Goal: Contribute content: Contribute content

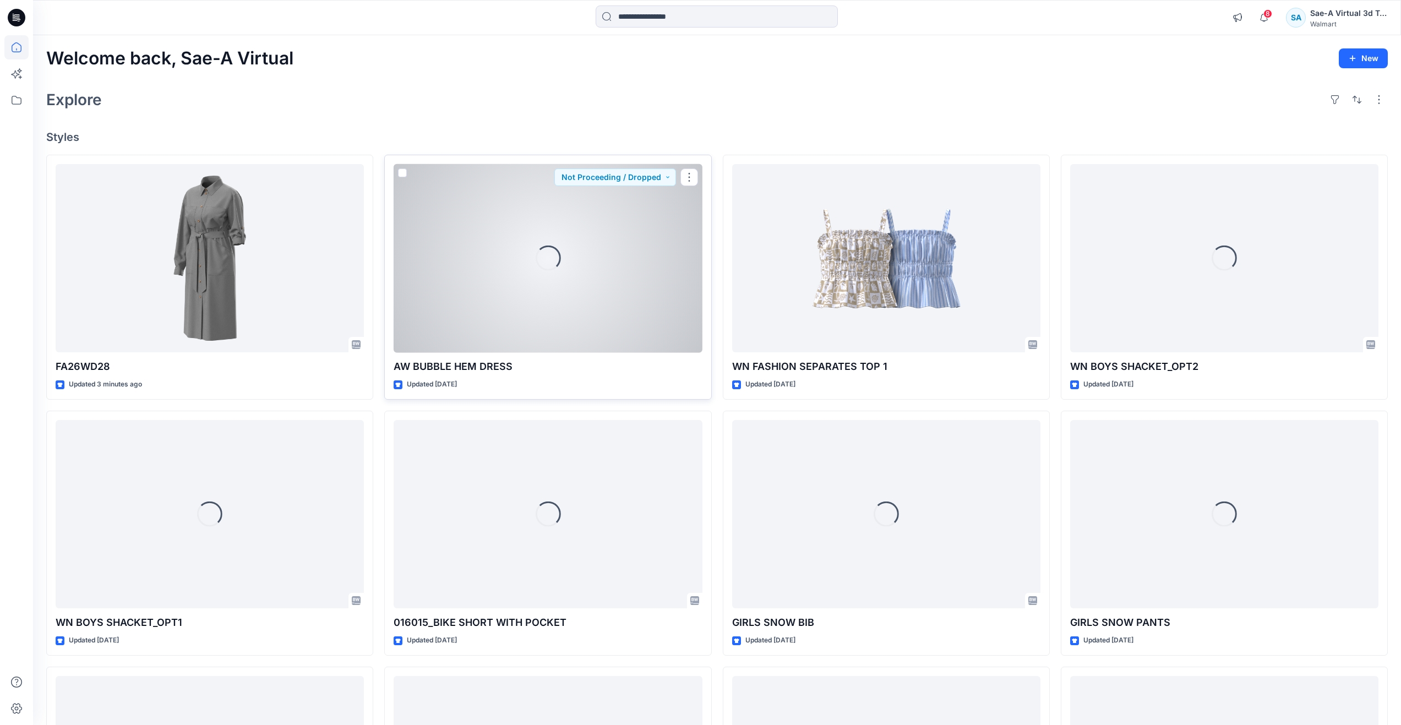
click at [605, 259] on div "Loading..." at bounding box center [548, 258] width 308 height 189
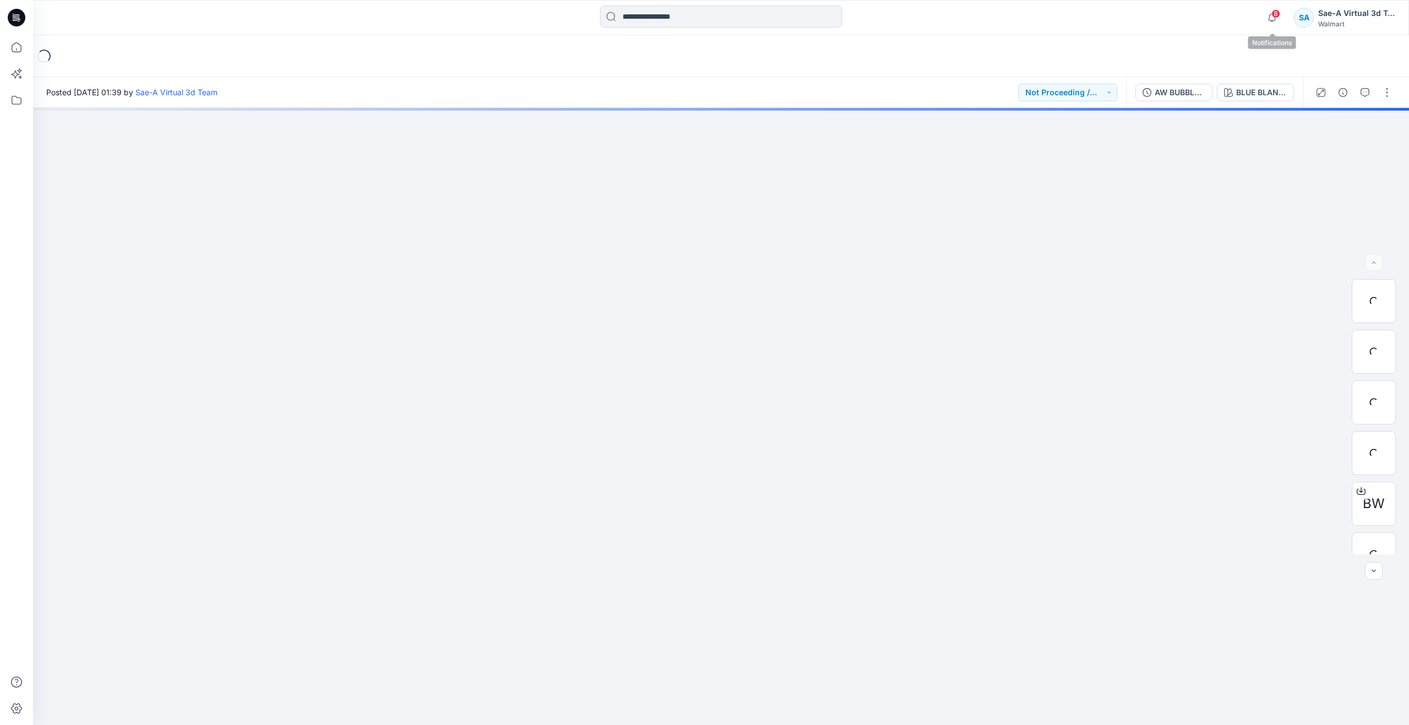
click at [1277, 13] on span "8" at bounding box center [1275, 13] width 9 height 9
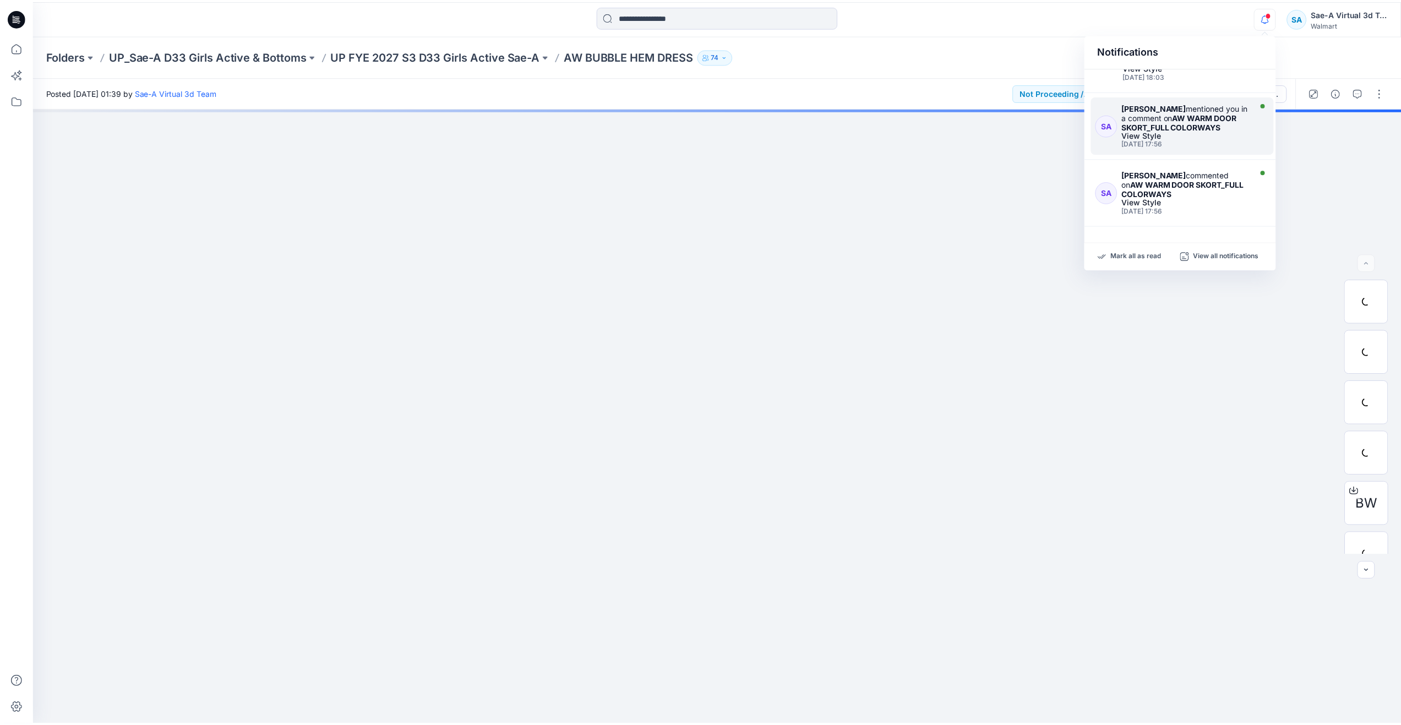
scroll to position [110, 0]
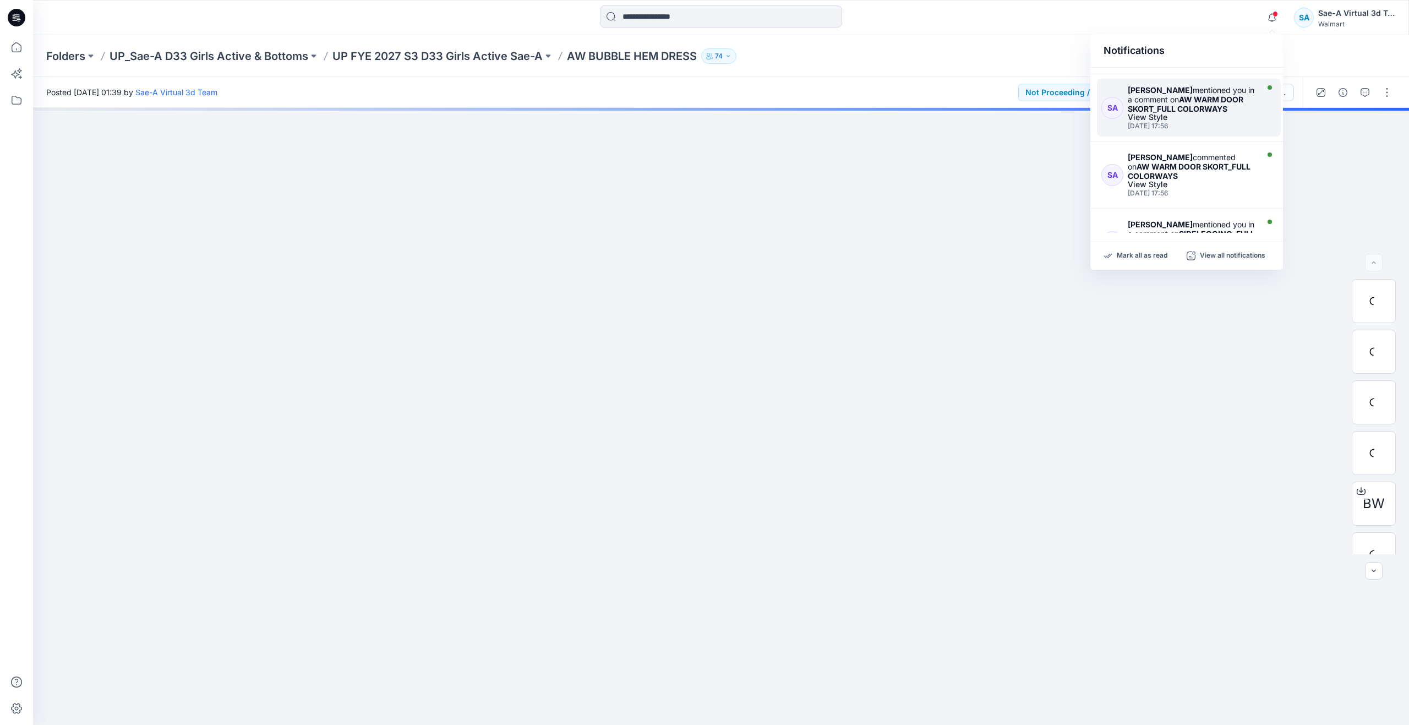
click at [1201, 118] on div "View Style" at bounding box center [1192, 117] width 128 height 8
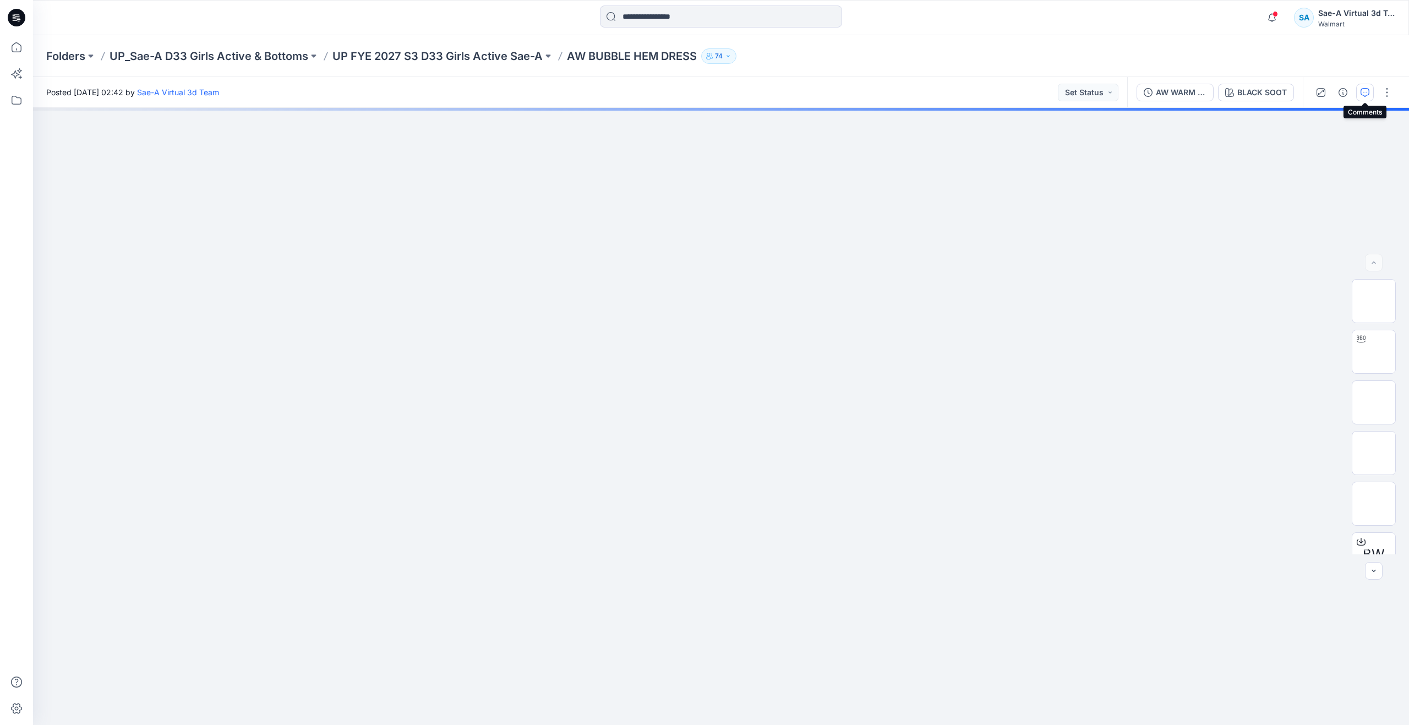
click at [1362, 90] on icon "button" at bounding box center [1365, 92] width 9 height 9
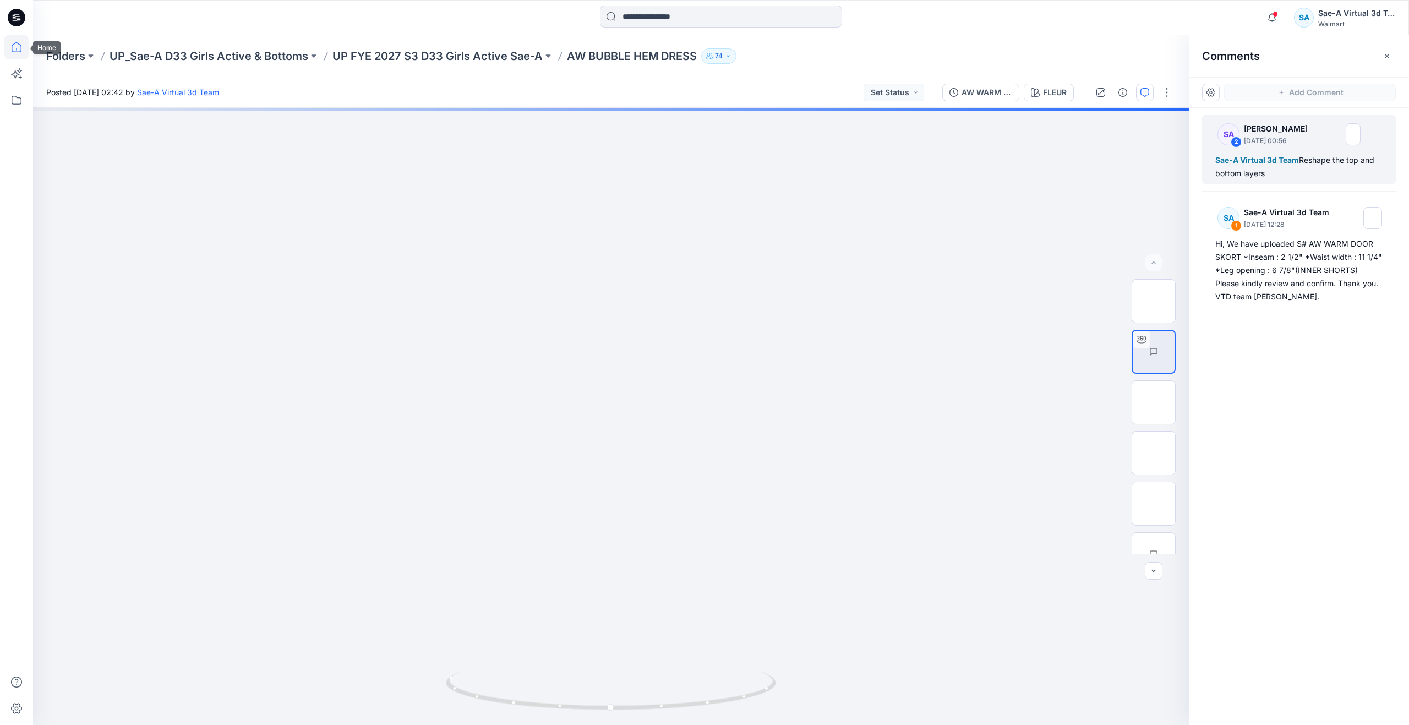
click at [14, 50] on icon at bounding box center [16, 47] width 24 height 24
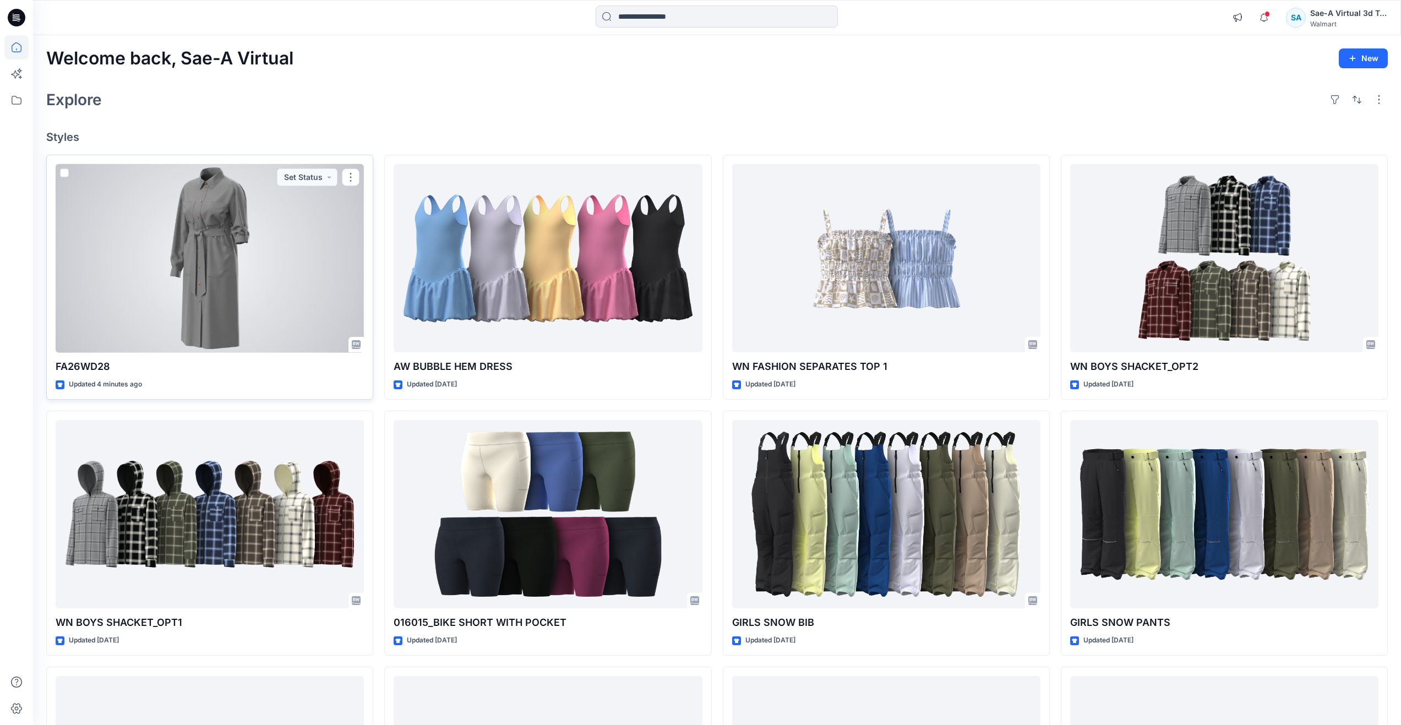
click at [163, 310] on div at bounding box center [210, 258] width 308 height 189
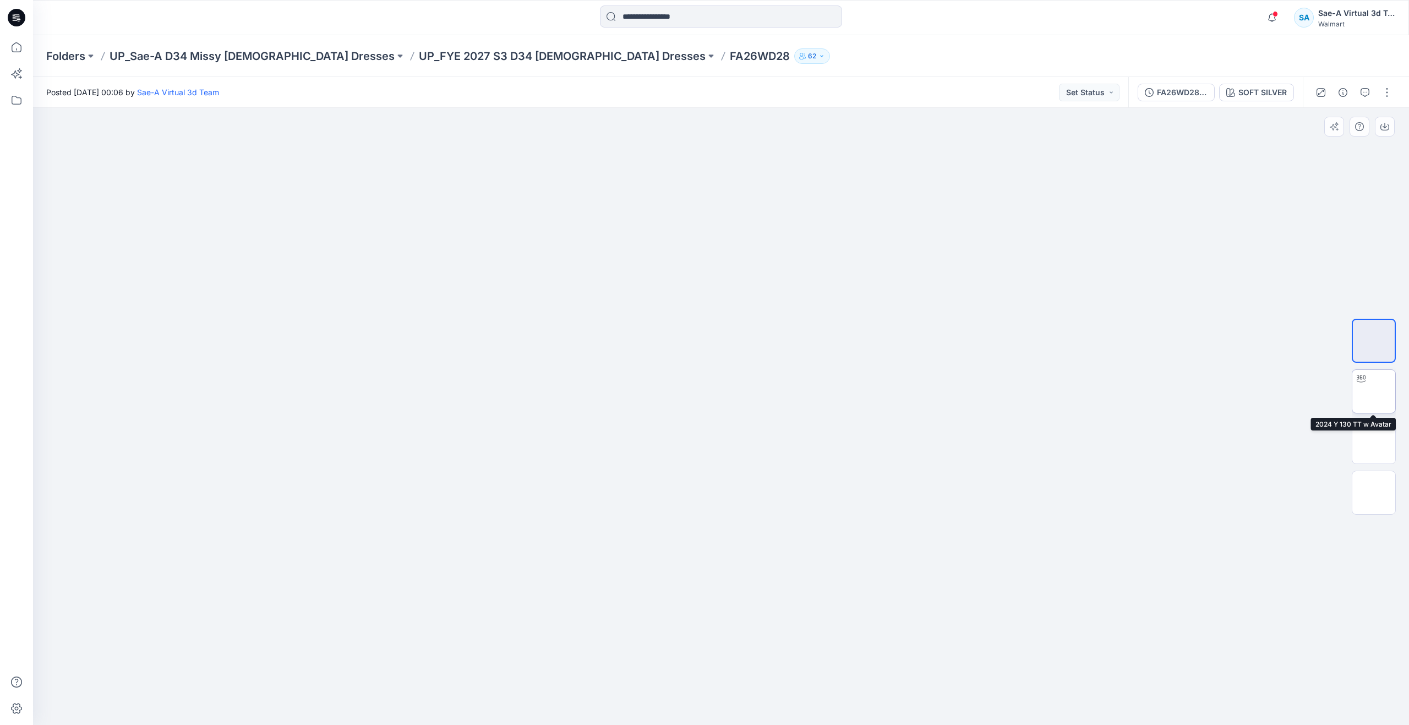
click at [1374, 391] on img at bounding box center [1374, 391] width 0 height 0
drag, startPoint x: 724, startPoint y: 708, endPoint x: 727, endPoint y: 632, distance: 75.5
click at [727, 632] on div at bounding box center [721, 416] width 1376 height 617
click at [17, 48] on icon at bounding box center [16, 49] width 1 height 2
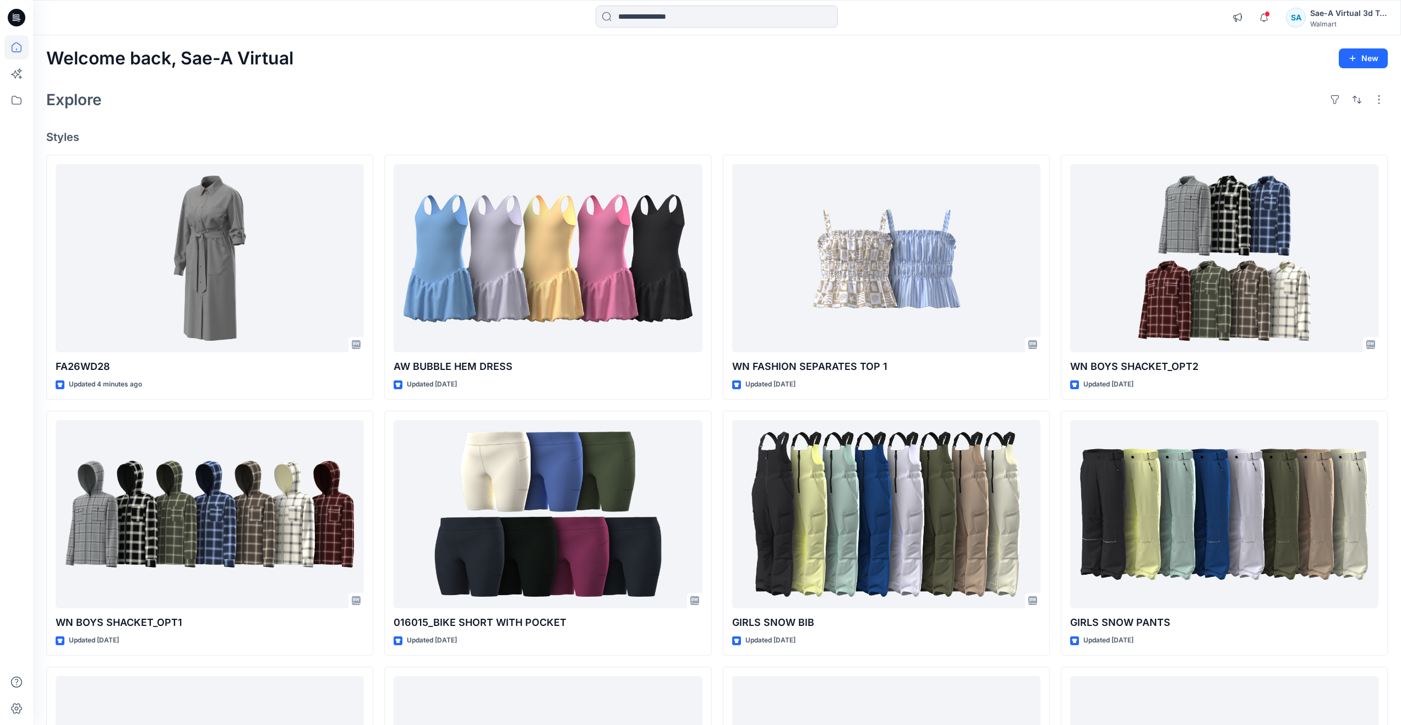
drag, startPoint x: 560, startPoint y: 112, endPoint x: 507, endPoint y: 124, distance: 54.2
click at [560, 112] on div "Explore" at bounding box center [716, 99] width 1341 height 26
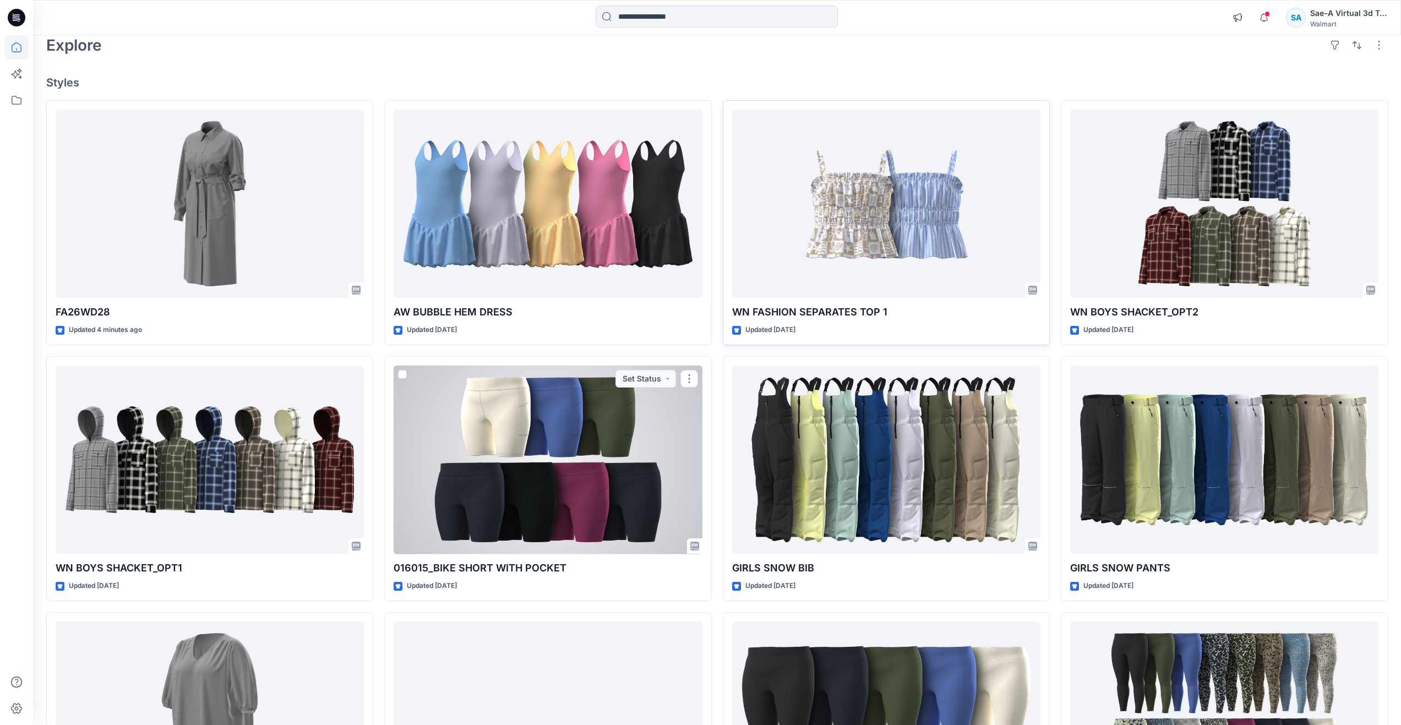
scroll to position [55, 0]
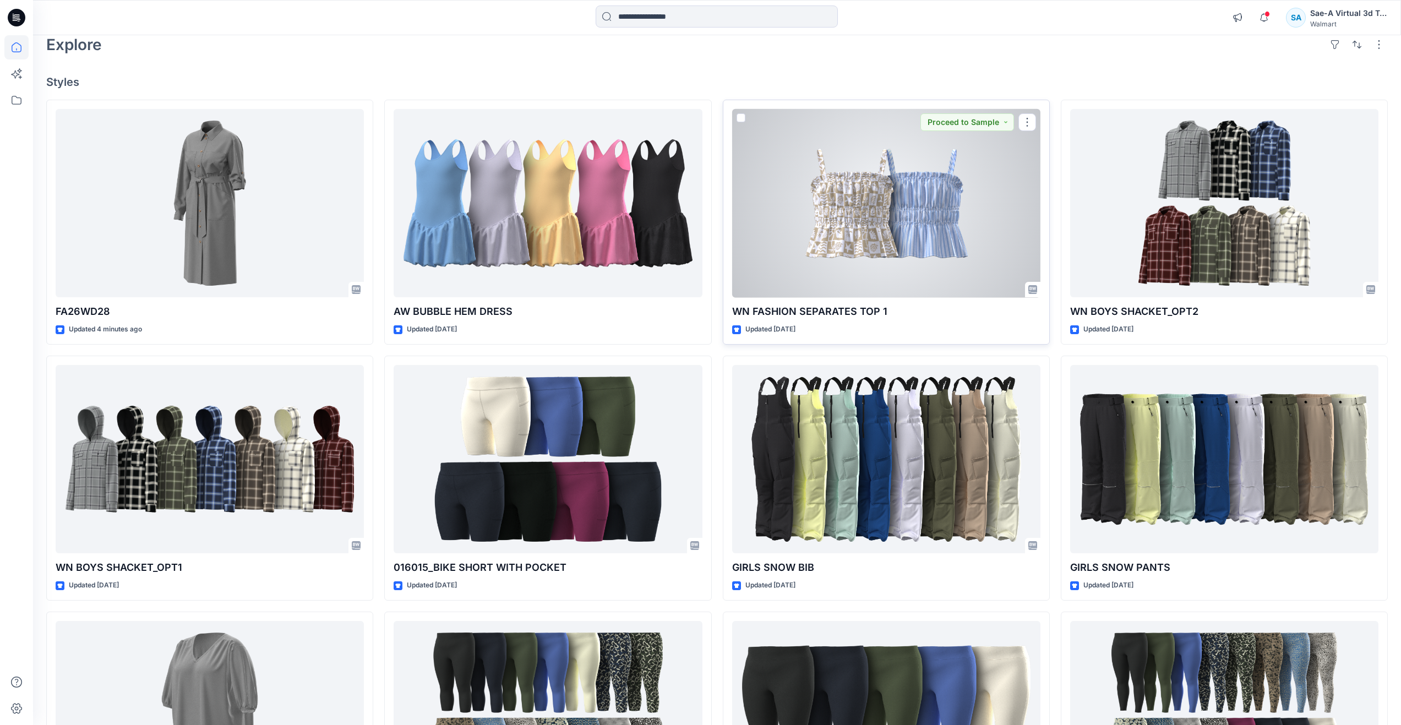
click at [845, 253] on div at bounding box center [886, 203] width 308 height 189
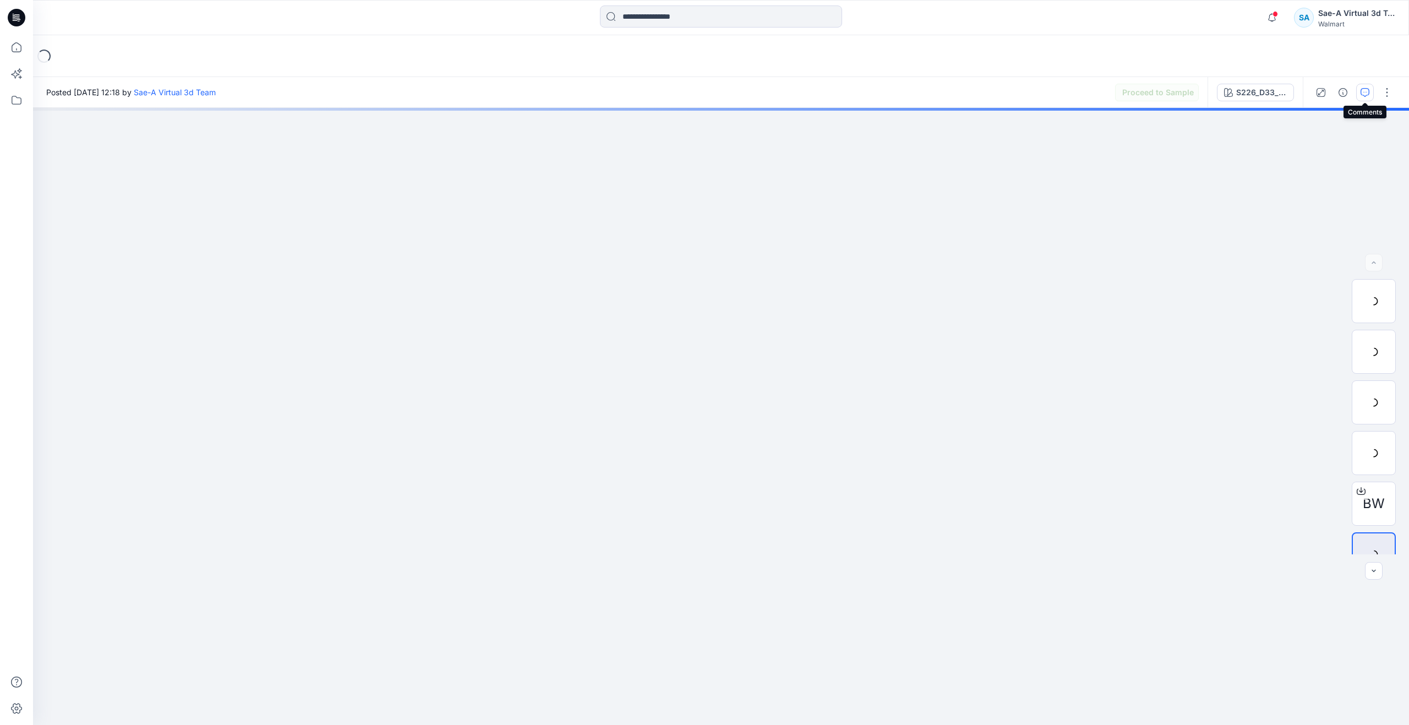
click at [1369, 95] on icon "button" at bounding box center [1365, 92] width 9 height 9
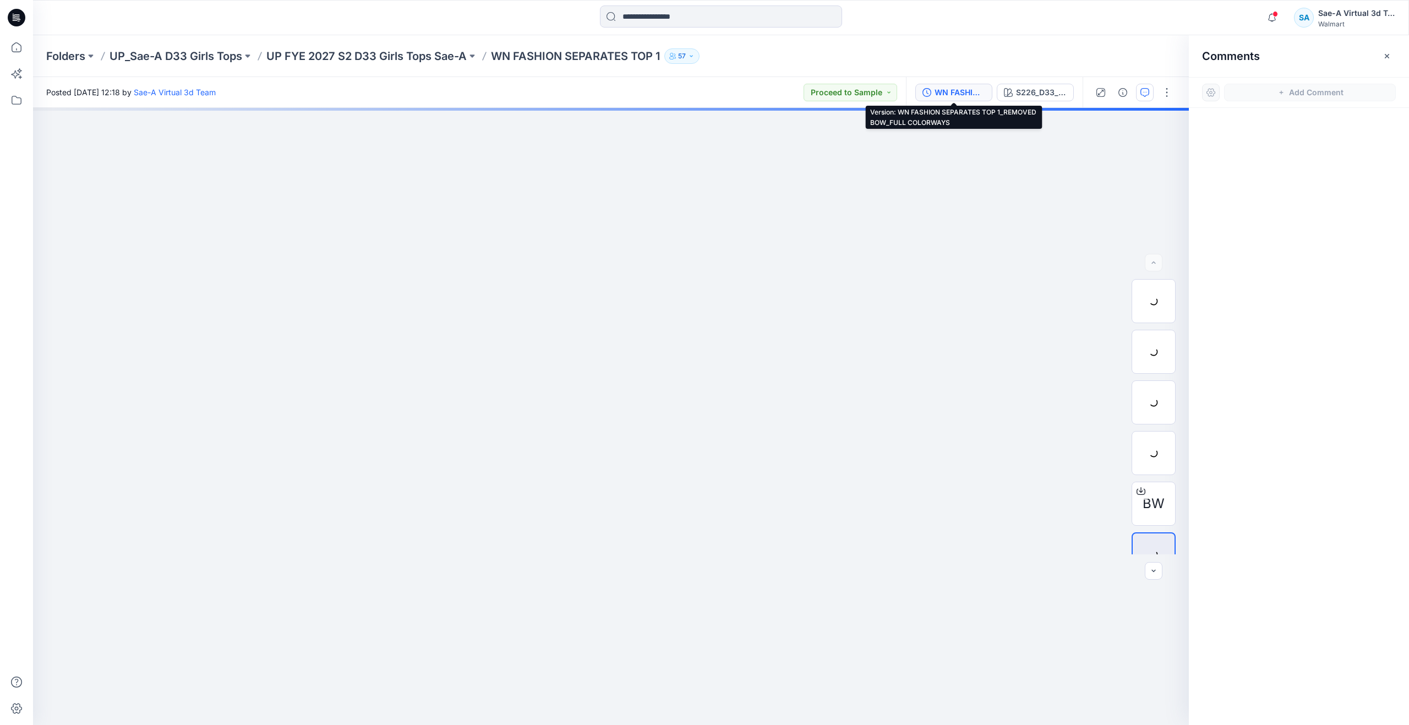
click at [966, 86] on div "WN FASHION SEPARATES TOP 1_REMOVED BOW_FULL COLORWAYS" at bounding box center [960, 92] width 51 height 12
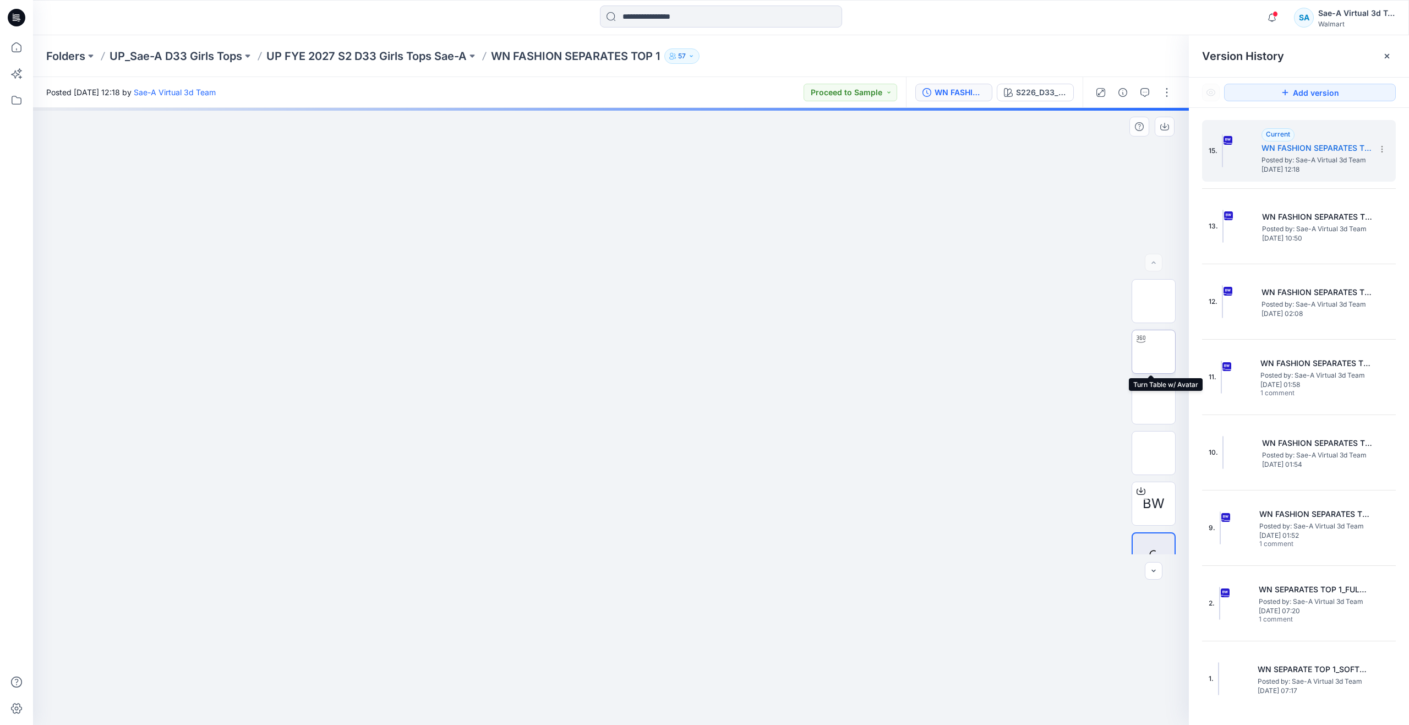
click at [1154, 352] on img at bounding box center [1154, 352] width 0 height 0
click at [18, 53] on icon at bounding box center [16, 47] width 24 height 24
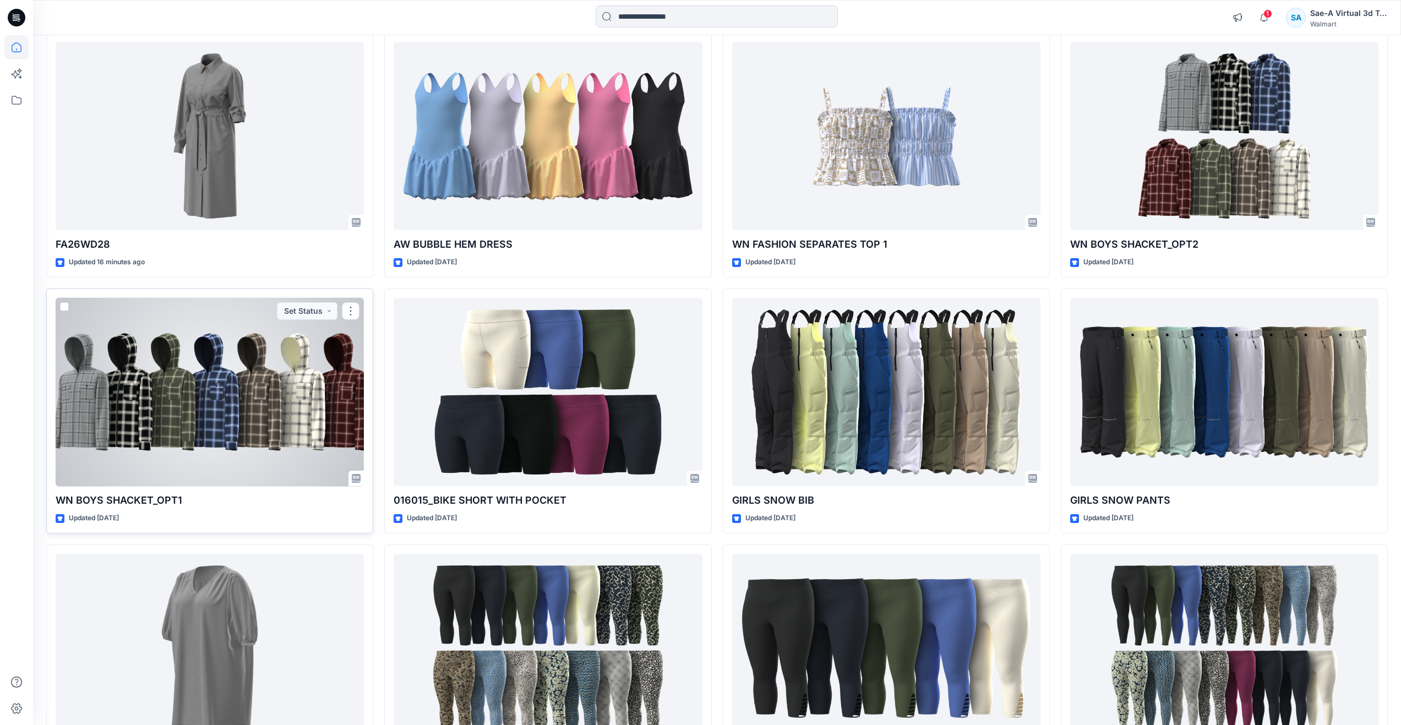
scroll to position [55, 0]
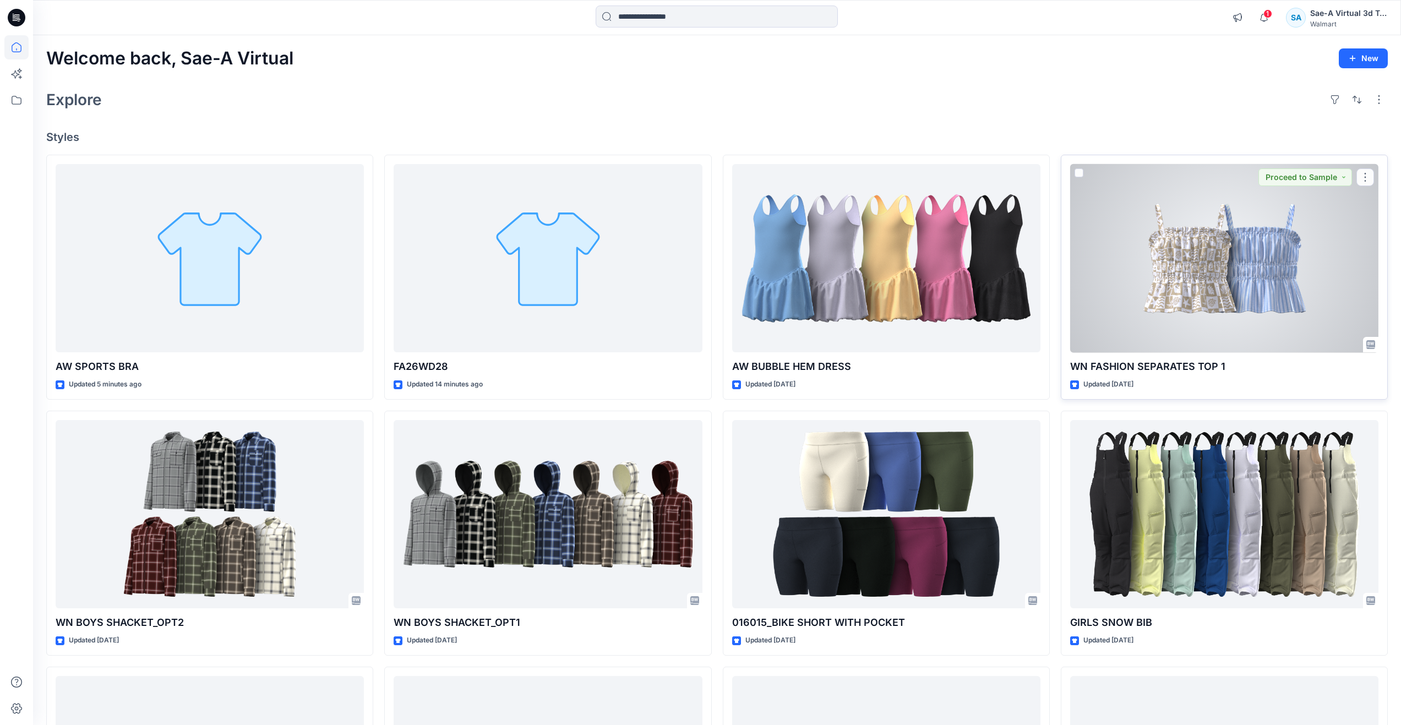
click at [1123, 306] on div at bounding box center [1224, 258] width 308 height 189
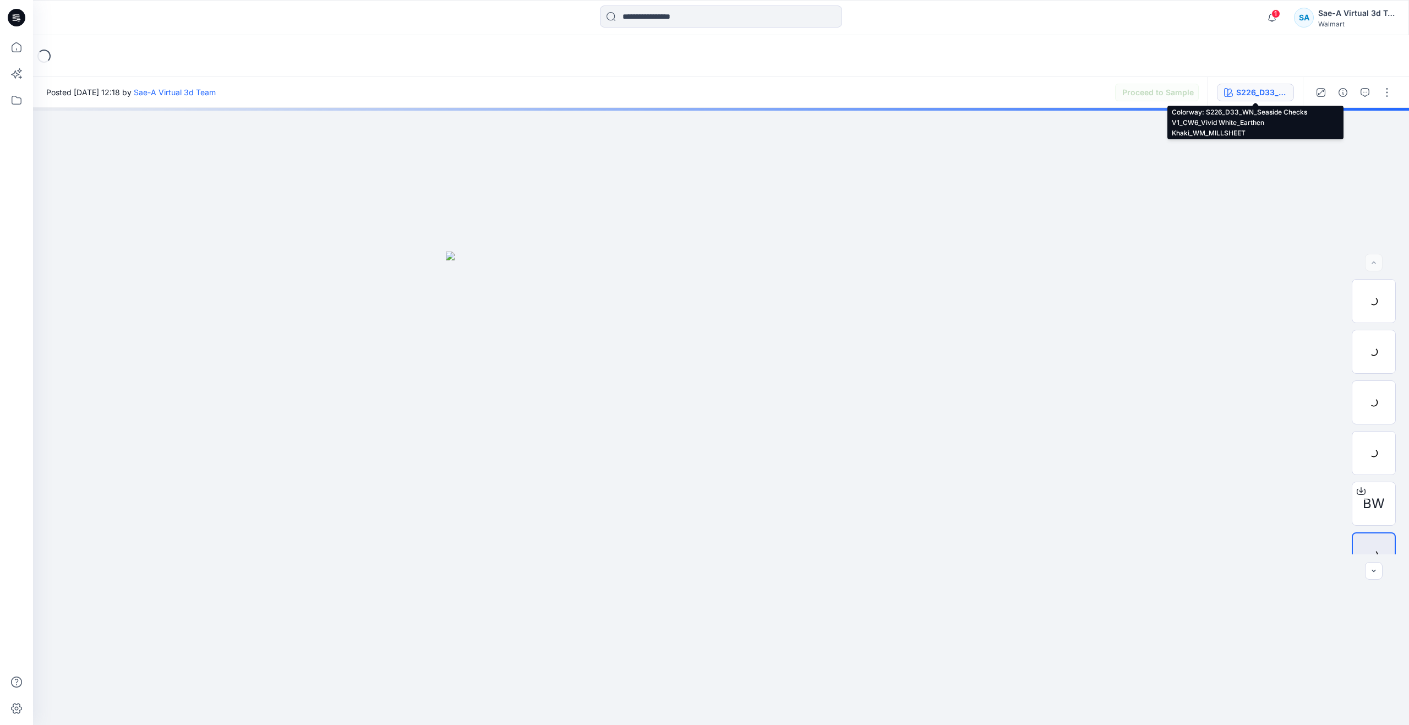
click at [1228, 87] on button "S226_D33_WN_Seaside Checks V1_CW6_Vivid White_Earthen Khaki_WM_MILLSHEET" at bounding box center [1255, 93] width 77 height 18
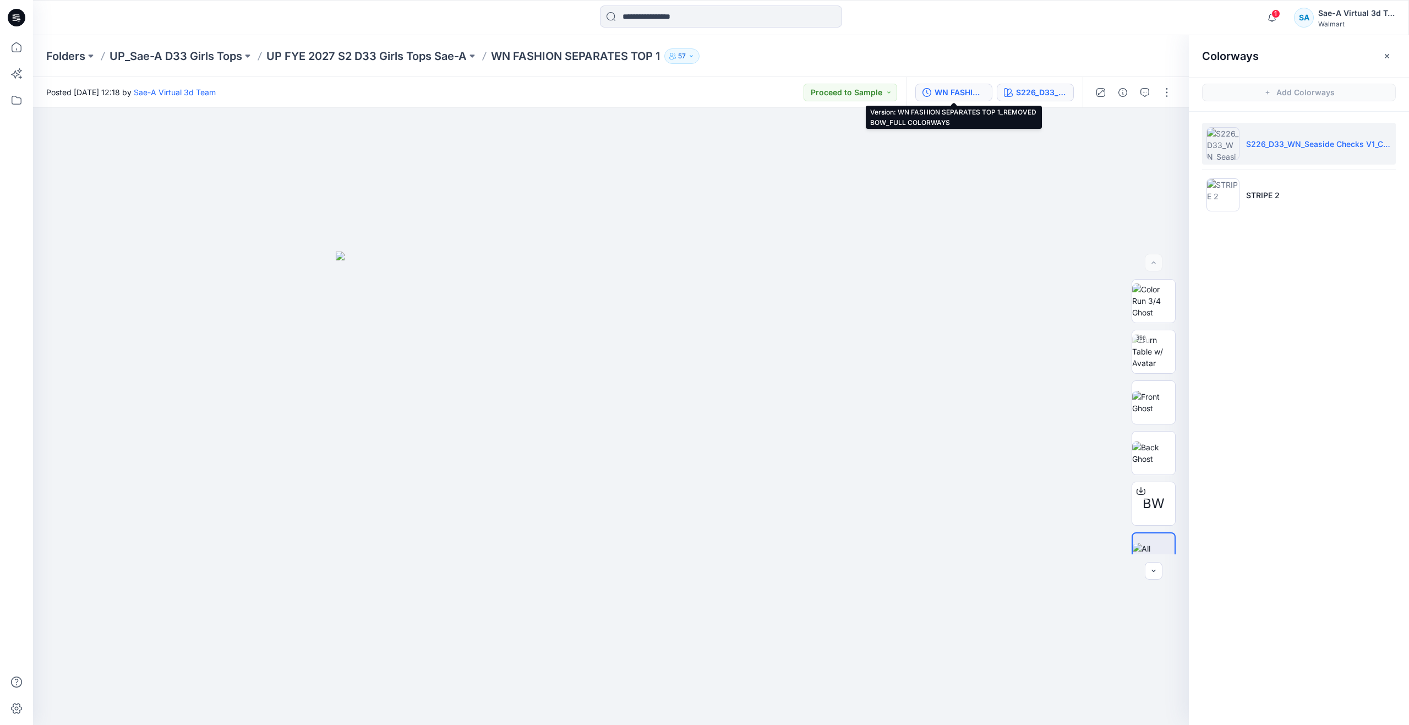
click at [958, 88] on div "WN FASHION SEPARATES TOP 1_REMOVED BOW_FULL COLORWAYS" at bounding box center [960, 92] width 51 height 12
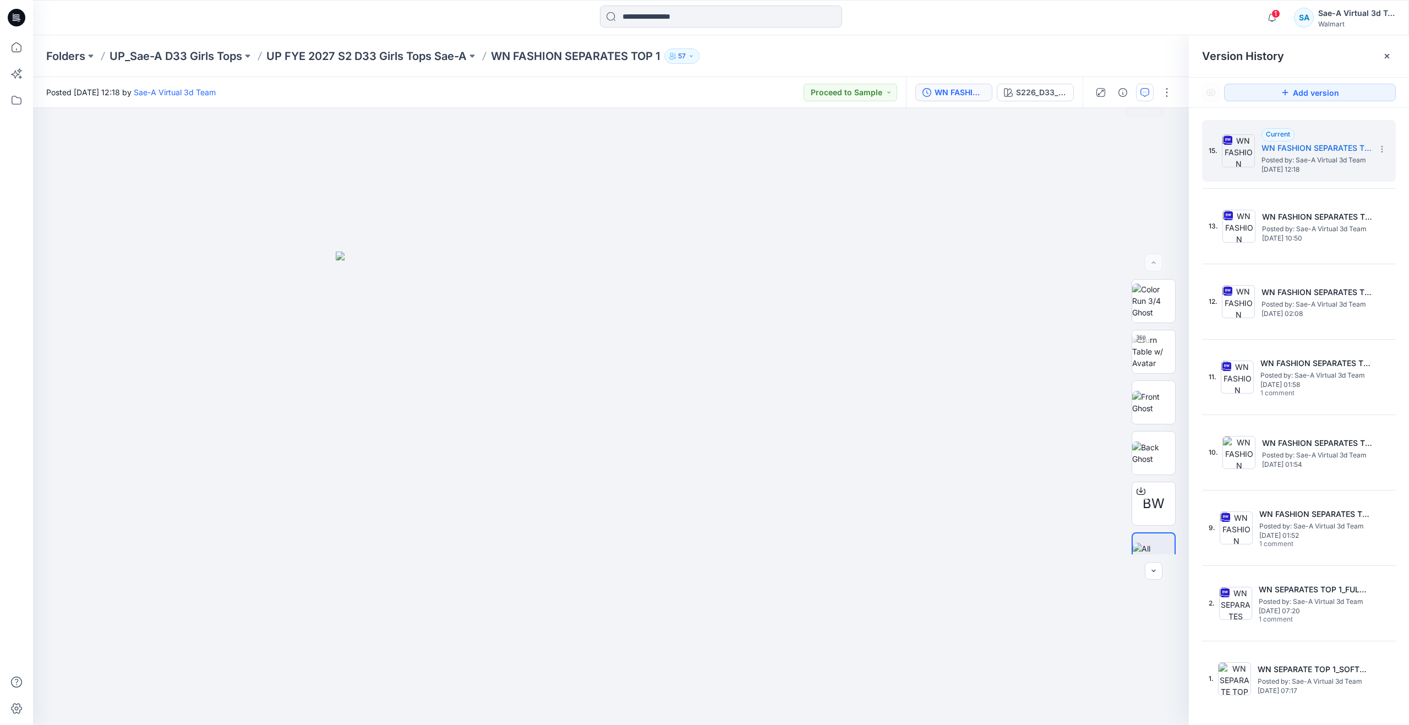
click at [1149, 91] on button "button" at bounding box center [1145, 93] width 18 height 18
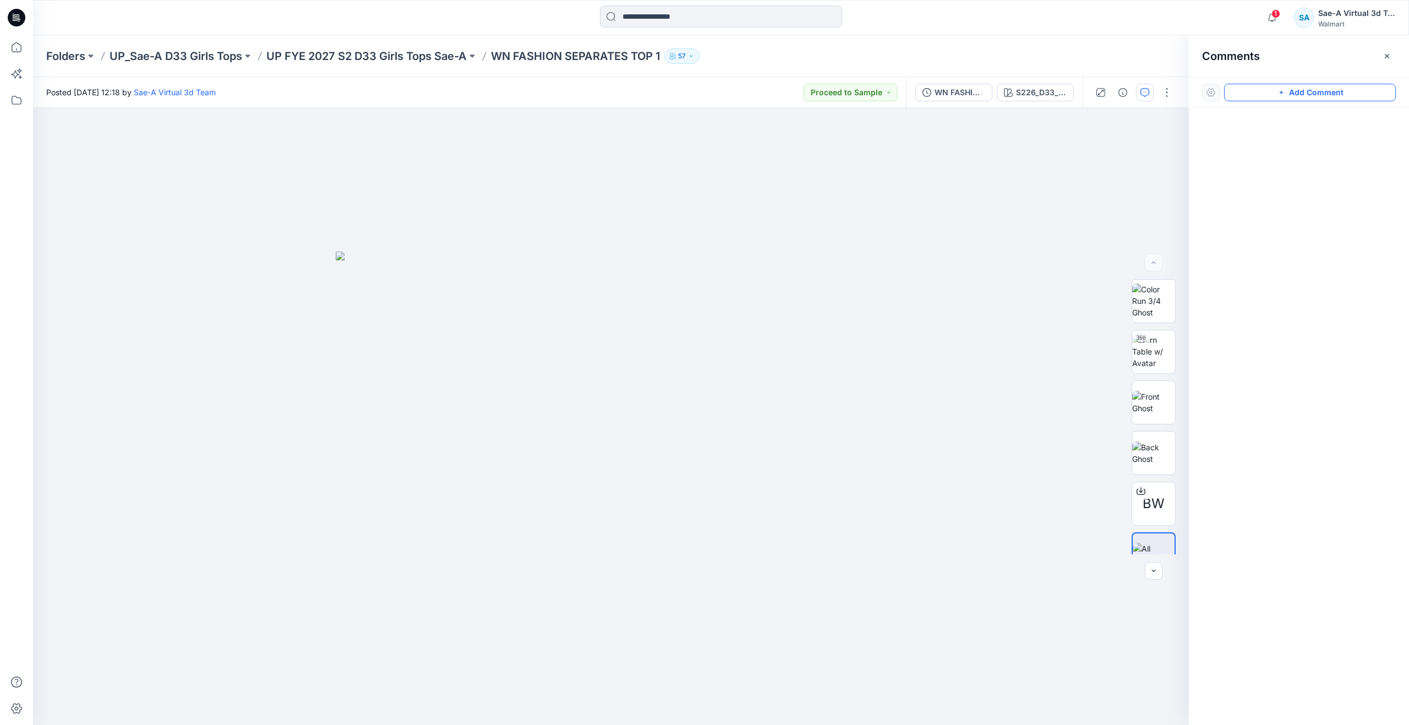
click at [1282, 94] on icon "button" at bounding box center [1281, 93] width 4 height 4
click at [809, 212] on div "1" at bounding box center [611, 416] width 1156 height 617
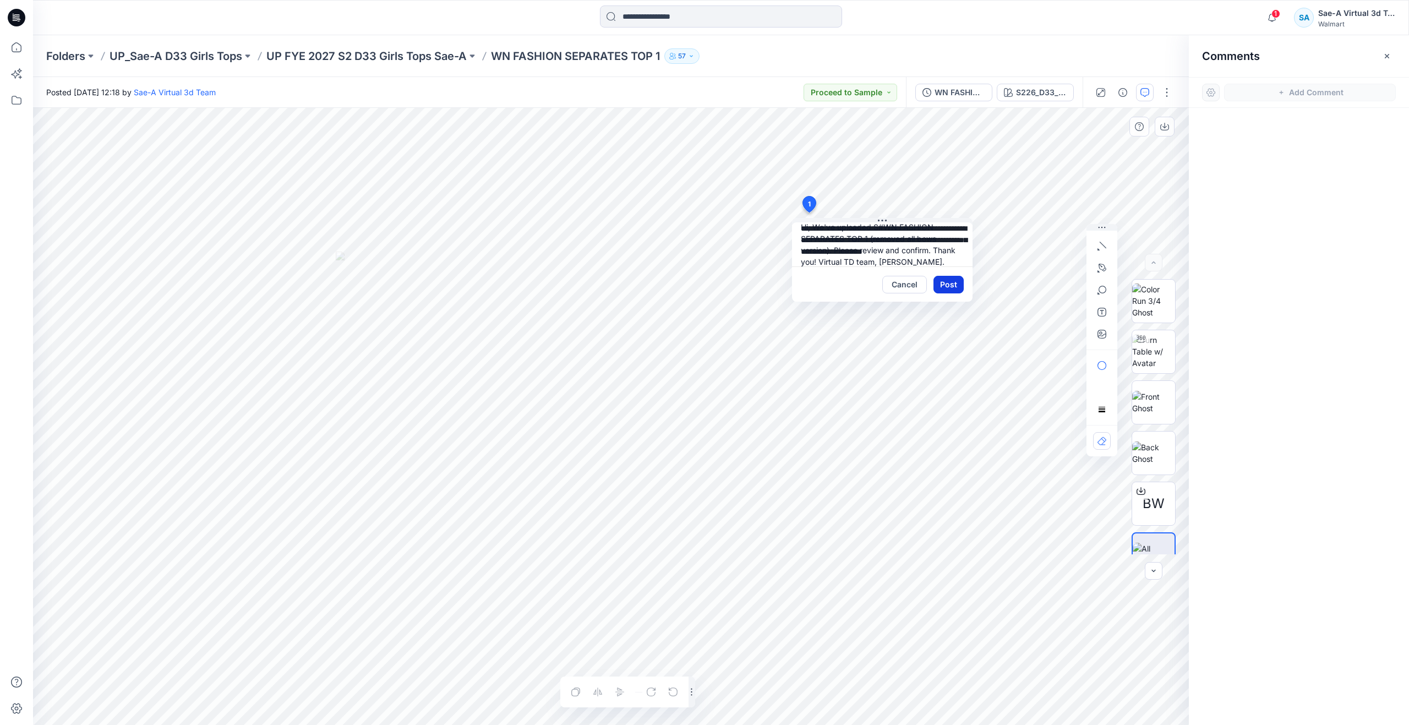
type textarea "**********"
click at [948, 280] on button "Post" at bounding box center [948, 285] width 30 height 18
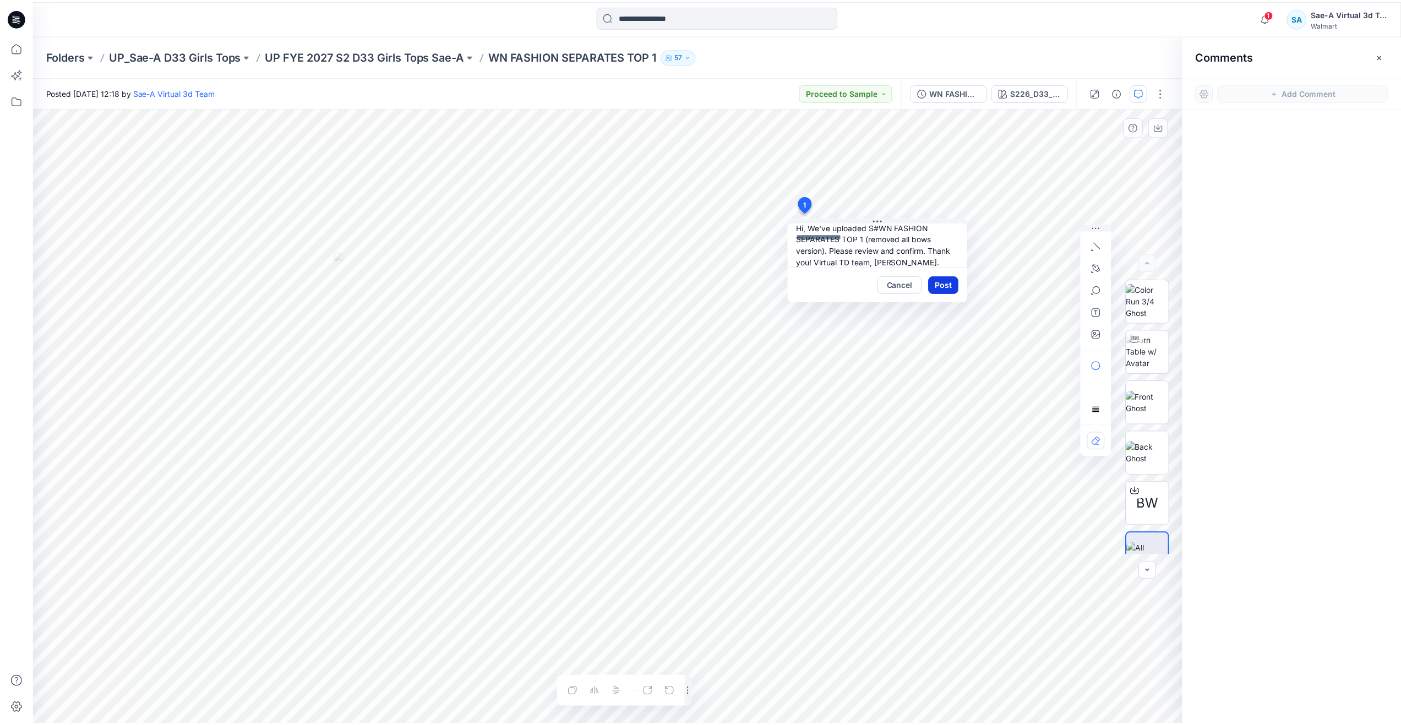
scroll to position [0, 0]
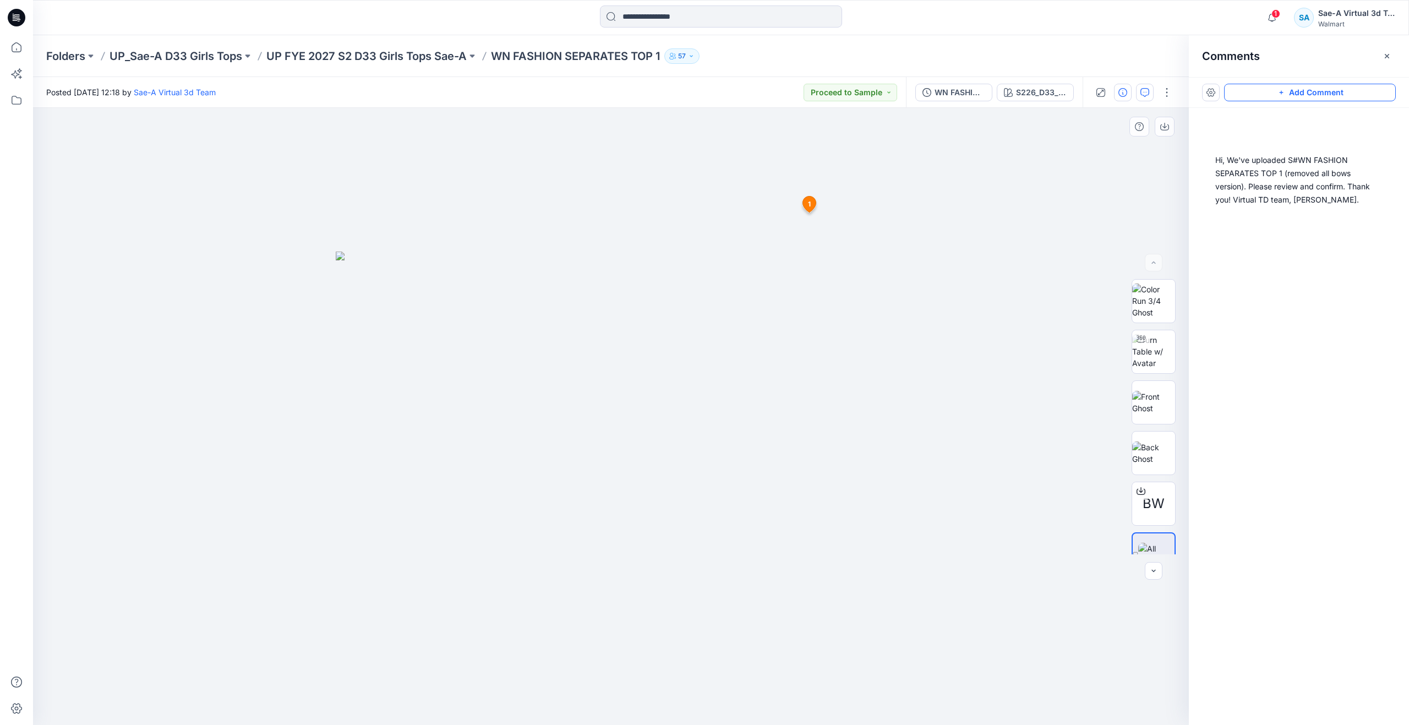
click at [1122, 89] on icon "button" at bounding box center [1122, 92] width 9 height 9
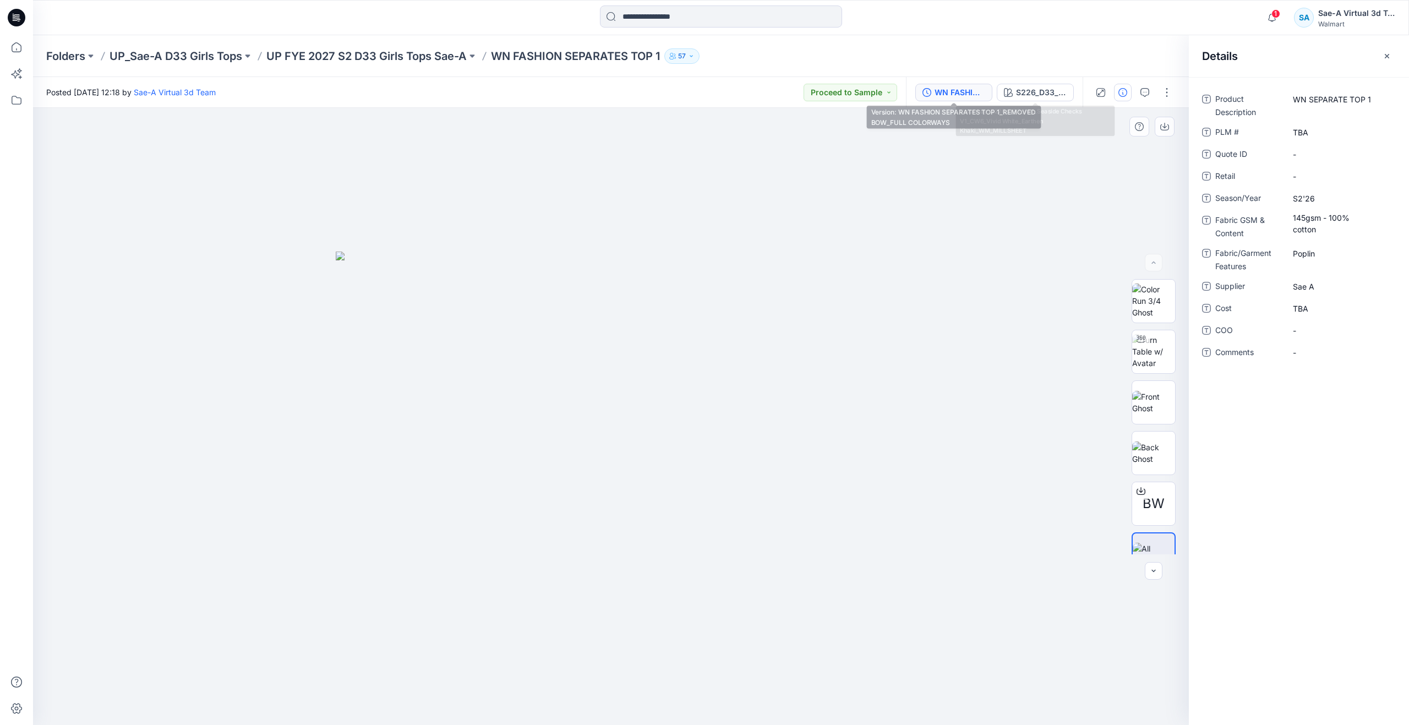
click at [985, 100] on button "WN FASHION SEPARATES TOP 1_REMOVED BOW_FULL COLORWAYS" at bounding box center [953, 93] width 77 height 18
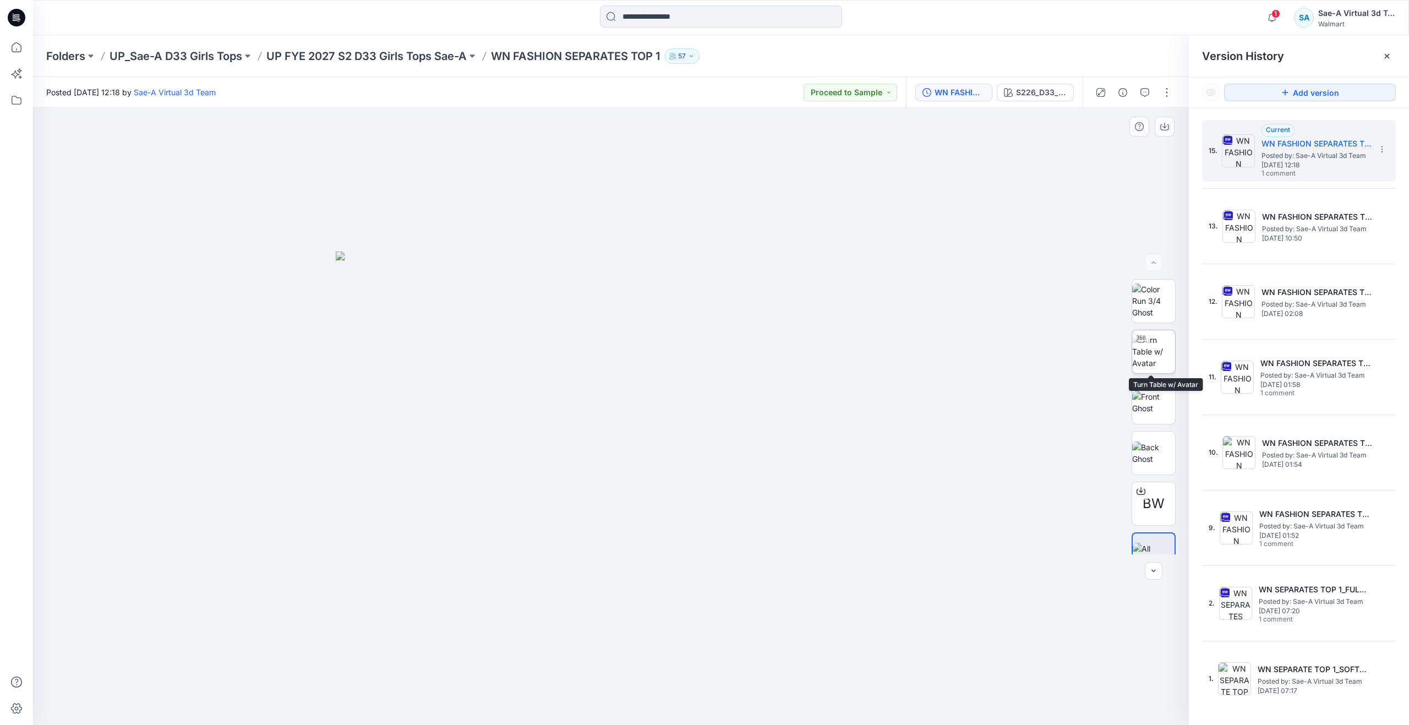
click at [1142, 357] on img at bounding box center [1153, 351] width 43 height 35
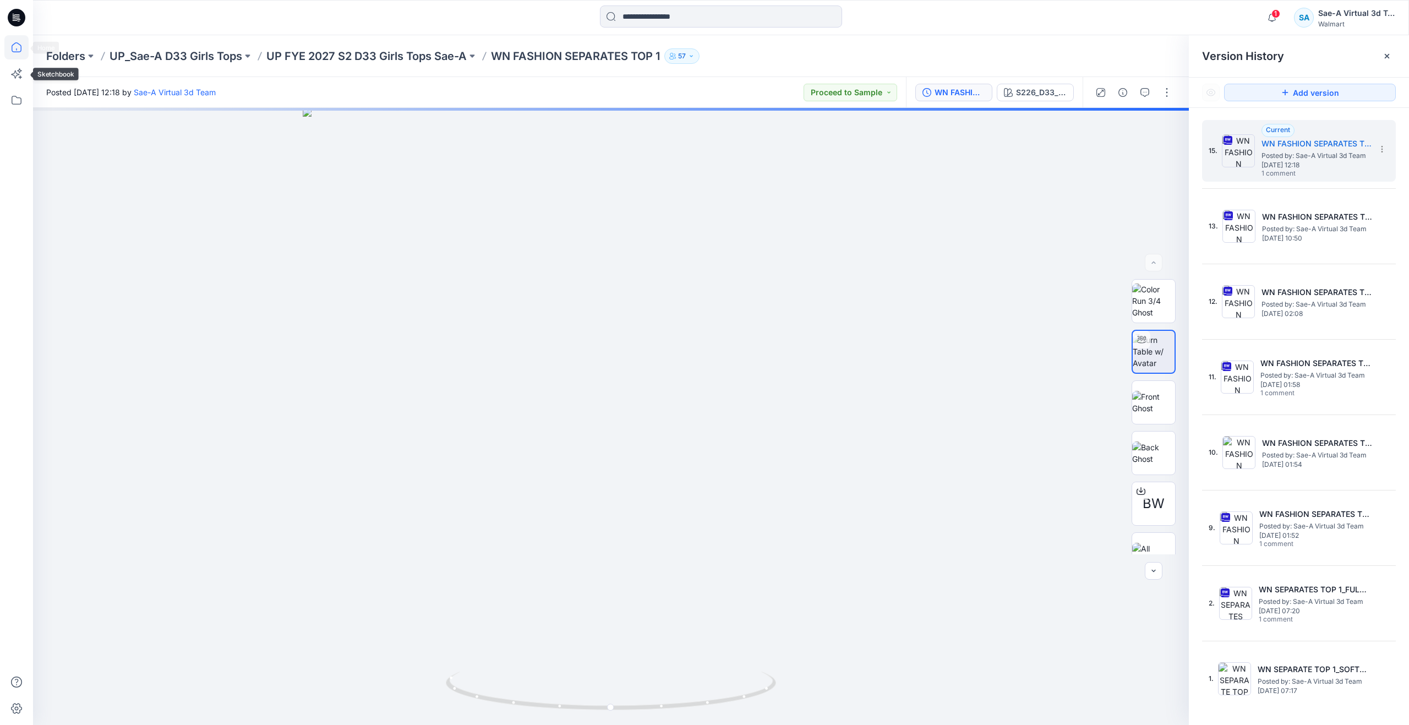
click at [9, 41] on icon at bounding box center [16, 47] width 24 height 24
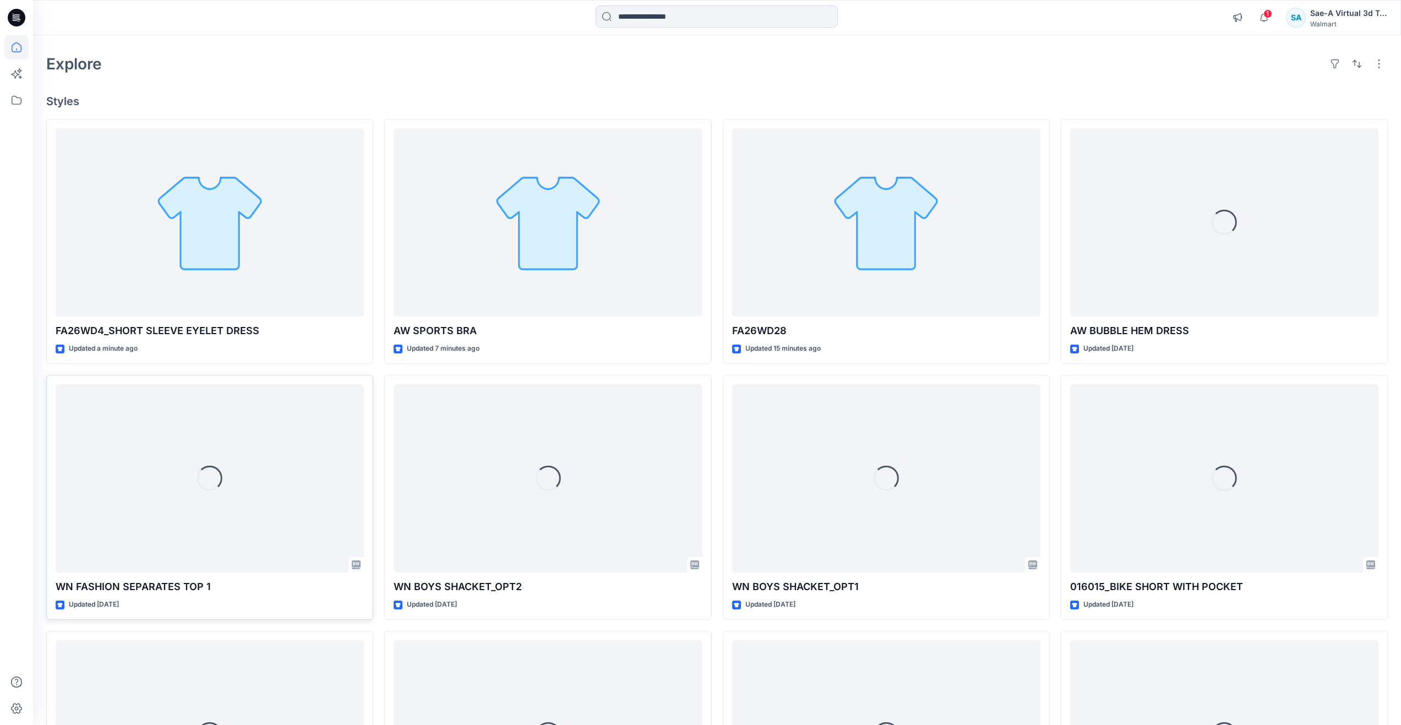
scroll to position [55, 0]
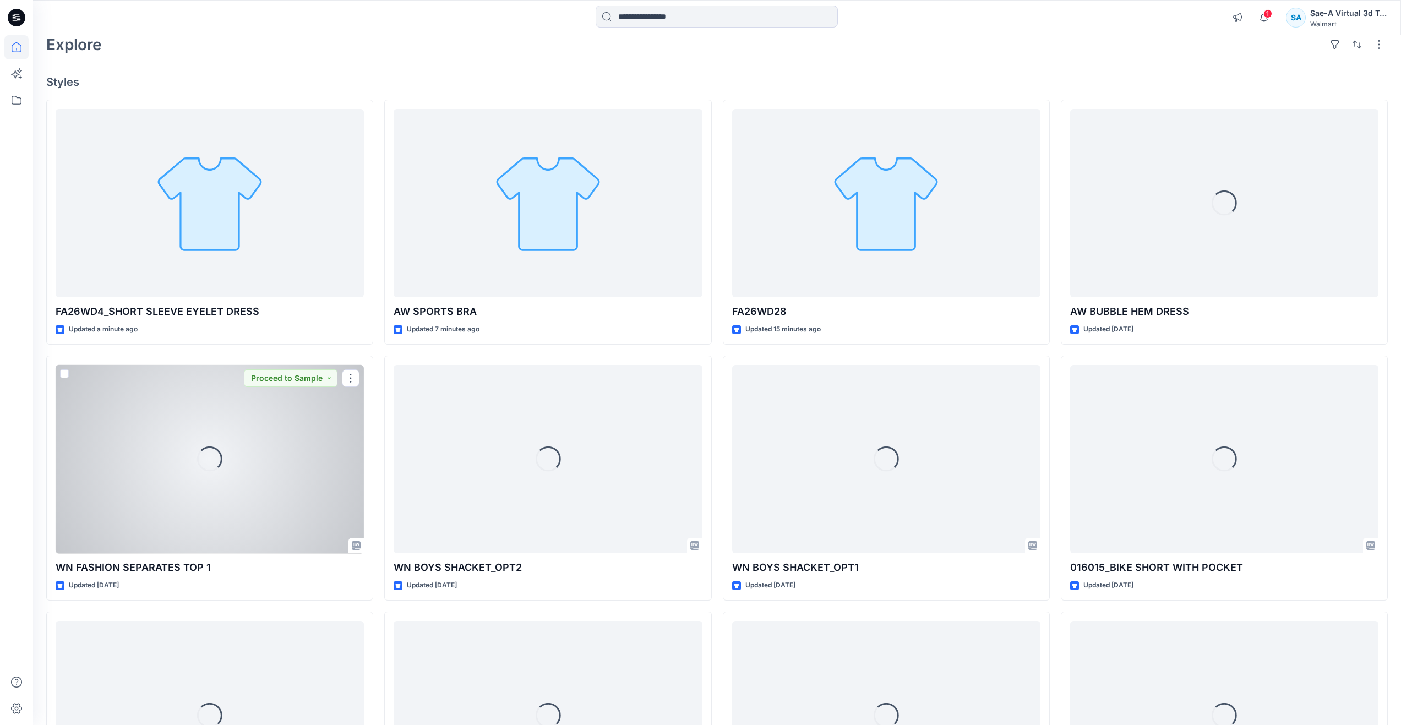
click at [193, 510] on div "Loading..." at bounding box center [210, 459] width 308 height 189
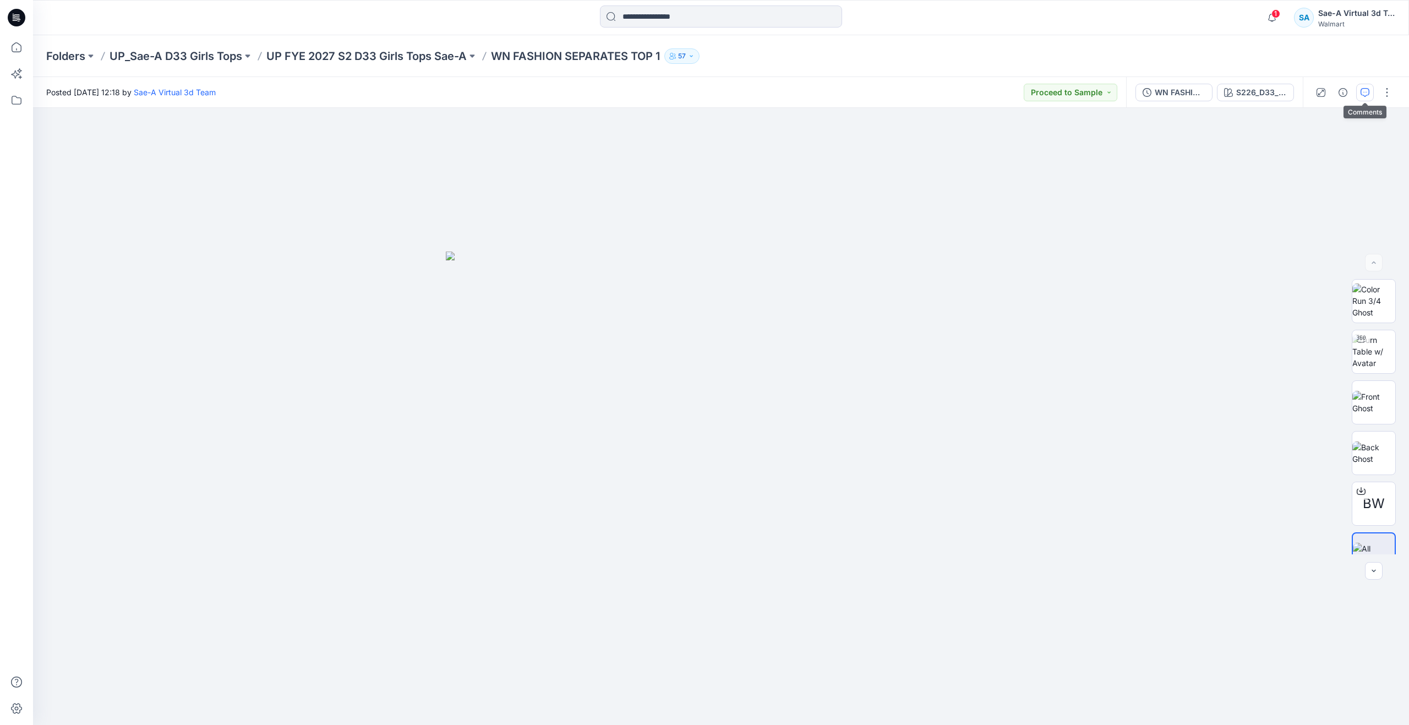
click at [1369, 91] on button "button" at bounding box center [1365, 93] width 18 height 18
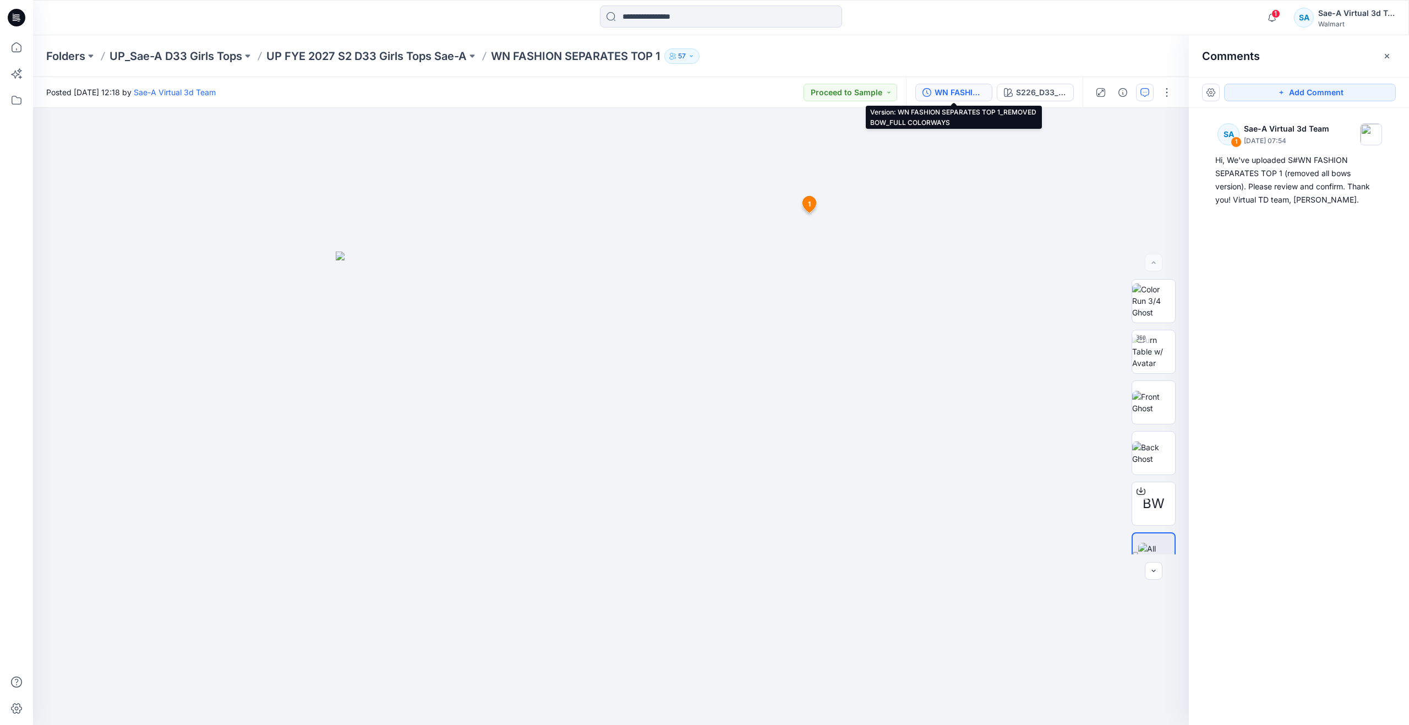
click at [963, 91] on div "WN FASHION SEPARATES TOP 1_REMOVED BOW_FULL COLORWAYS" at bounding box center [960, 92] width 51 height 12
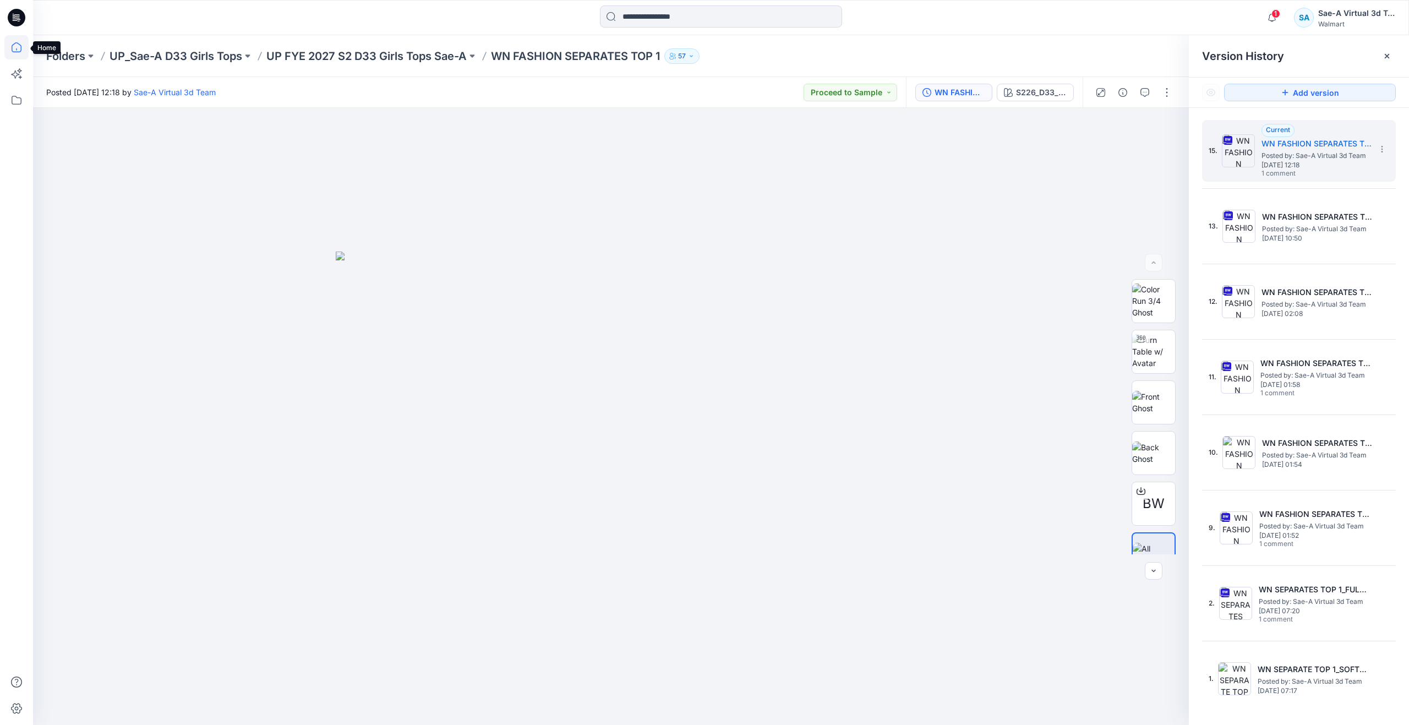
click at [17, 48] on icon at bounding box center [16, 49] width 1 height 2
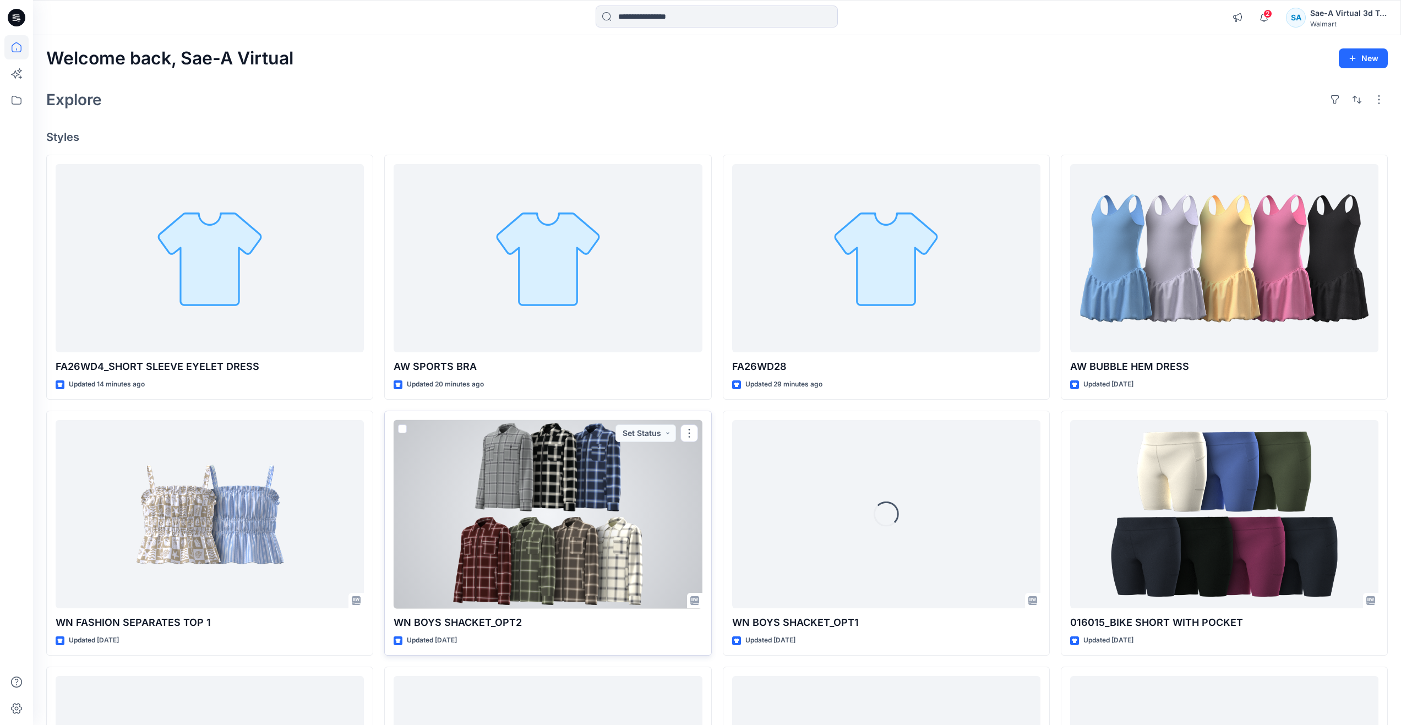
scroll to position [110, 0]
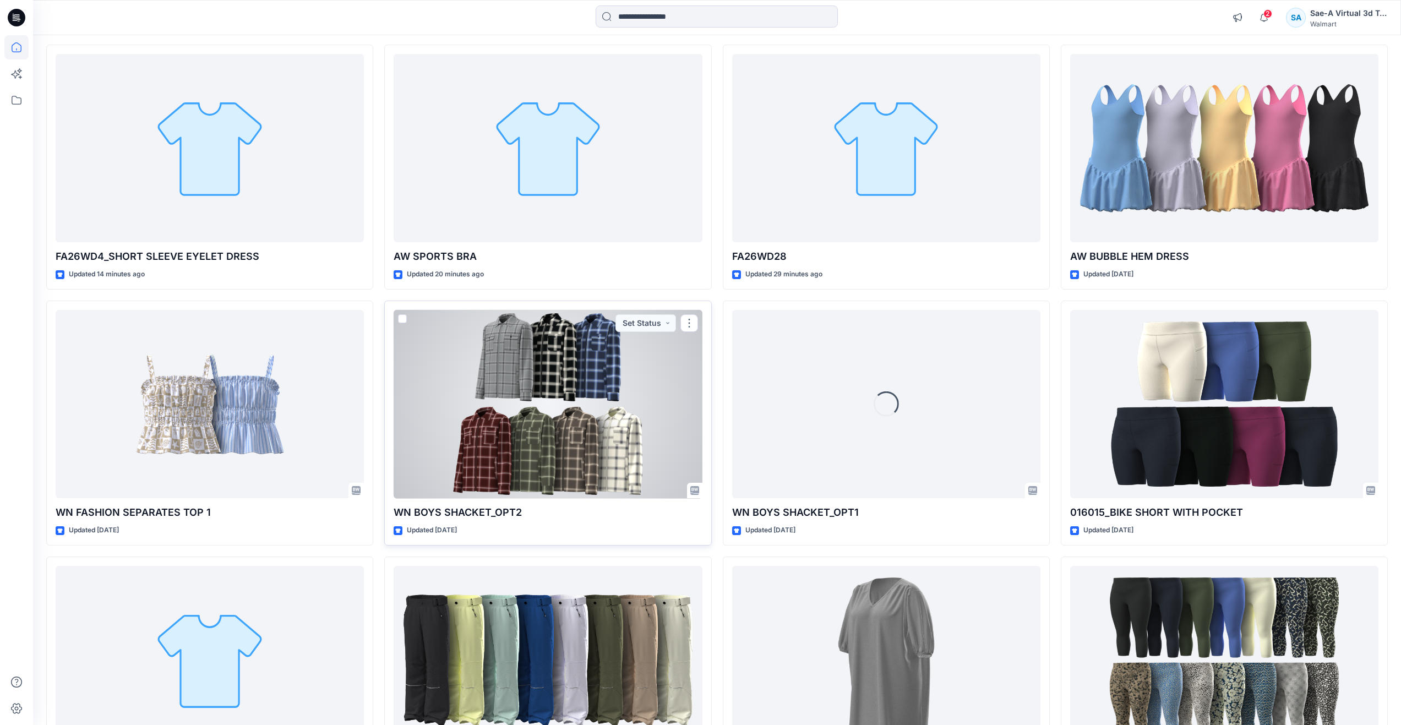
click at [572, 467] on div at bounding box center [548, 404] width 308 height 189
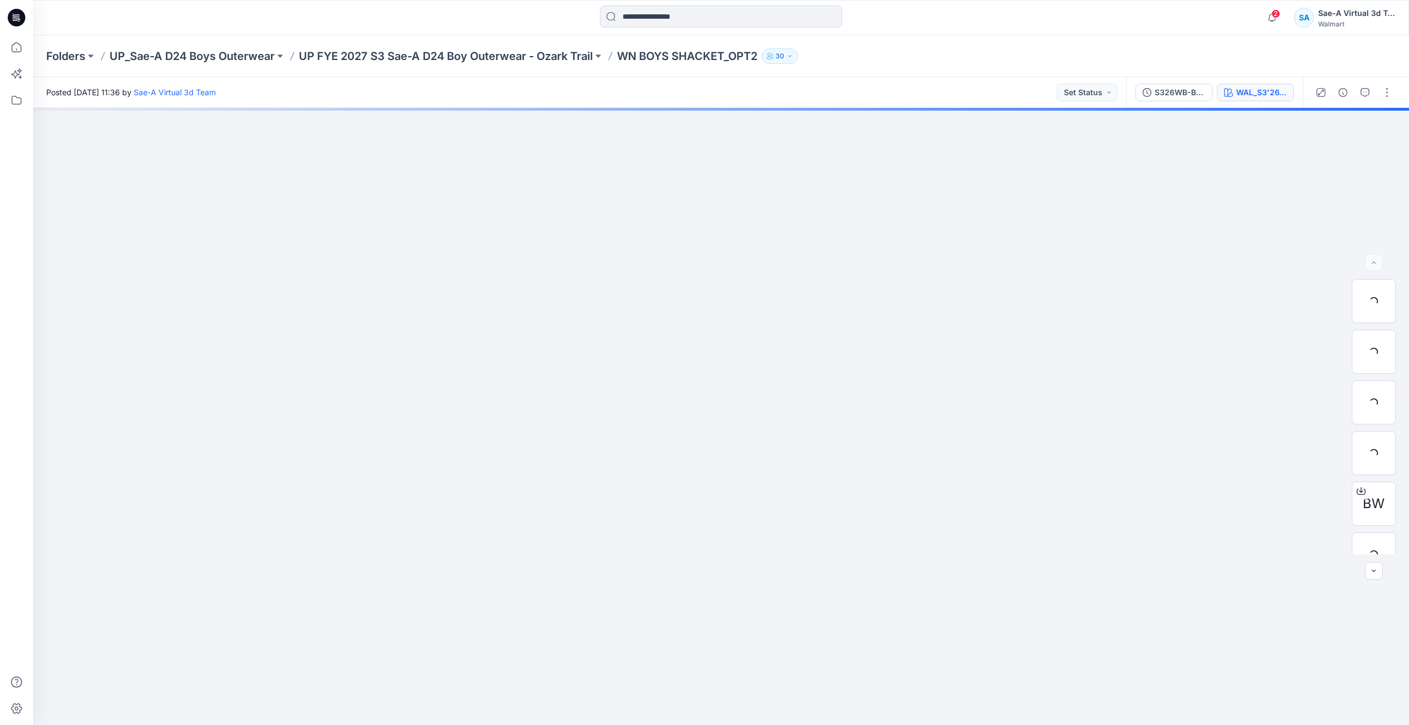
click at [1246, 96] on div "WAL_S3'26_BOY_PLAID_03A" at bounding box center [1261, 92] width 51 height 12
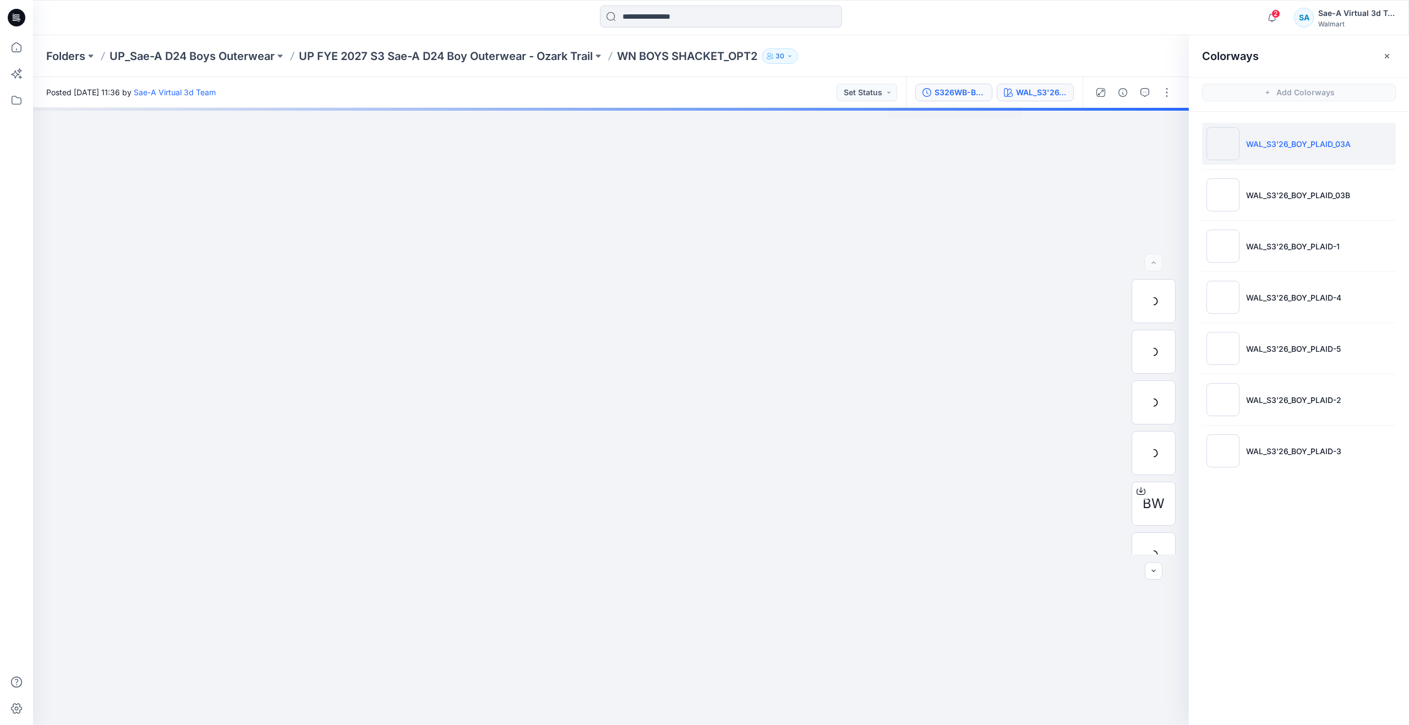
click at [966, 95] on div "S326WB-BS02_FULL COLORWAYS" at bounding box center [960, 92] width 51 height 12
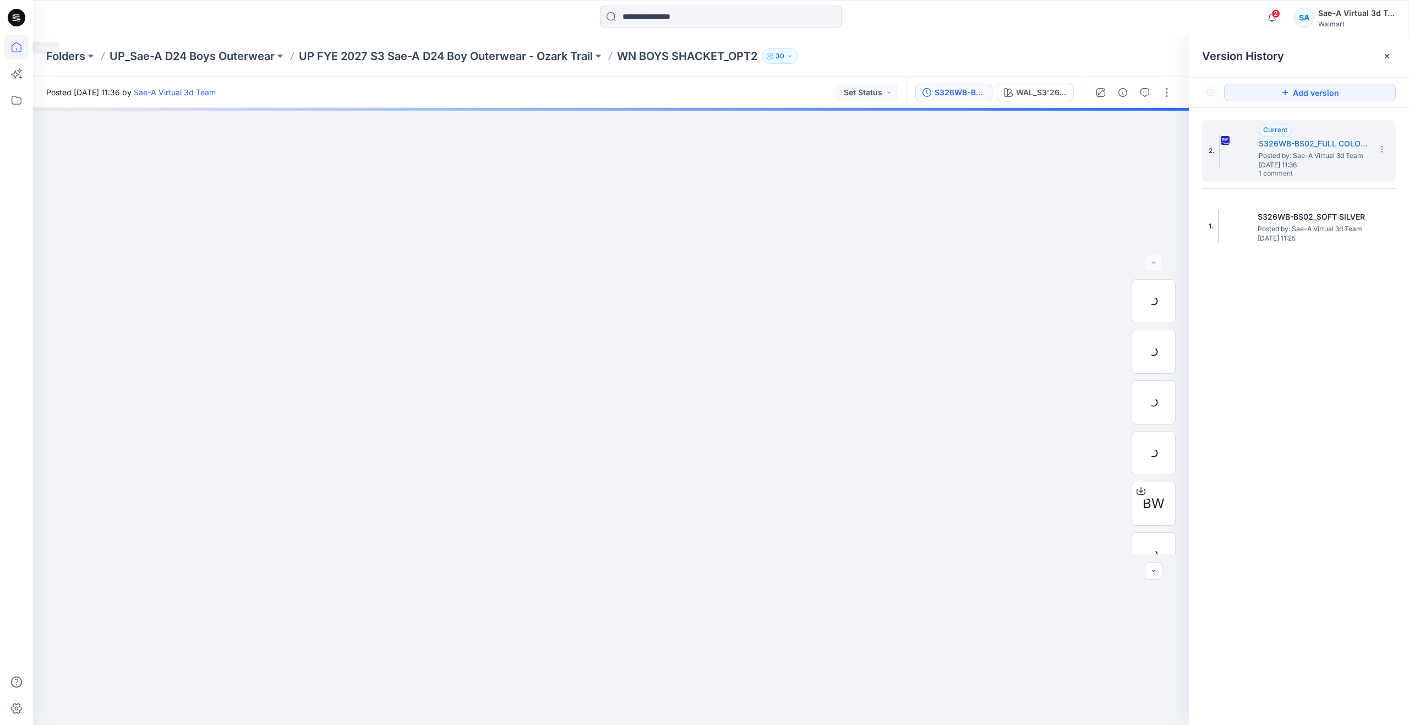
click at [9, 58] on icon at bounding box center [16, 47] width 24 height 24
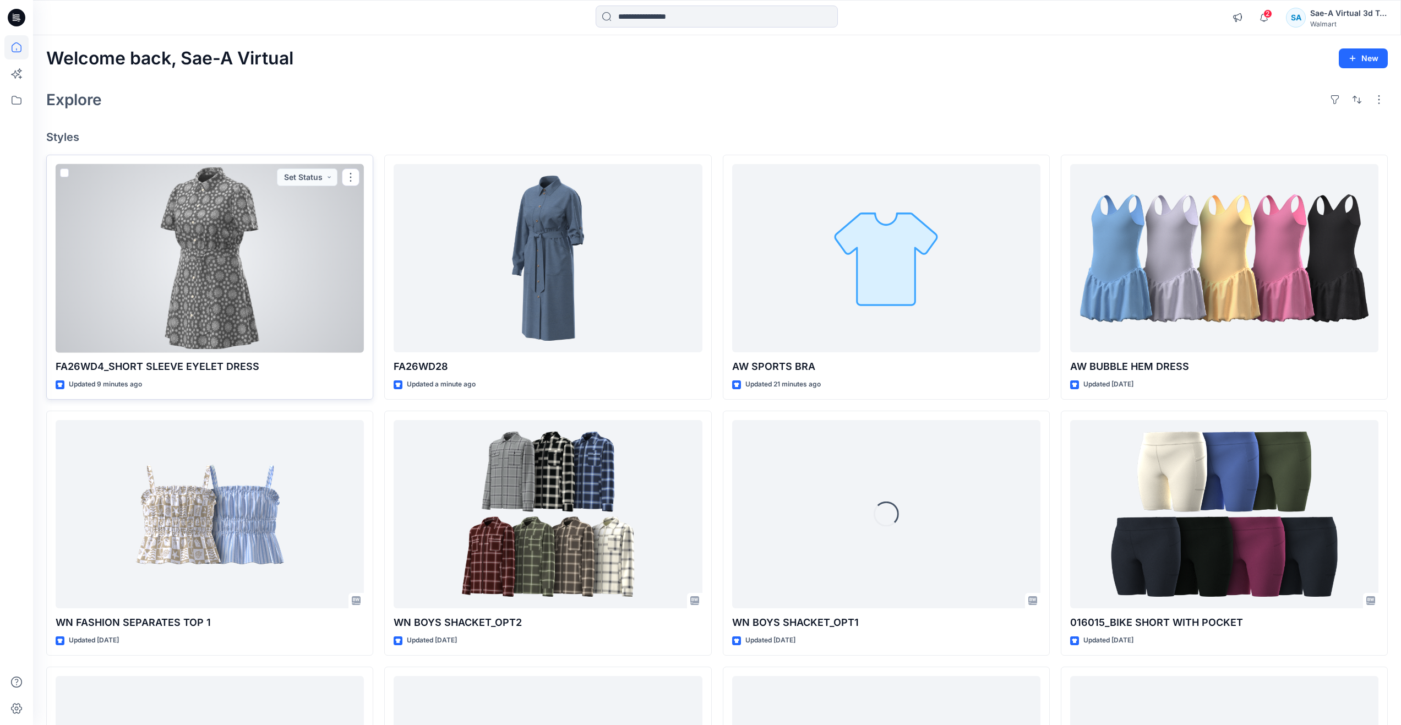
click at [234, 266] on div at bounding box center [210, 258] width 308 height 189
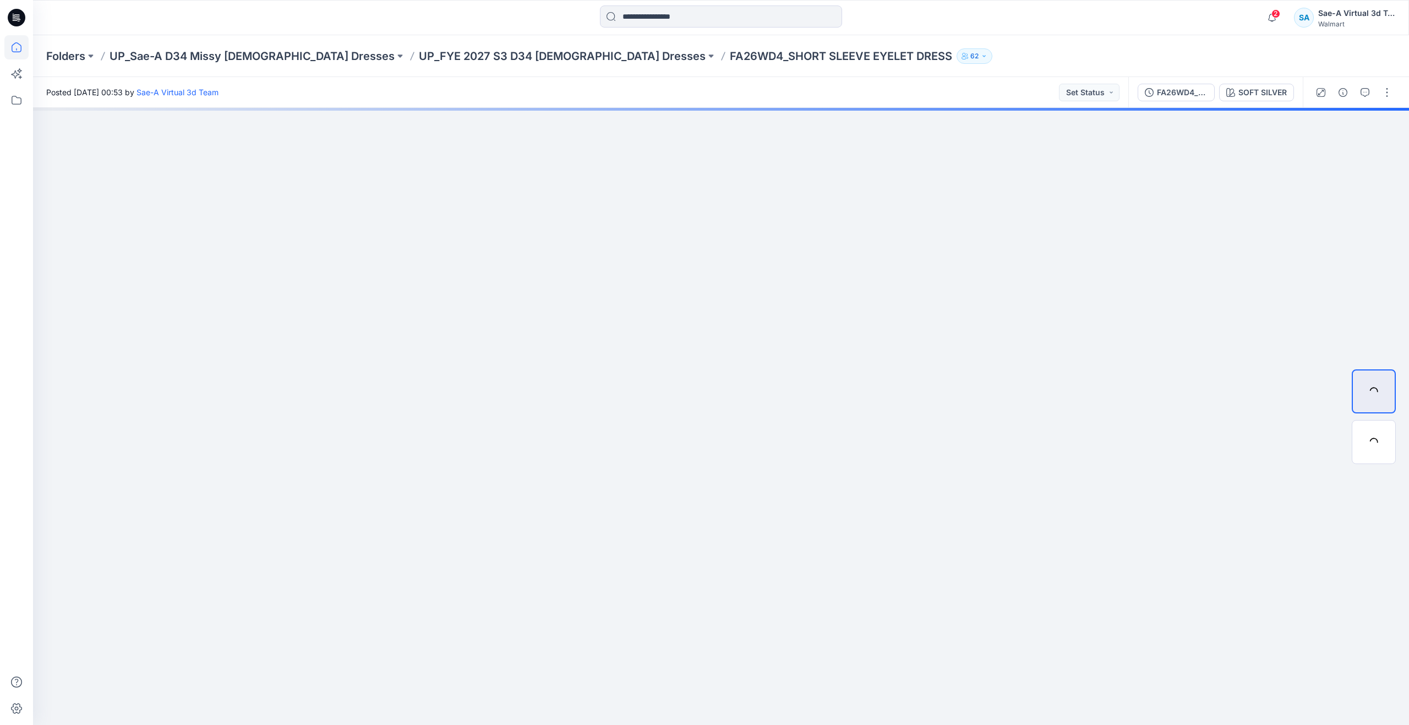
click at [25, 45] on icon at bounding box center [16, 47] width 24 height 24
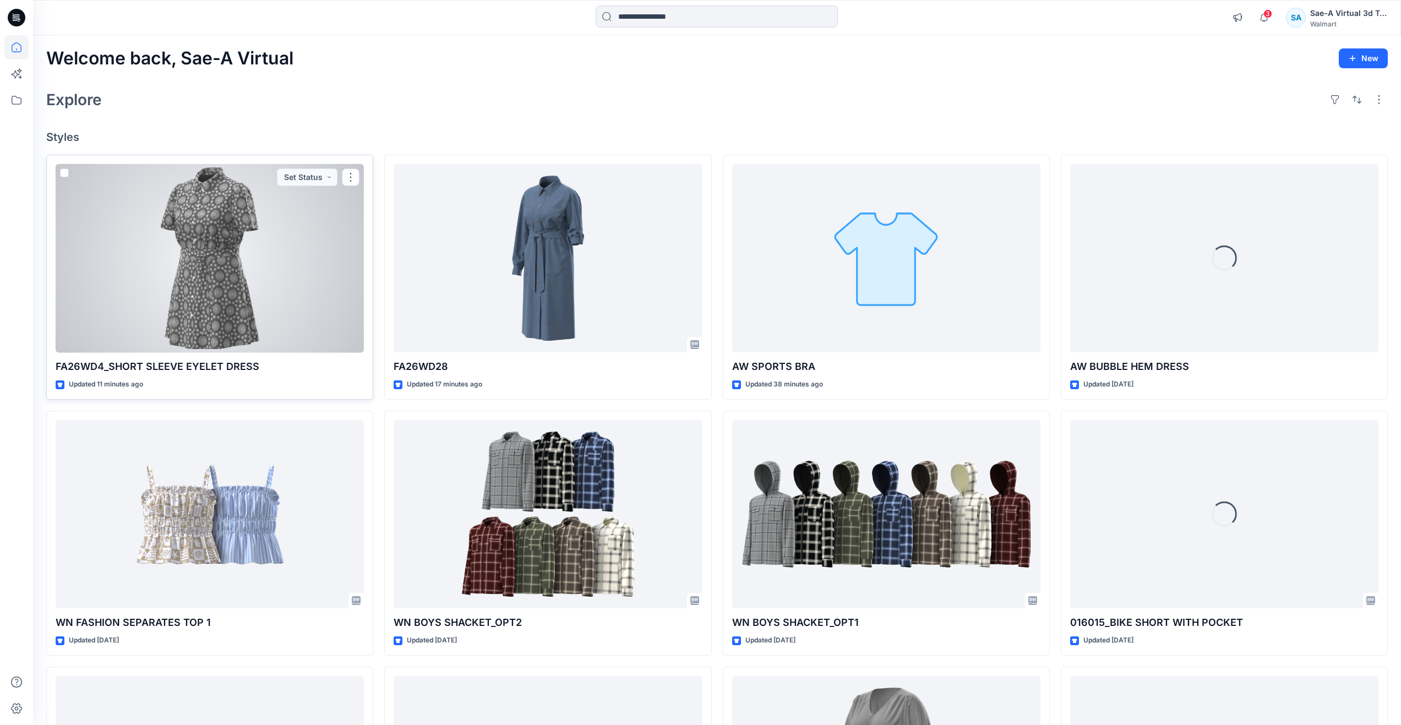
click at [269, 281] on div at bounding box center [210, 258] width 308 height 189
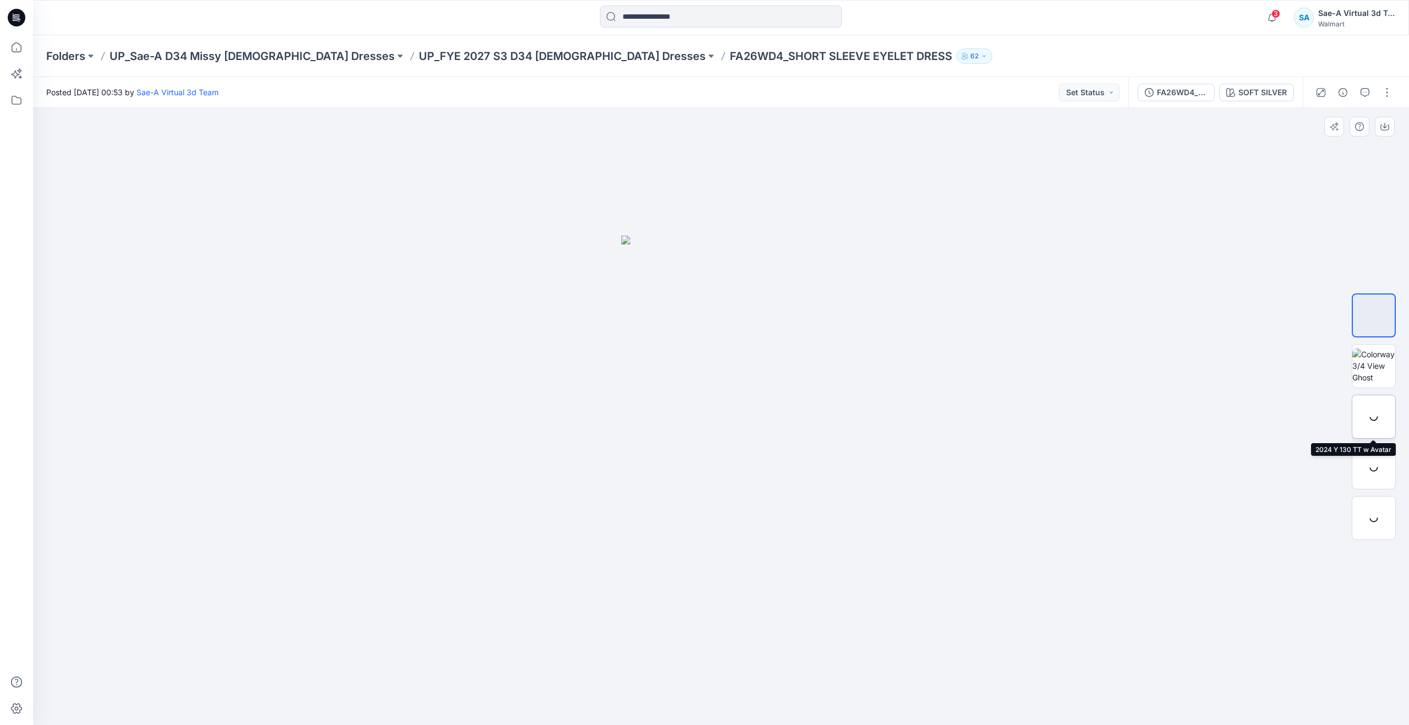
click at [1374, 429] on div at bounding box center [1374, 417] width 44 height 44
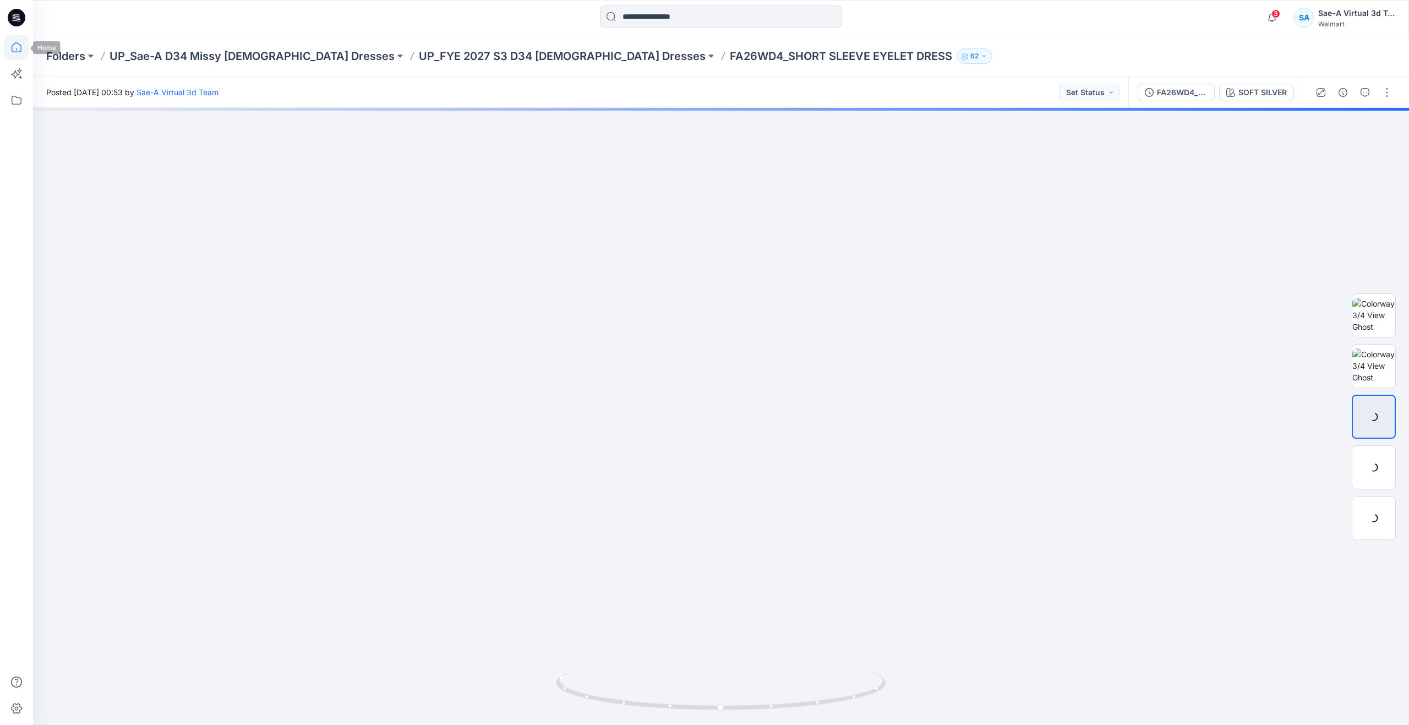
click at [25, 48] on icon at bounding box center [16, 47] width 24 height 24
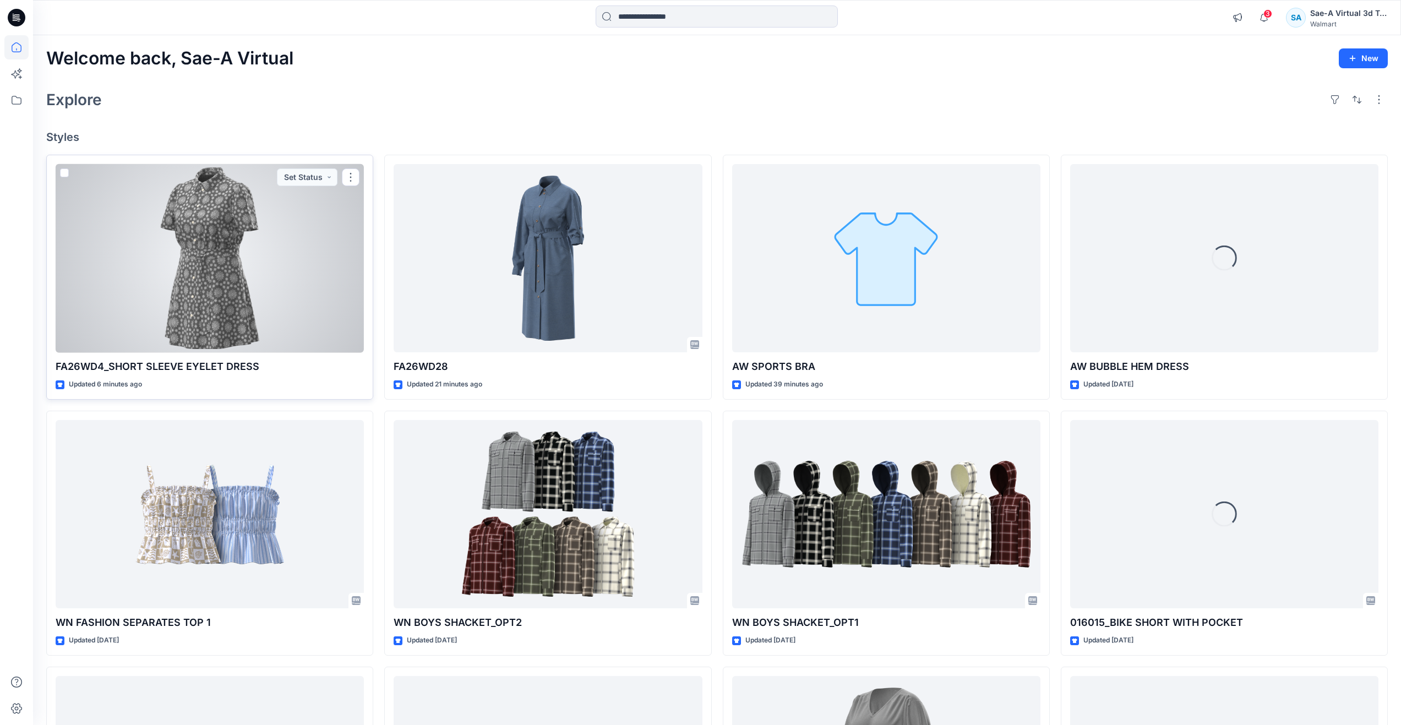
click at [188, 320] on div at bounding box center [210, 258] width 308 height 189
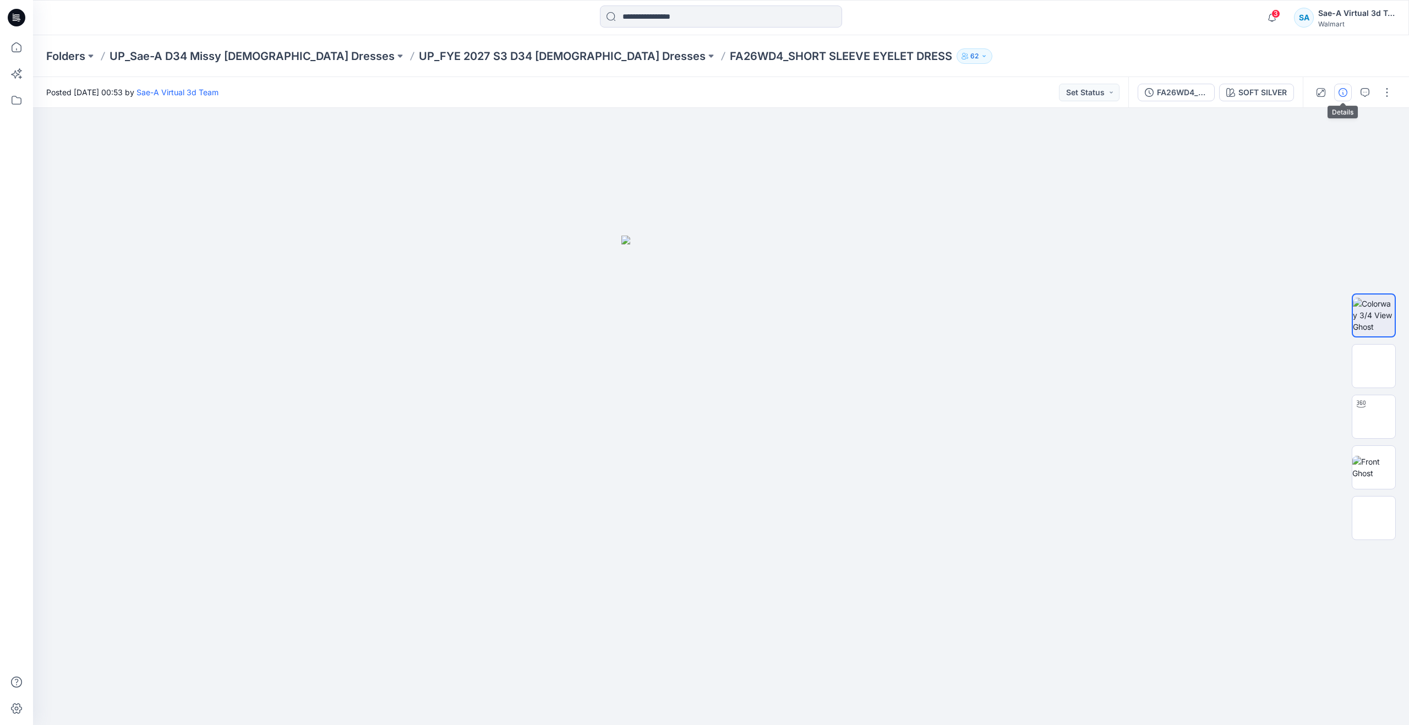
click at [1346, 99] on button "button" at bounding box center [1343, 93] width 18 height 18
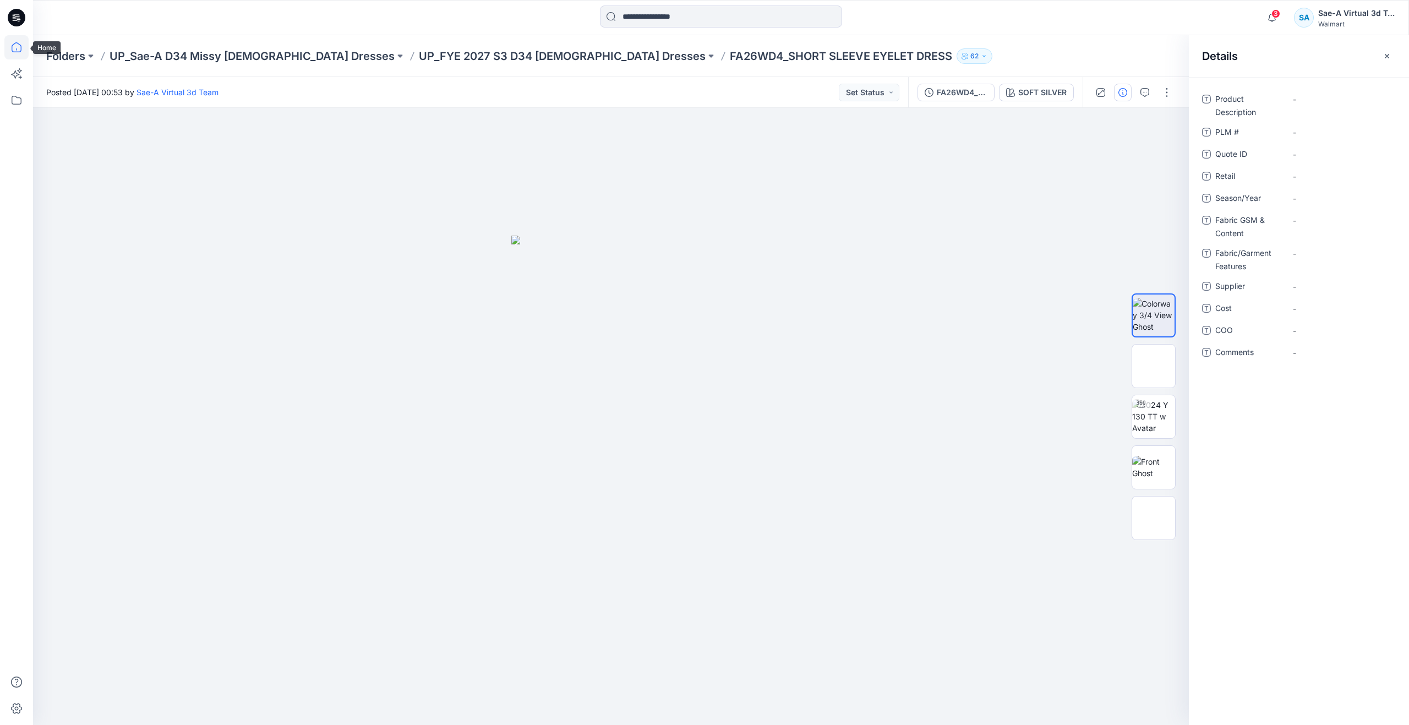
click at [7, 42] on icon at bounding box center [16, 47] width 24 height 24
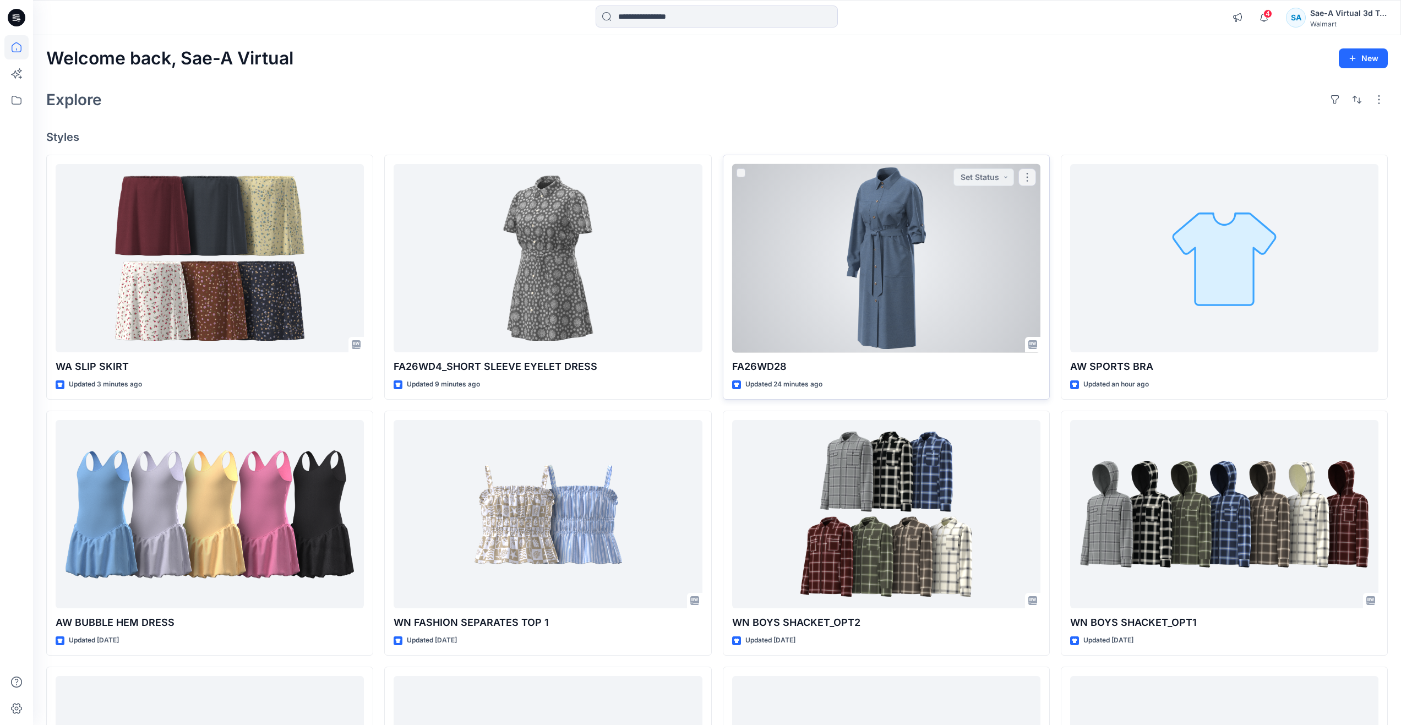
click at [900, 274] on div at bounding box center [886, 258] width 308 height 189
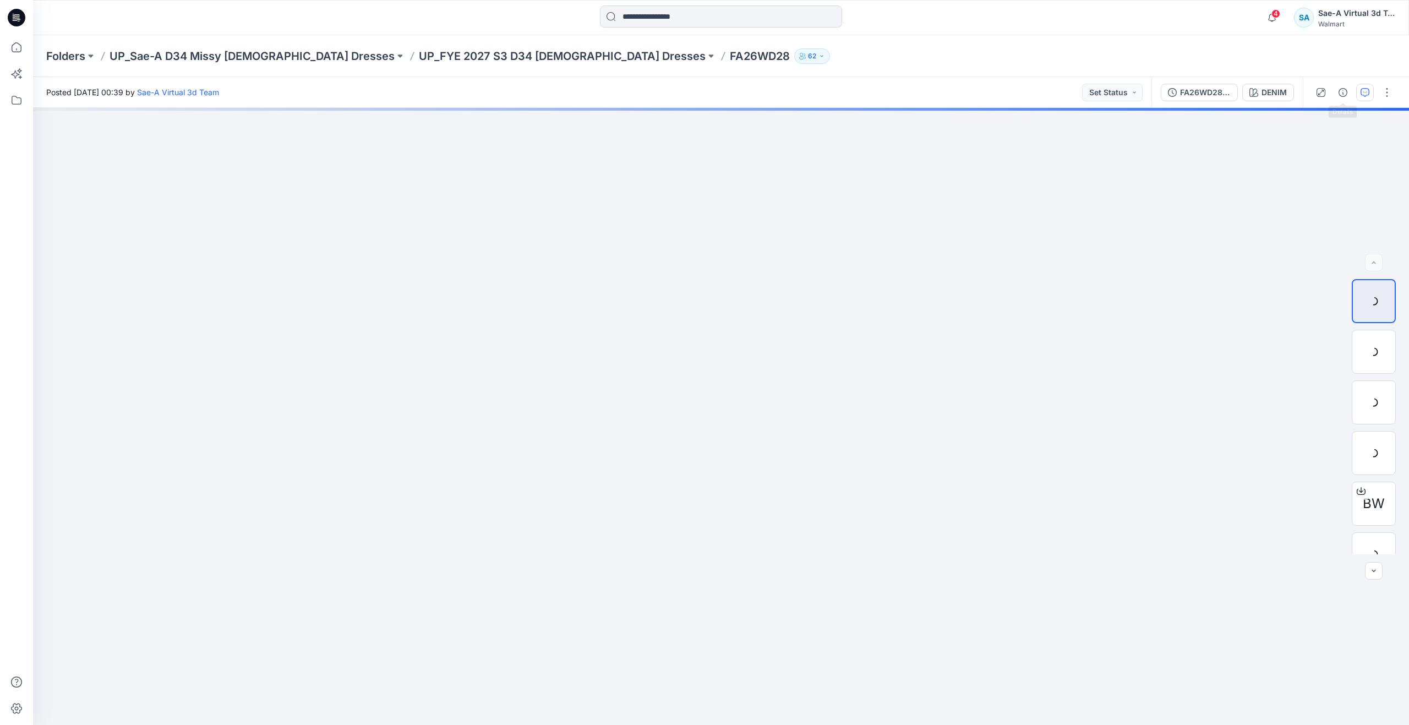
click at [1360, 89] on button "button" at bounding box center [1365, 93] width 18 height 18
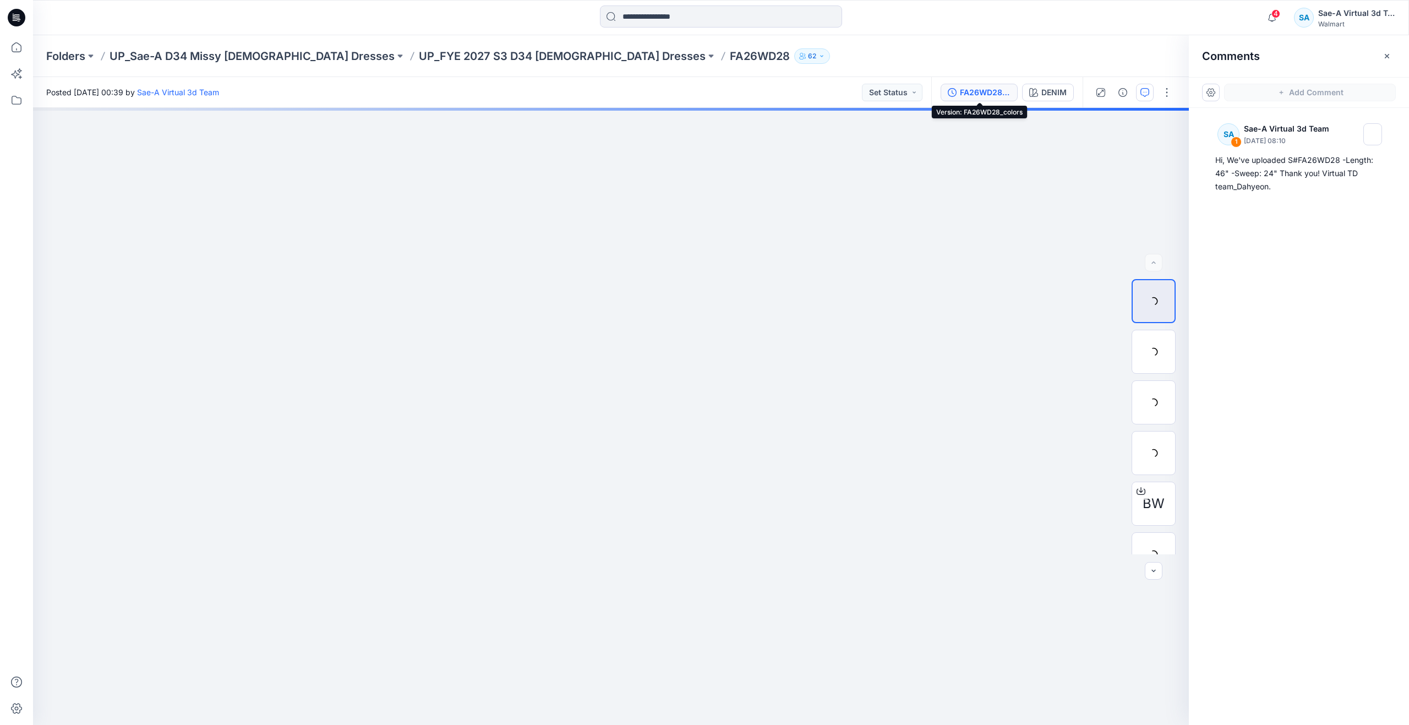
click at [963, 94] on div "FA26WD28_colors" at bounding box center [985, 92] width 51 height 12
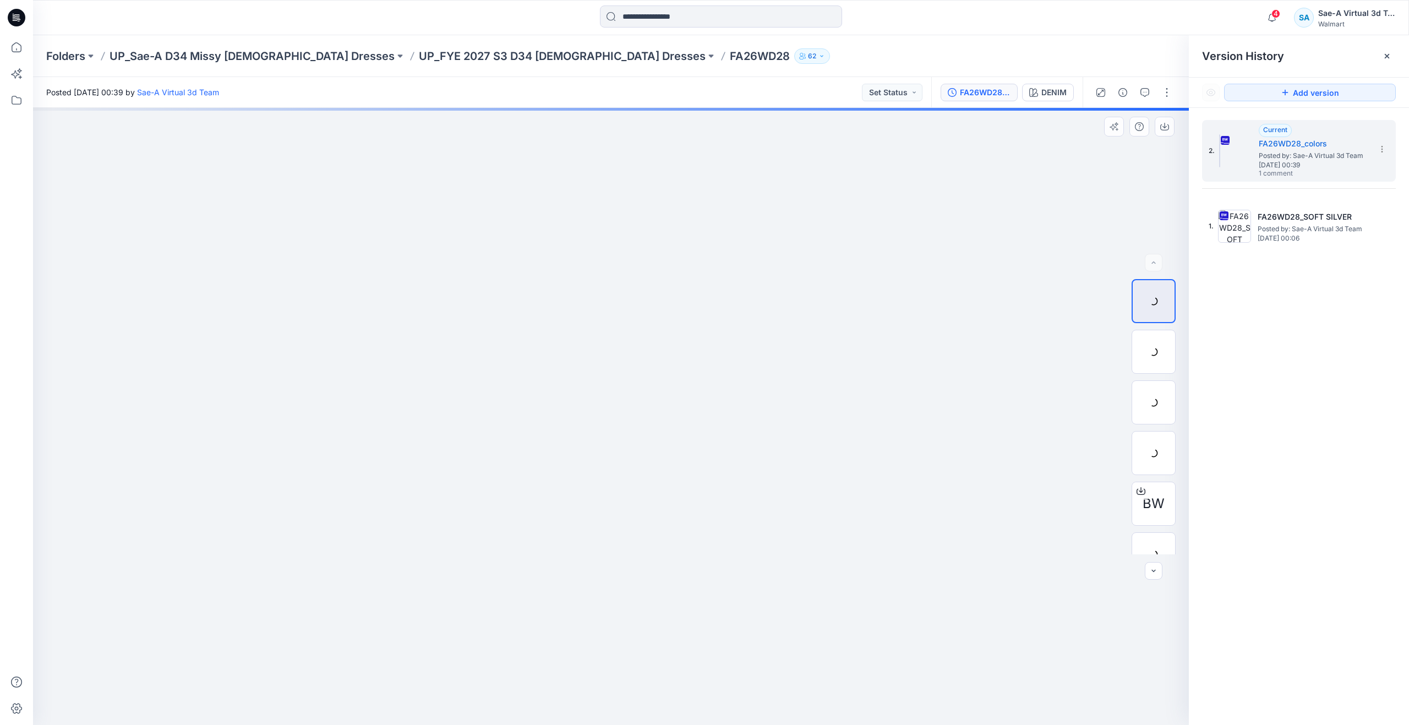
click at [1017, 380] on div at bounding box center [611, 416] width 1156 height 617
click at [17, 49] on icon at bounding box center [16, 47] width 24 height 24
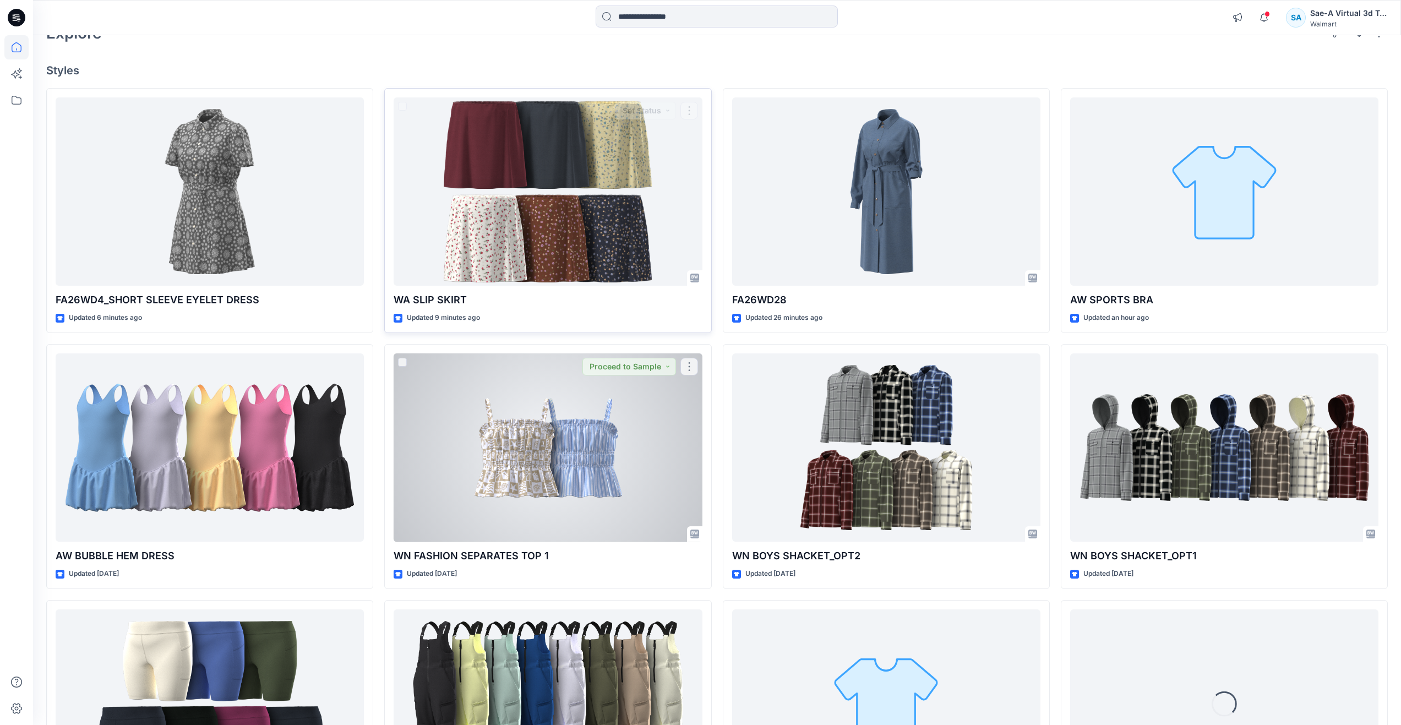
scroll to position [165, 0]
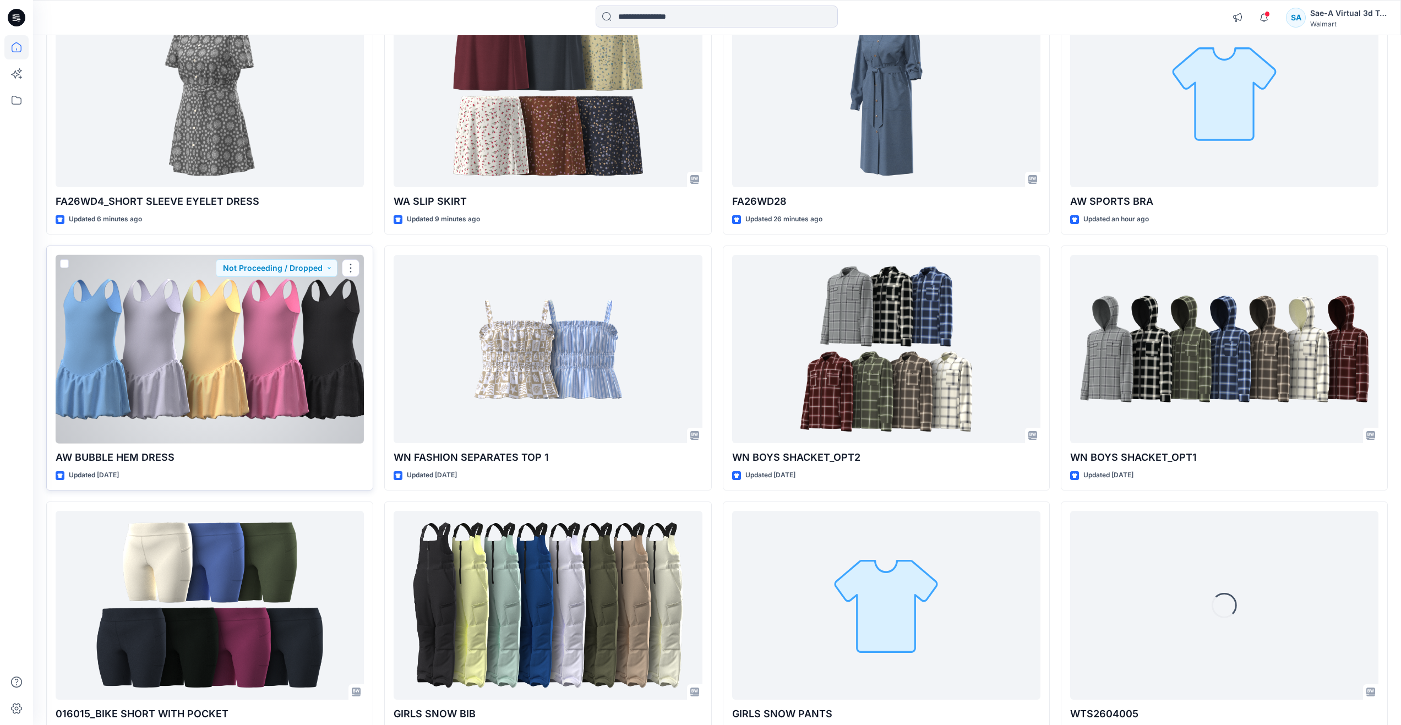
click at [199, 357] on div at bounding box center [210, 349] width 308 height 189
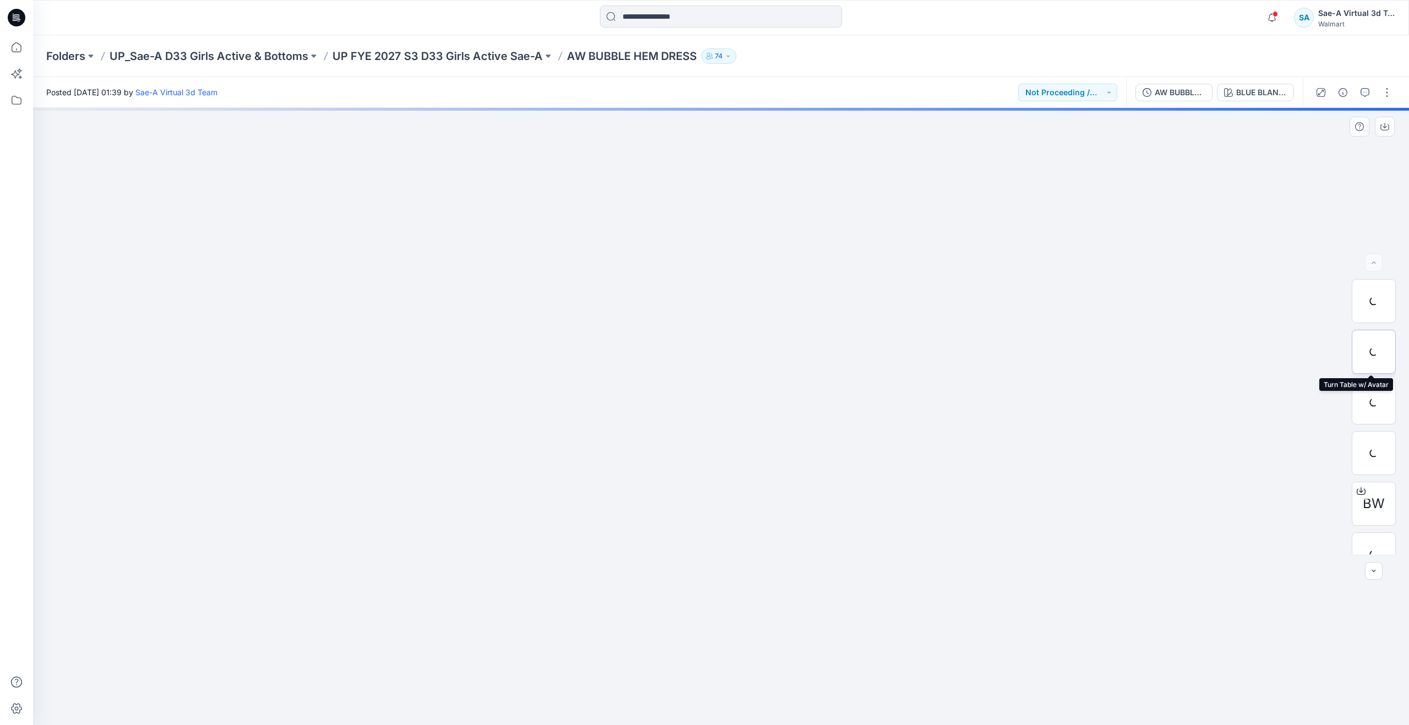
click at [1364, 354] on div at bounding box center [1374, 352] width 44 height 44
click at [24, 47] on icon at bounding box center [16, 47] width 24 height 24
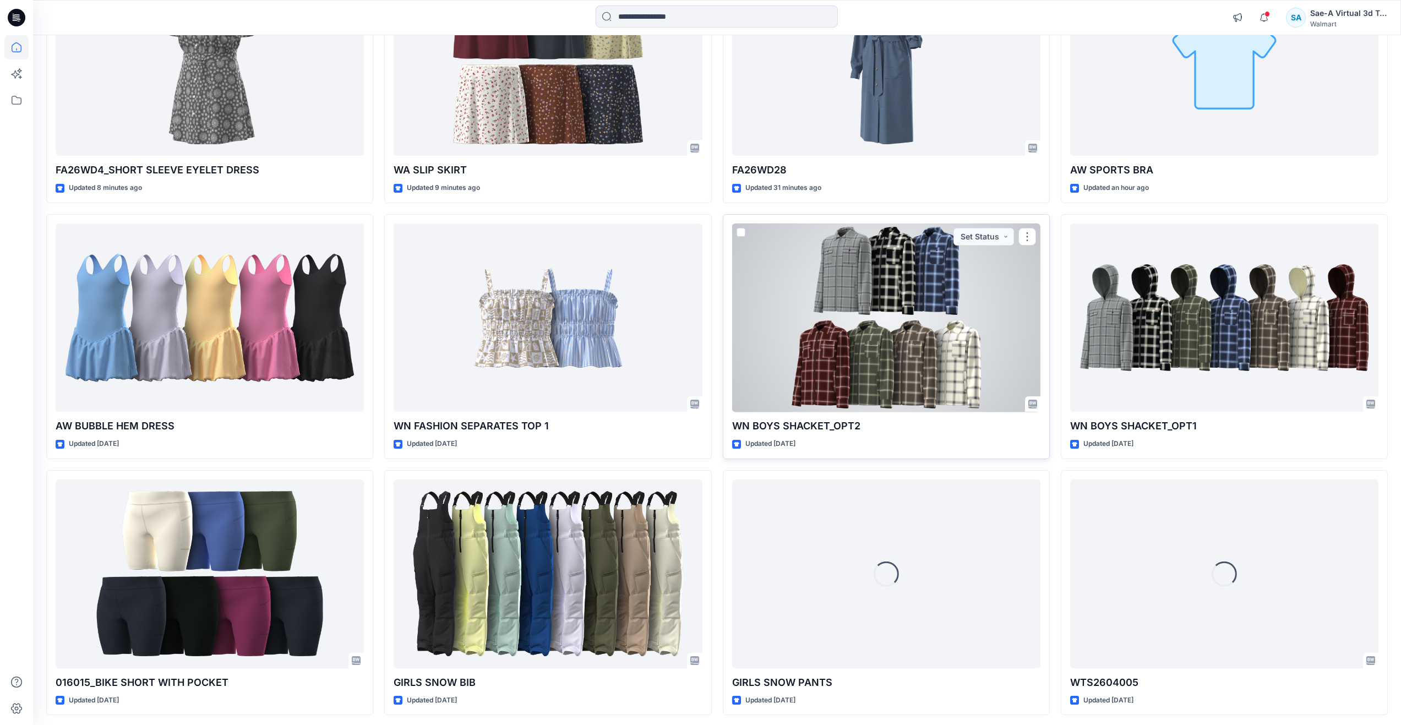
scroll to position [55, 0]
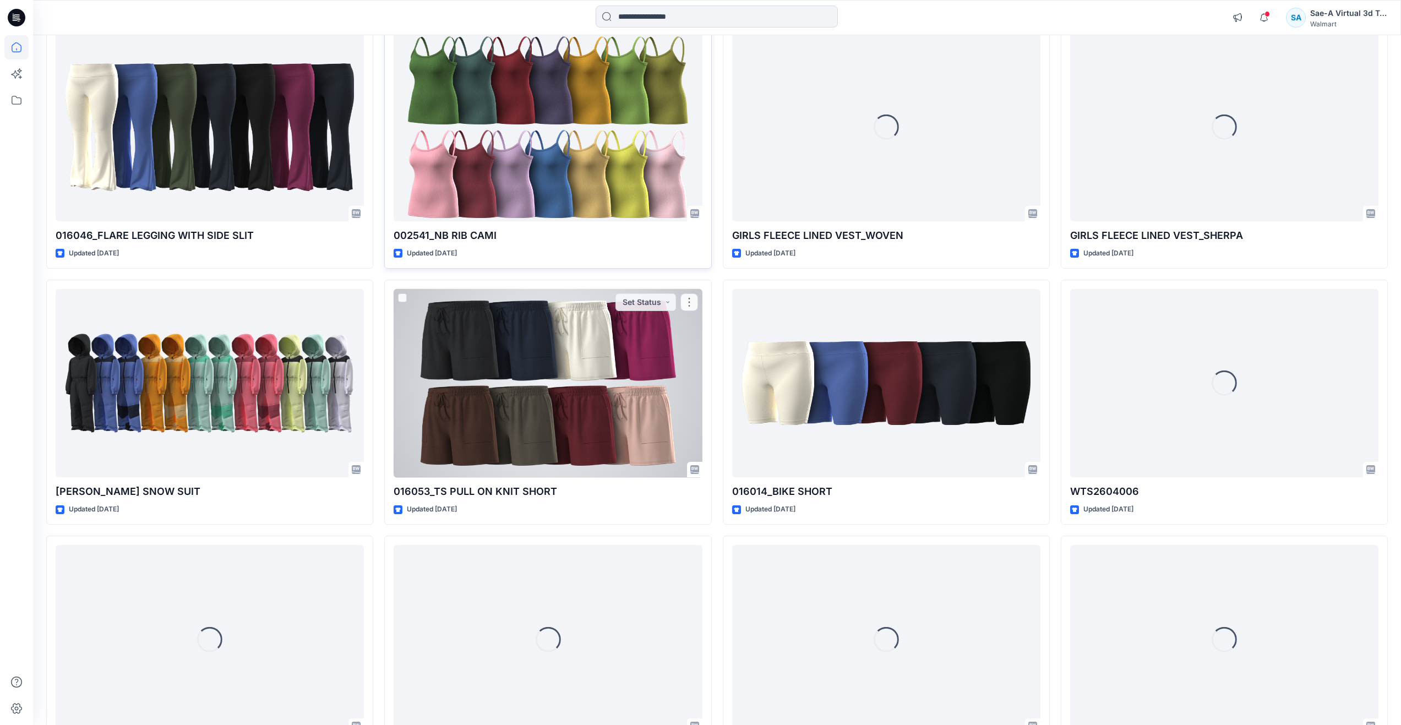
scroll to position [936, 0]
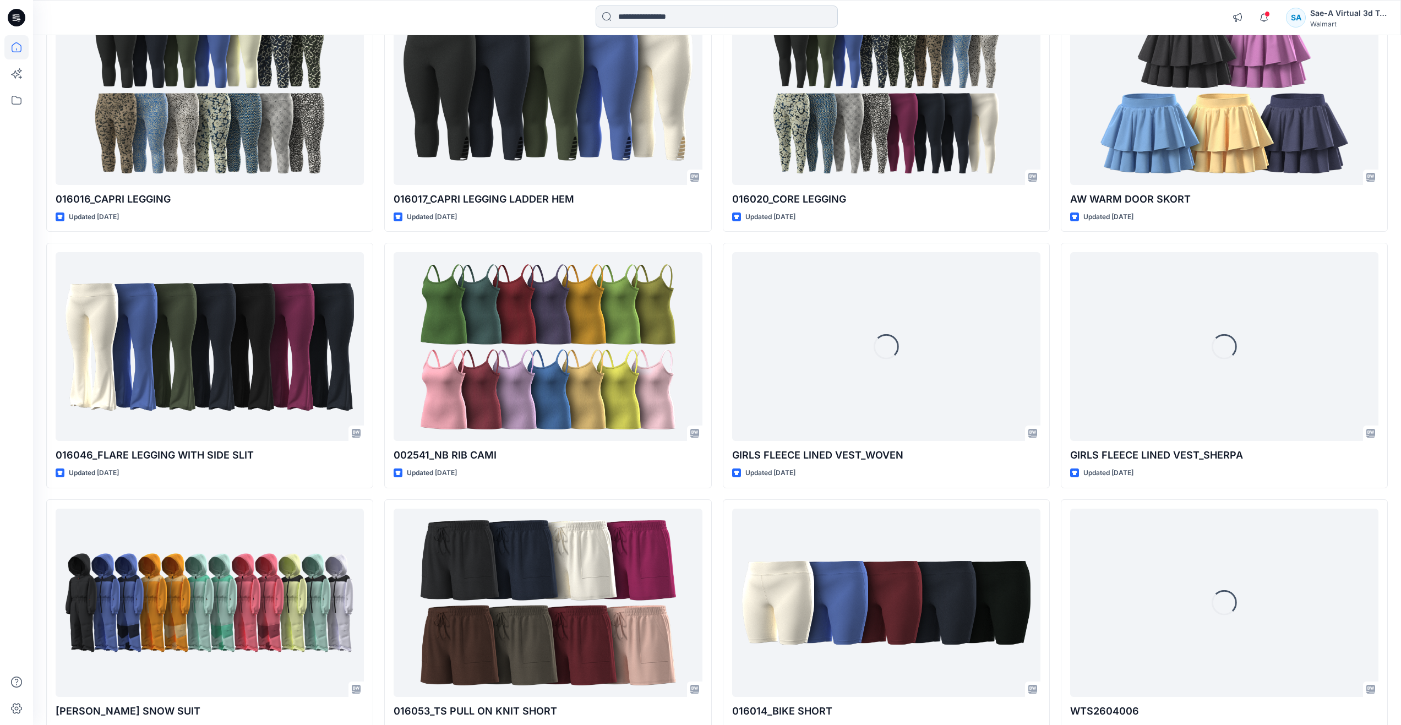
click at [647, 21] on input at bounding box center [717, 17] width 242 height 22
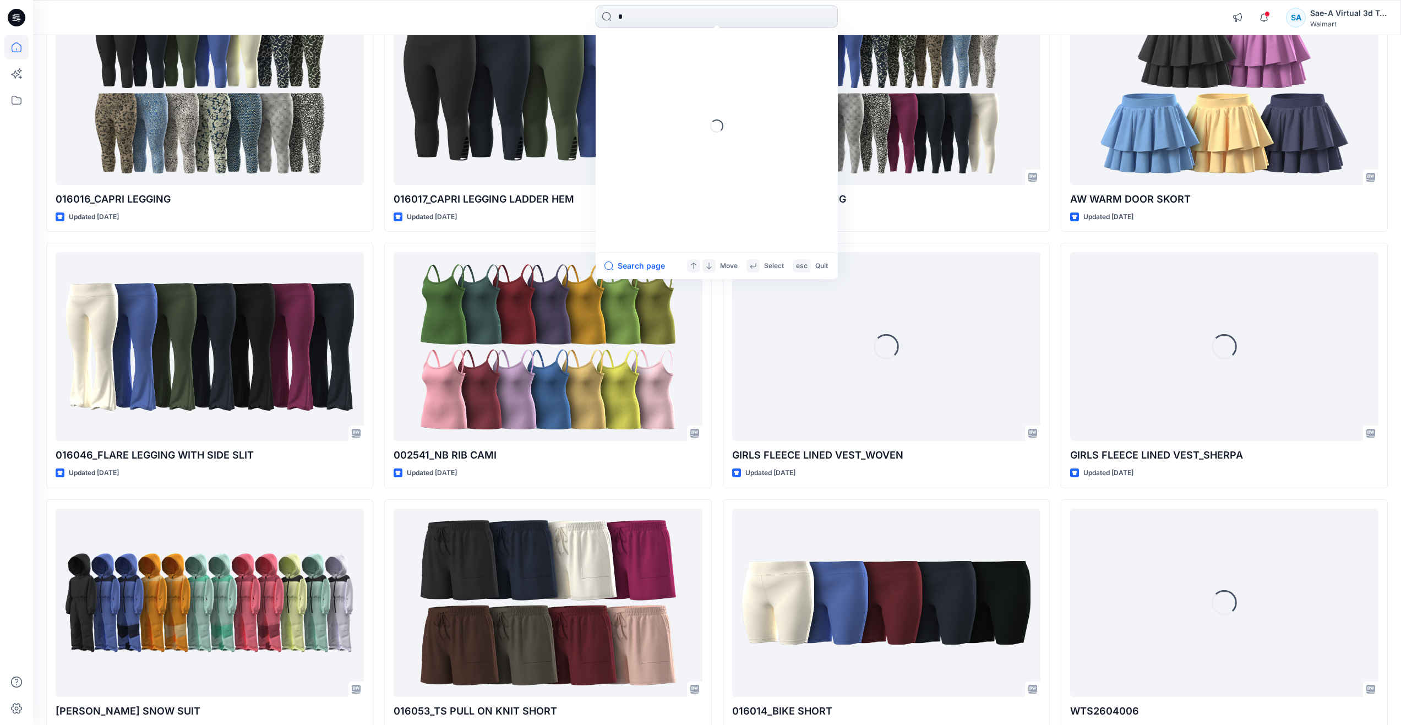
type input "**"
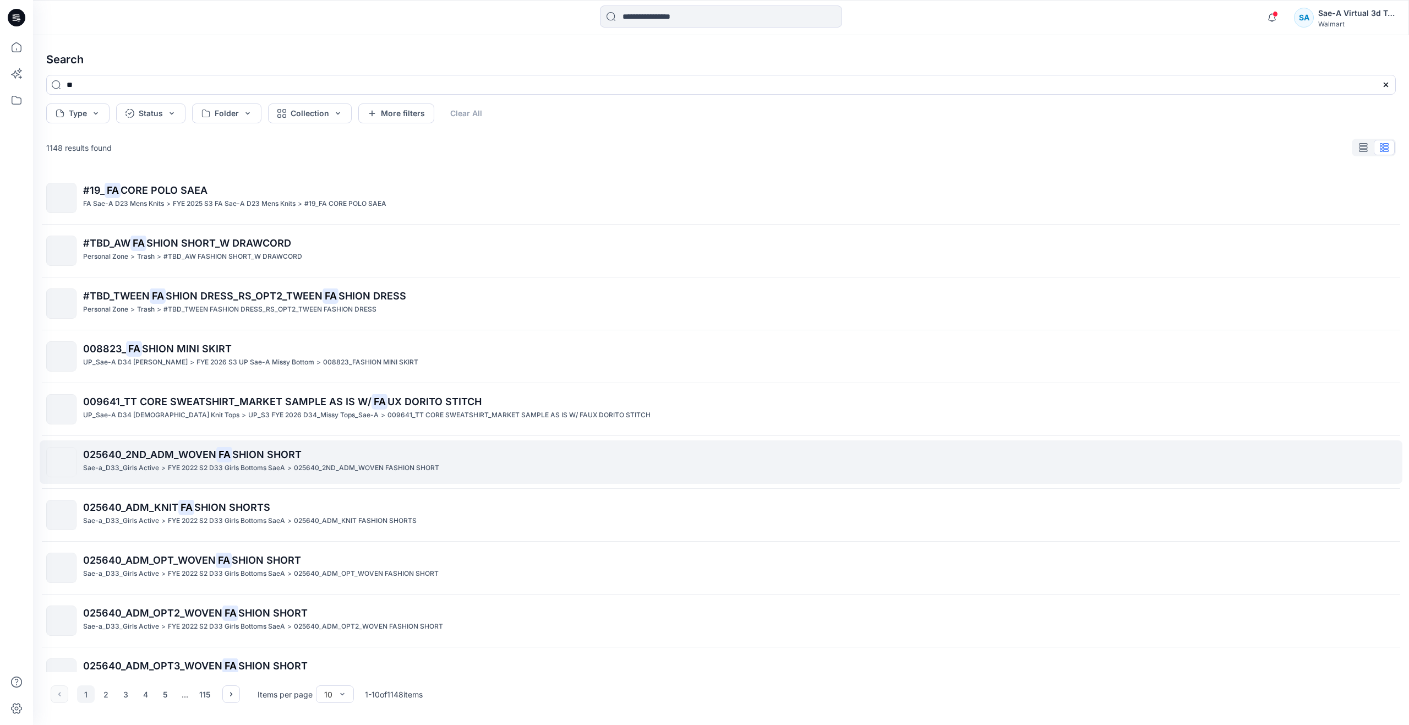
click at [333, 463] on p "025640_2ND_ADM_WOVEN FASHION SHORT" at bounding box center [366, 468] width 145 height 12
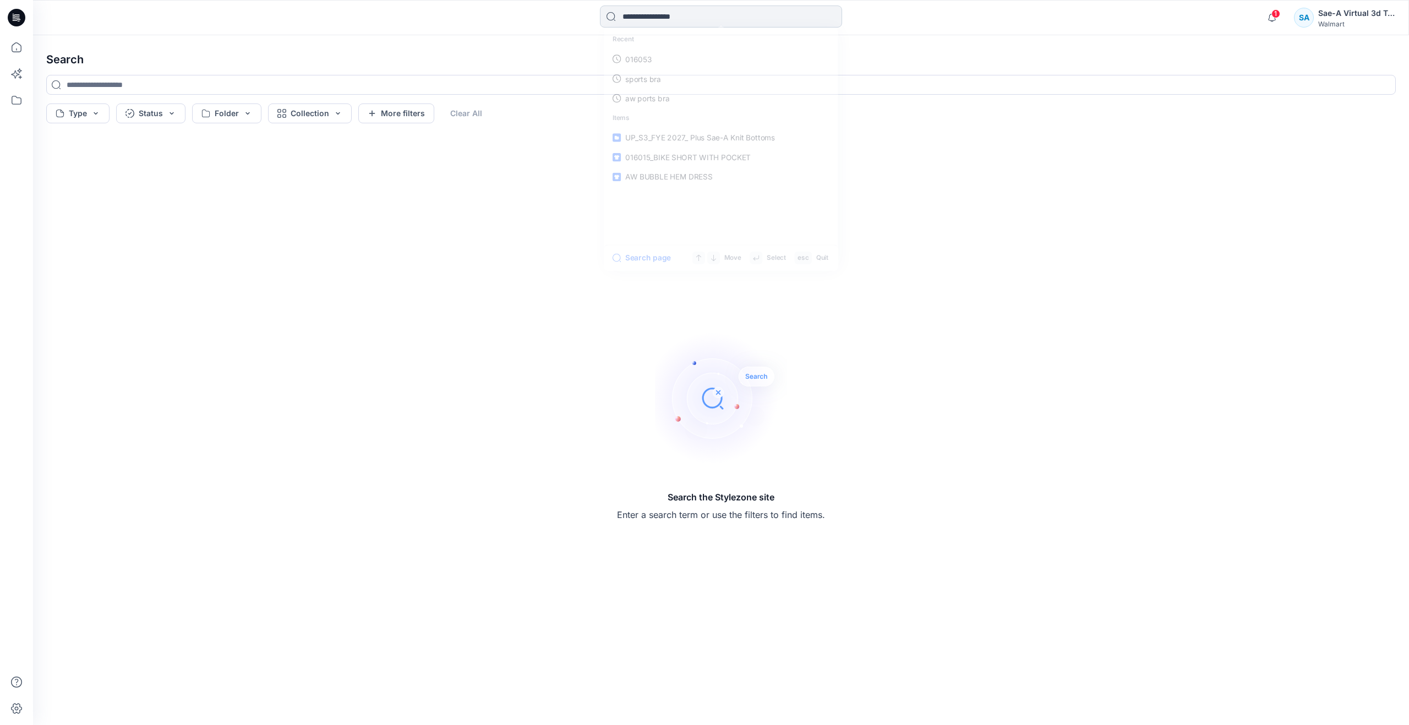
click at [643, 16] on input at bounding box center [721, 17] width 242 height 22
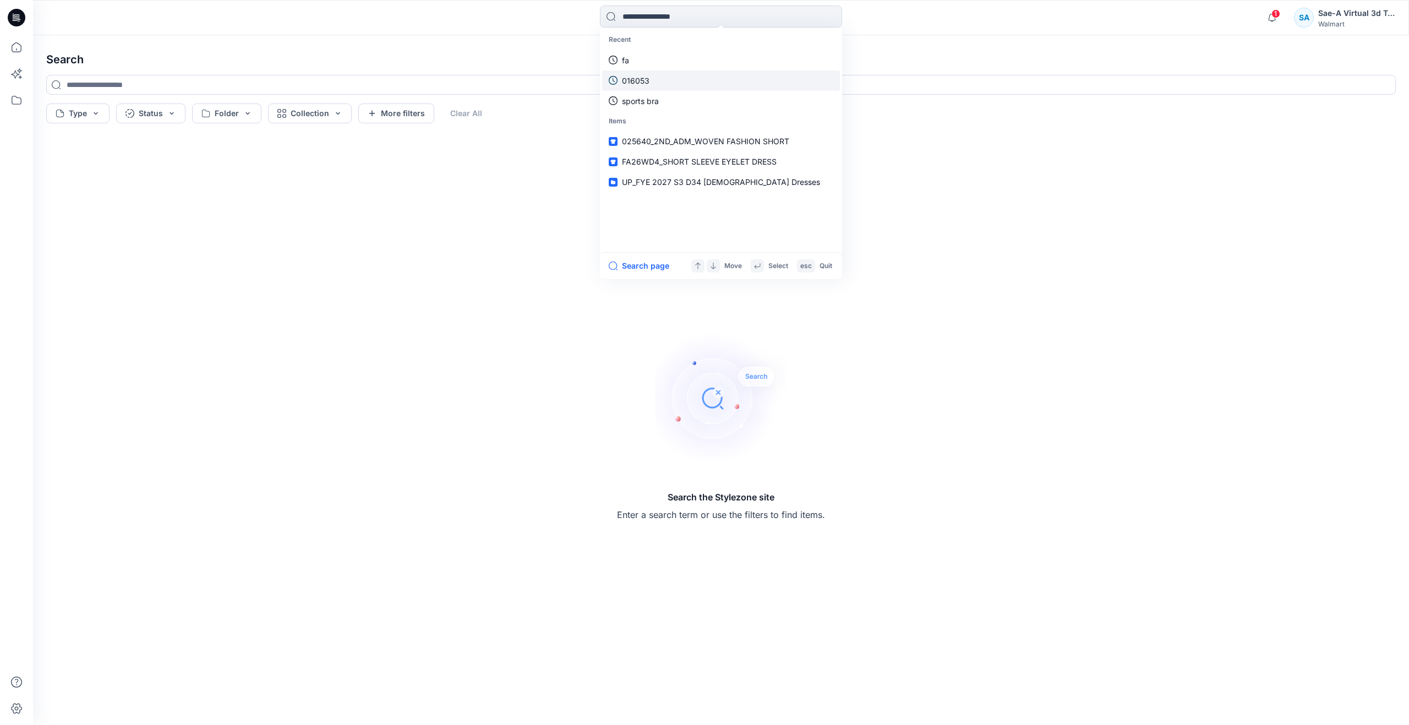
click at [645, 65] on link "fa" at bounding box center [721, 60] width 238 height 20
type input "**"
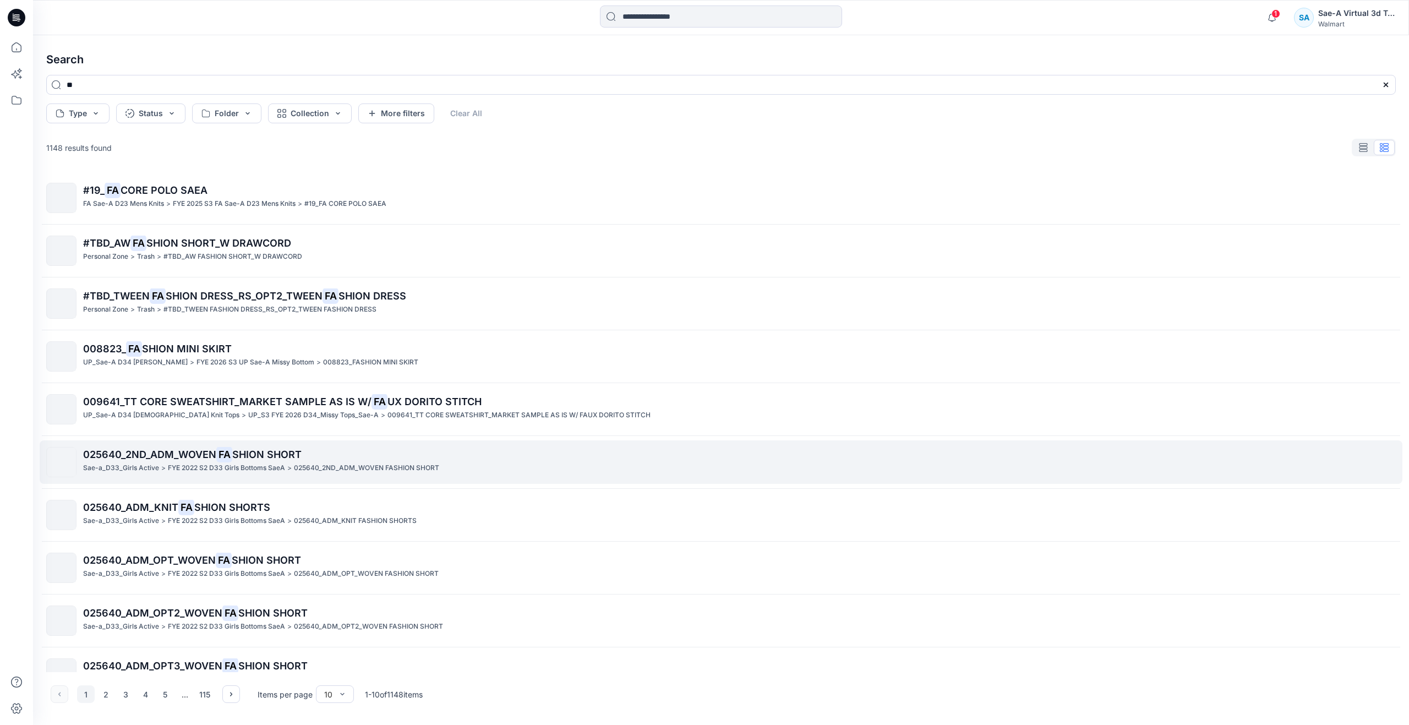
scroll to position [28, 0]
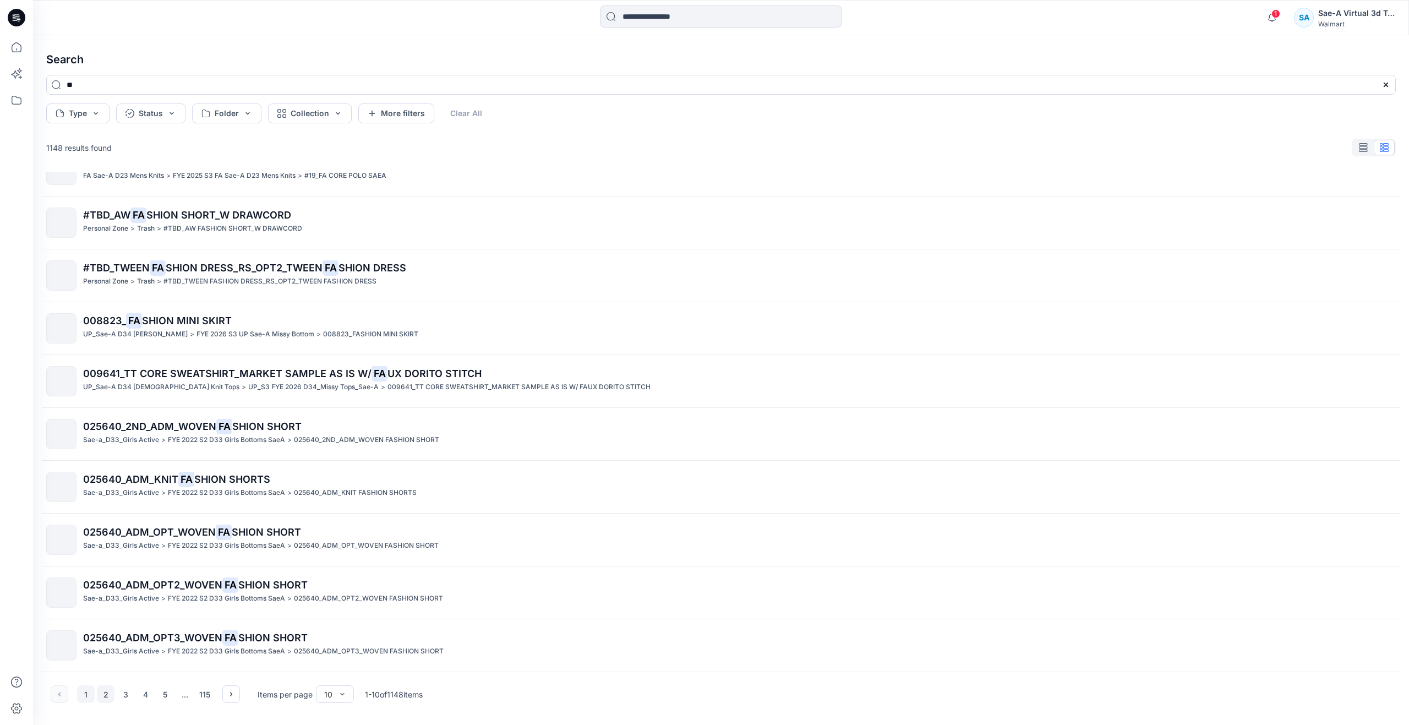
click at [107, 698] on button "2" at bounding box center [106, 694] width 18 height 18
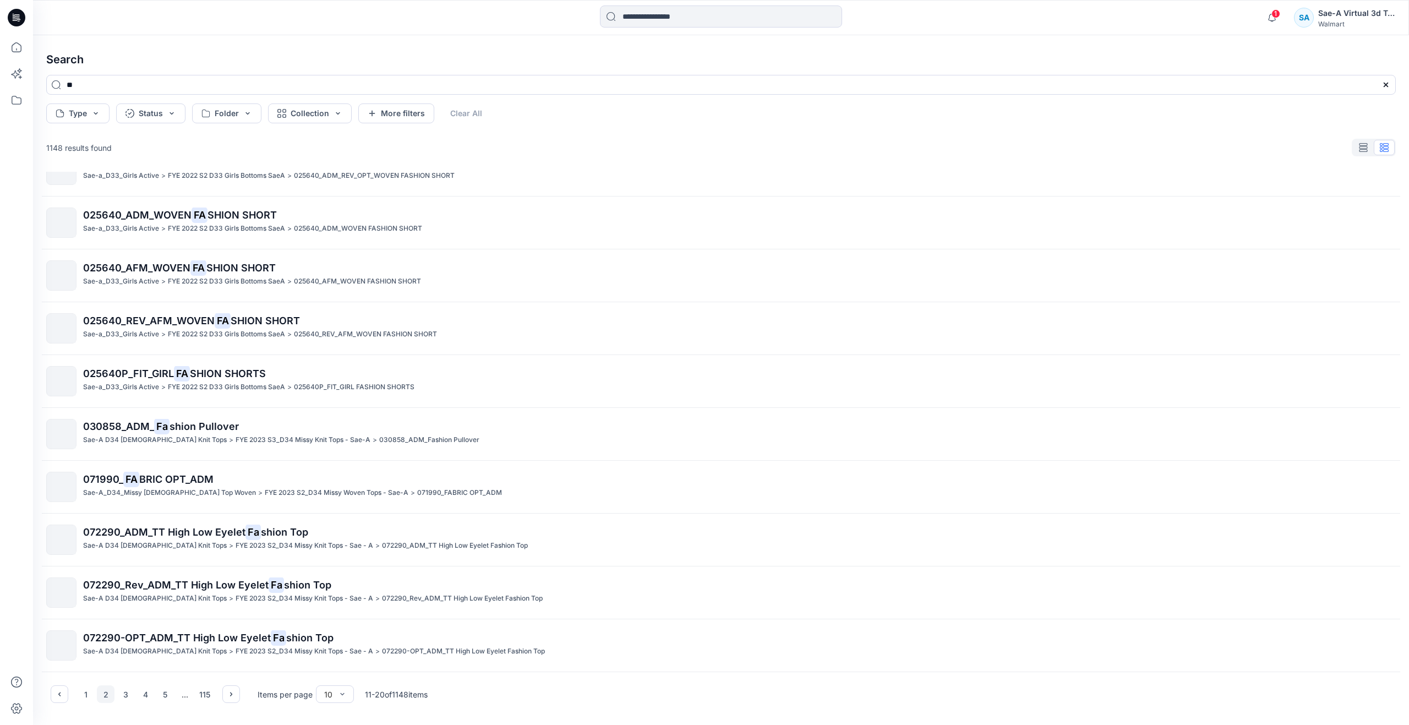
drag, startPoint x: 18, startPoint y: 282, endPoint x: 36, endPoint y: 282, distance: 18.7
click at [18, 282] on div at bounding box center [16, 380] width 24 height 690
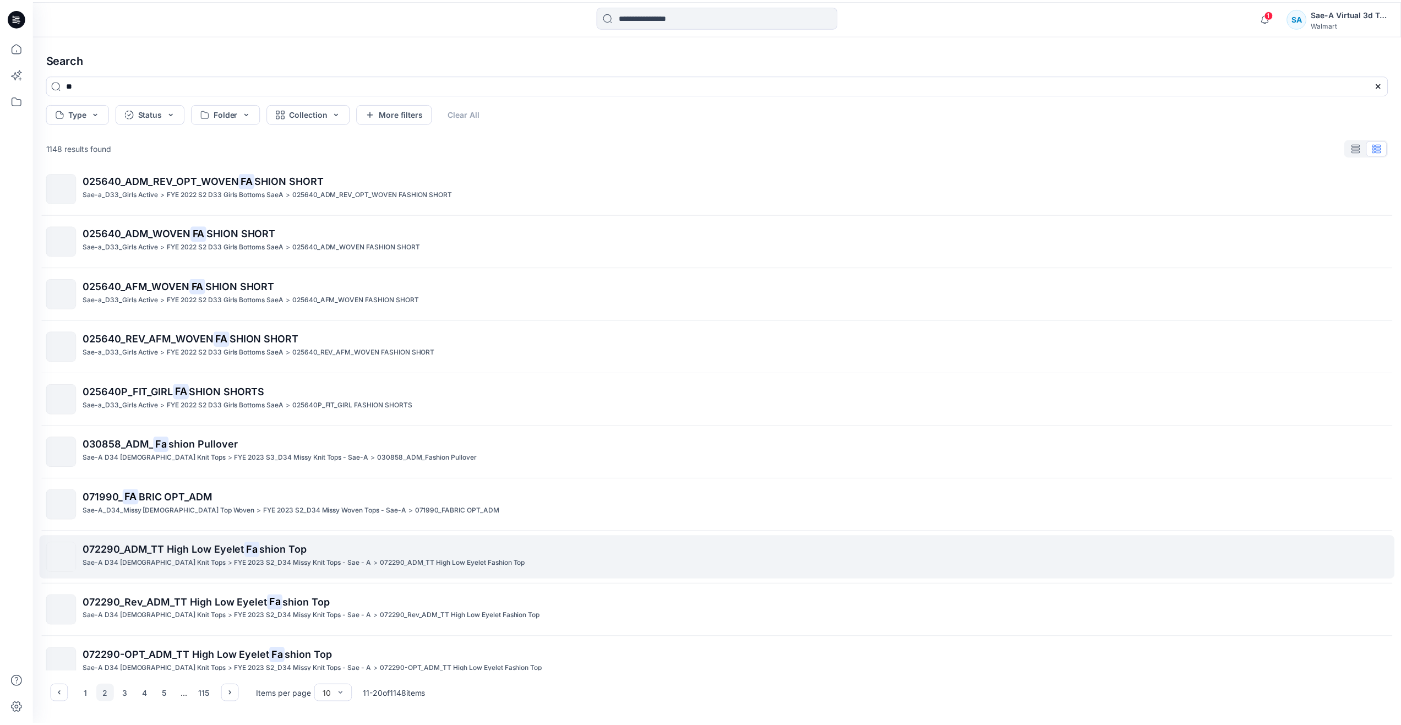
scroll to position [0, 0]
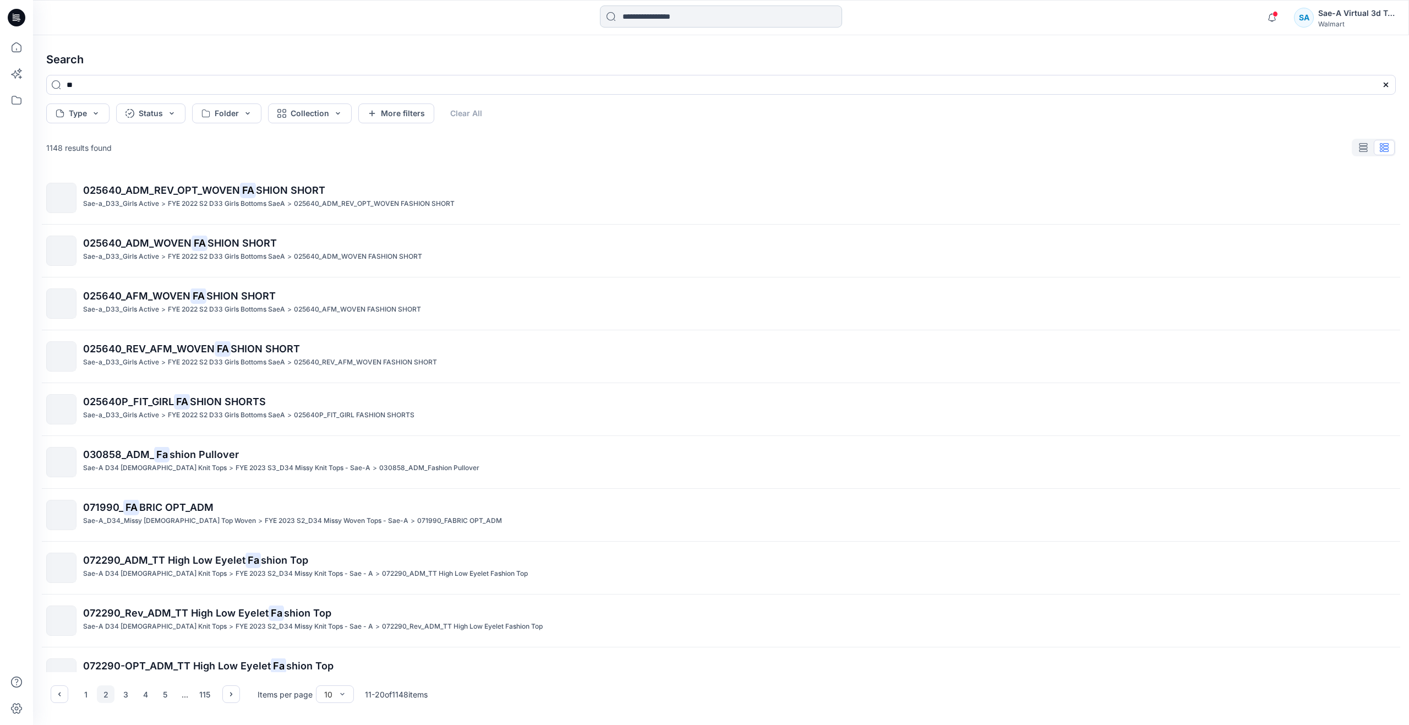
click at [678, 23] on input at bounding box center [721, 17] width 242 height 22
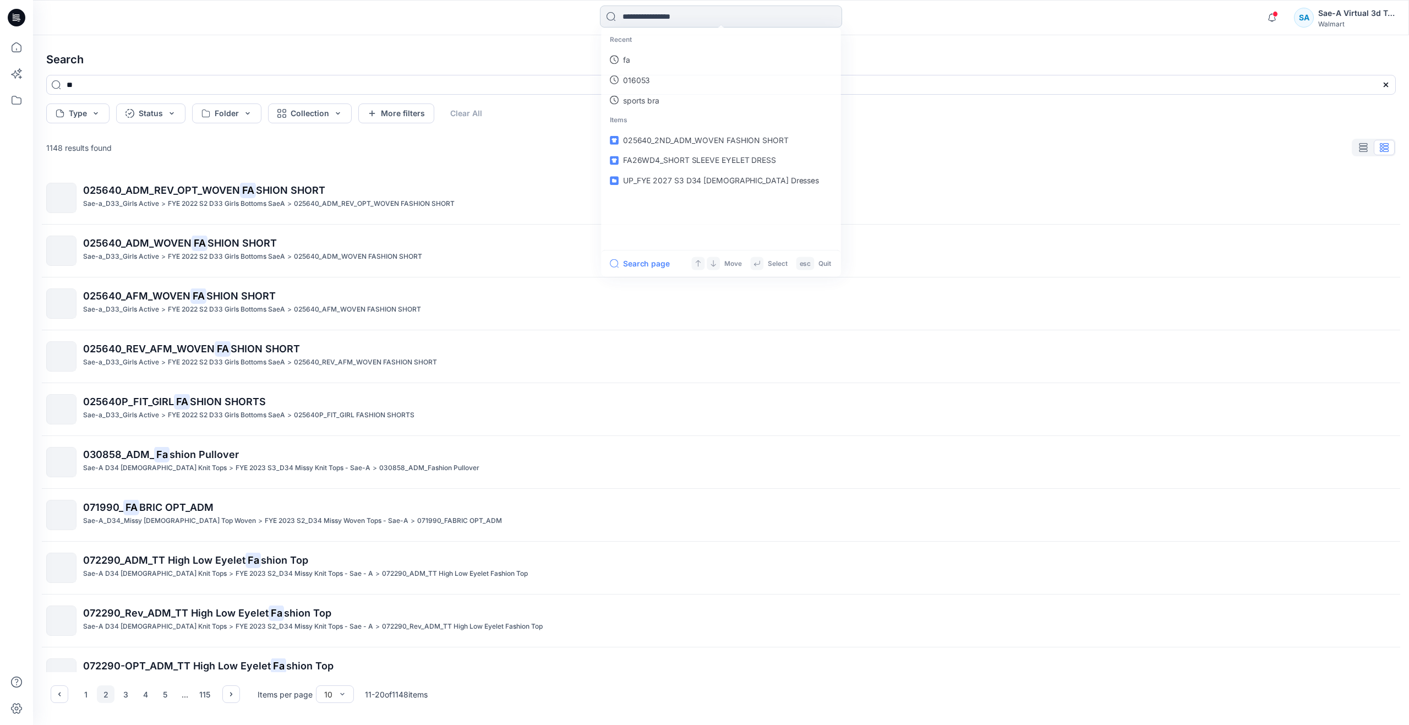
paste input "**********"
type input "**********"
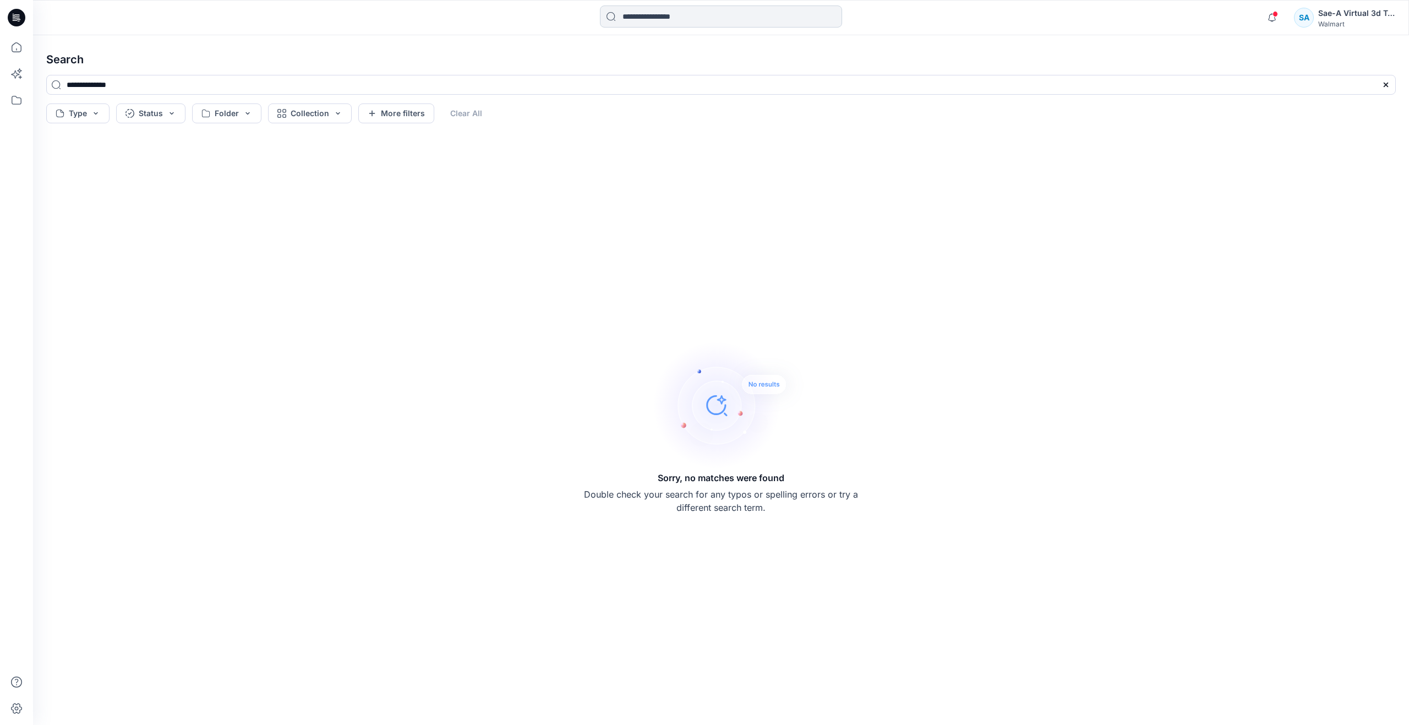
click at [658, 20] on input at bounding box center [721, 17] width 242 height 22
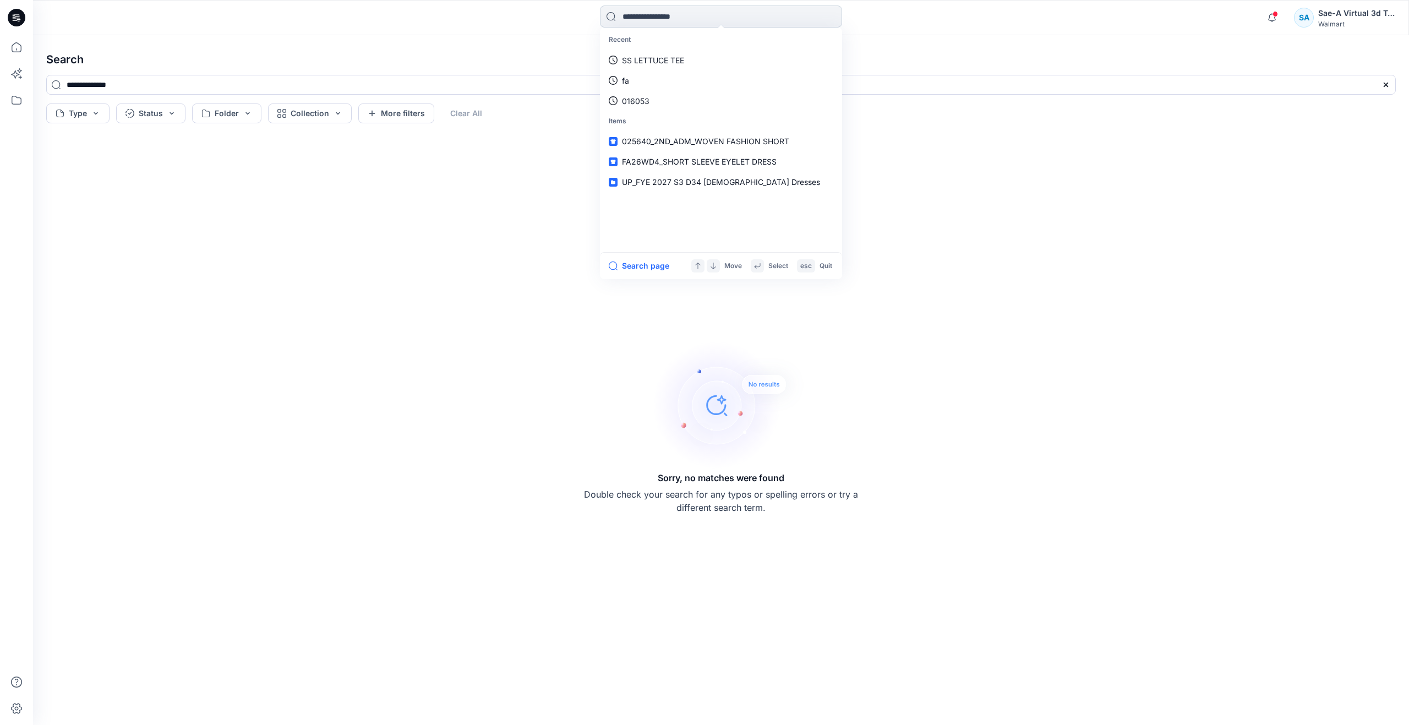
paste input "**********"
type input "**********"
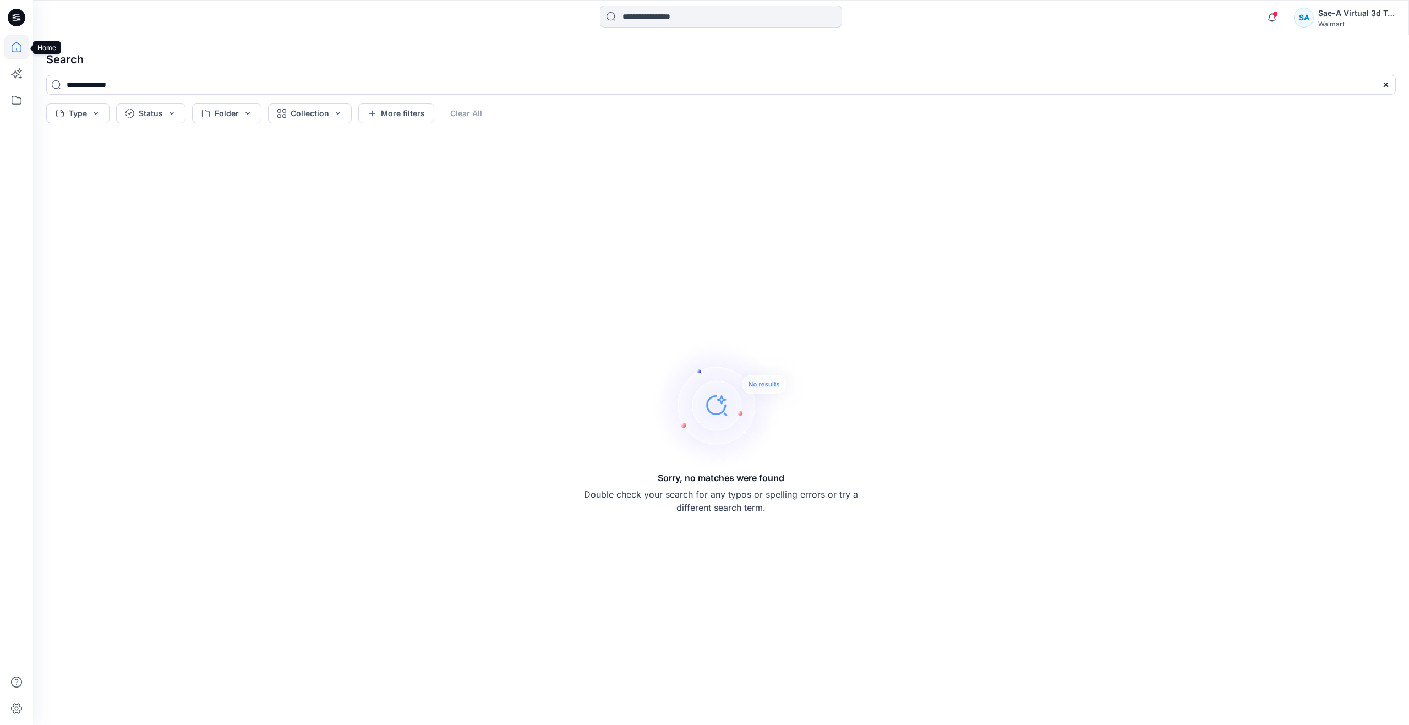
click at [20, 43] on icon at bounding box center [16, 47] width 24 height 24
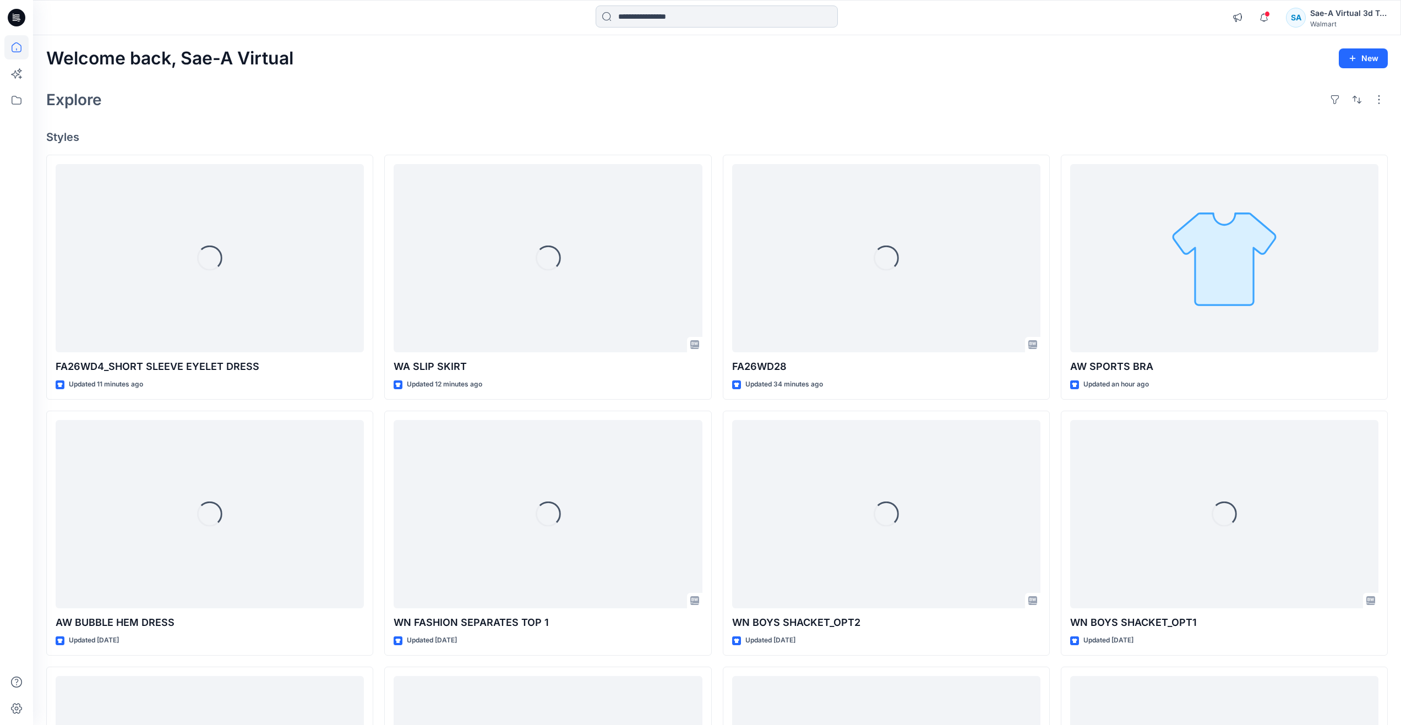
click at [680, 25] on input at bounding box center [717, 17] width 242 height 22
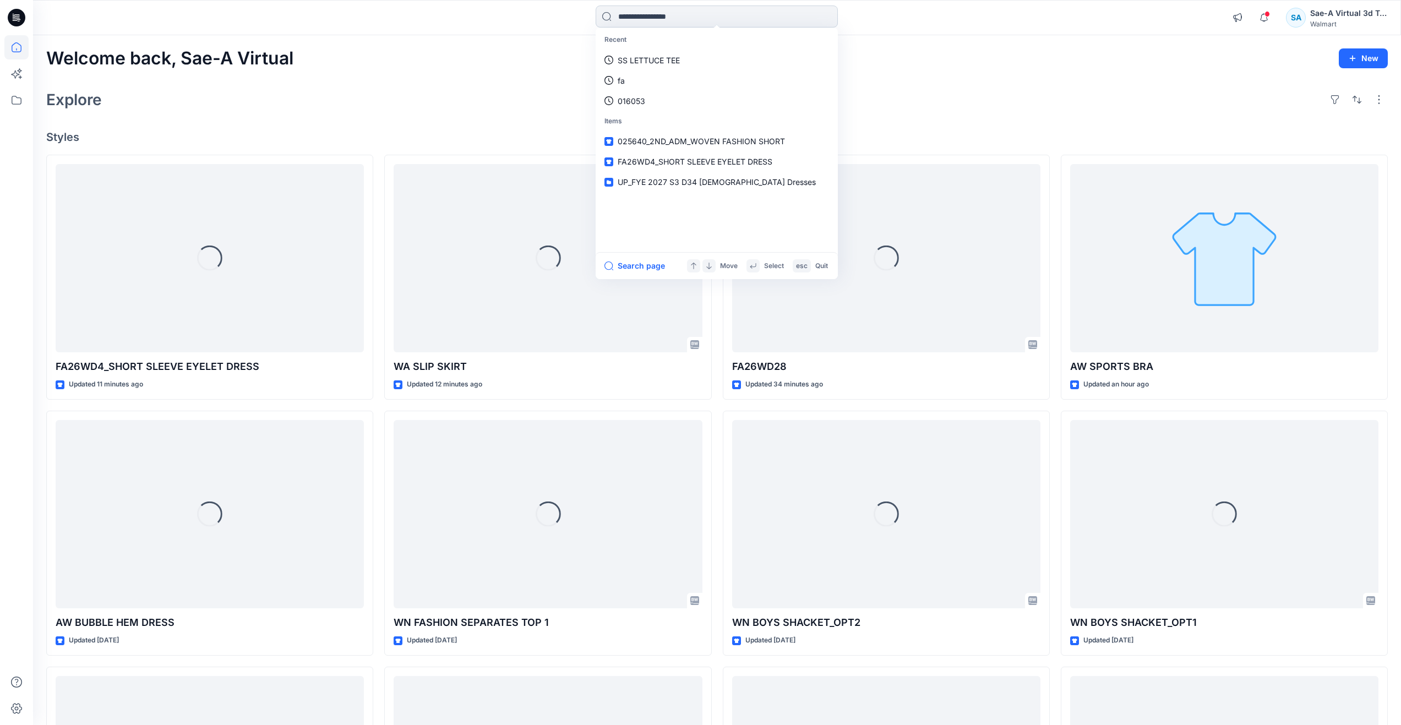
paste input "**********"
type input "**********"
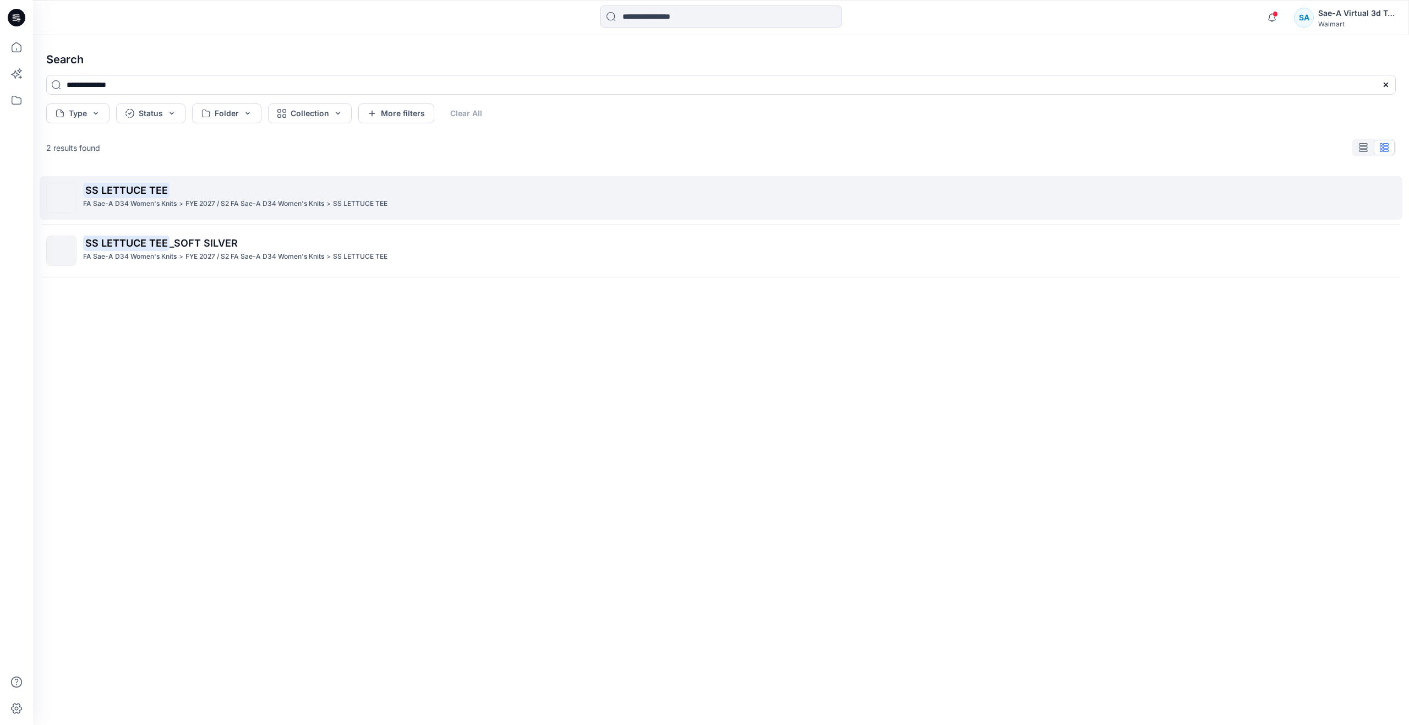
click at [161, 190] on mark "SS LETTUCE TEE" at bounding box center [126, 189] width 86 height 15
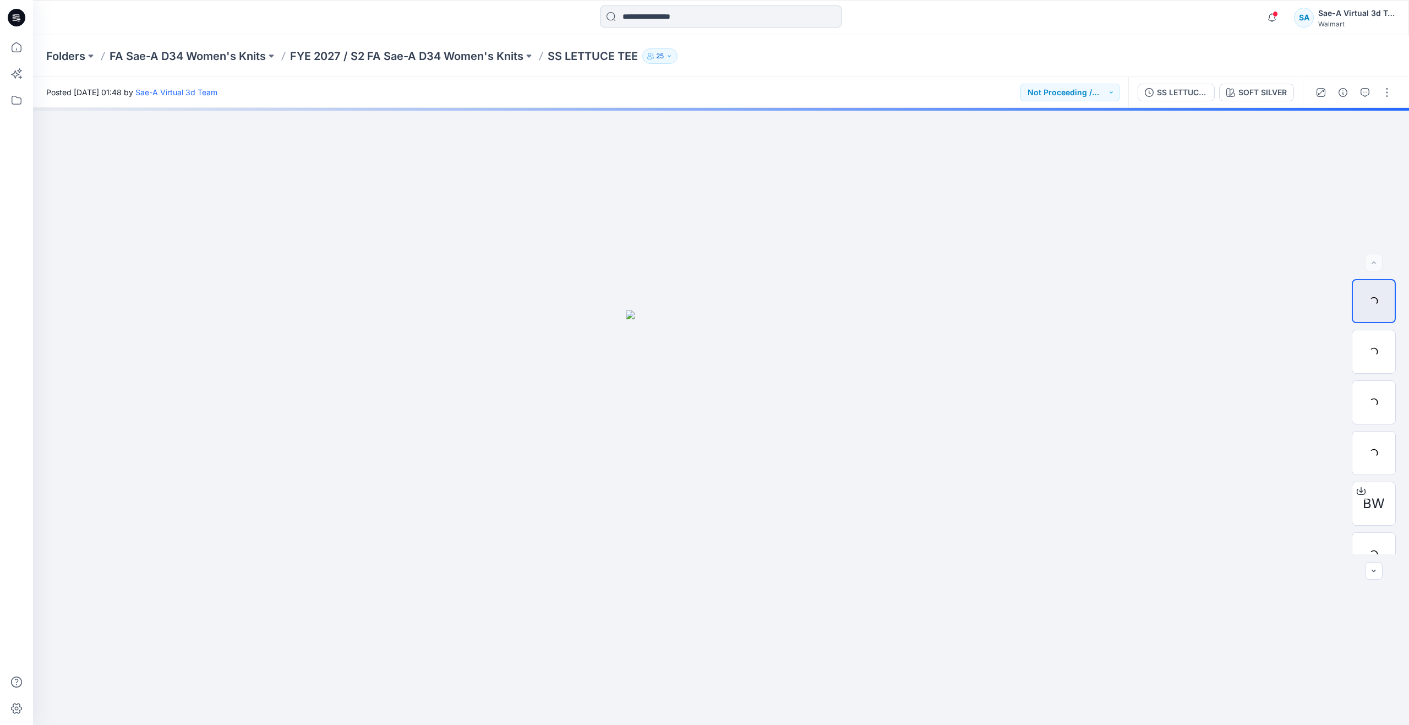
click at [661, 20] on input at bounding box center [721, 17] width 242 height 22
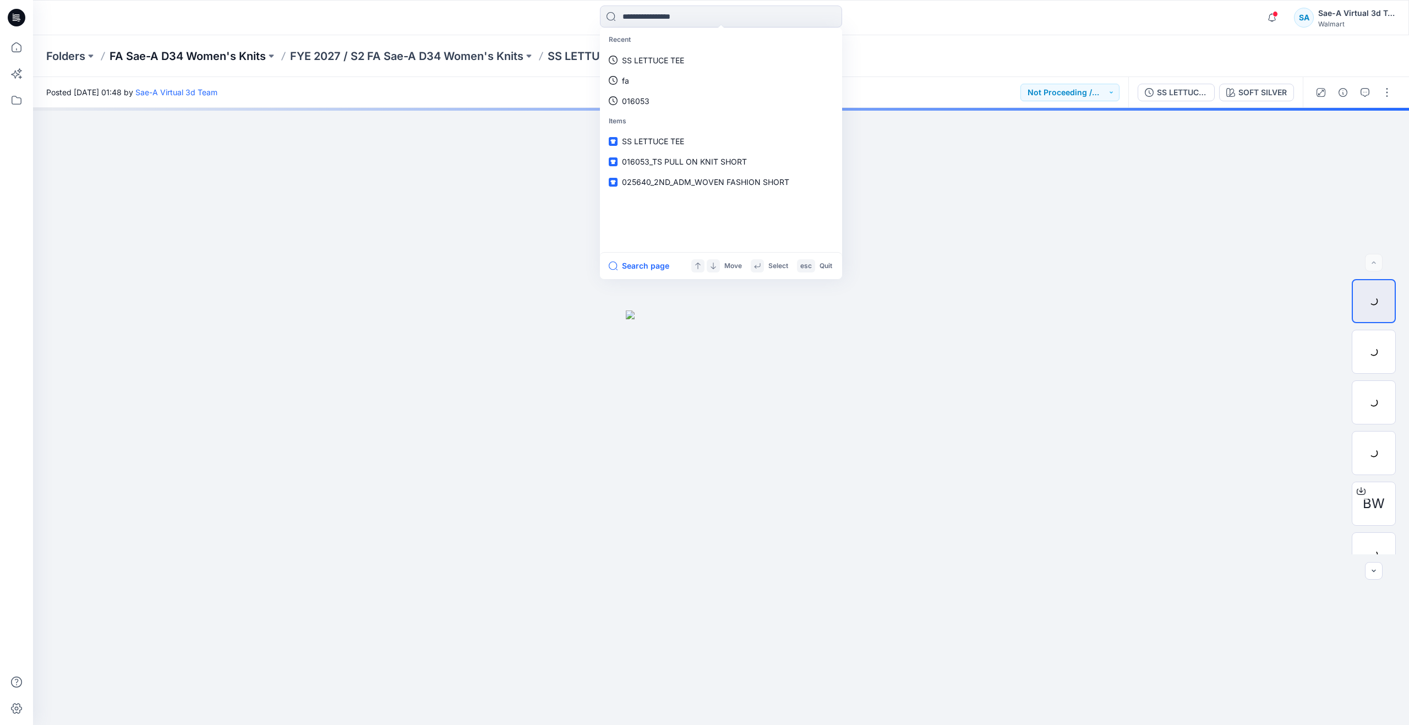
click at [210, 56] on p "FA Sae-A D34 Women's Knits" at bounding box center [188, 55] width 156 height 15
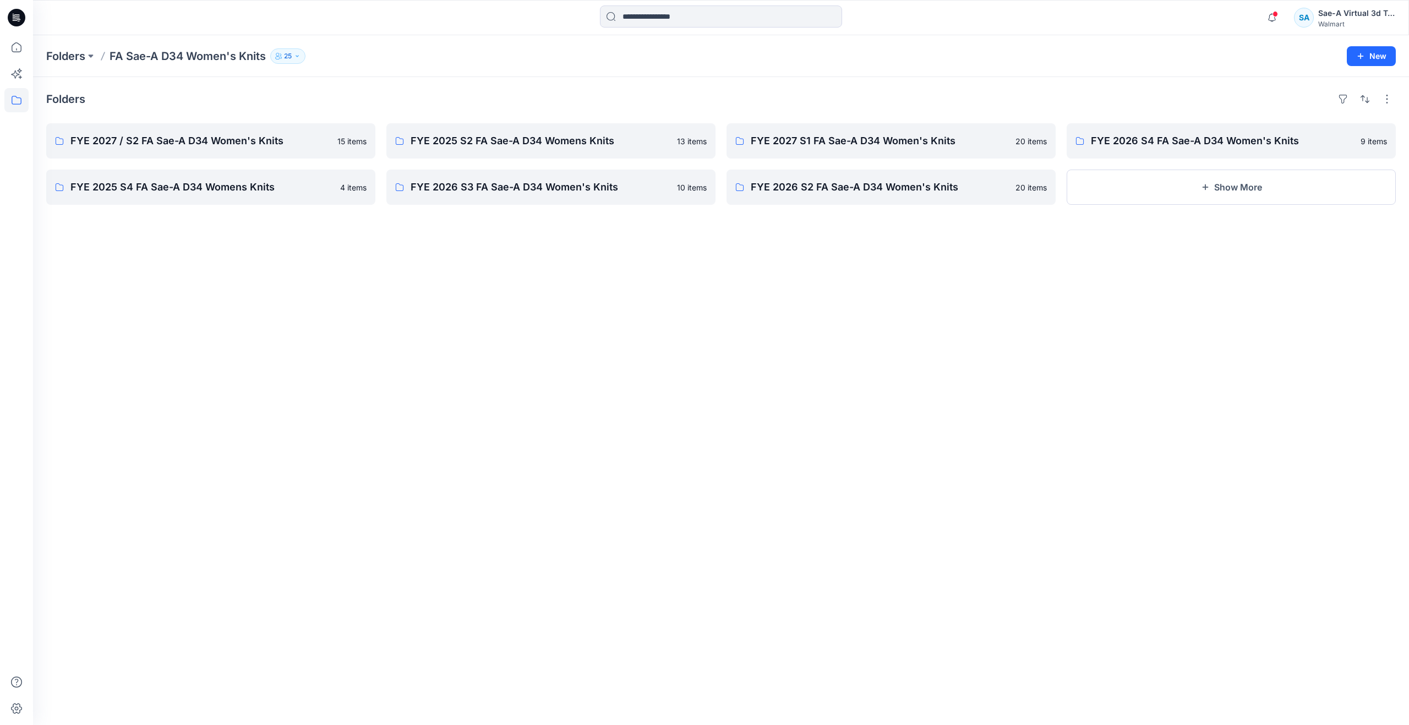
click at [1076, 420] on div "Folders FYE 2027 / S2 FA Sae-A D34 Women's Knits 15 items FYE 2025 S4 FA Sae-A …" at bounding box center [721, 401] width 1376 height 648
click at [427, 483] on div "Folders FYE 2027 / S2 FA Sae-A D34 Women's Knits 15 items FYE 2025 S4 FA Sae-A …" at bounding box center [721, 401] width 1376 height 648
click at [946, 372] on div "Folders FYE 2027 / S2 FA Sae-A D34 Women's Knits 15 items FYE 2025 S4 FA Sae-A …" at bounding box center [721, 401] width 1376 height 648
click at [18, 53] on icon at bounding box center [16, 47] width 24 height 24
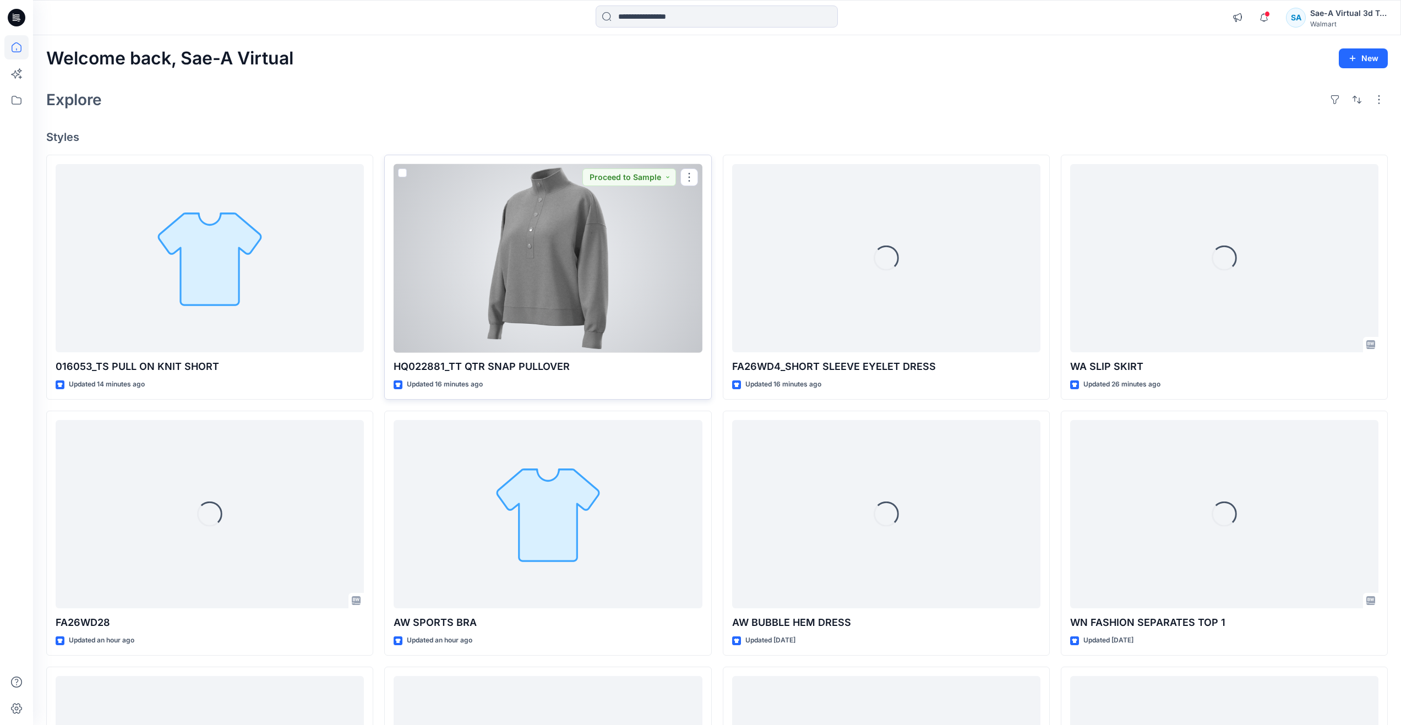
click at [407, 260] on div at bounding box center [548, 258] width 308 height 189
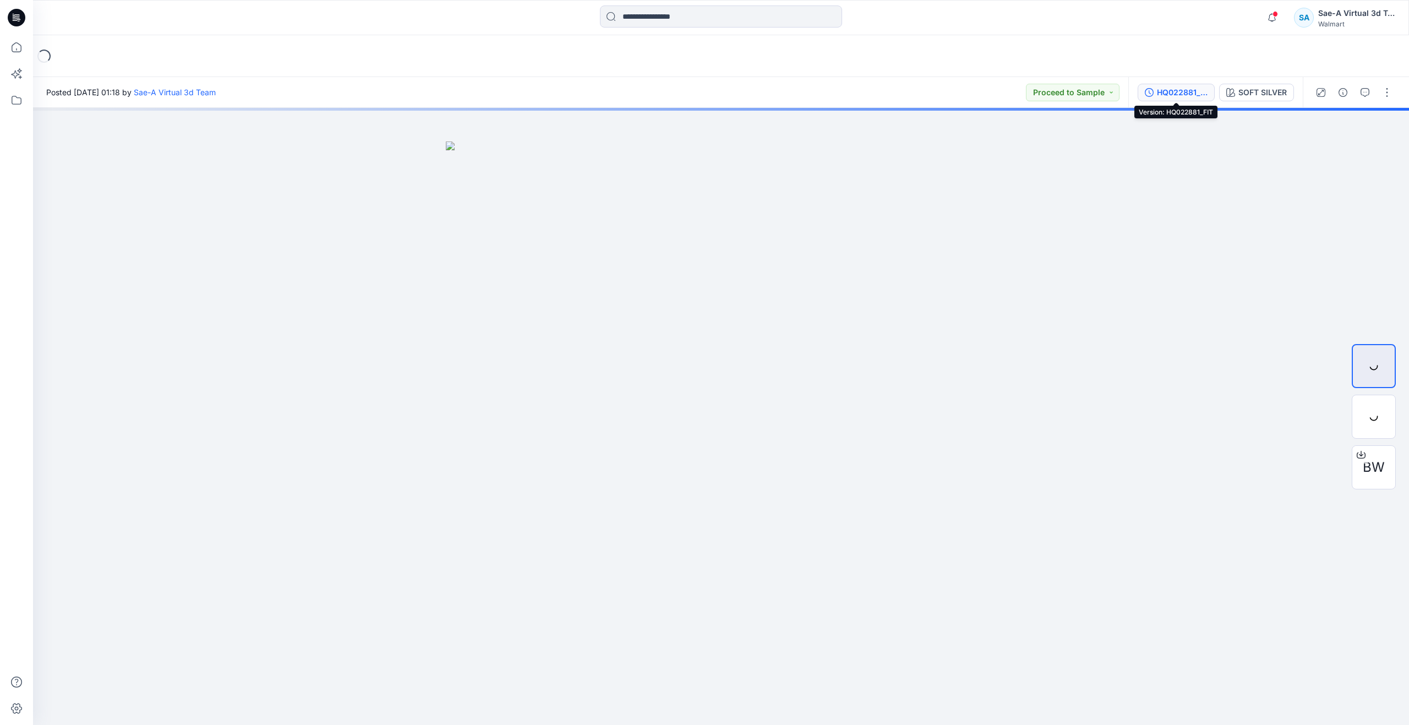
click at [1155, 90] on button "HQ022881_FIT" at bounding box center [1176, 93] width 77 height 18
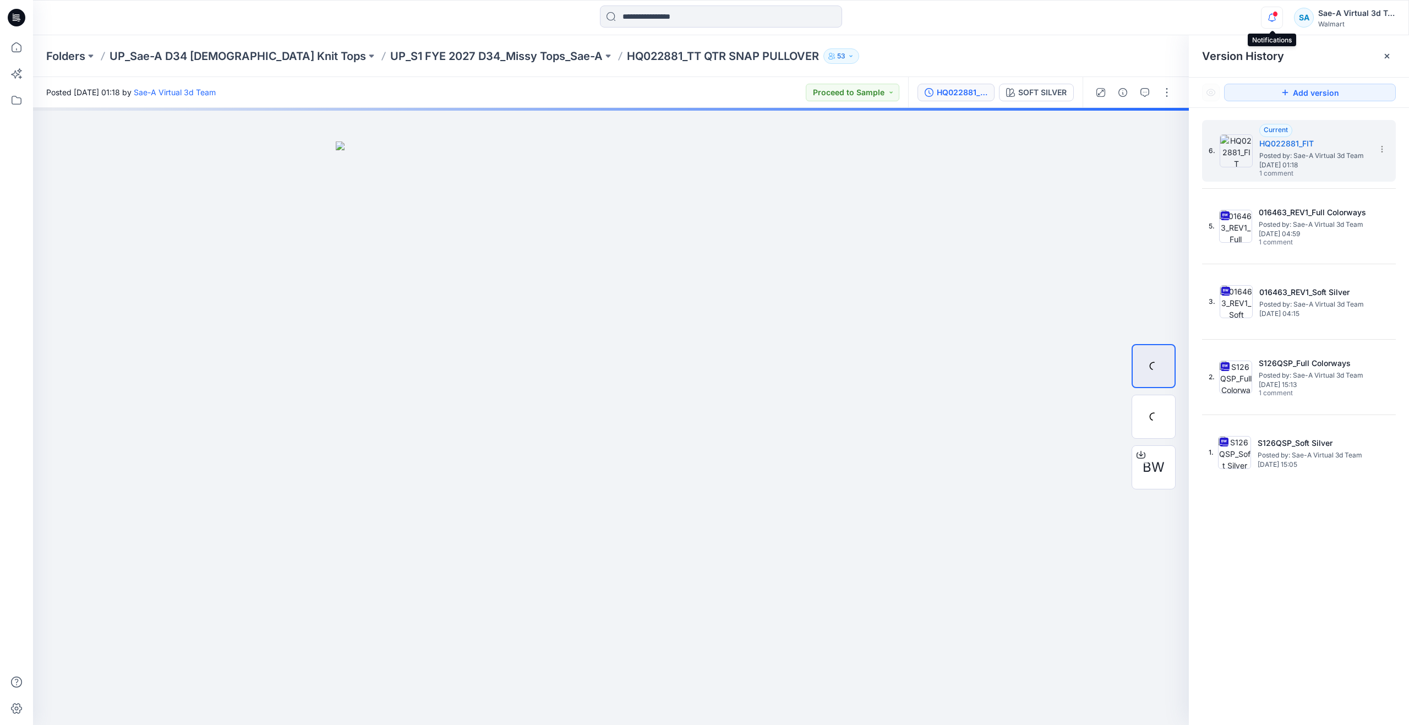
click at [1278, 22] on icon "button" at bounding box center [1272, 18] width 21 height 22
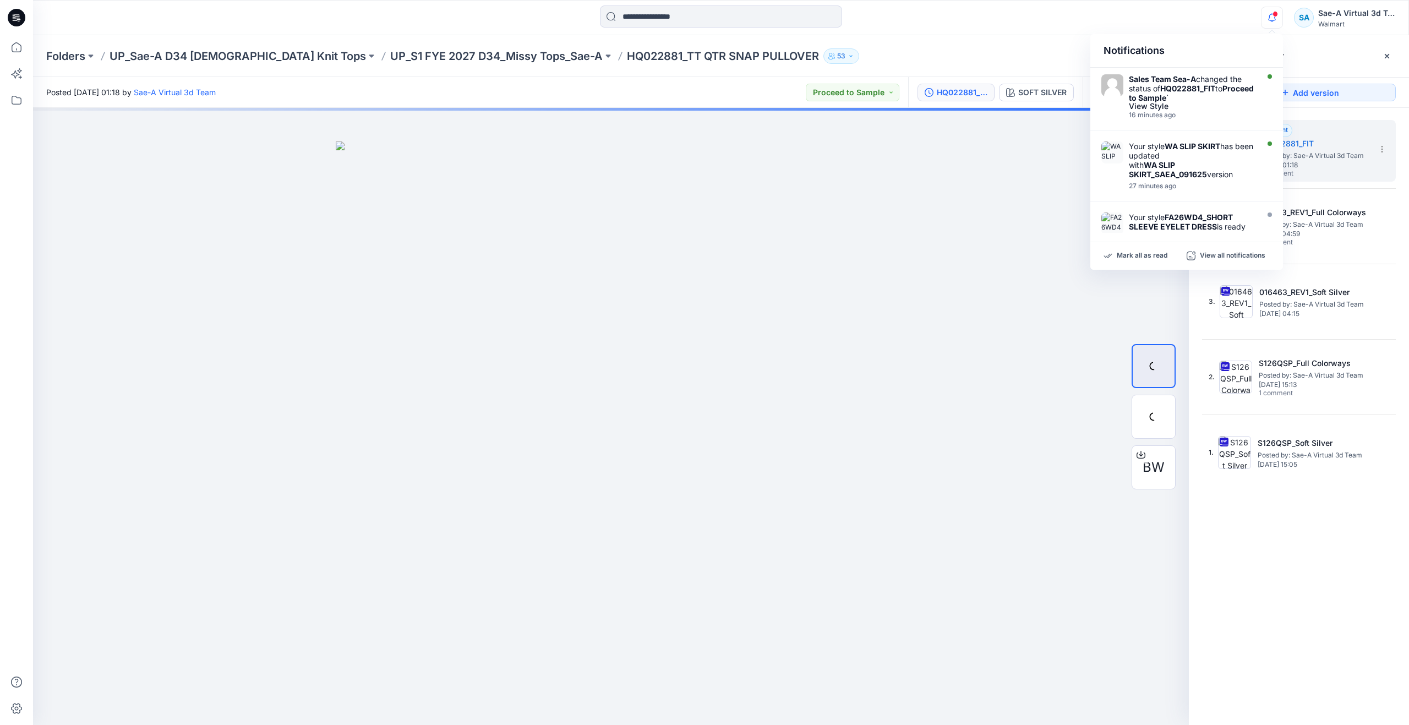
click at [1010, 33] on div "Notifications Sales Team Sea-A changed the status of HQ022881_FIT to Proceed to…" at bounding box center [721, 17] width 1376 height 35
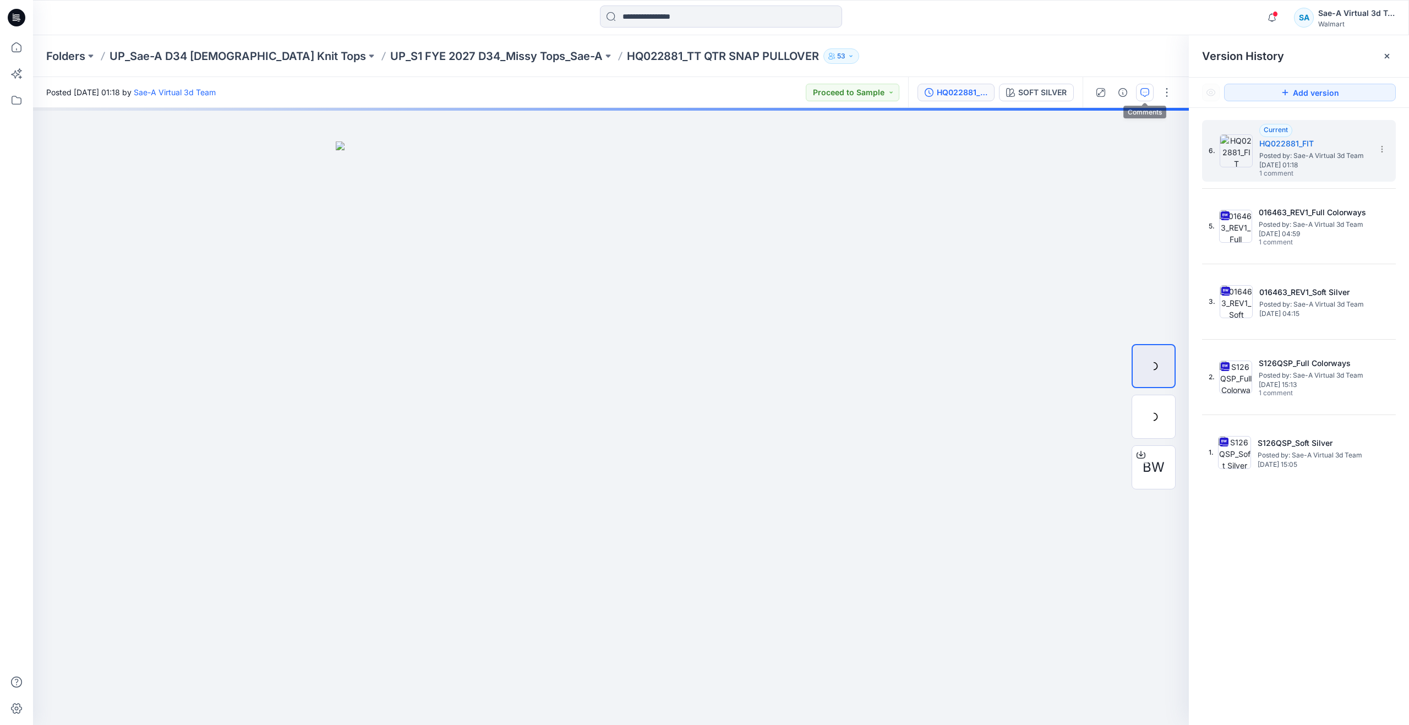
click at [1143, 96] on icon "button" at bounding box center [1144, 92] width 9 height 9
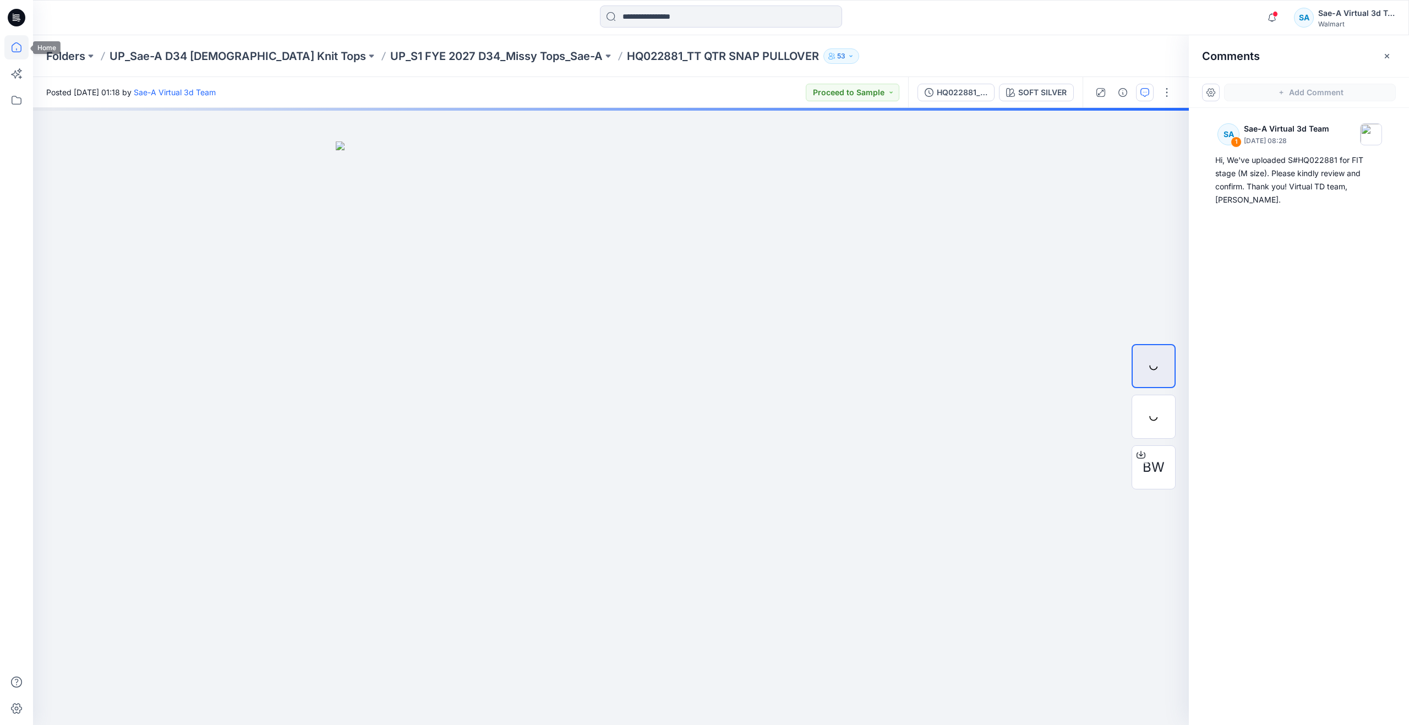
click at [15, 45] on icon at bounding box center [16, 47] width 24 height 24
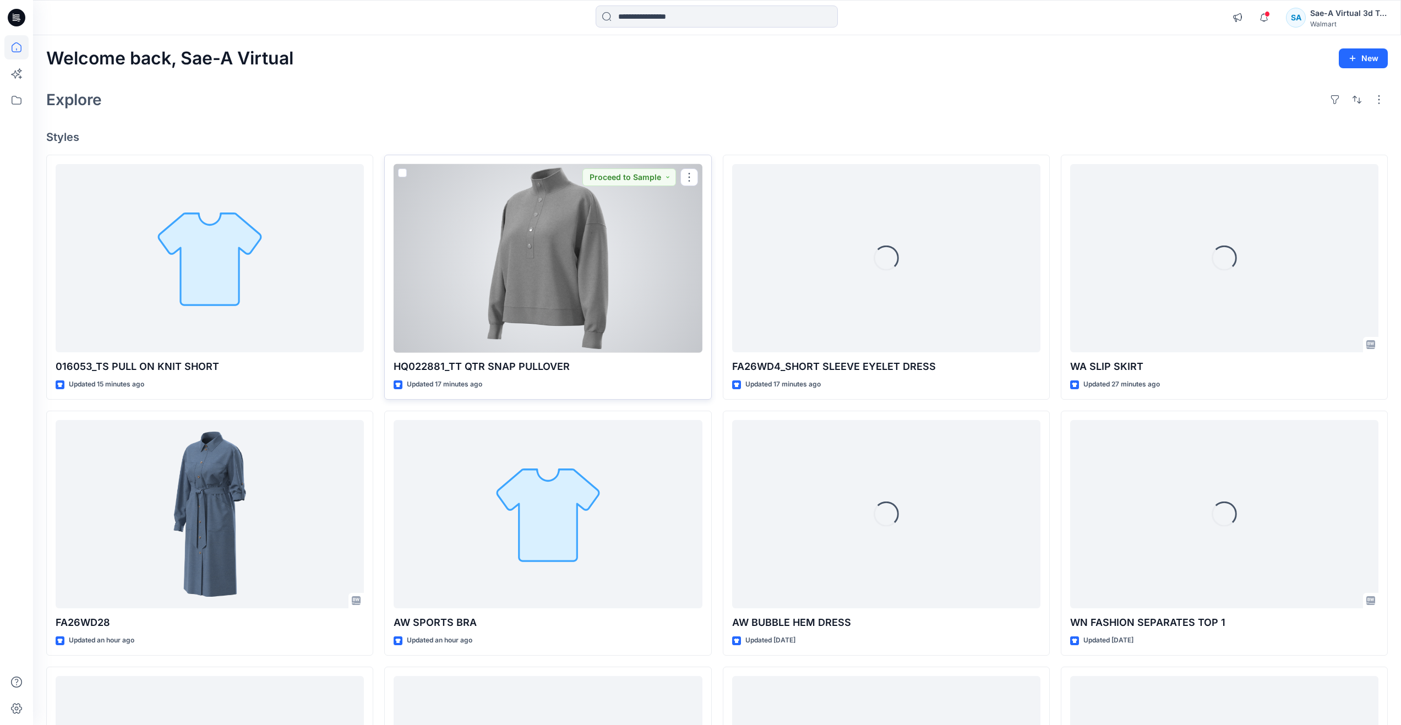
click at [607, 318] on div at bounding box center [548, 258] width 308 height 189
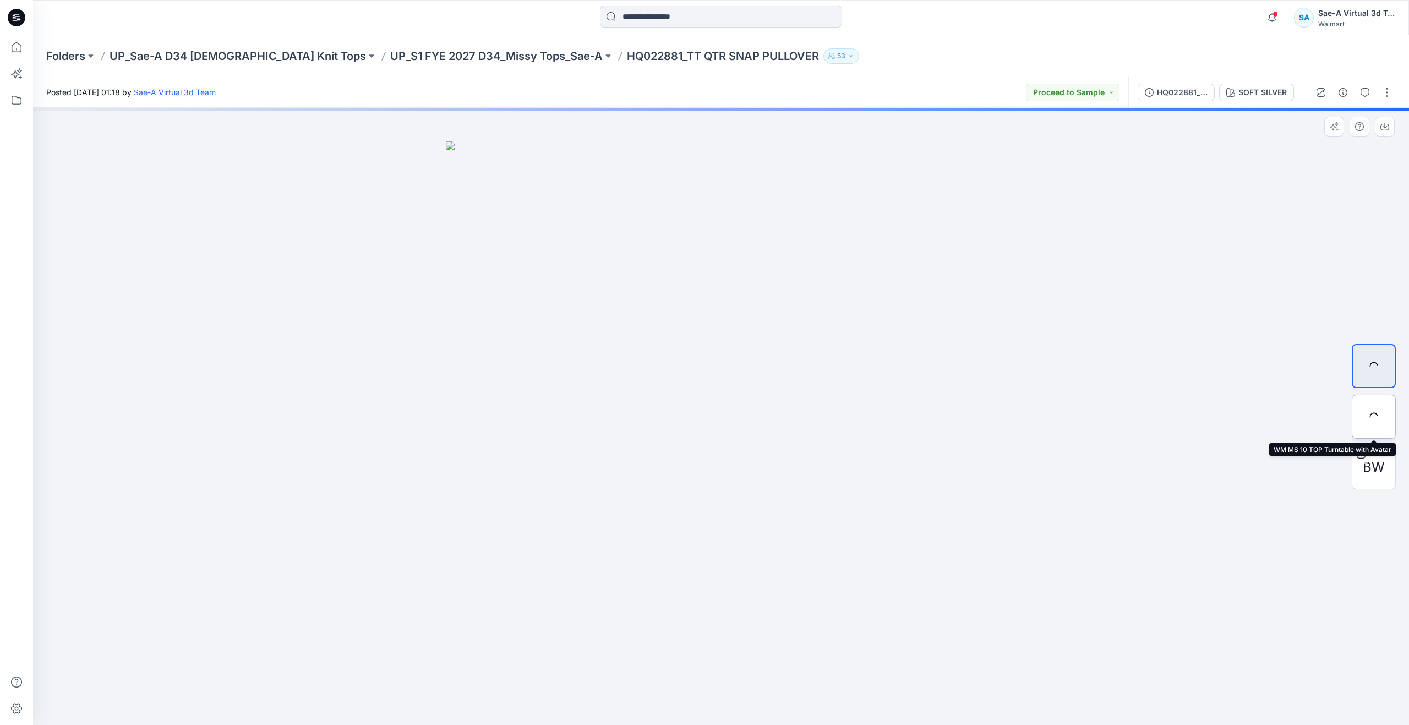
click at [1388, 414] on div at bounding box center [1374, 417] width 44 height 44
click at [1276, 18] on icon "button" at bounding box center [1272, 18] width 21 height 22
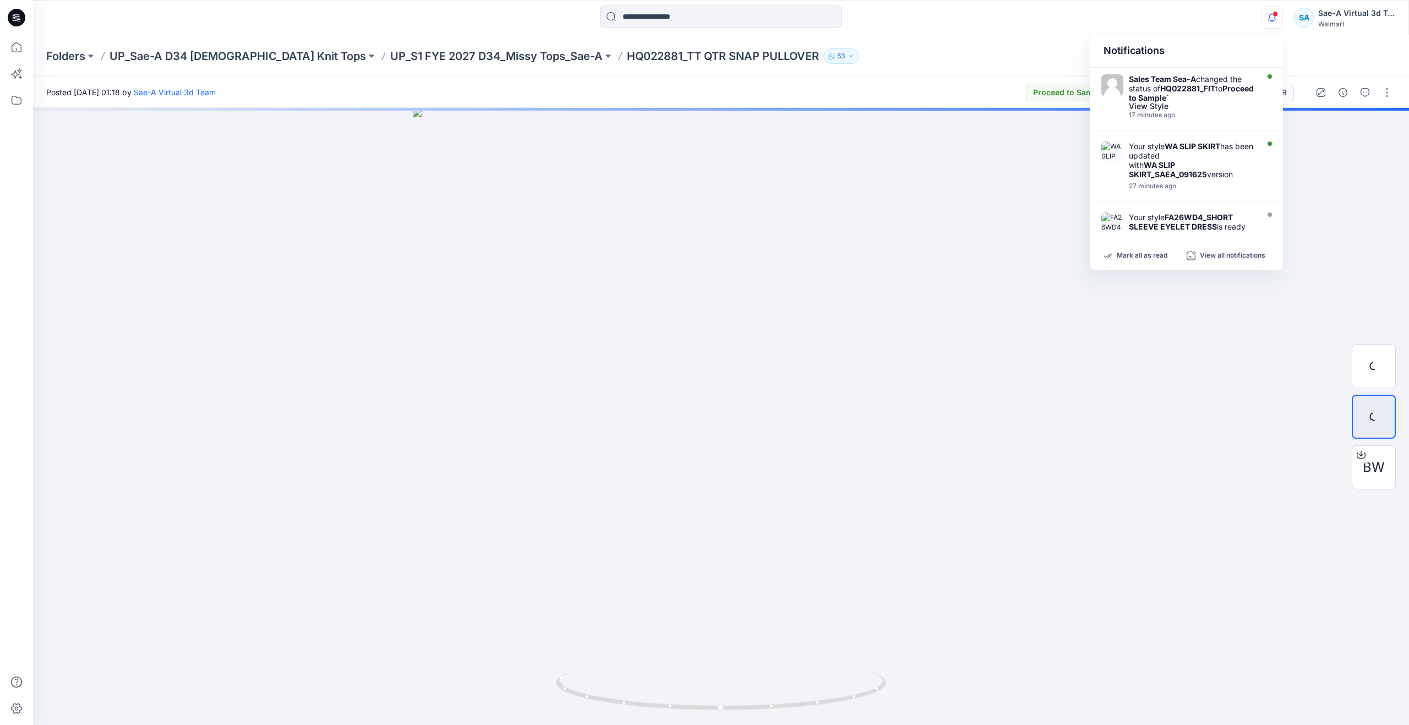
click at [868, 57] on div "Folders UP_Sae-A D34 Ladies Knit Tops UP_S1 FYE 2027 D34_Missy Tops_Sae-A HQ022…" at bounding box center [678, 55] width 1264 height 15
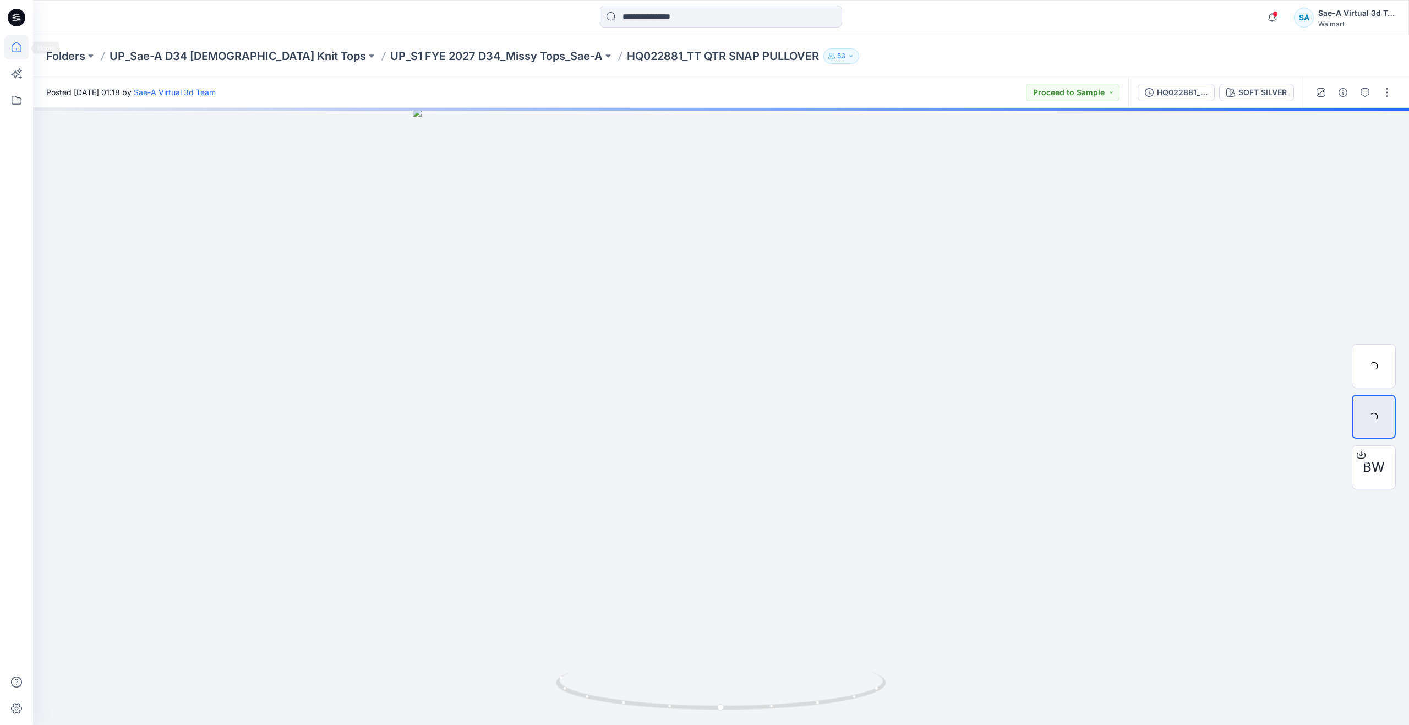
click at [19, 48] on icon at bounding box center [16, 47] width 24 height 24
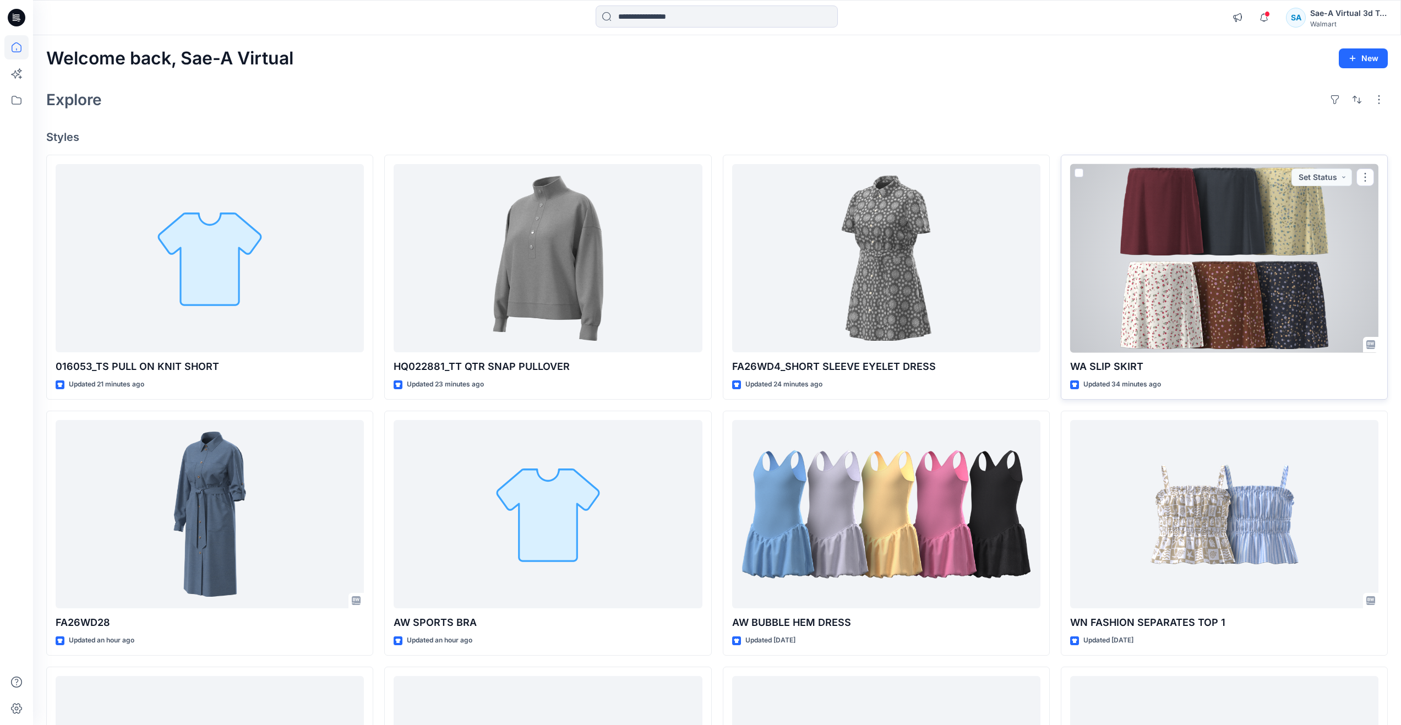
click at [1129, 285] on div at bounding box center [1224, 258] width 308 height 189
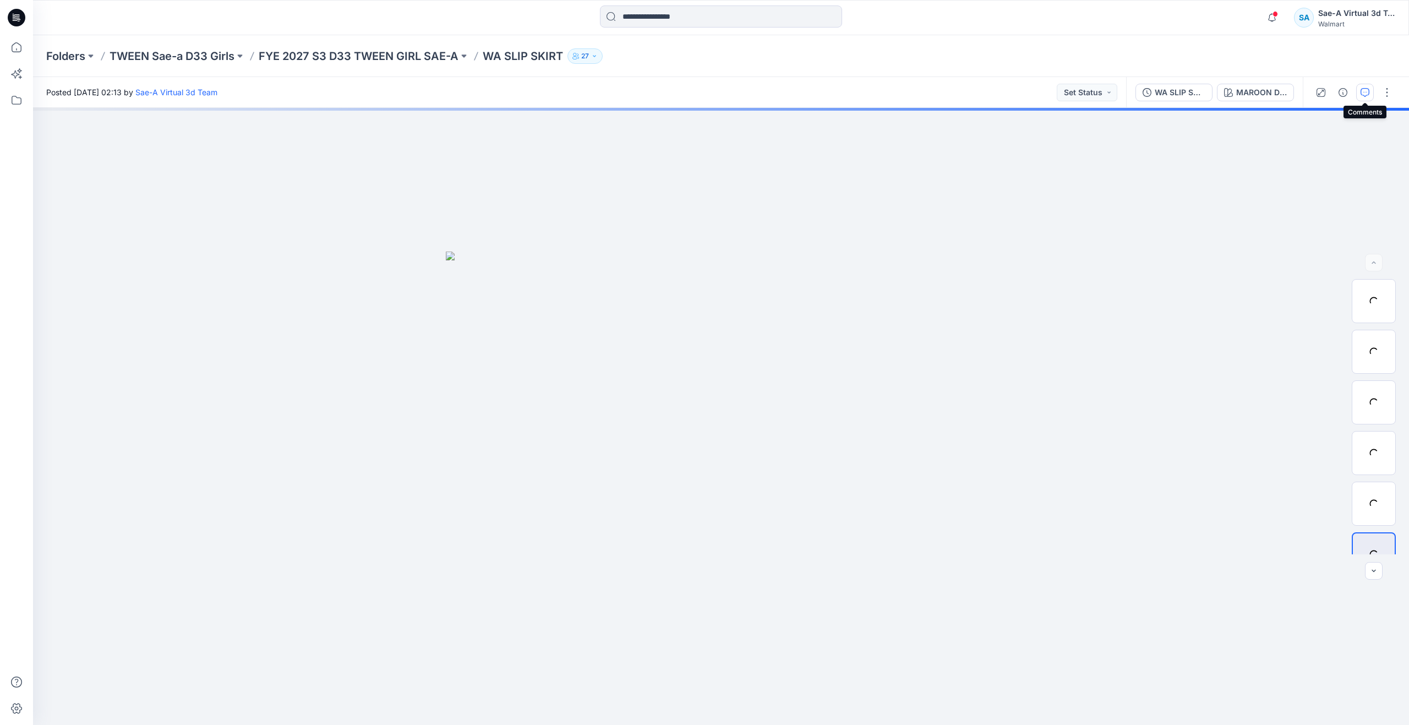
click at [1367, 93] on icon "button" at bounding box center [1365, 92] width 9 height 9
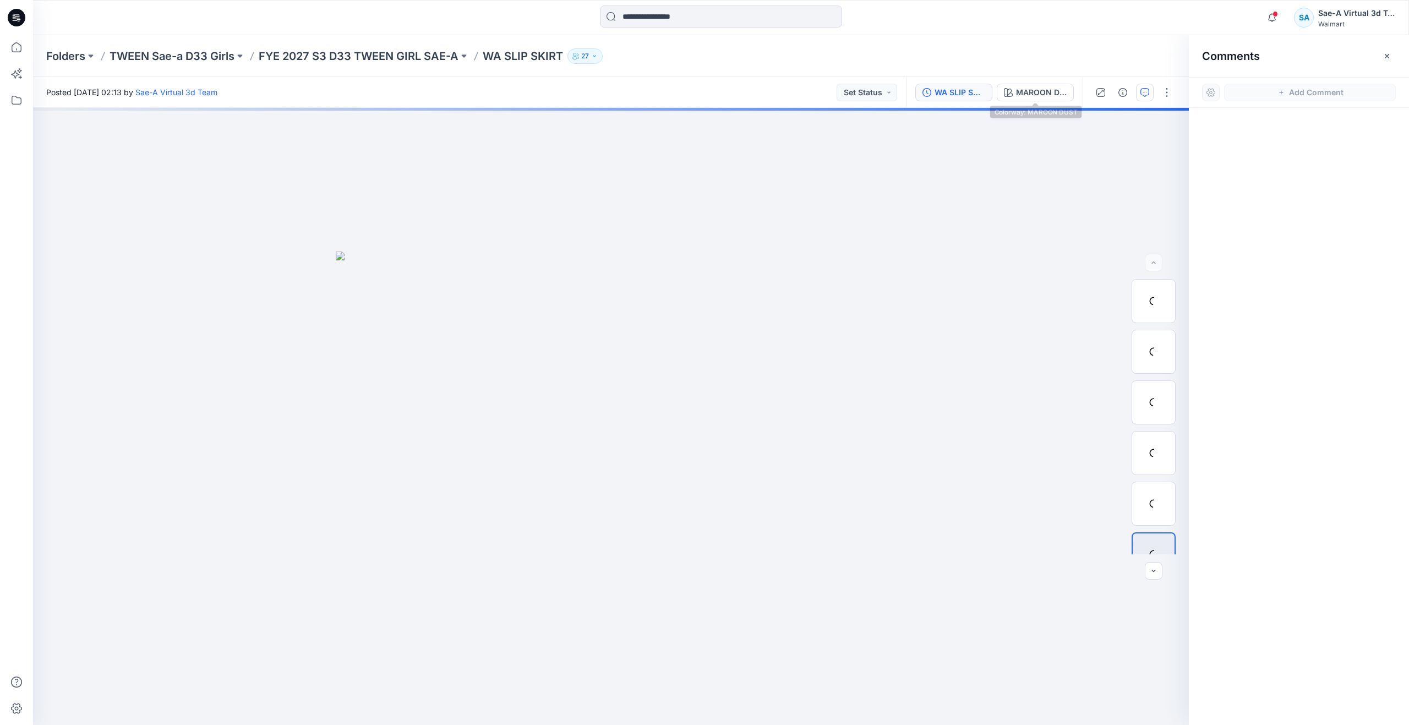
click at [969, 97] on div "WA SLIP SKIRT_SAEA_091625" at bounding box center [960, 92] width 51 height 12
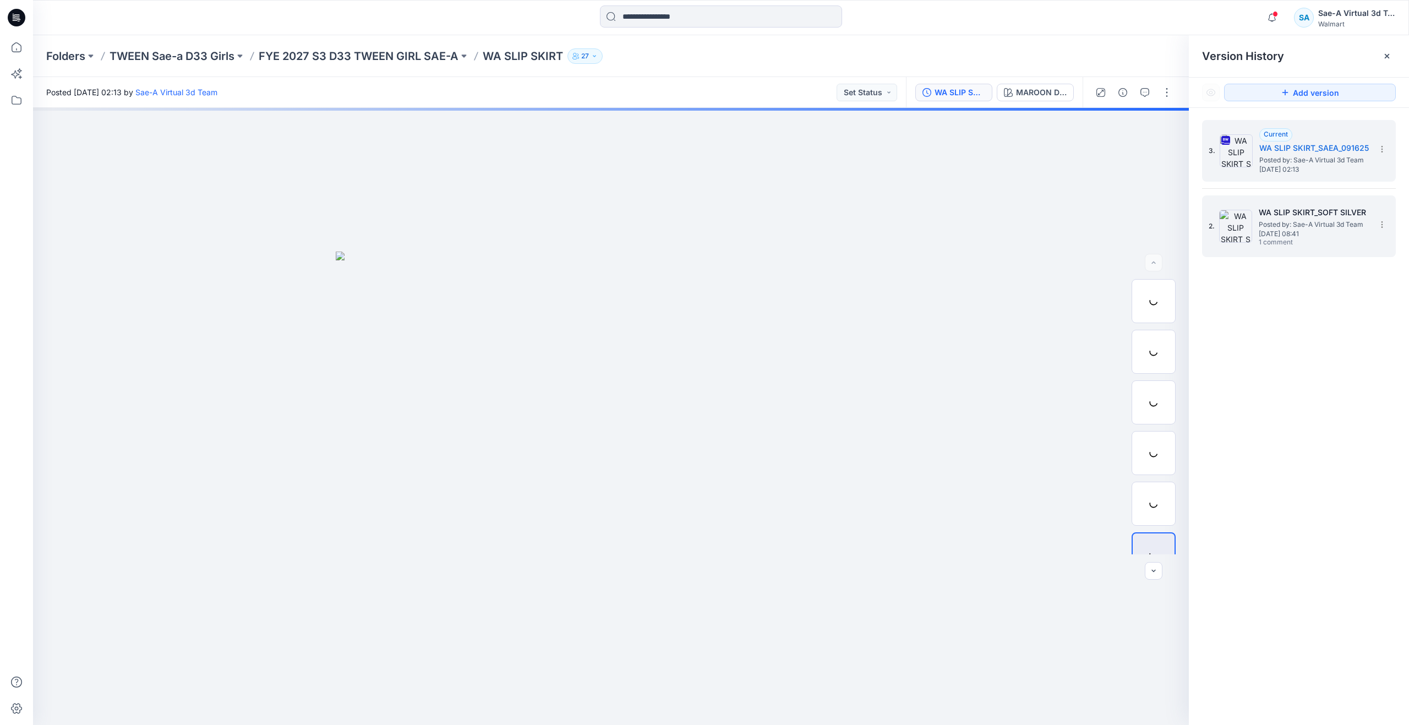
click at [1318, 230] on span "Wednesday, September 17, 2025 08:41" at bounding box center [1314, 234] width 110 height 8
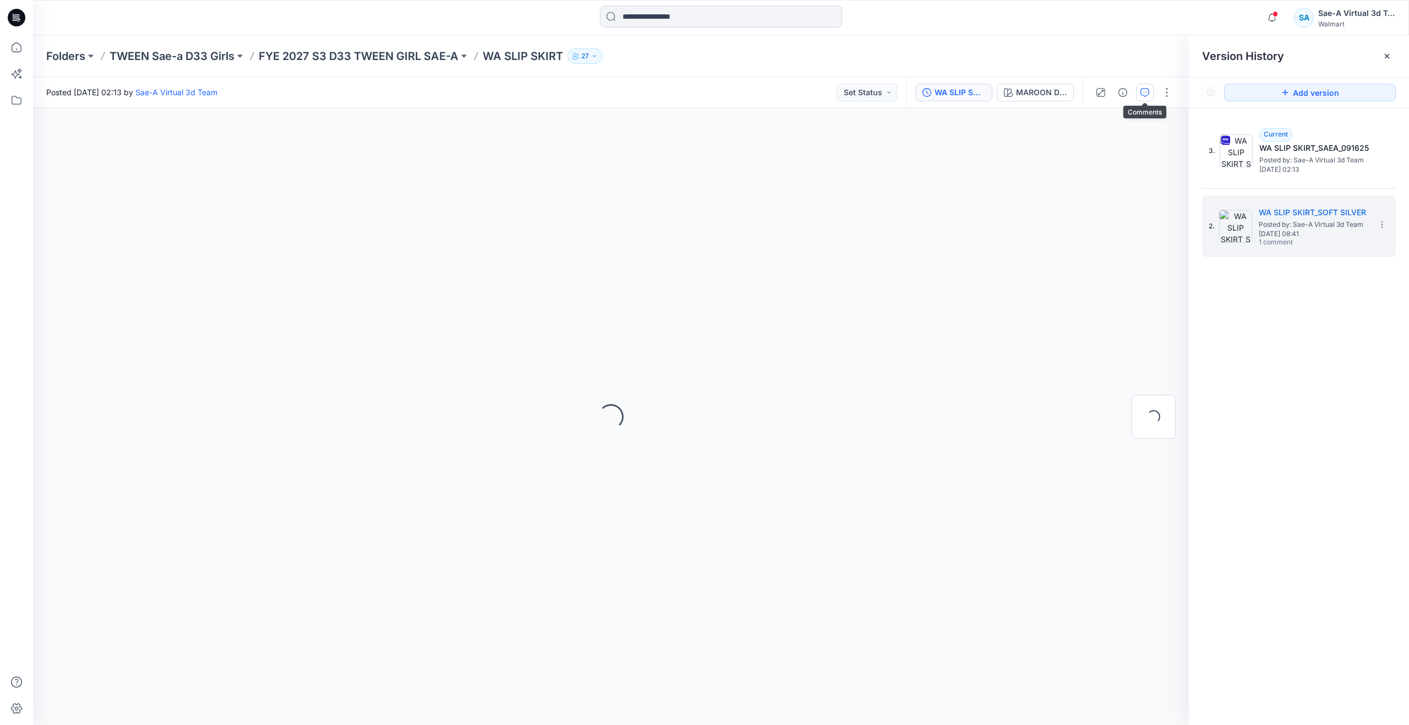
click at [1138, 88] on button "button" at bounding box center [1145, 93] width 18 height 18
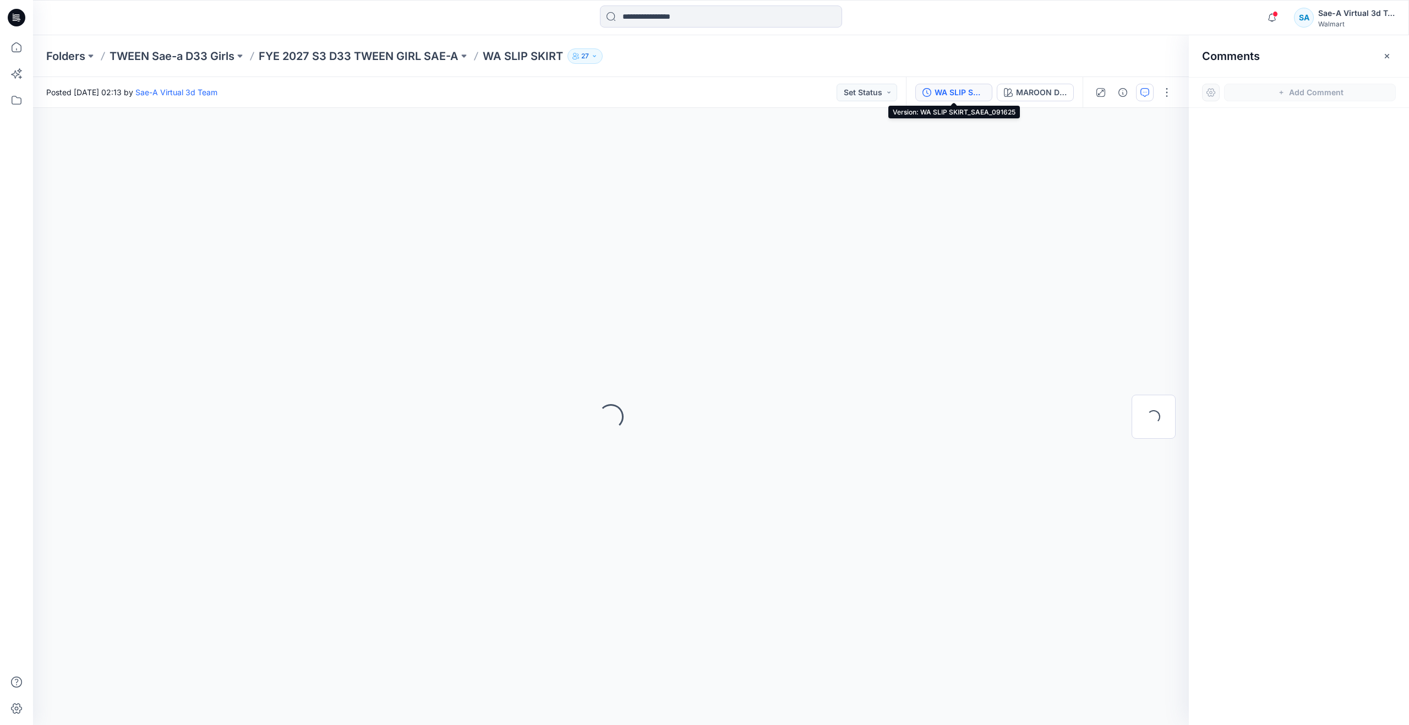
click at [968, 93] on div "WA SLIP SKIRT_SAEA_091625" at bounding box center [960, 92] width 51 height 12
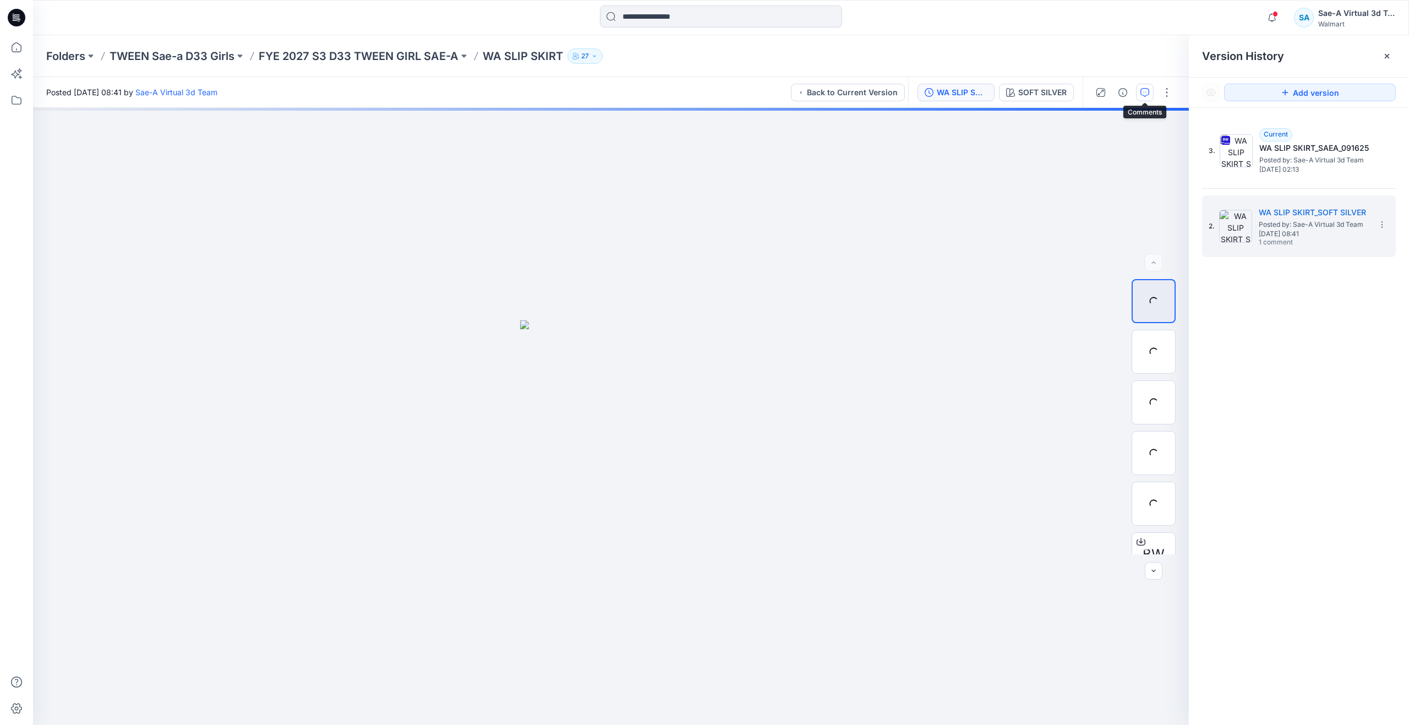
click at [1147, 94] on icon "button" at bounding box center [1144, 92] width 9 height 9
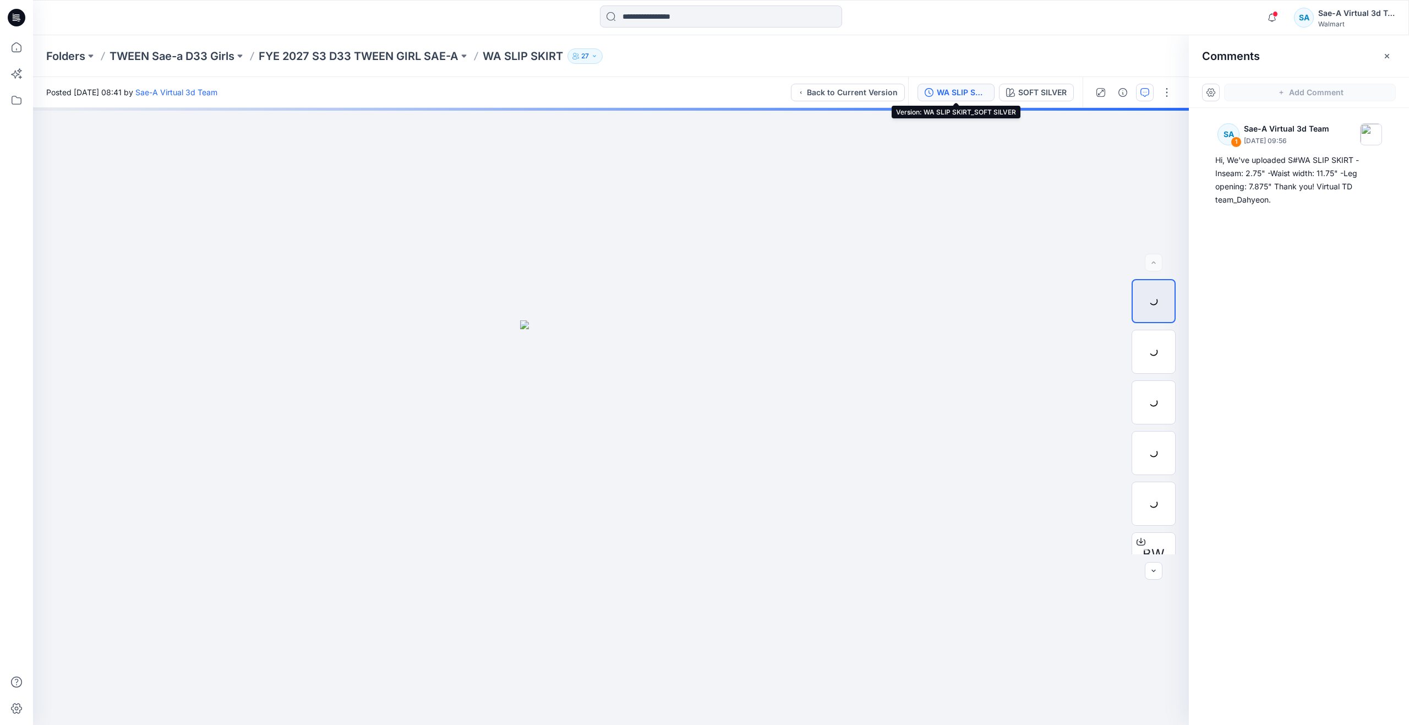
click at [970, 94] on div "WA SLIP SKIRT_SOFT SILVER" at bounding box center [962, 92] width 51 height 12
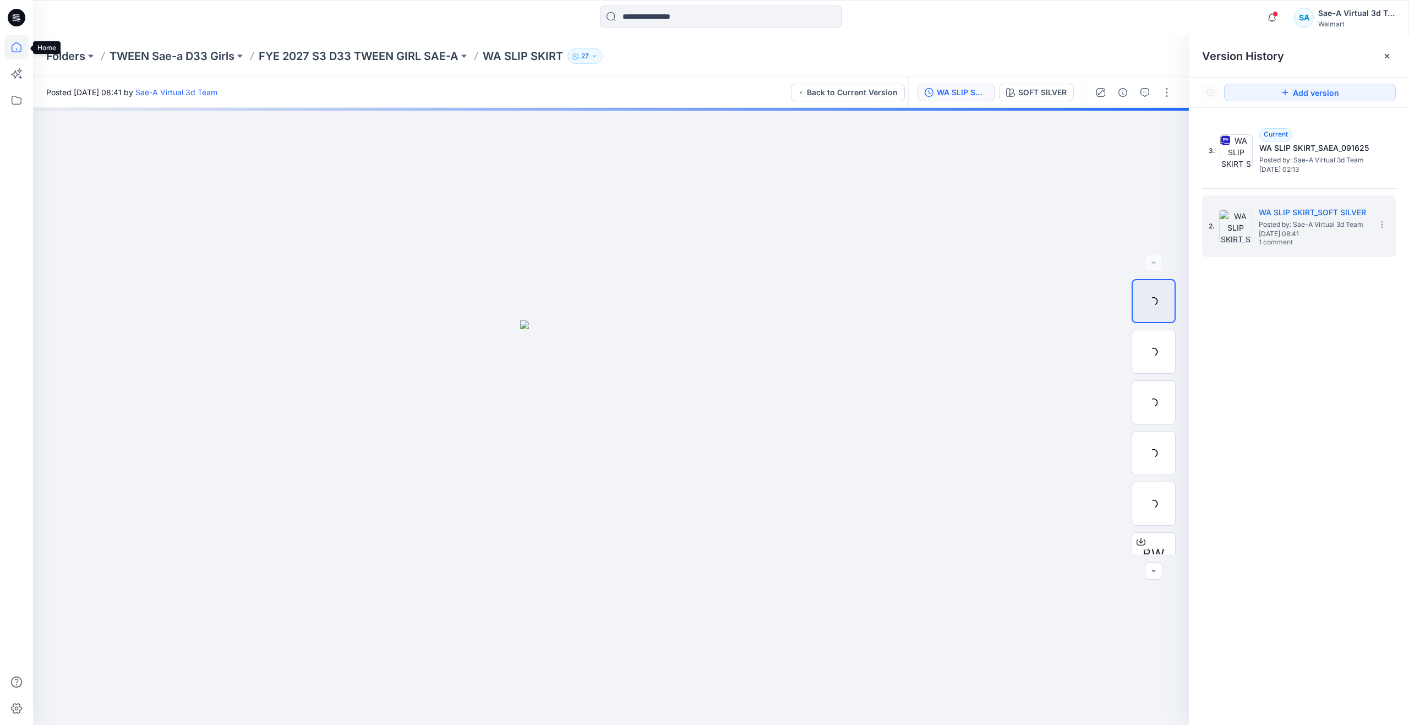
click at [19, 46] on icon at bounding box center [16, 47] width 24 height 24
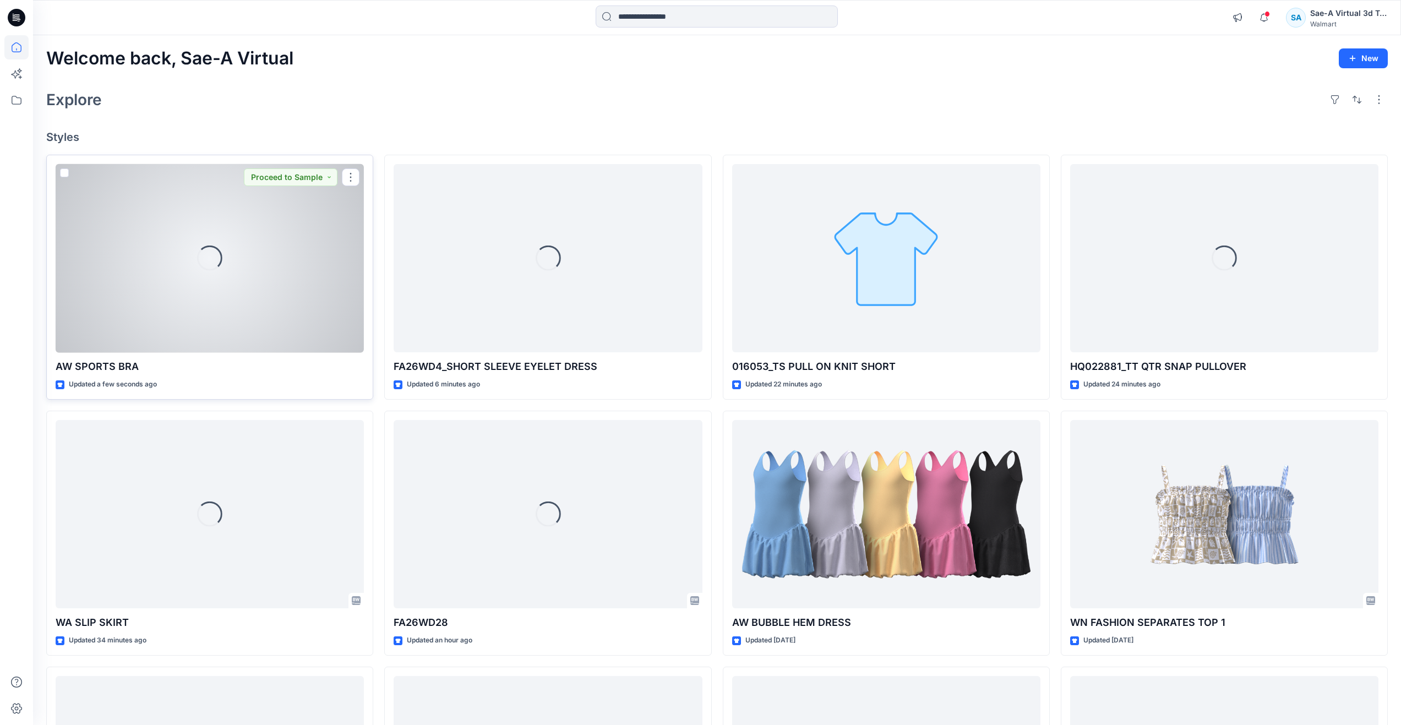
click at [170, 256] on div "Loading..." at bounding box center [210, 258] width 308 height 189
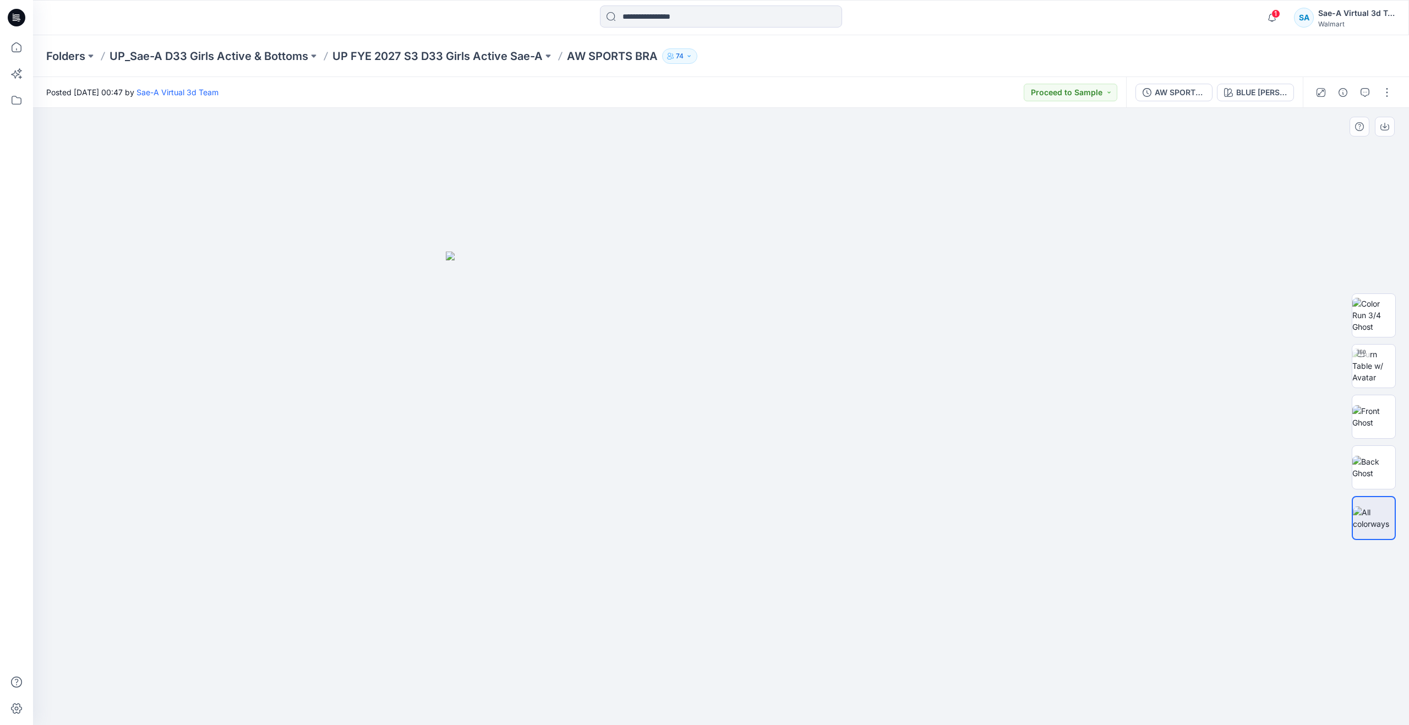
drag, startPoint x: 170, startPoint y: 250, endPoint x: 135, endPoint y: 160, distance: 97.2
click at [170, 250] on div at bounding box center [721, 416] width 1376 height 617
click at [12, 43] on icon at bounding box center [16, 47] width 24 height 24
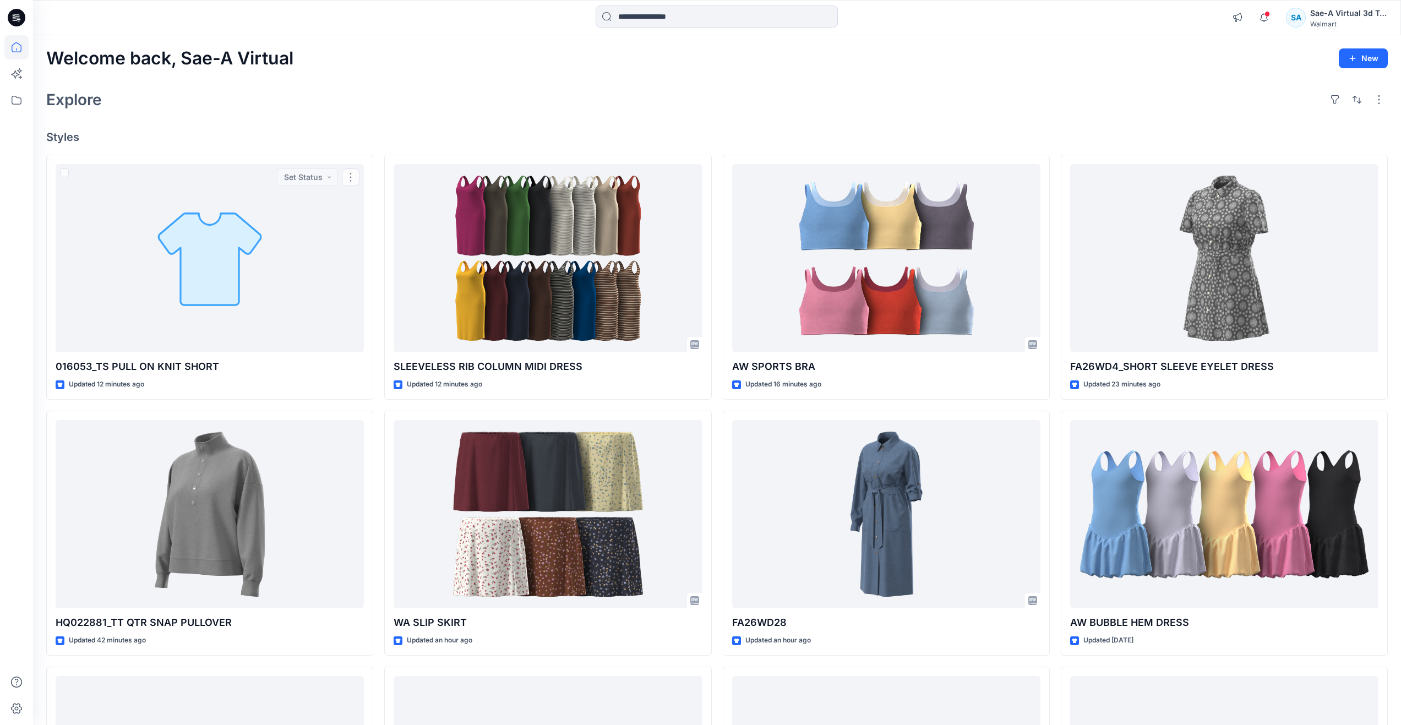
click at [304, 112] on div "Explore" at bounding box center [716, 99] width 1341 height 26
click at [681, 13] on input at bounding box center [717, 17] width 242 height 22
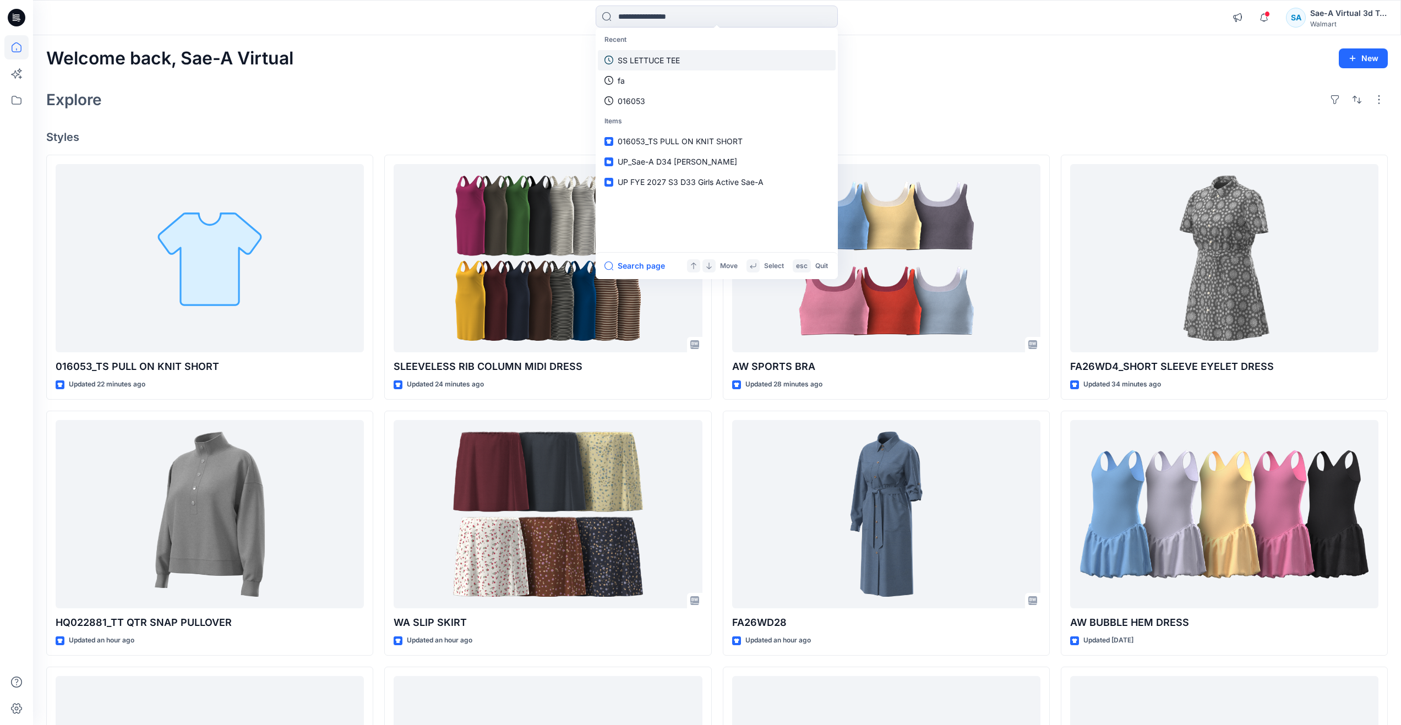
click at [655, 68] on link "SS LETTUCE TEE" at bounding box center [717, 60] width 238 height 20
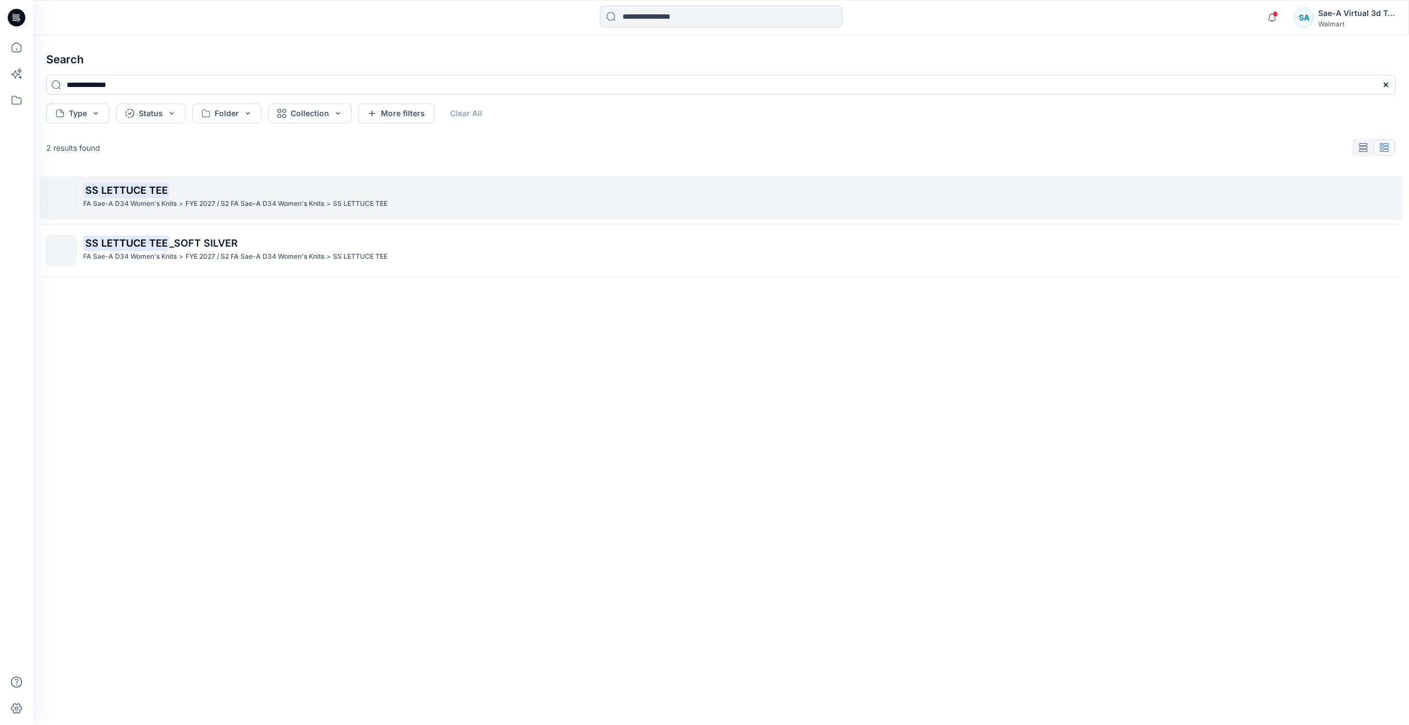
click at [245, 185] on p "SS LETTUCE TEE" at bounding box center [739, 190] width 1312 height 15
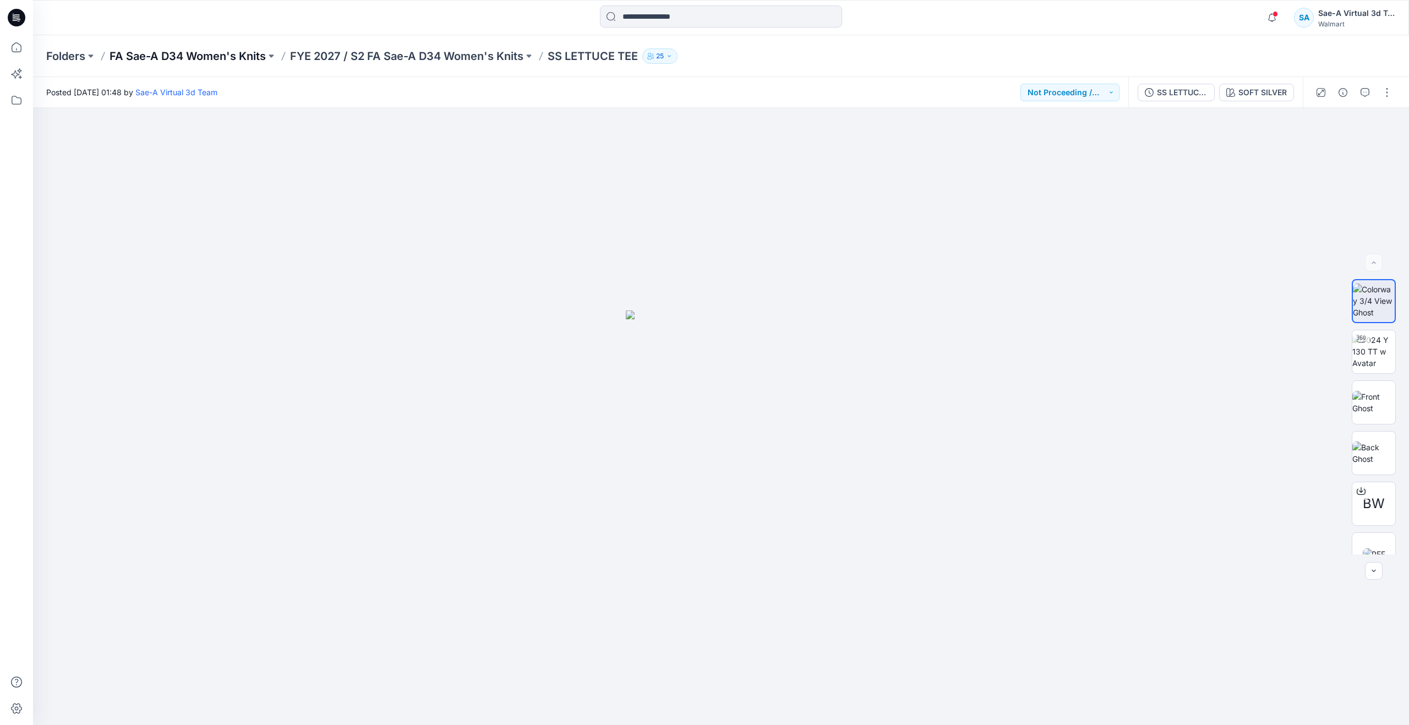
click at [238, 54] on p "FA Sae-A D34 Women's Knits" at bounding box center [188, 55] width 156 height 15
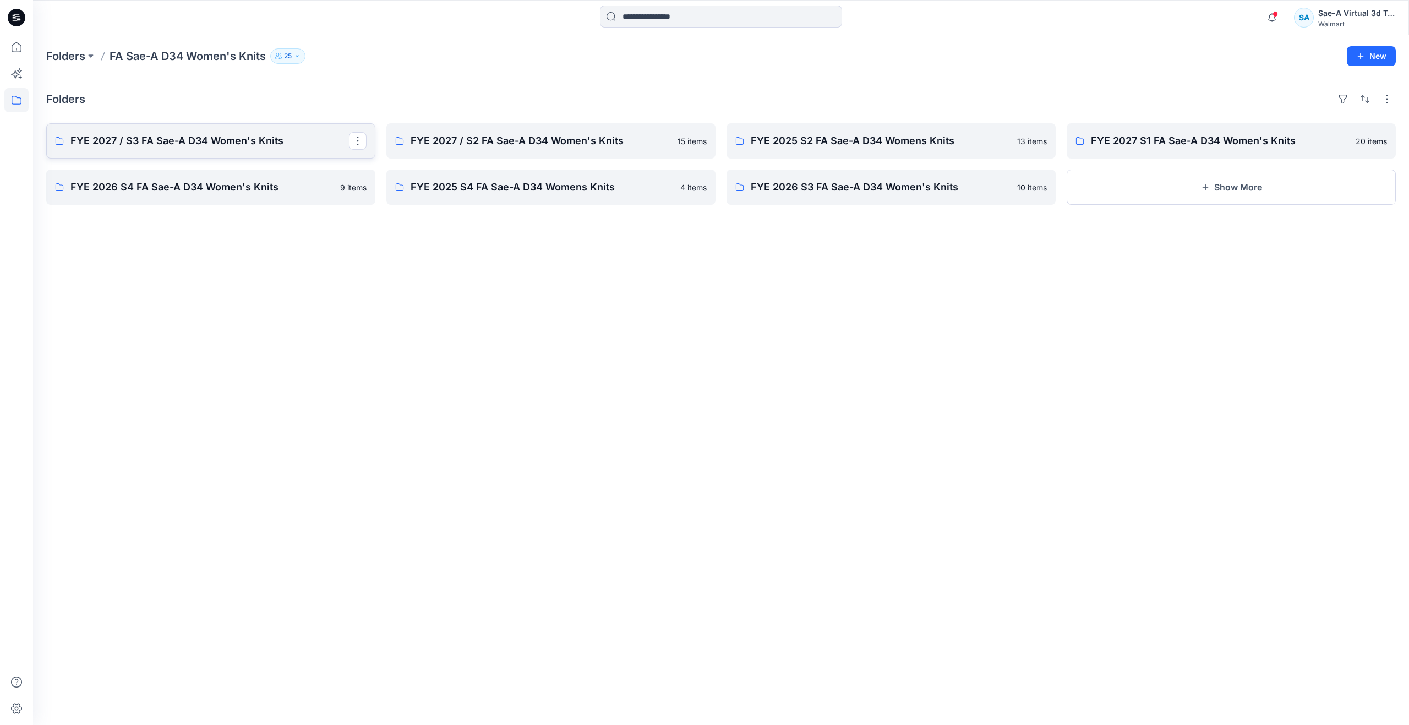
click at [238, 134] on p "FYE 2027 / S3 FA Sae-A D34 Women's Knits" at bounding box center [209, 140] width 279 height 15
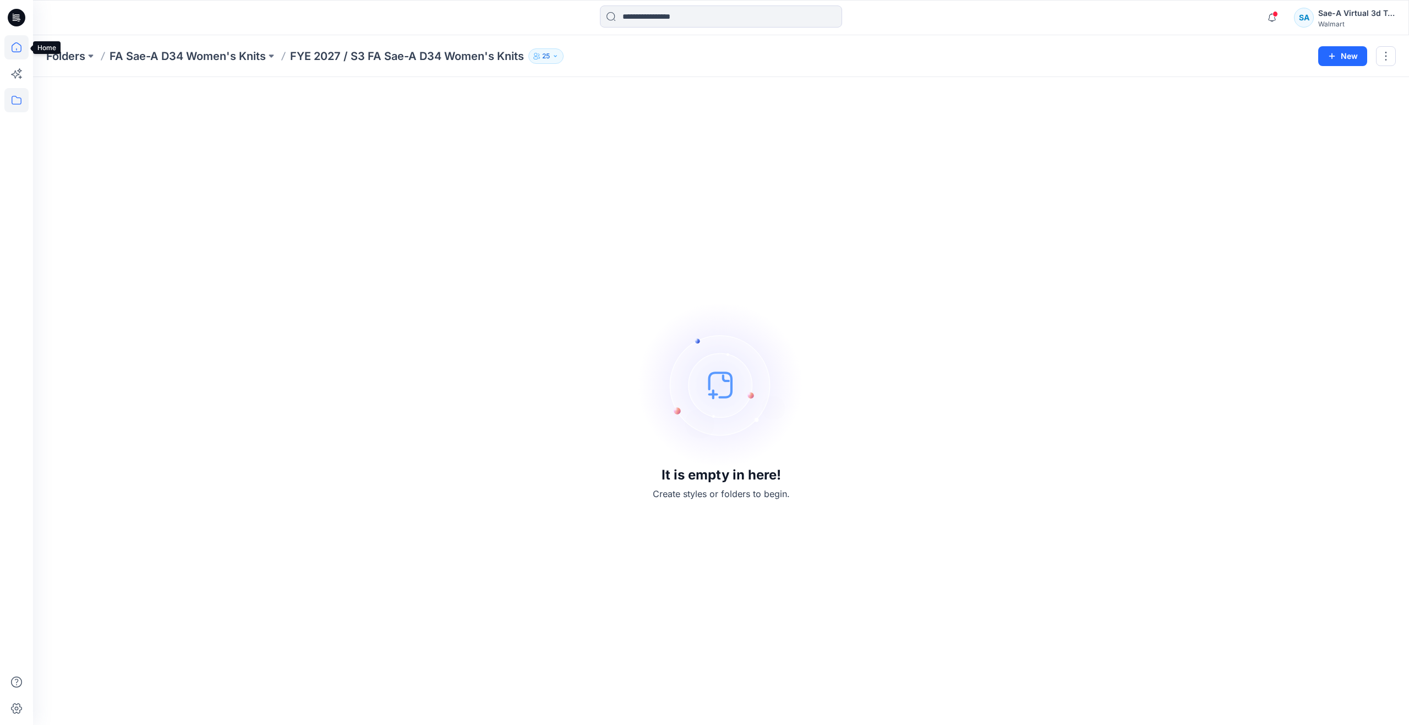
click at [8, 42] on icon at bounding box center [16, 47] width 24 height 24
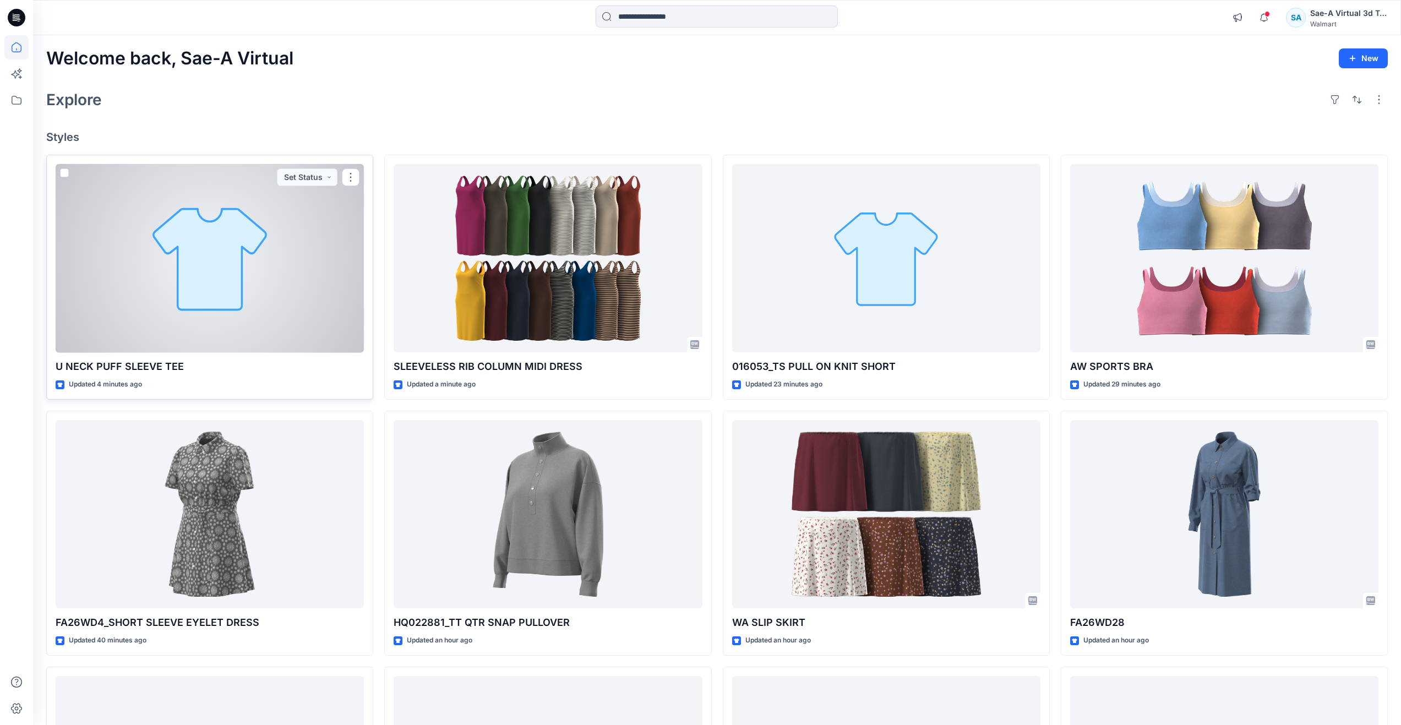
click at [225, 303] on div at bounding box center [210, 258] width 308 height 189
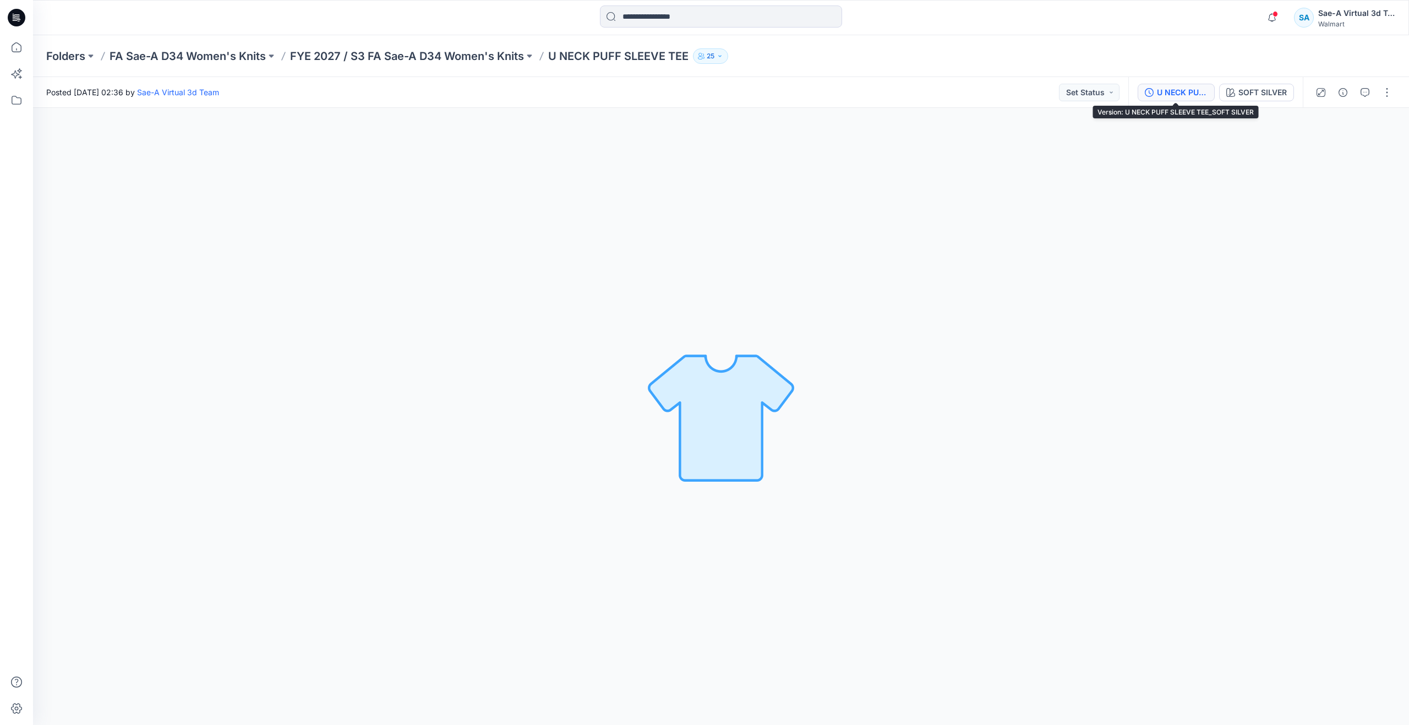
click at [1166, 91] on div "U NECK PUFF SLEEVE TEE_SOFT SILVER" at bounding box center [1182, 92] width 51 height 12
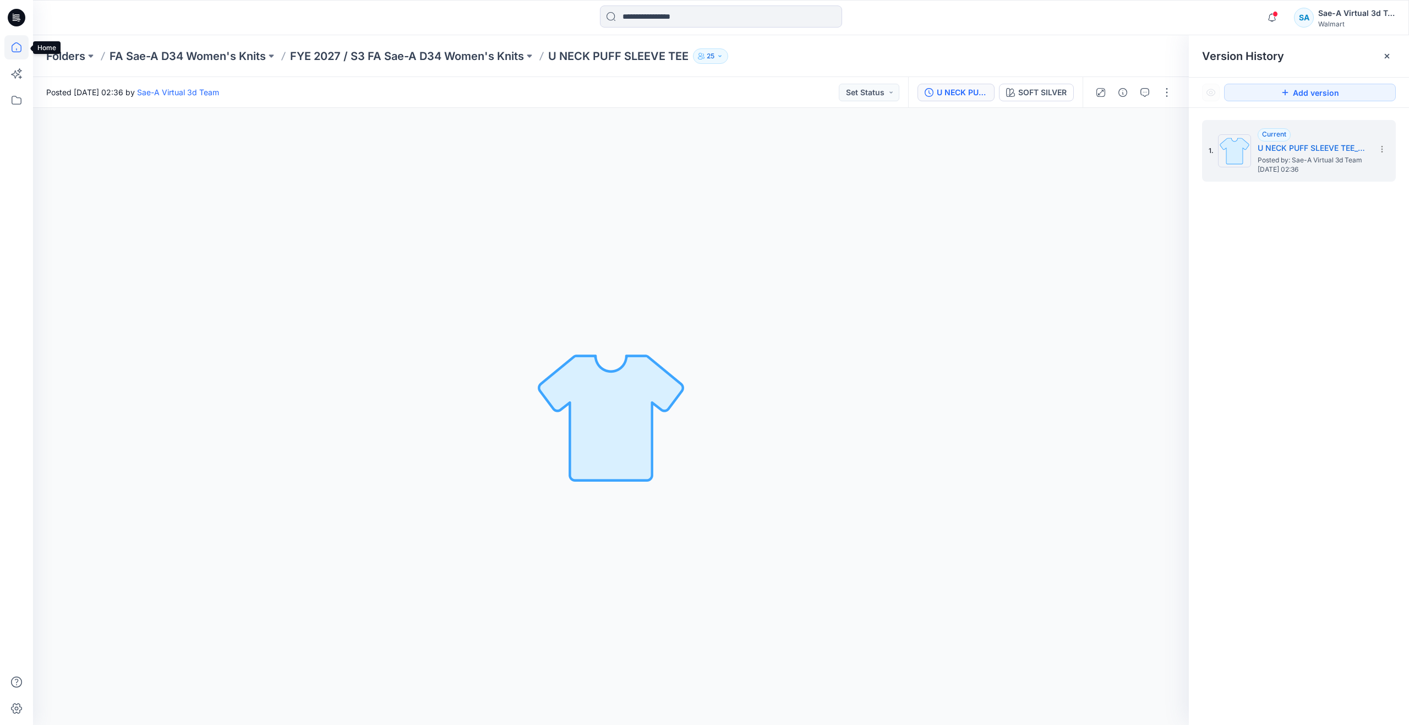
click at [20, 53] on icon at bounding box center [16, 47] width 24 height 24
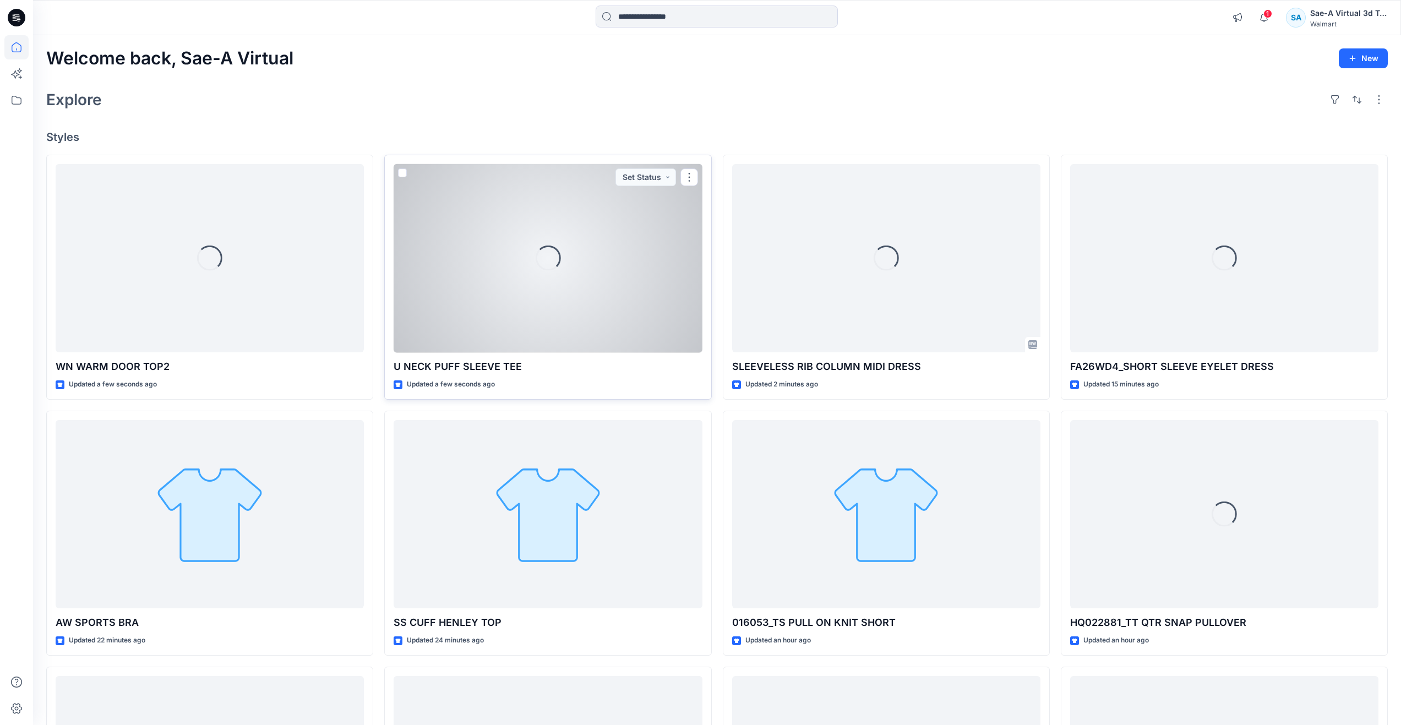
click at [580, 302] on div "Loading..." at bounding box center [548, 258] width 308 height 189
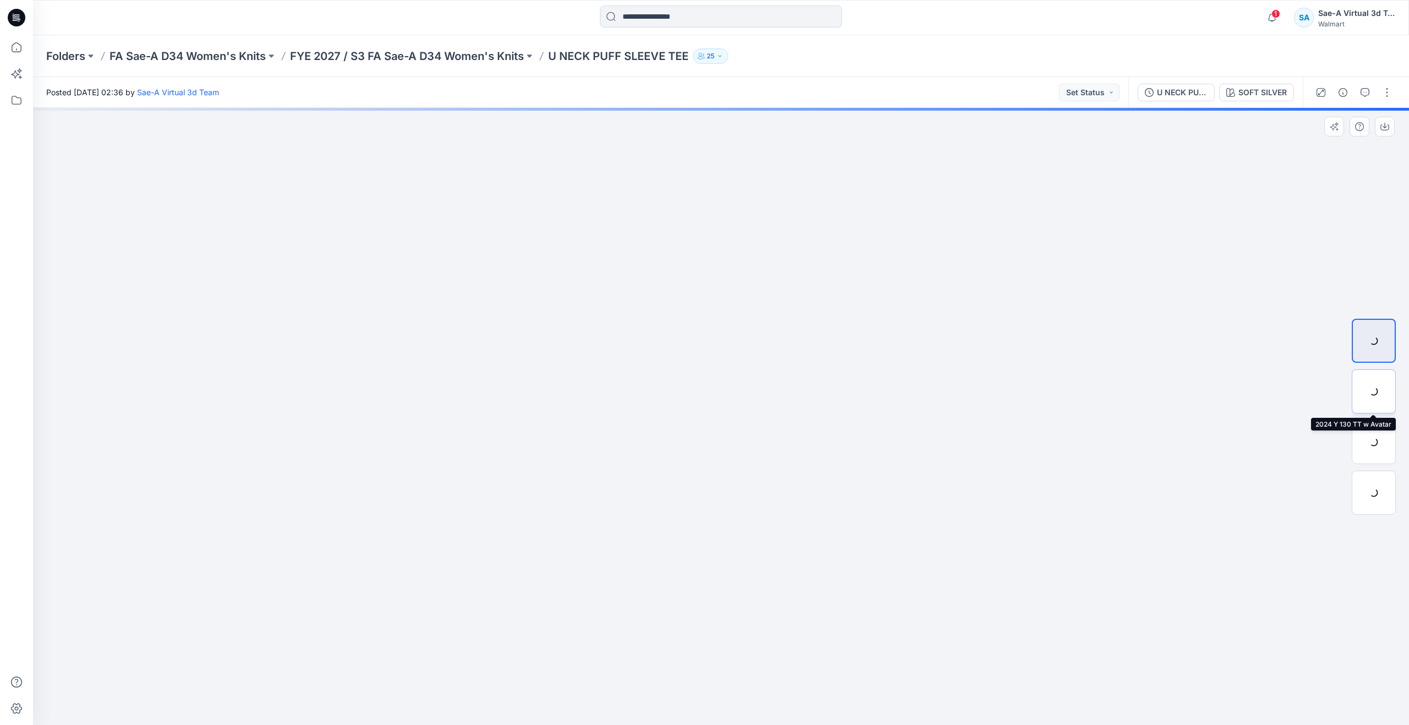
click at [1378, 393] on div at bounding box center [1374, 391] width 44 height 44
click at [1374, 442] on img at bounding box center [1374, 442] width 0 height 0
click at [1374, 391] on img at bounding box center [1374, 391] width 0 height 0
drag, startPoint x: 801, startPoint y: 591, endPoint x: 802, endPoint y: 508, distance: 83.1
drag, startPoint x: 720, startPoint y: 702, endPoint x: 396, endPoint y: 603, distance: 339.1
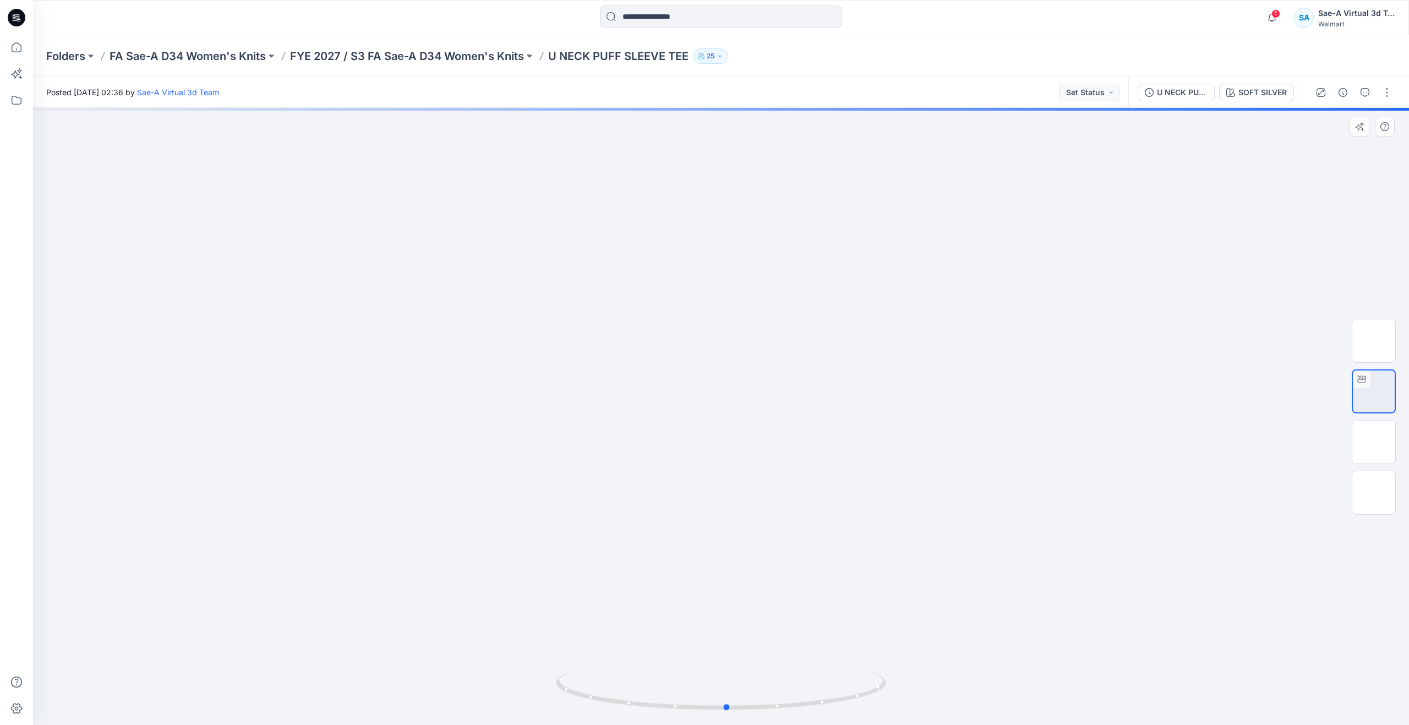
click at [396, 603] on div at bounding box center [721, 416] width 1376 height 617
click at [18, 48] on icon at bounding box center [16, 47] width 24 height 24
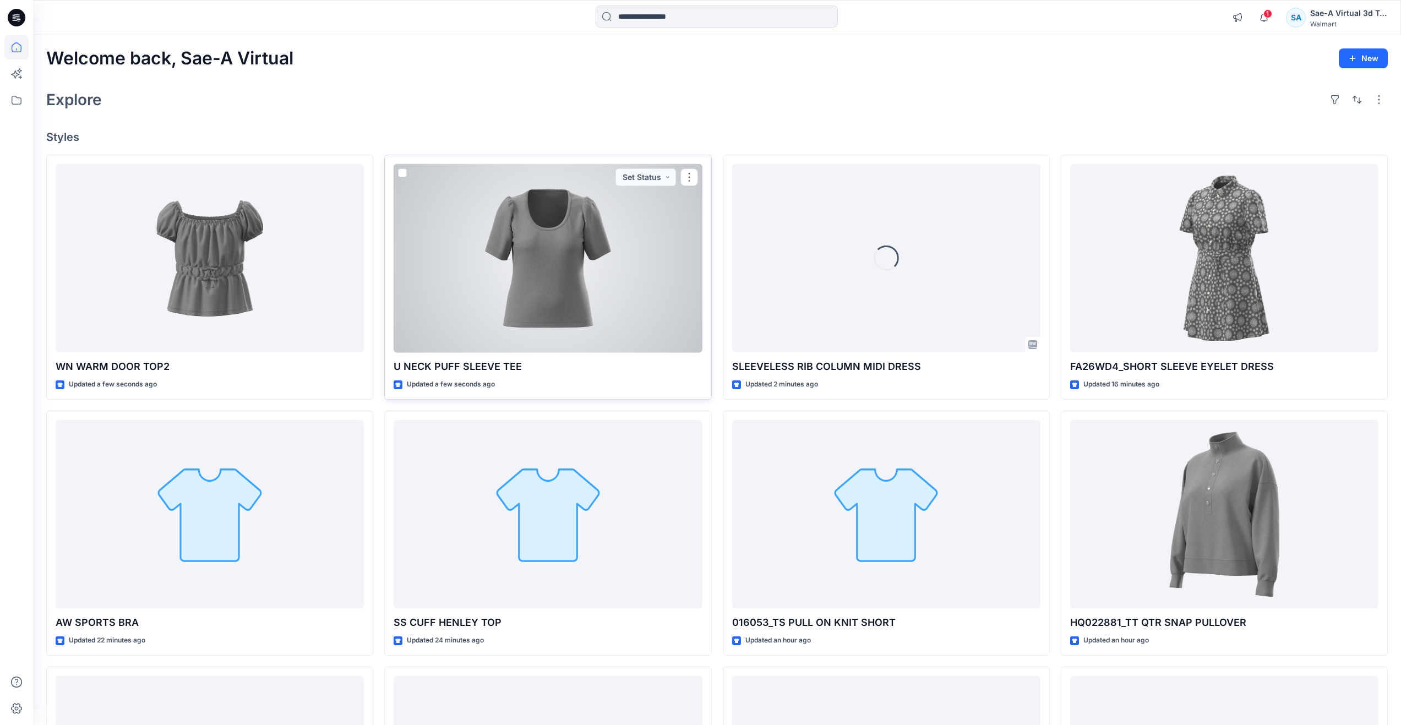
click at [509, 226] on div at bounding box center [548, 258] width 308 height 189
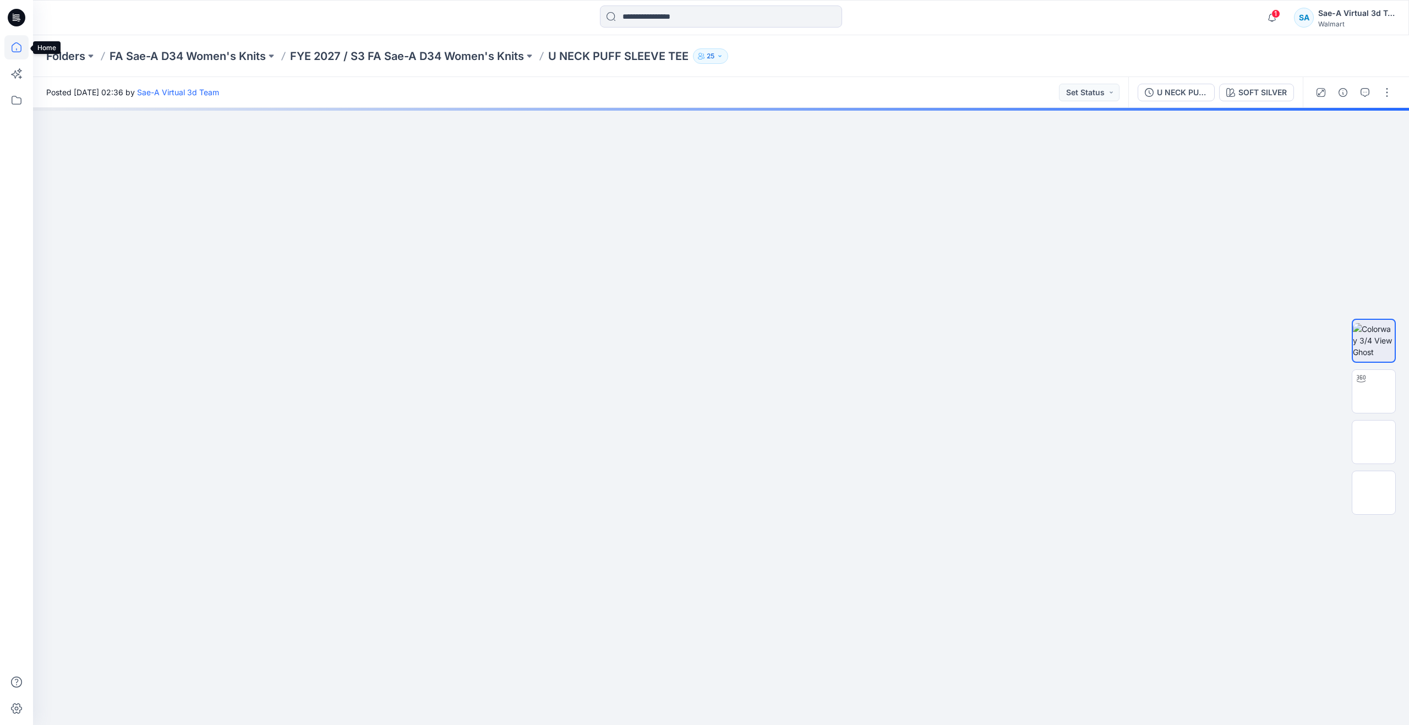
click at [15, 47] on icon at bounding box center [16, 47] width 24 height 24
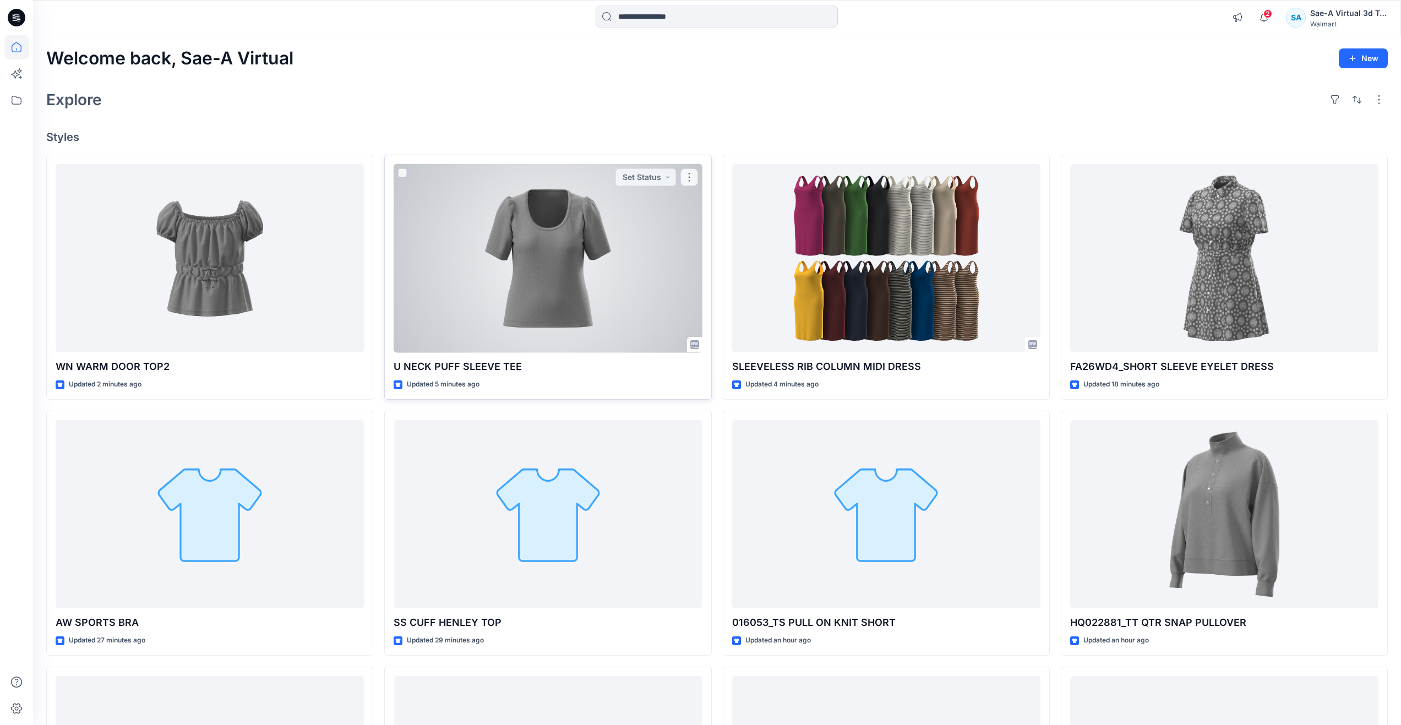
click at [549, 264] on div at bounding box center [548, 258] width 308 height 189
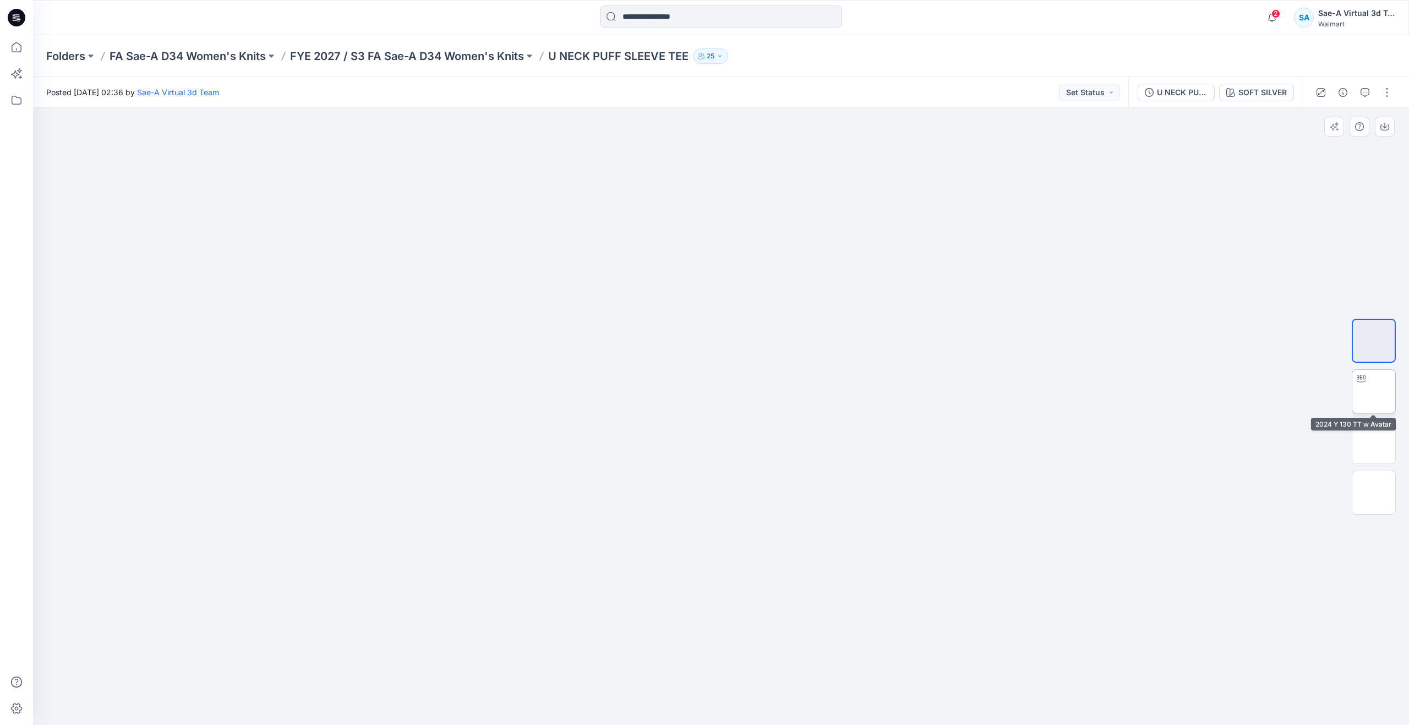
click at [1374, 391] on img at bounding box center [1374, 391] width 0 height 0
click at [1374, 341] on img at bounding box center [1374, 341] width 0 height 0
click at [21, 48] on icon at bounding box center [17, 47] width 10 height 10
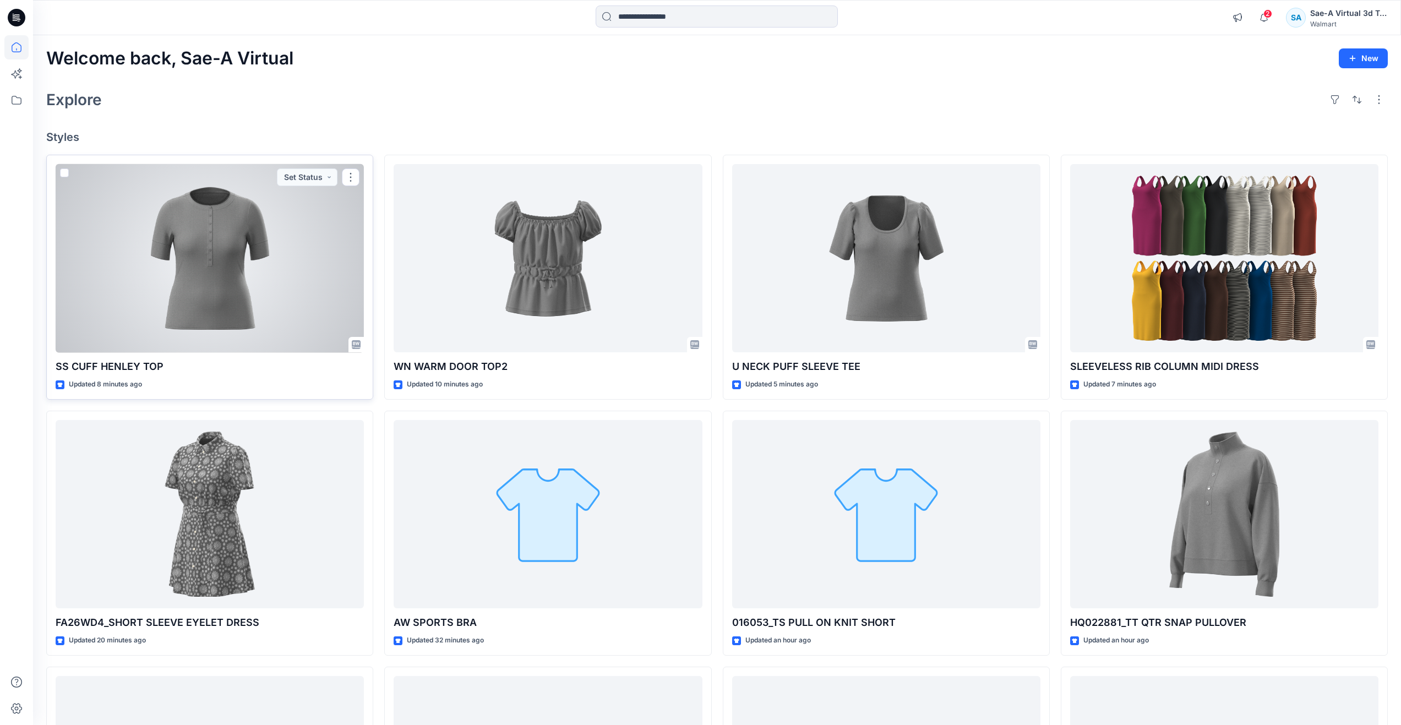
click at [236, 314] on div at bounding box center [210, 258] width 308 height 189
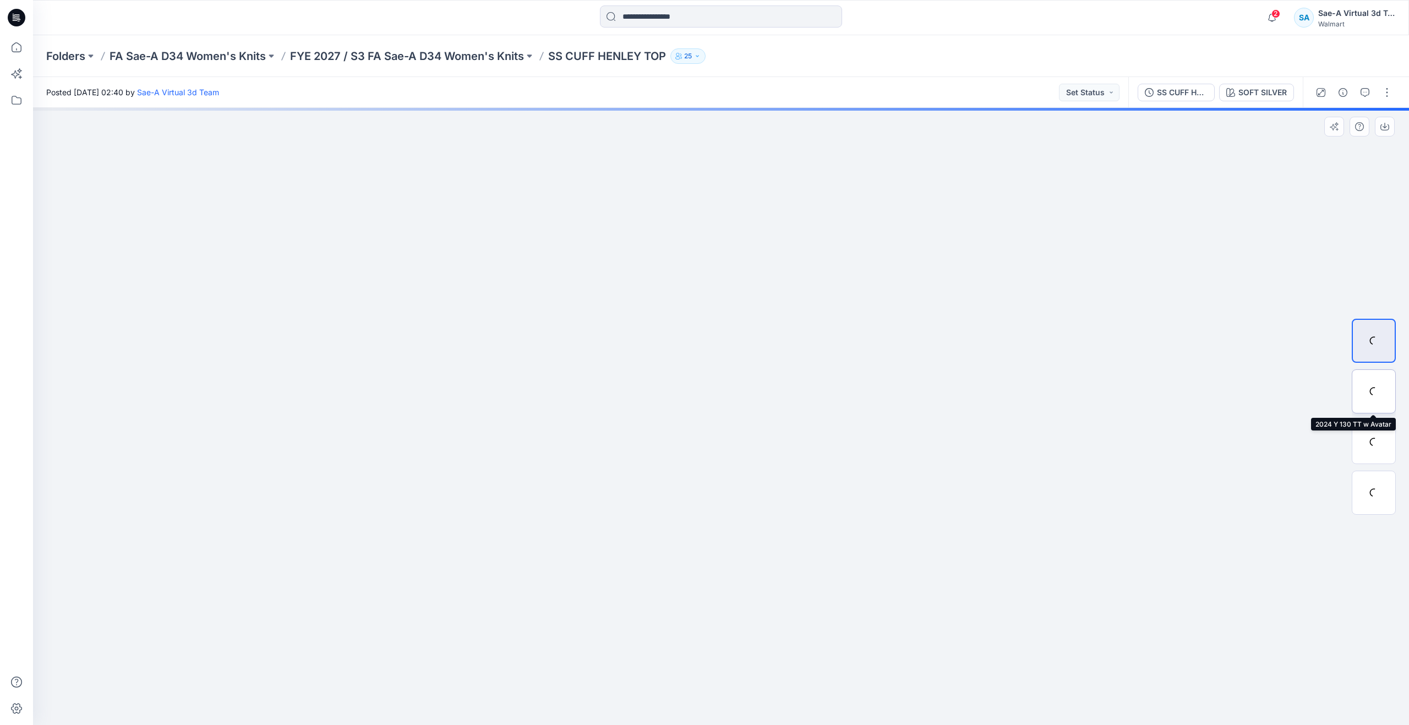
click at [1372, 393] on div at bounding box center [1374, 391] width 44 height 44
click at [17, 45] on icon at bounding box center [16, 47] width 24 height 24
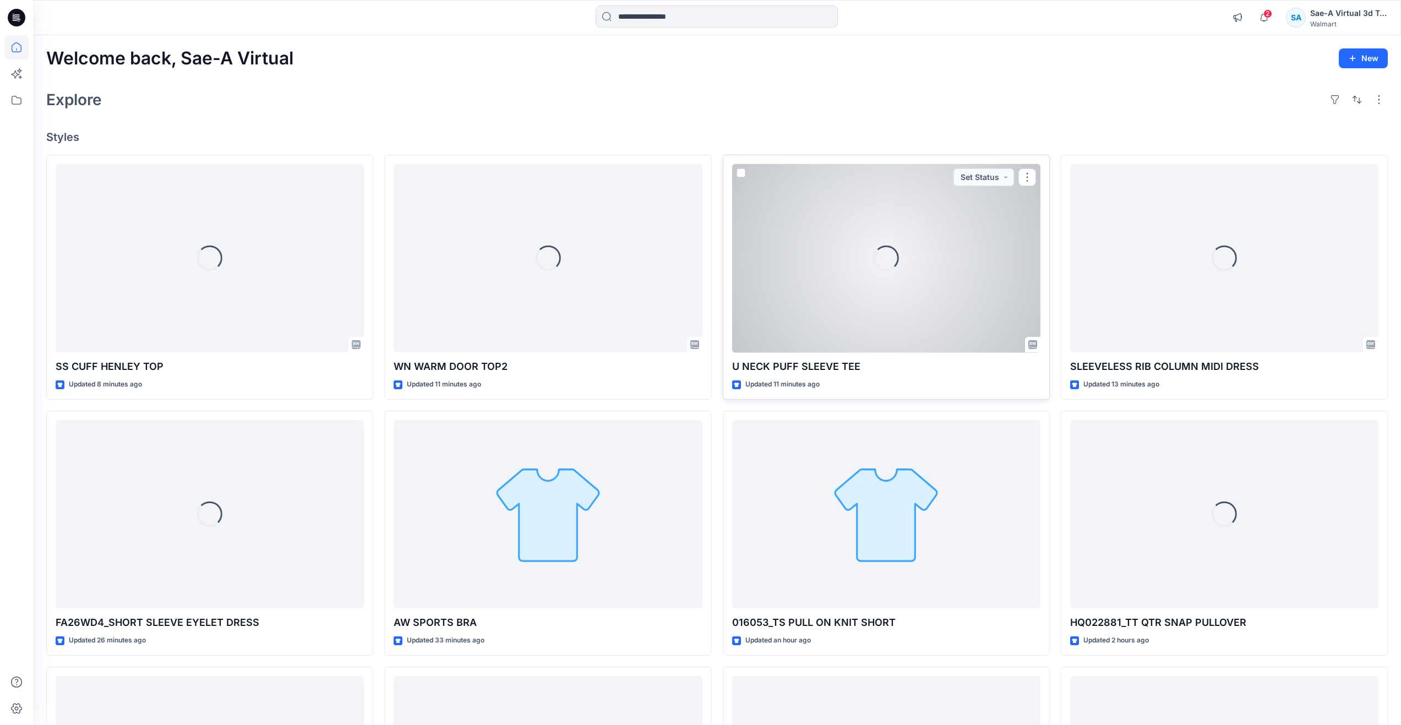
drag, startPoint x: 873, startPoint y: 309, endPoint x: 873, endPoint y: 303, distance: 5.5
click at [873, 307] on div "Loading..." at bounding box center [886, 258] width 308 height 189
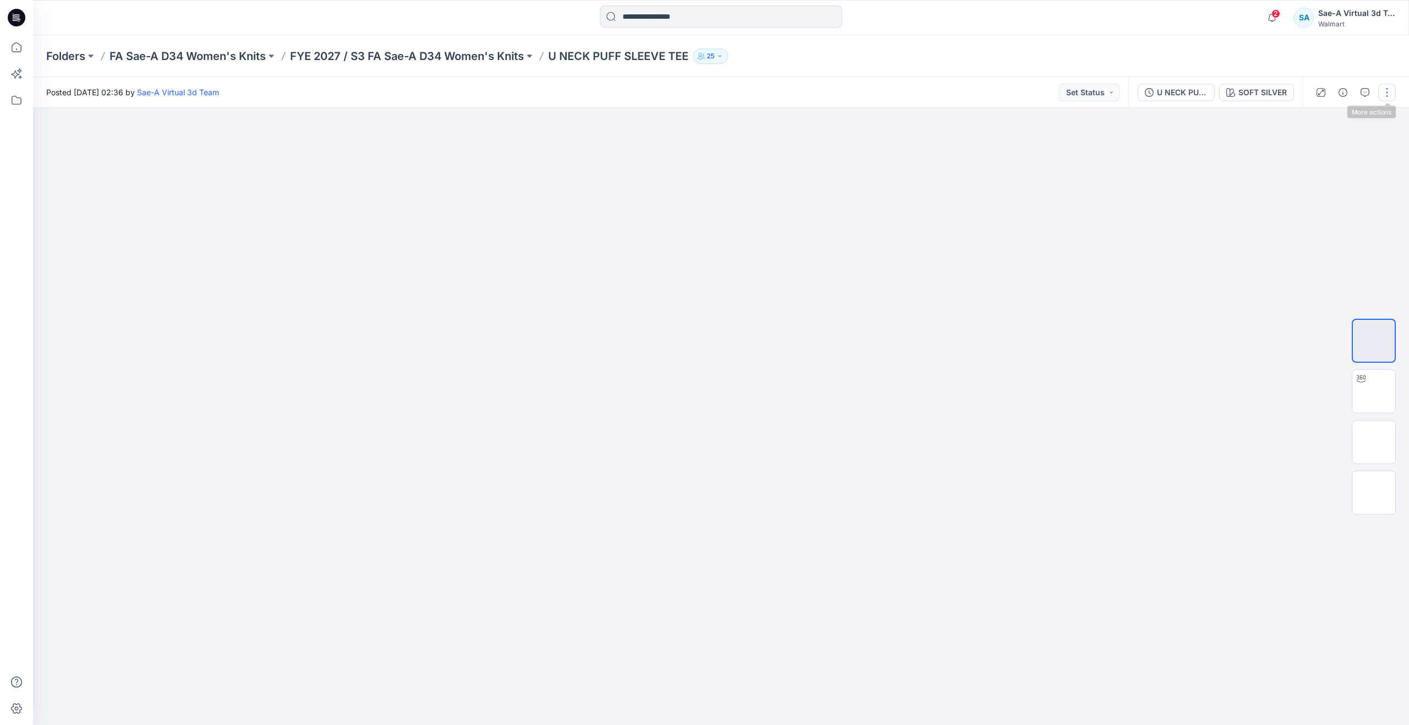
click at [1395, 88] on button "button" at bounding box center [1387, 93] width 18 height 18
click at [1325, 146] on button "Edit" at bounding box center [1340, 149] width 101 height 20
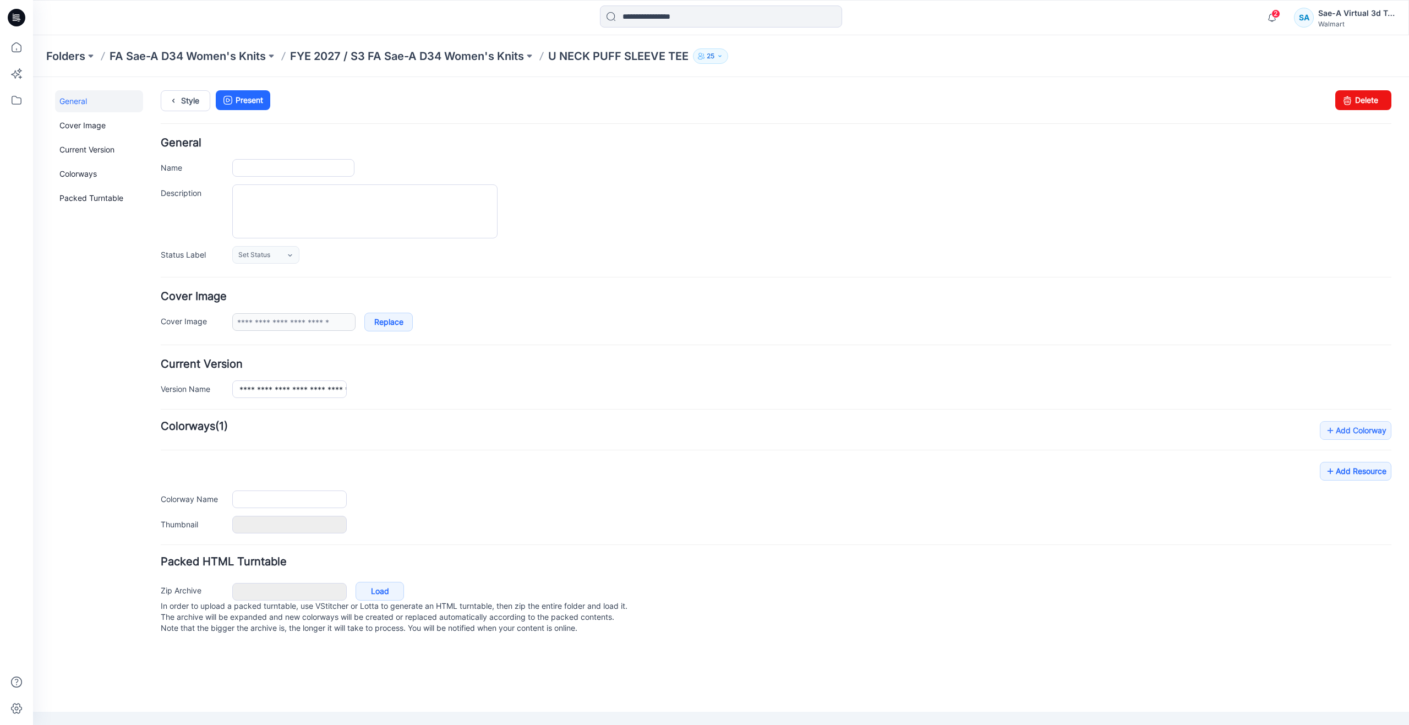
type input "**********"
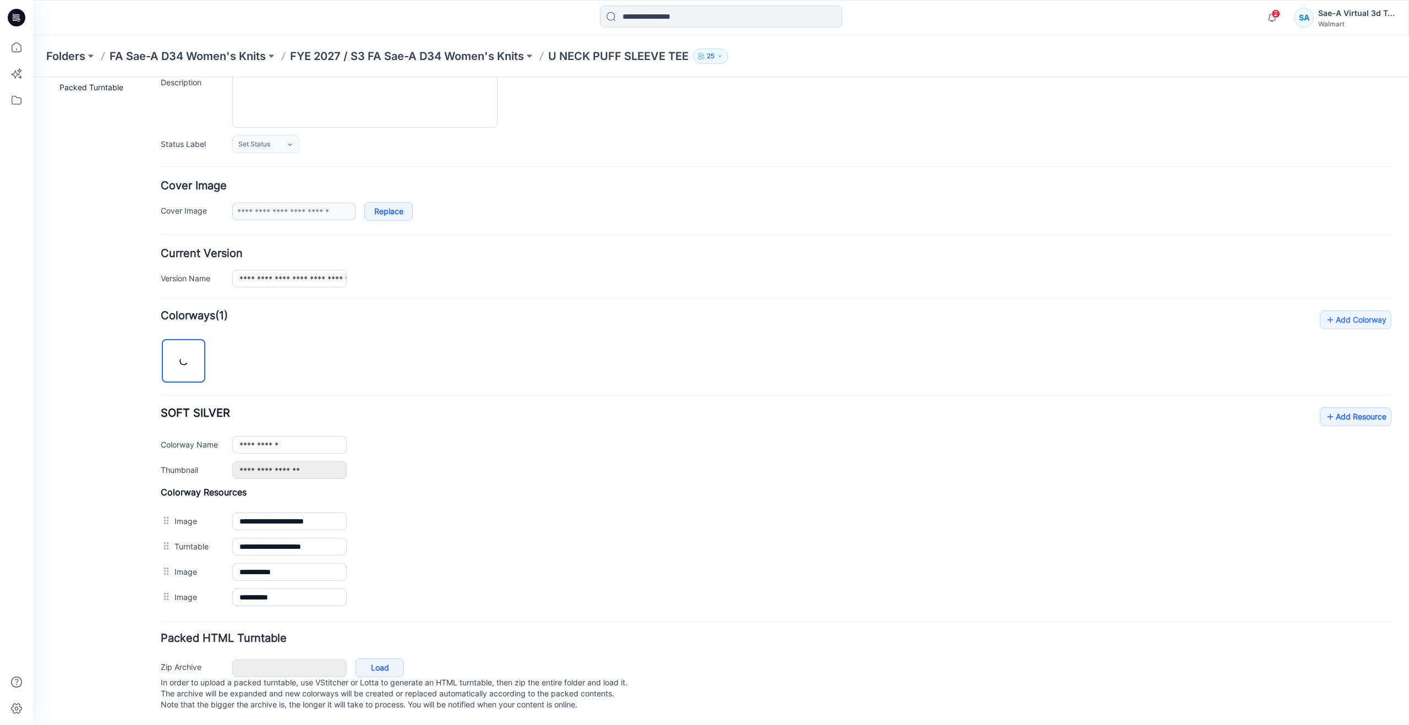
scroll to position [122, 0]
click at [1325, 408] on icon at bounding box center [1330, 417] width 11 height 18
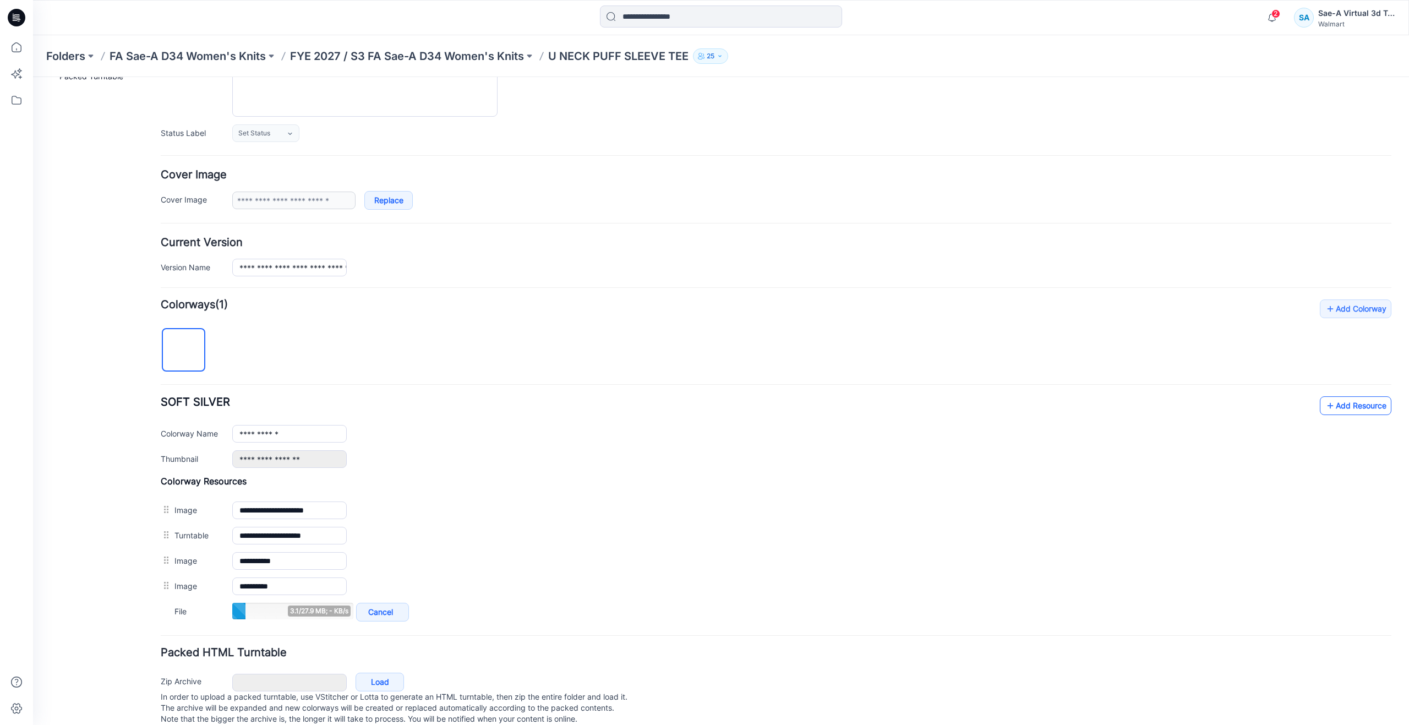
click at [1337, 406] on link "Add Resource" at bounding box center [1356, 405] width 72 height 19
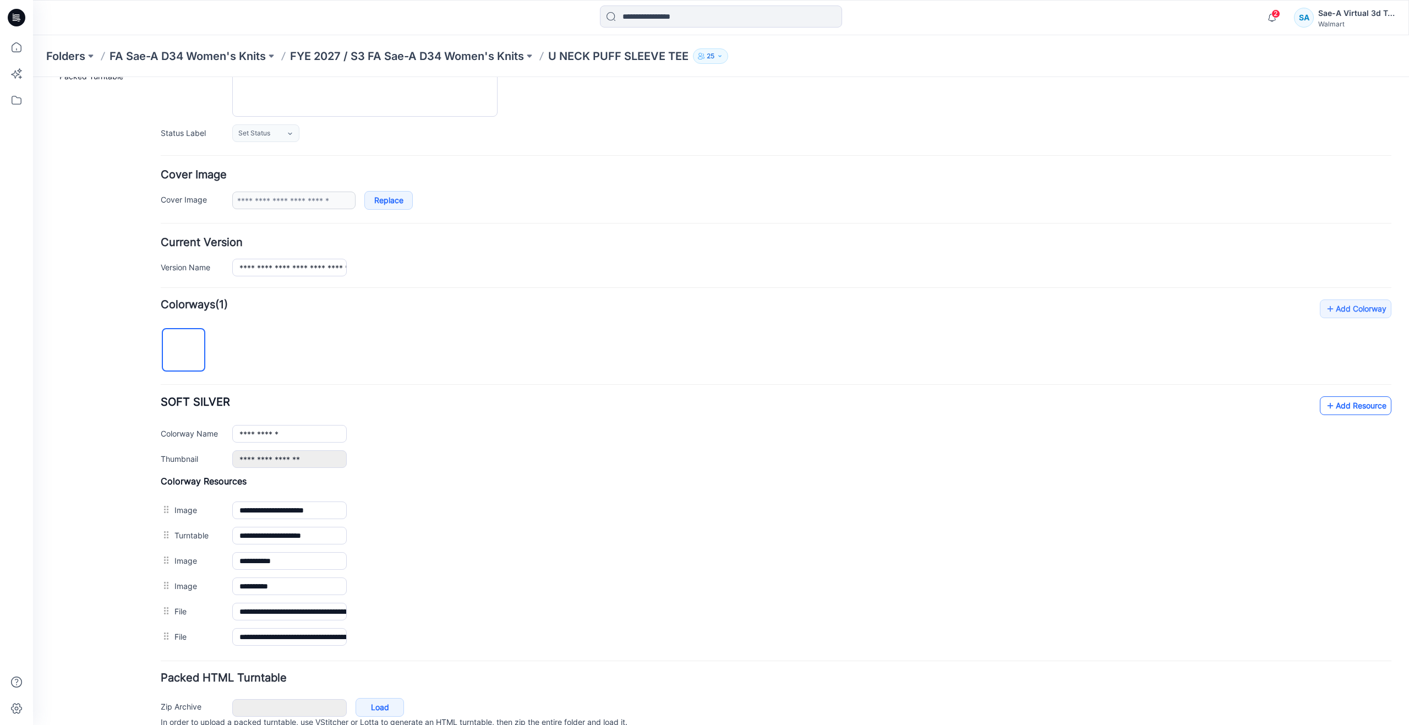
click at [1325, 414] on icon at bounding box center [1330, 406] width 11 height 18
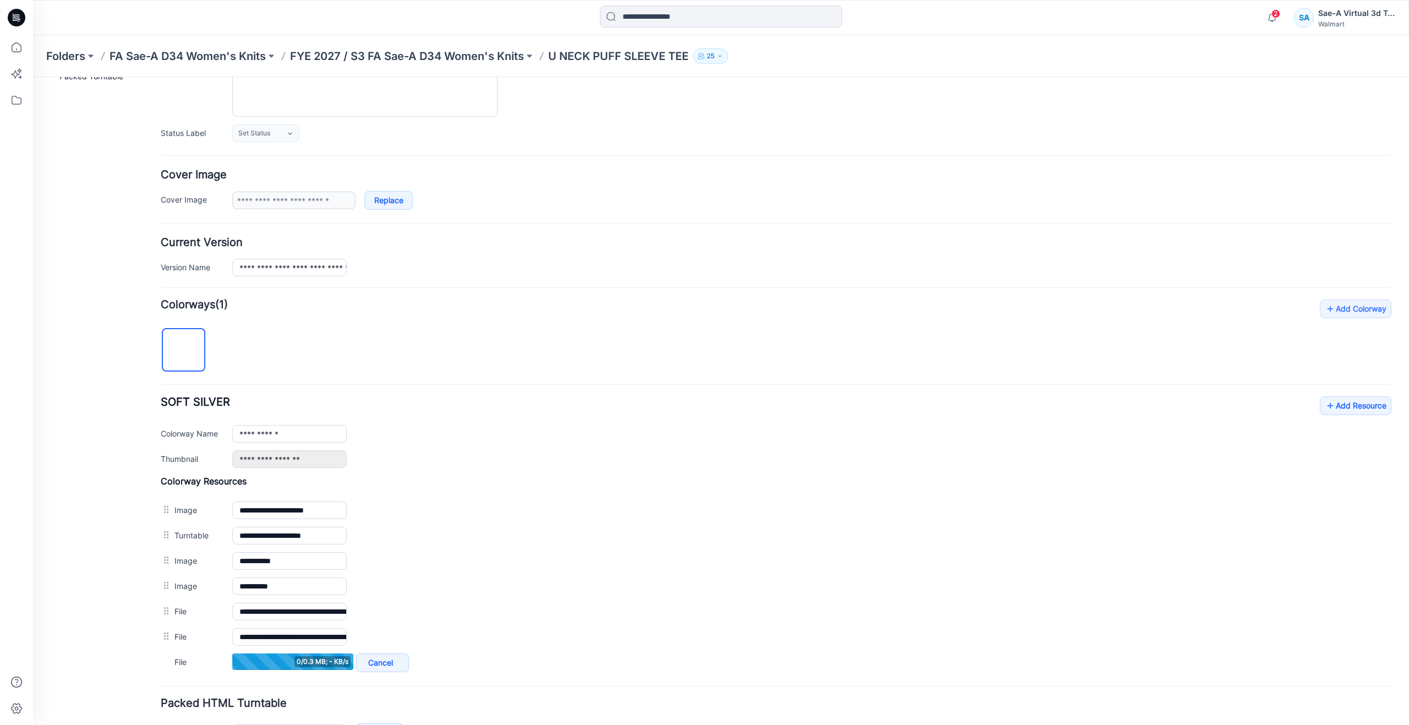
click at [1344, 392] on div "**********" at bounding box center [776, 486] width 1231 height 375
click at [1340, 405] on link "Add Resource" at bounding box center [1356, 405] width 72 height 19
click at [1326, 404] on icon at bounding box center [1330, 406] width 11 height 18
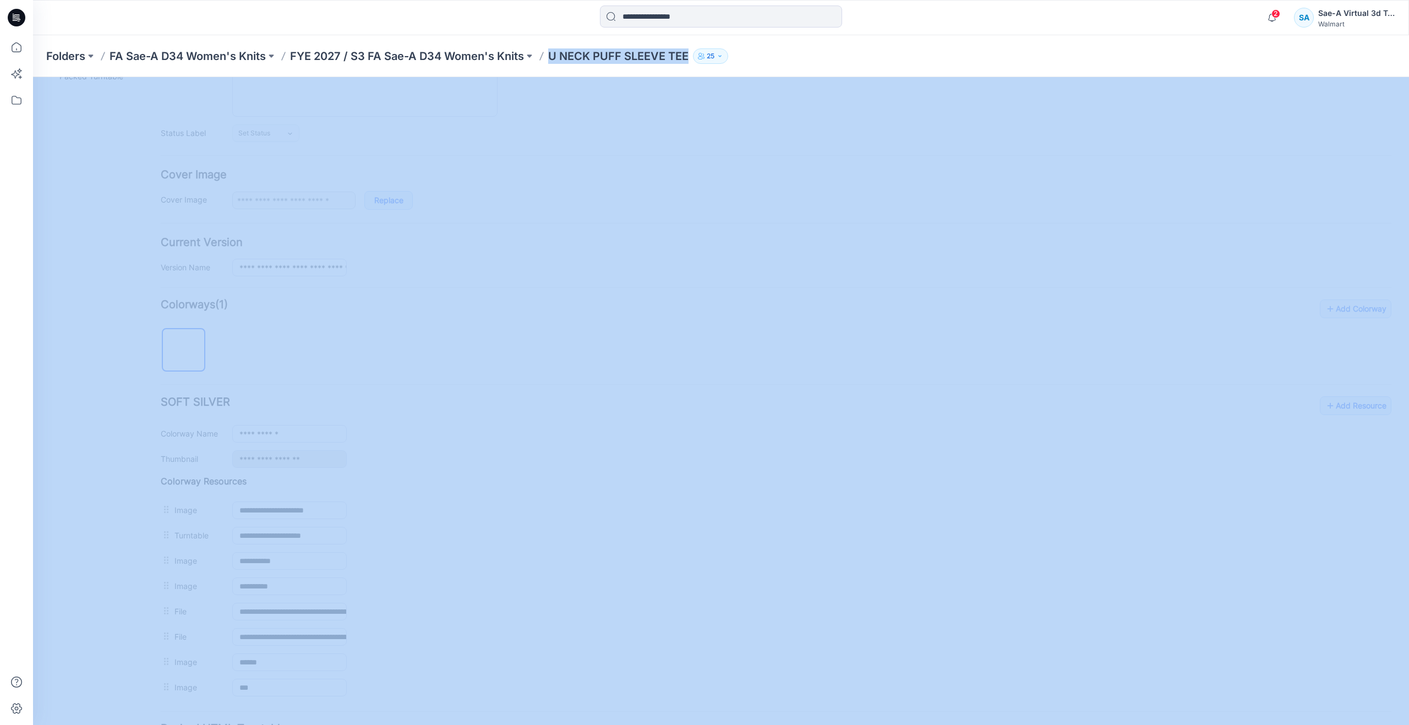
drag, startPoint x: 552, startPoint y: 56, endPoint x: 694, endPoint y: 70, distance: 143.3
click at [694, 70] on div "Folders FA Sae-A D34 Women's Knits FYE 2027 / S3 FA Sae-A D34 Women's Knits U N…" at bounding box center [721, 56] width 1376 height 42
copy div "U NECK PUFF SLEEVE TEE 25"
click at [27, 49] on icon at bounding box center [16, 47] width 24 height 24
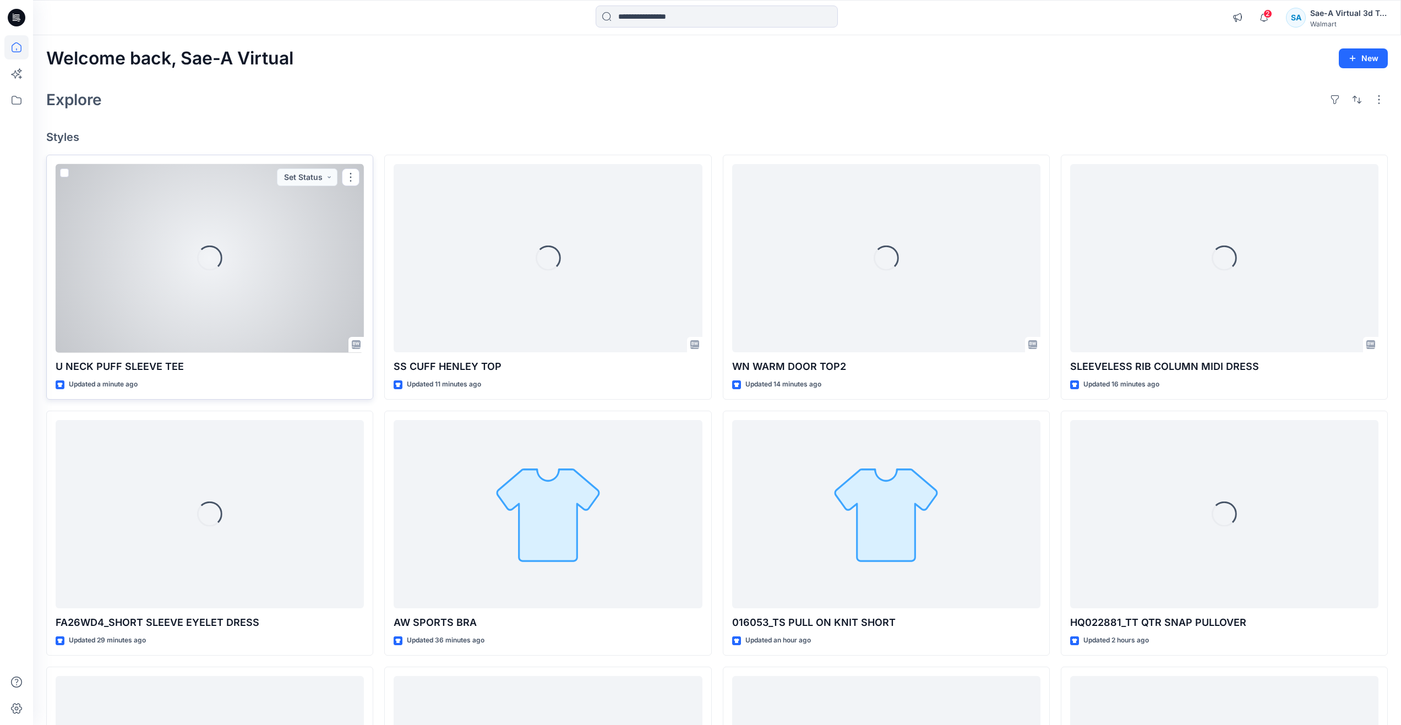
click at [173, 305] on div "Loading..." at bounding box center [210, 258] width 308 height 189
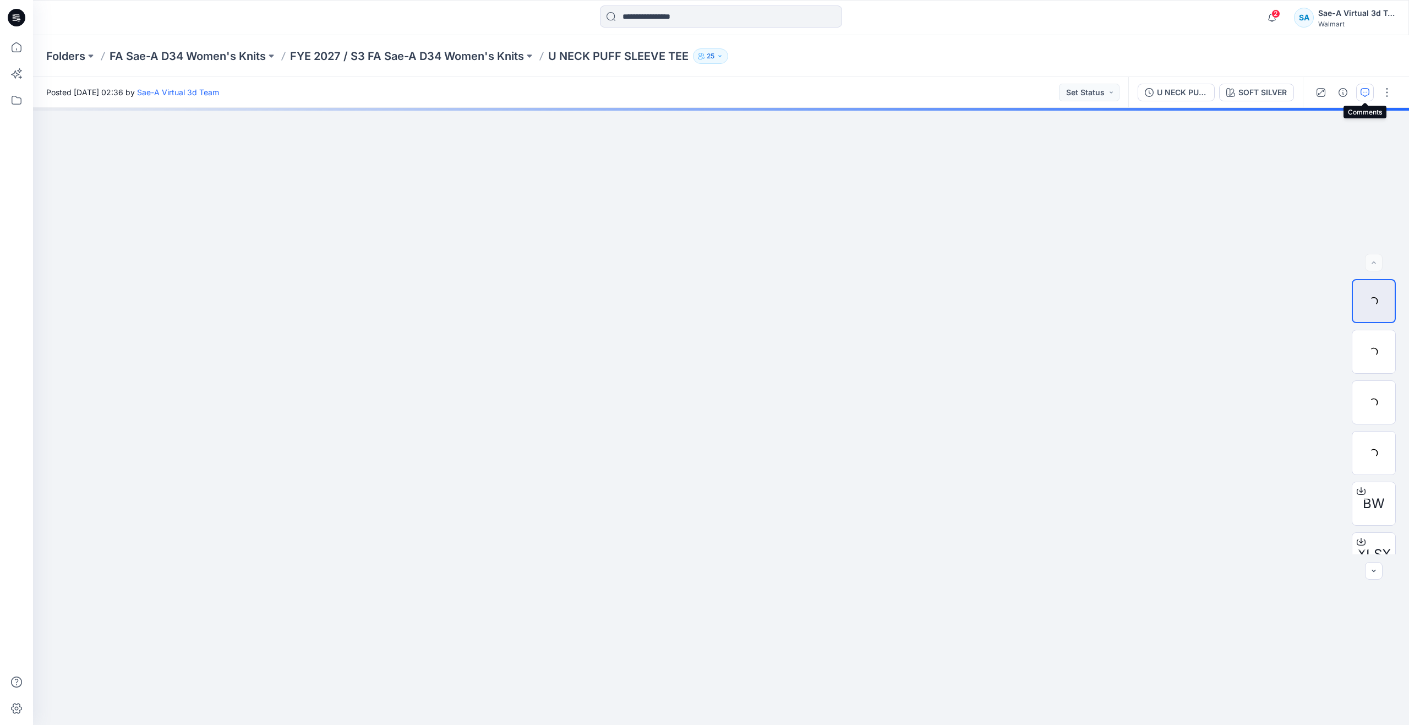
click at [1361, 93] on icon "button" at bounding box center [1365, 92] width 9 height 9
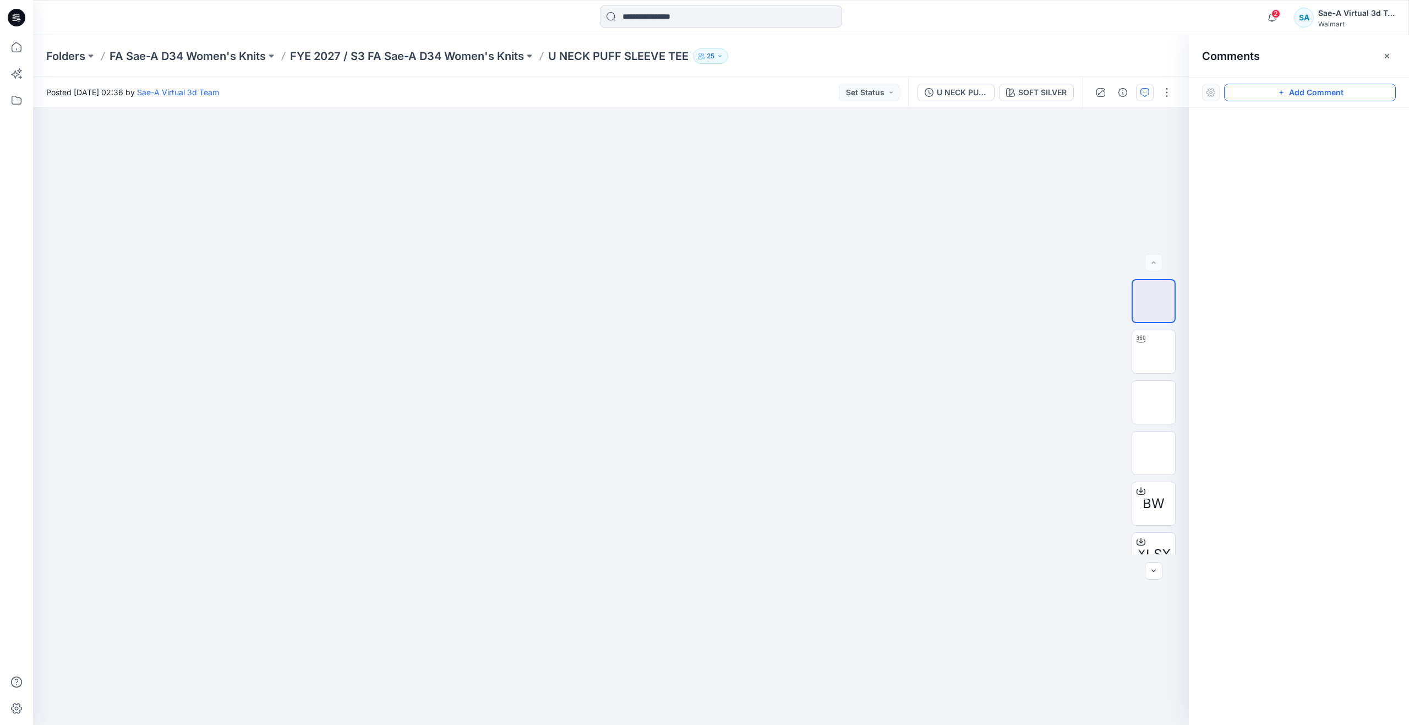
drag, startPoint x: 1279, startPoint y: 93, endPoint x: 1249, endPoint y: 100, distance: 30.4
click at [1279, 92] on icon "button" at bounding box center [1281, 92] width 9 height 9
click at [870, 241] on div "1" at bounding box center [611, 416] width 1156 height 617
type textarea "**********"
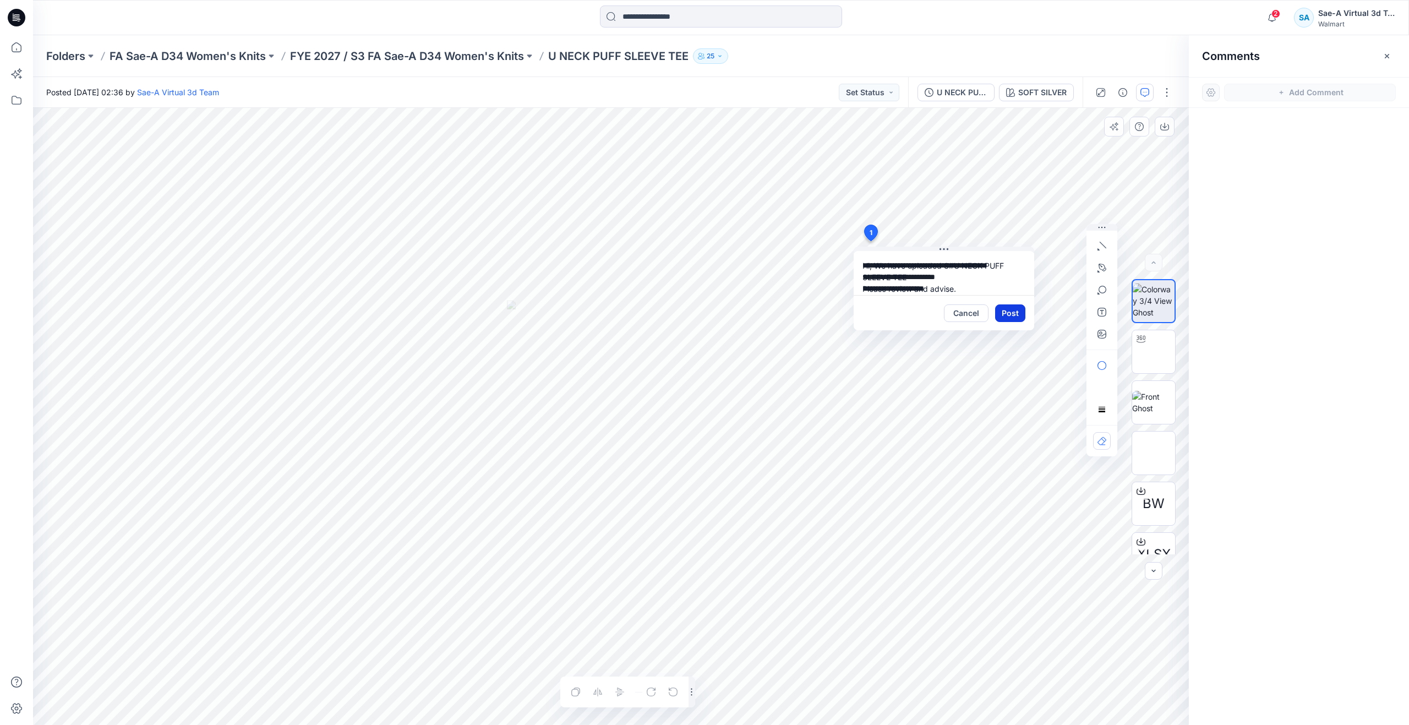
click at [1021, 314] on button "Post" at bounding box center [1010, 313] width 30 height 18
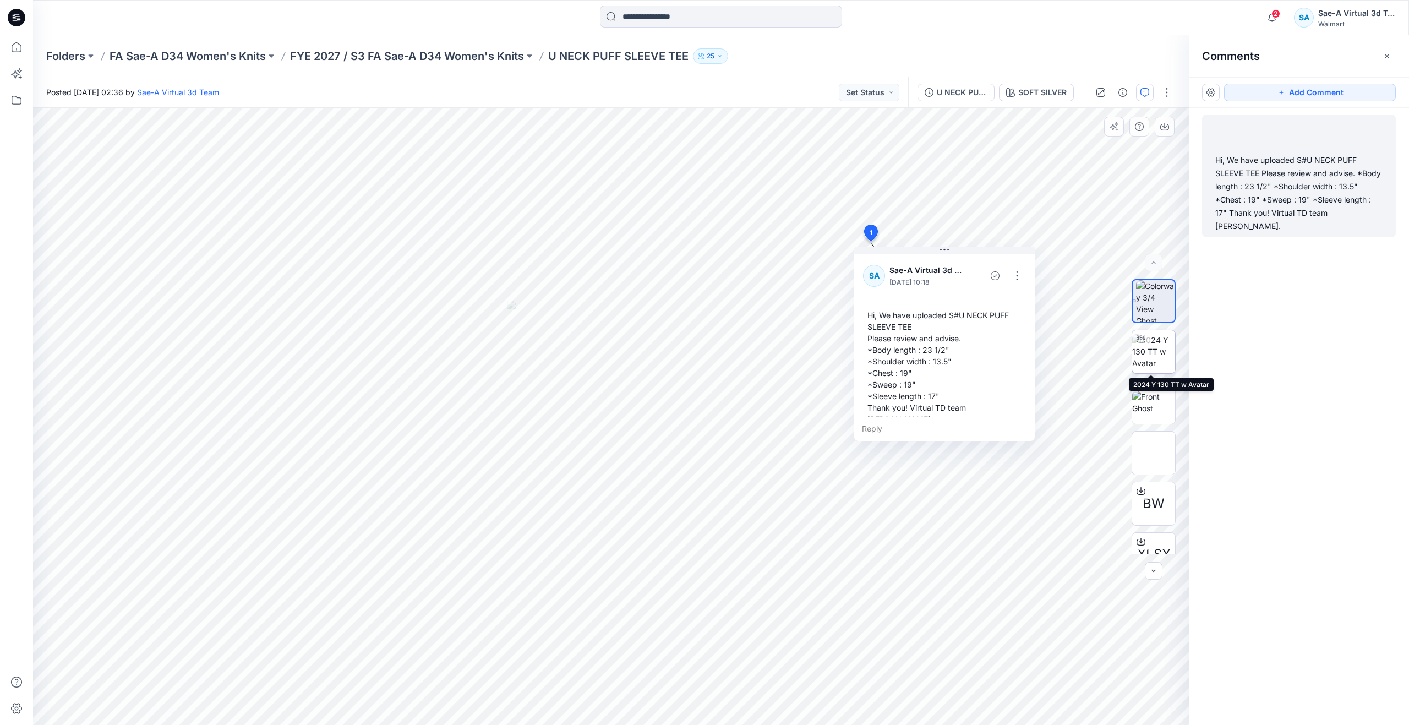
click at [1149, 342] on img at bounding box center [1153, 351] width 43 height 35
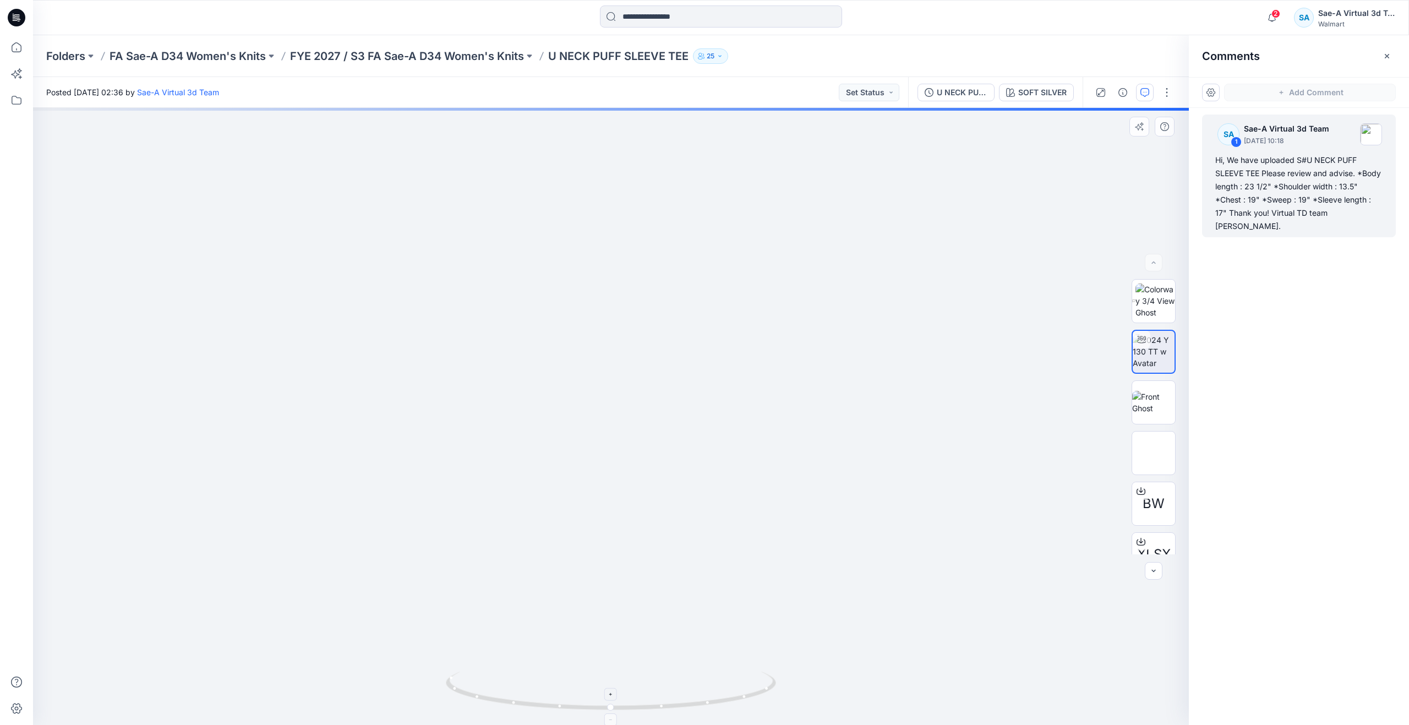
drag, startPoint x: 610, startPoint y: 713, endPoint x: 522, endPoint y: 693, distance: 90.4
click at [522, 693] on icon at bounding box center [612, 691] width 333 height 41
drag, startPoint x: 612, startPoint y: 710, endPoint x: 615, endPoint y: 641, distance: 68.9
click at [615, 641] on div at bounding box center [611, 416] width 1156 height 617
drag, startPoint x: 1116, startPoint y: 99, endPoint x: 1107, endPoint y: 100, distance: 8.9
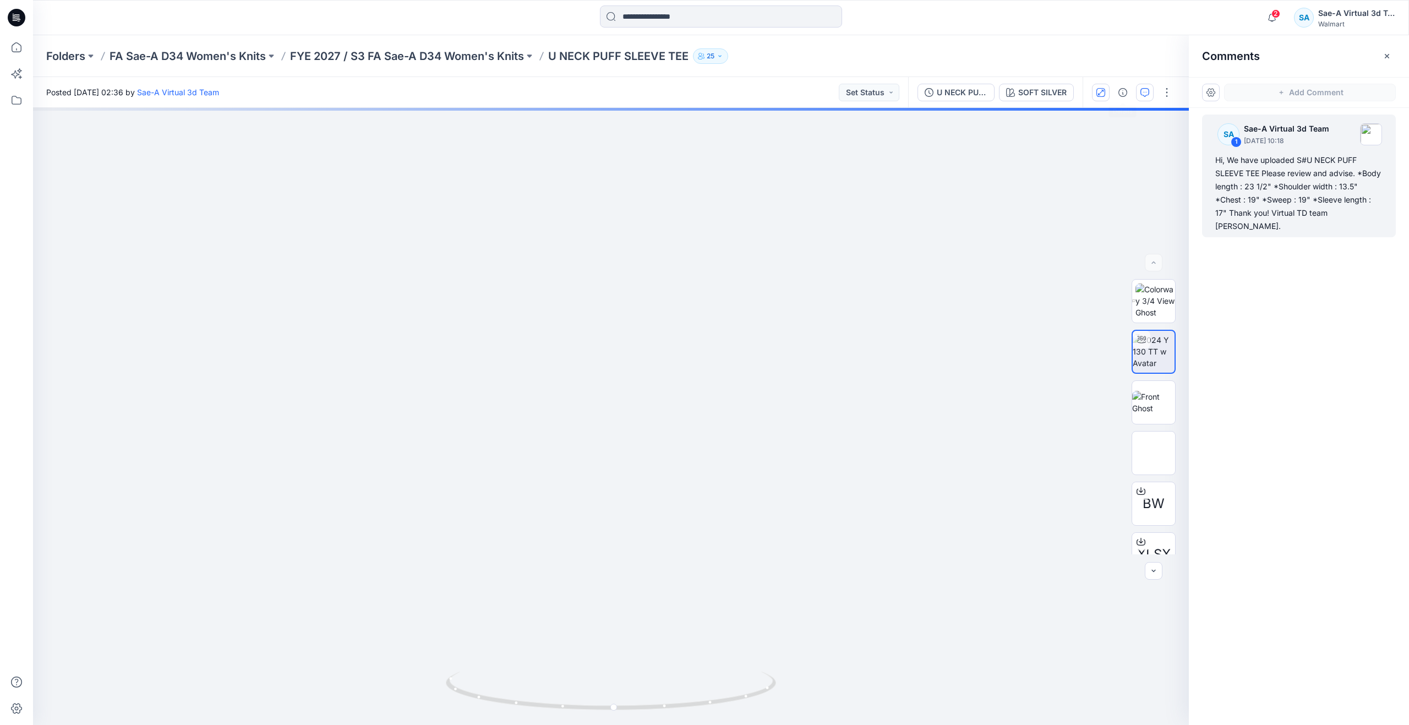
click at [1116, 99] on button "button" at bounding box center [1123, 93] width 18 height 18
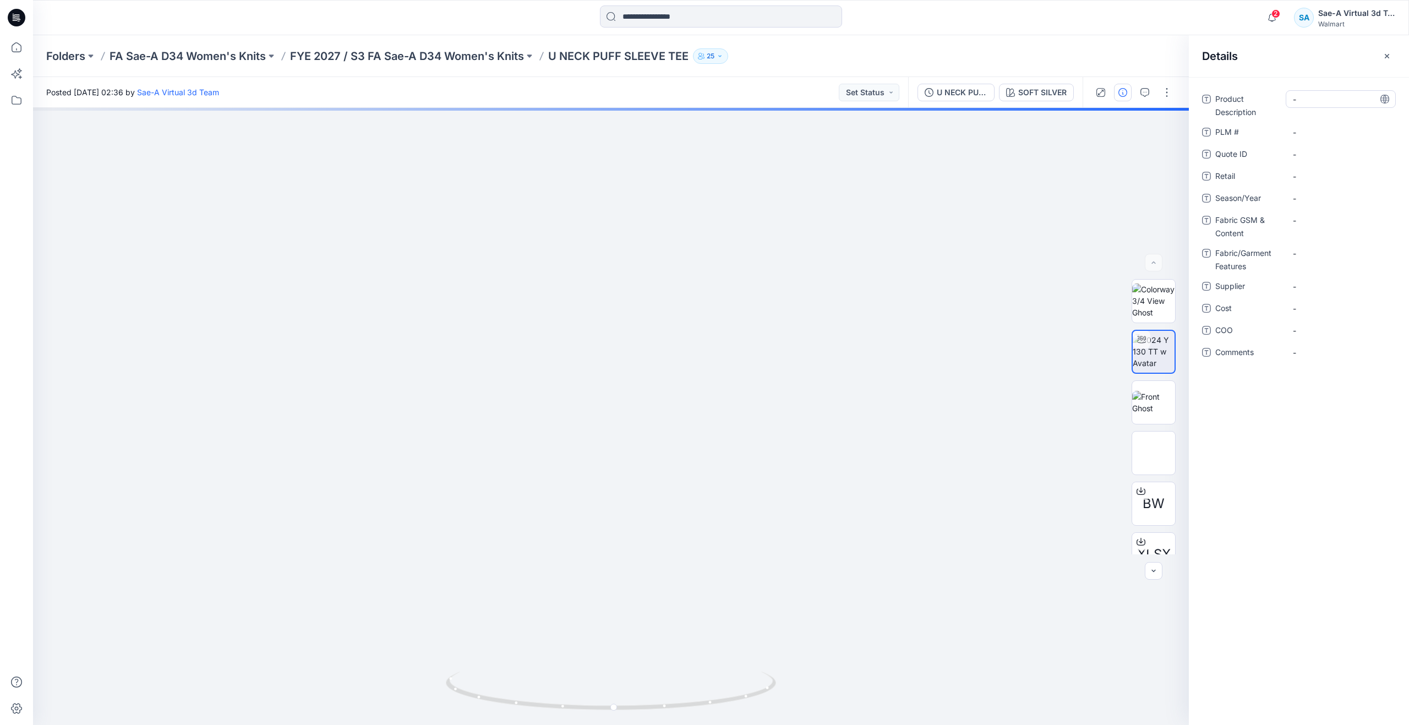
click at [1309, 98] on Description "-" at bounding box center [1341, 100] width 96 height 12
click at [1311, 86] on div "Product Description PLM # - Quote ID - Retail - Season/Year - Fabric GSM & Cont…" at bounding box center [1299, 401] width 220 height 648
click at [1314, 101] on Description "-" at bounding box center [1341, 100] width 96 height 12
click at [1318, 97] on textarea at bounding box center [1341, 99] width 110 height 18
click at [1315, 101] on Description "-" at bounding box center [1341, 100] width 96 height 12
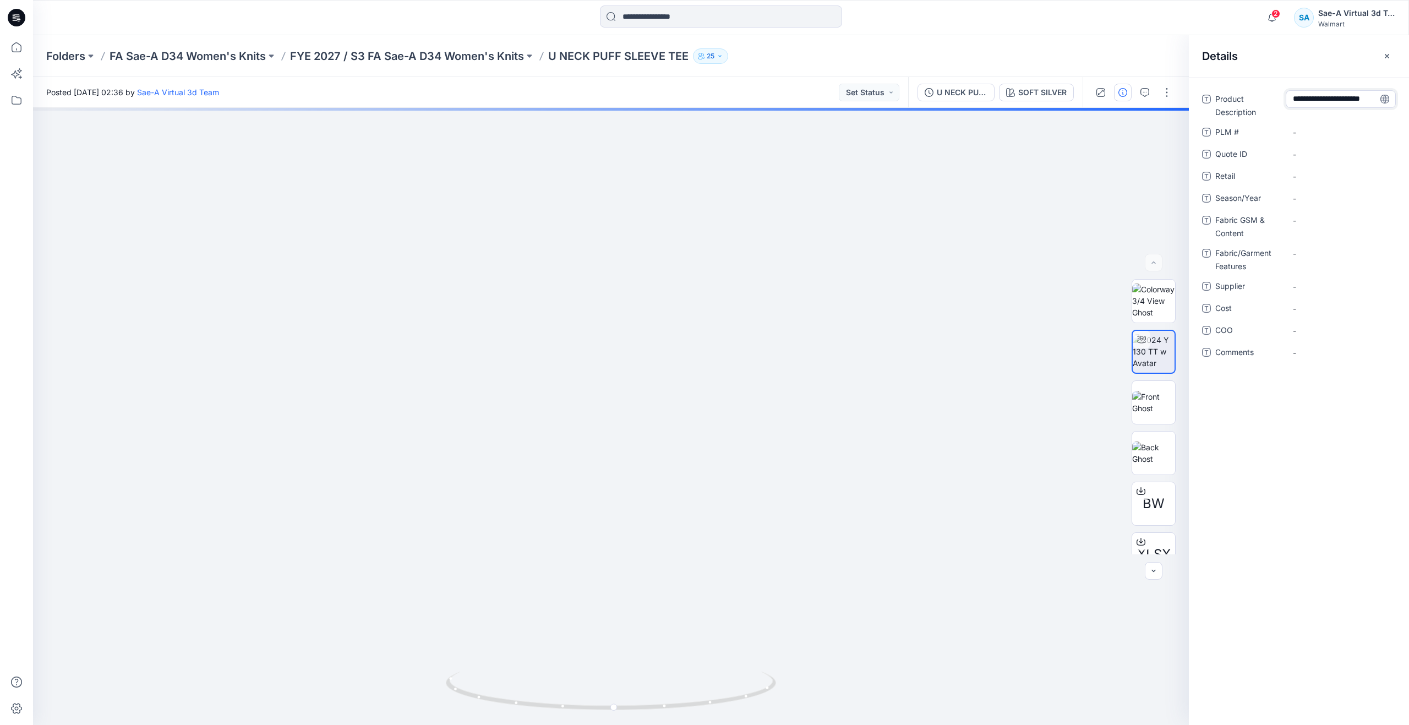
scroll to position [32, 0]
click at [1308, 106] on textarea "**********" at bounding box center [1341, 99] width 110 height 18
click at [1309, 101] on textarea "**********" at bounding box center [1341, 99] width 110 height 18
type textarea "**********"
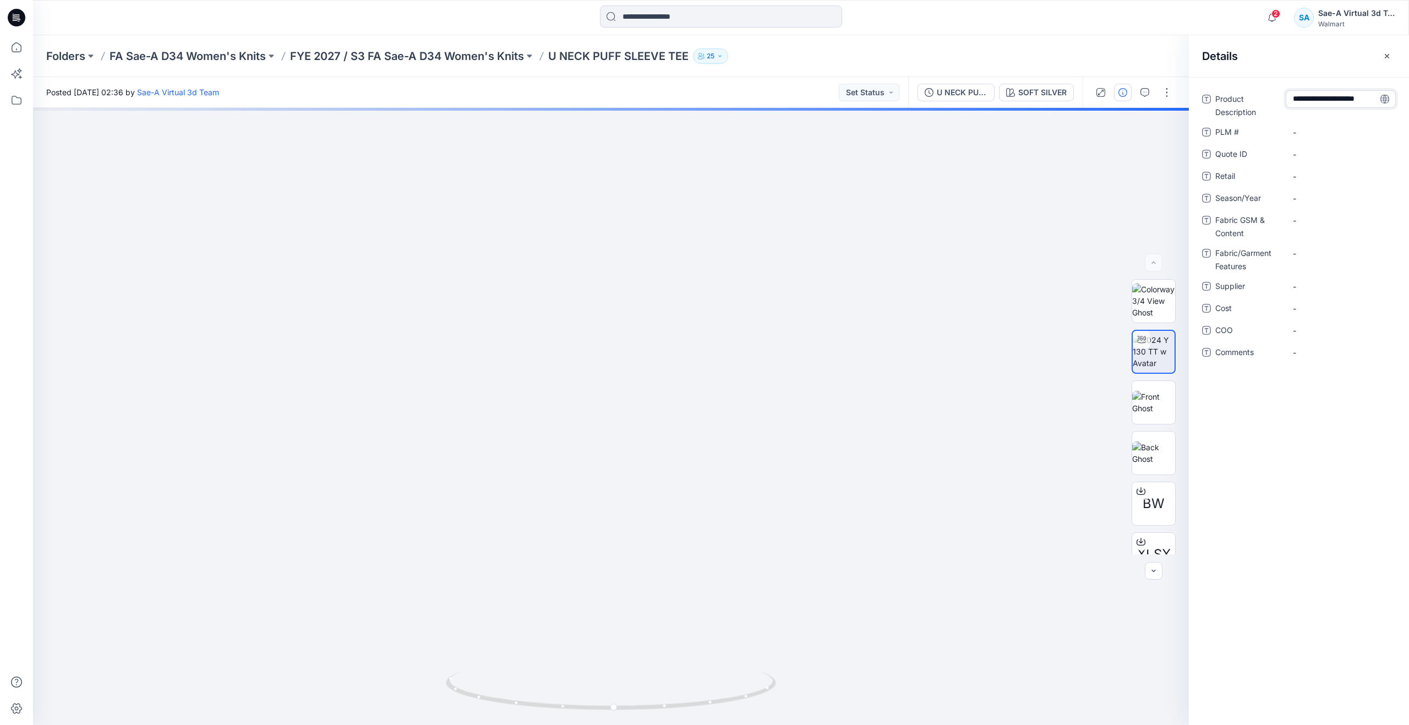
scroll to position [9, 0]
click at [1311, 133] on \ "-" at bounding box center [1341, 133] width 96 height 12
type textarea "***"
click at [1325, 194] on span "-" at bounding box center [1341, 199] width 96 height 12
type textarea "*****"
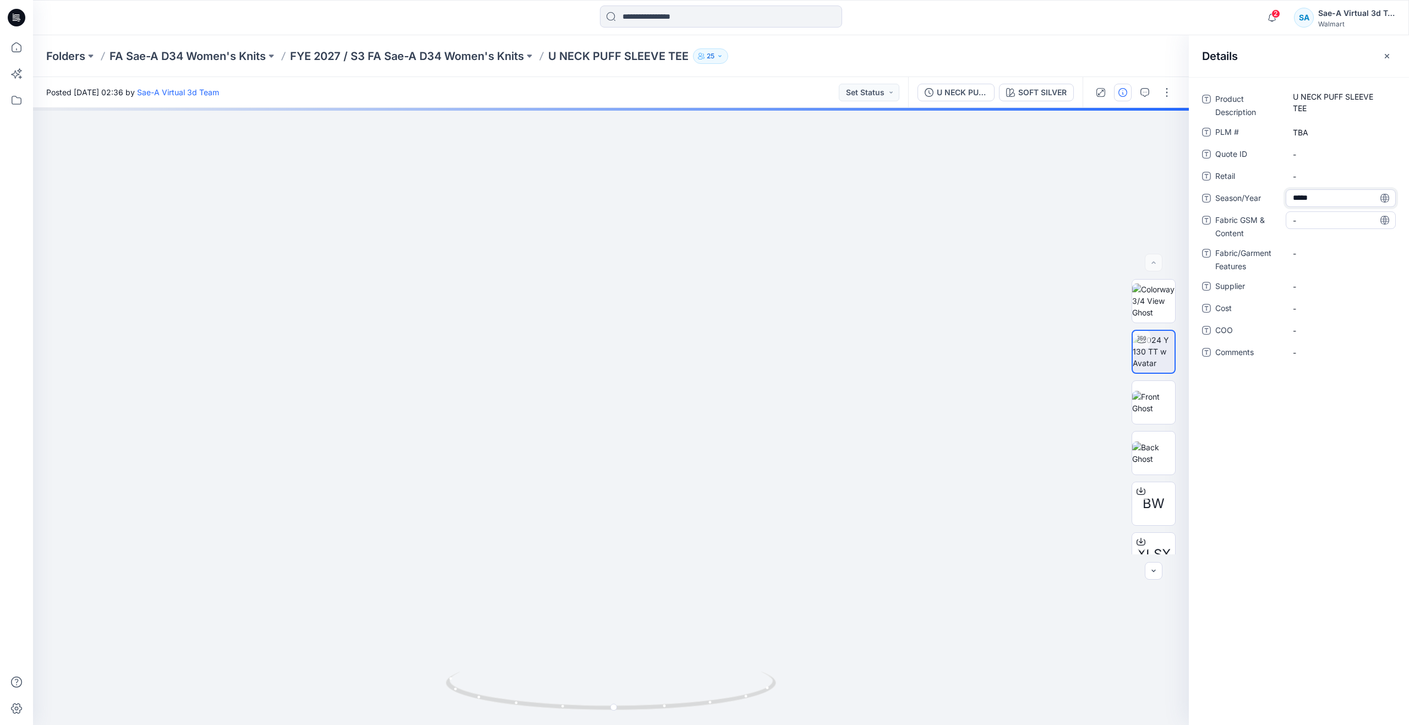
click at [1312, 216] on Content "-" at bounding box center [1341, 221] width 96 height 12
click at [1317, 221] on Content "-" at bounding box center [1341, 221] width 96 height 12
type textarea "**********"
click at [1317, 254] on Features "-" at bounding box center [1341, 254] width 96 height 12
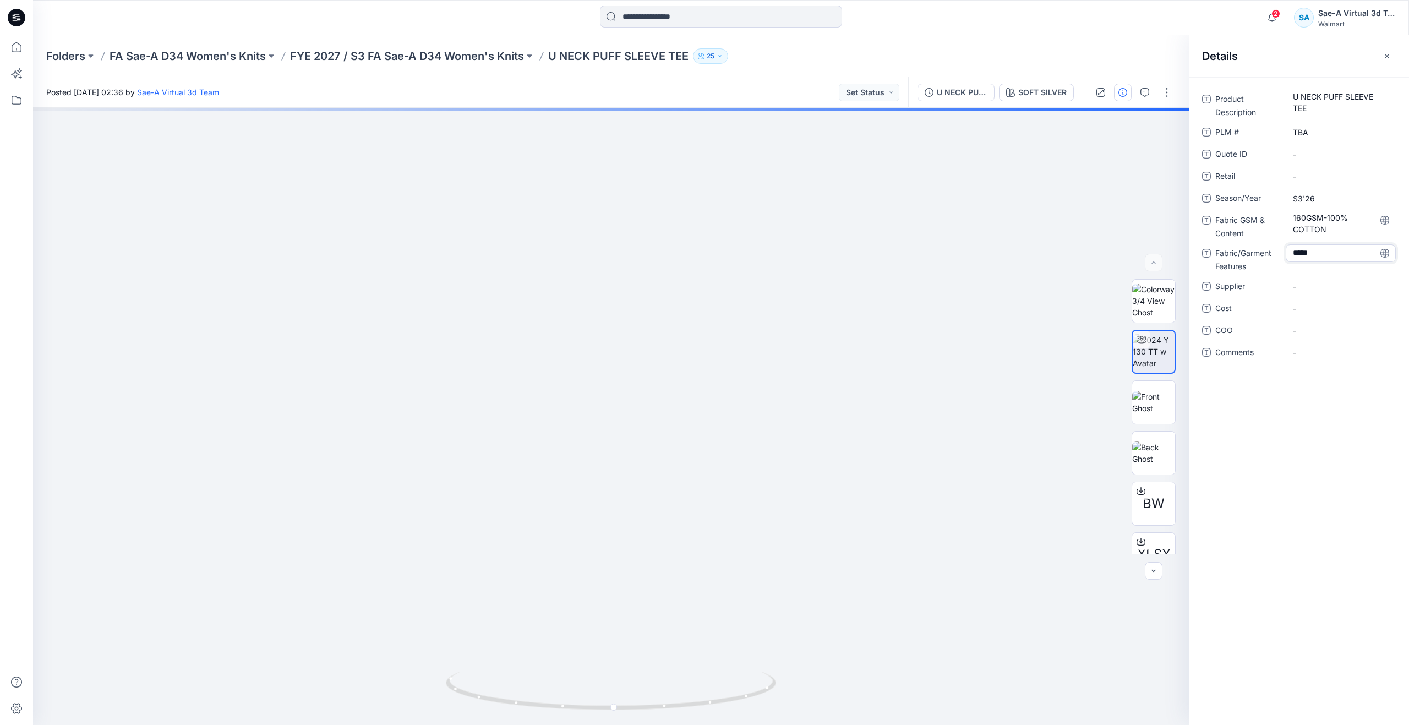
type textarea "******"
click at [1315, 284] on span "-" at bounding box center [1341, 287] width 96 height 12
type textarea "*****"
click at [1323, 316] on div "-" at bounding box center [1341, 308] width 110 height 18
type textarea "***"
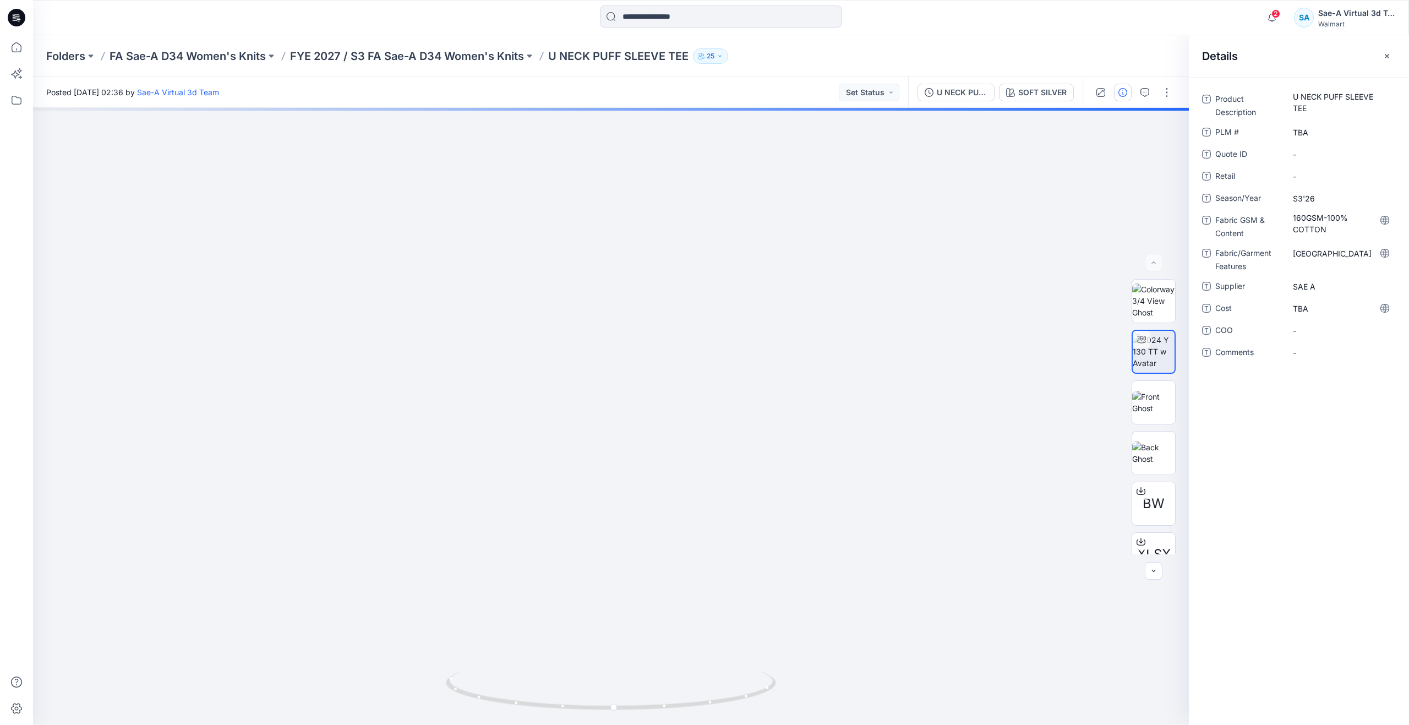
click at [1281, 422] on div "Product Description U NECK PUFF SLEEVE TEE PLM # TBA Quote ID - Retail - Season…" at bounding box center [1299, 401] width 220 height 648
click at [1140, 91] on button "button" at bounding box center [1145, 93] width 18 height 18
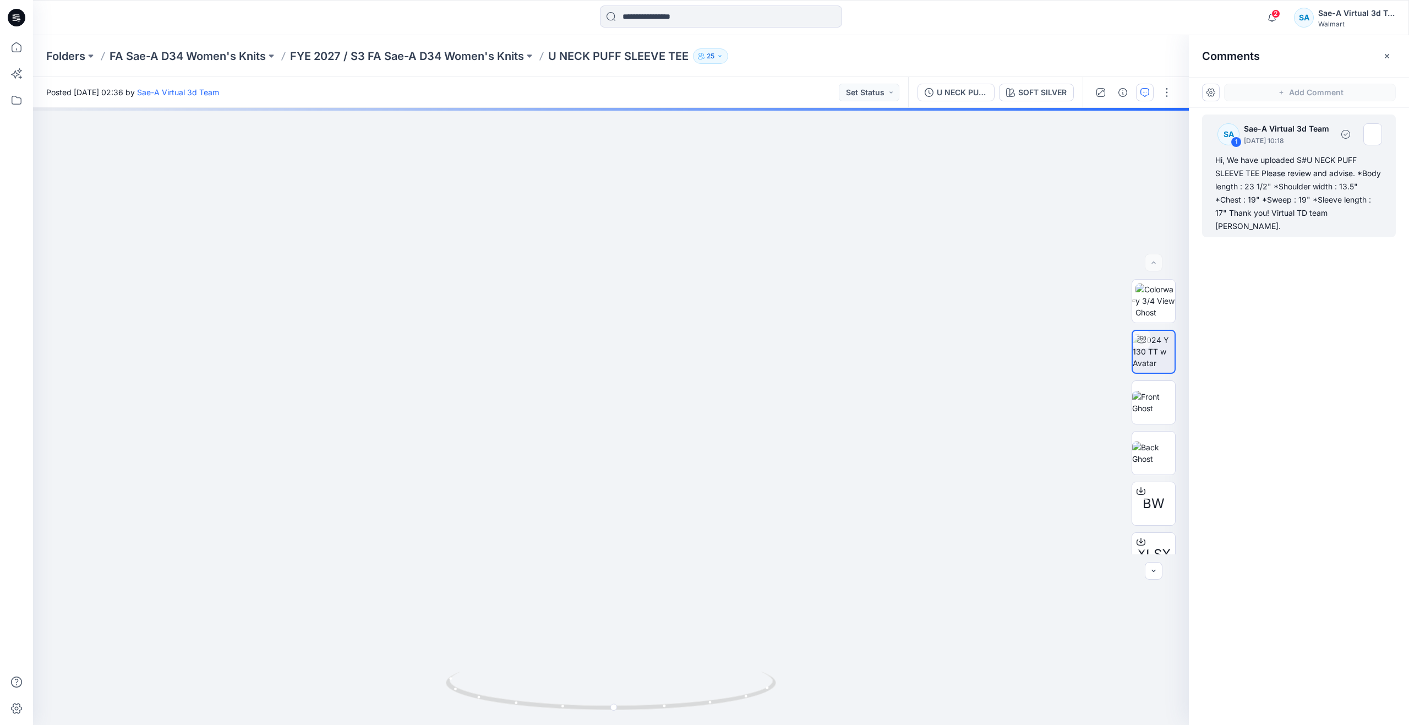
click at [1283, 211] on div "Hi, We have uploaded S#U NECK PUFF SLEEVE TEE Please review and advise. *Body l…" at bounding box center [1298, 193] width 167 height 79
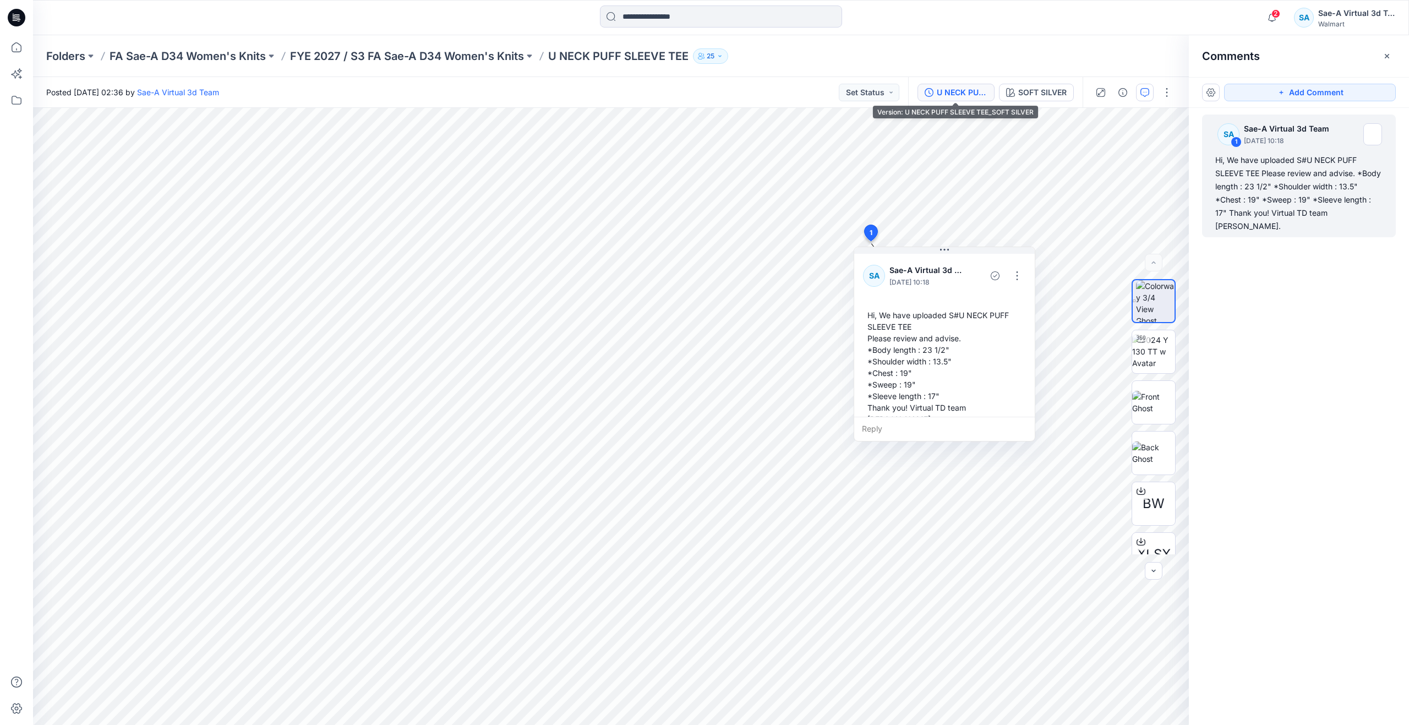
click at [949, 91] on div "U NECK PUFF SLEEVE TEE_SOFT SILVER" at bounding box center [962, 92] width 51 height 12
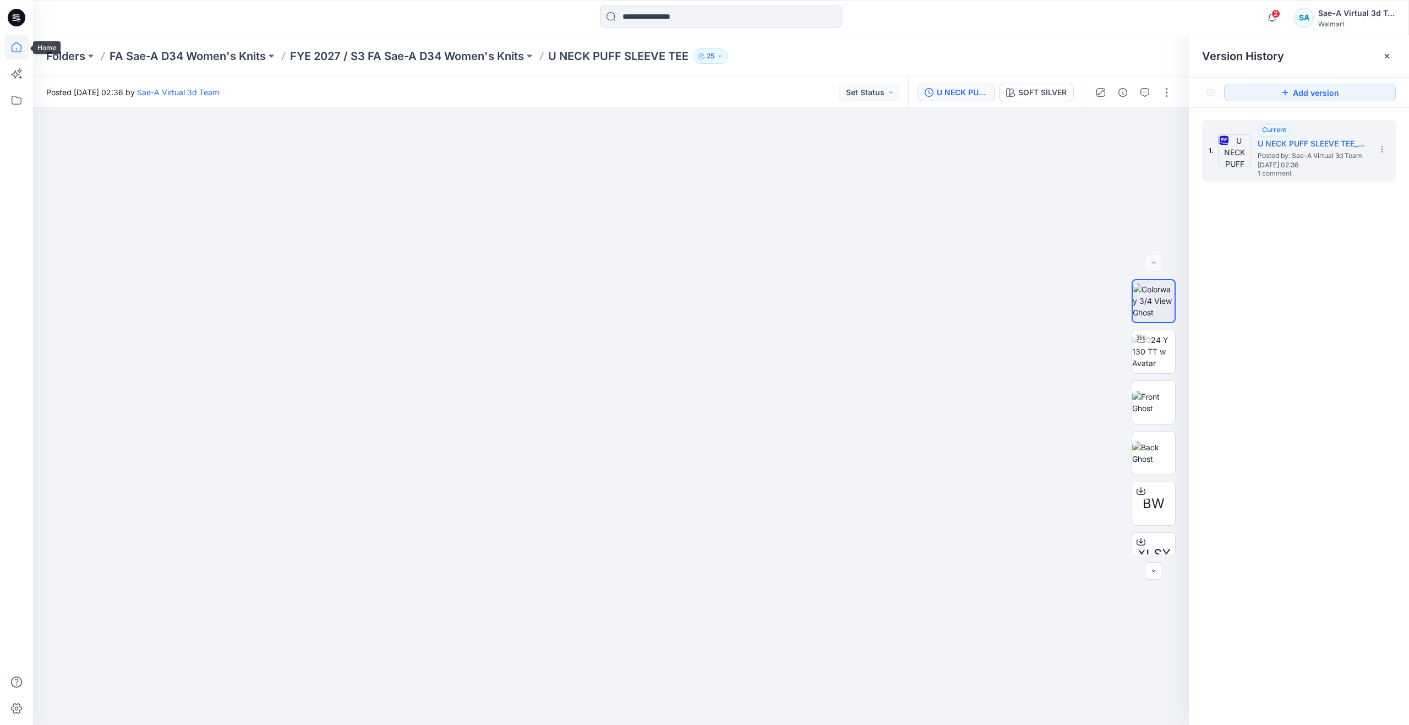
click at [23, 51] on icon at bounding box center [16, 47] width 24 height 24
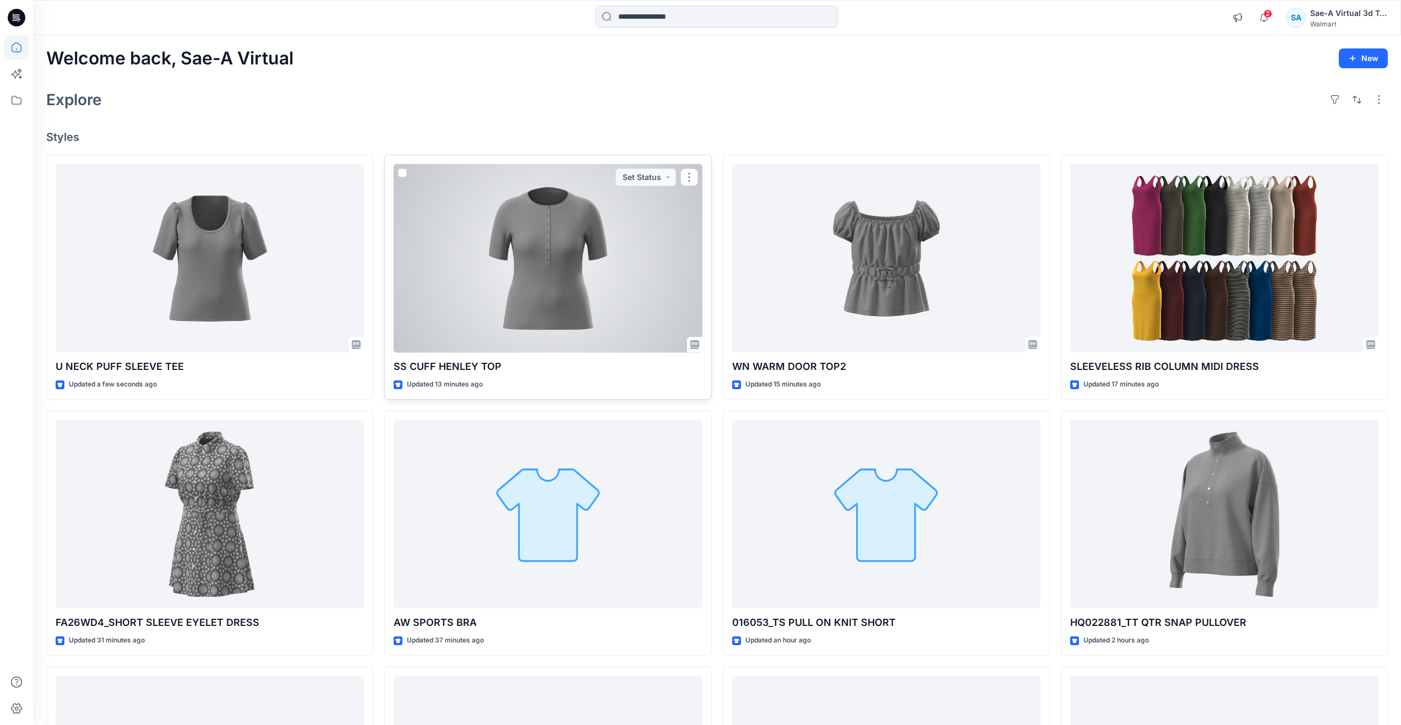
click at [514, 312] on div at bounding box center [548, 258] width 308 height 189
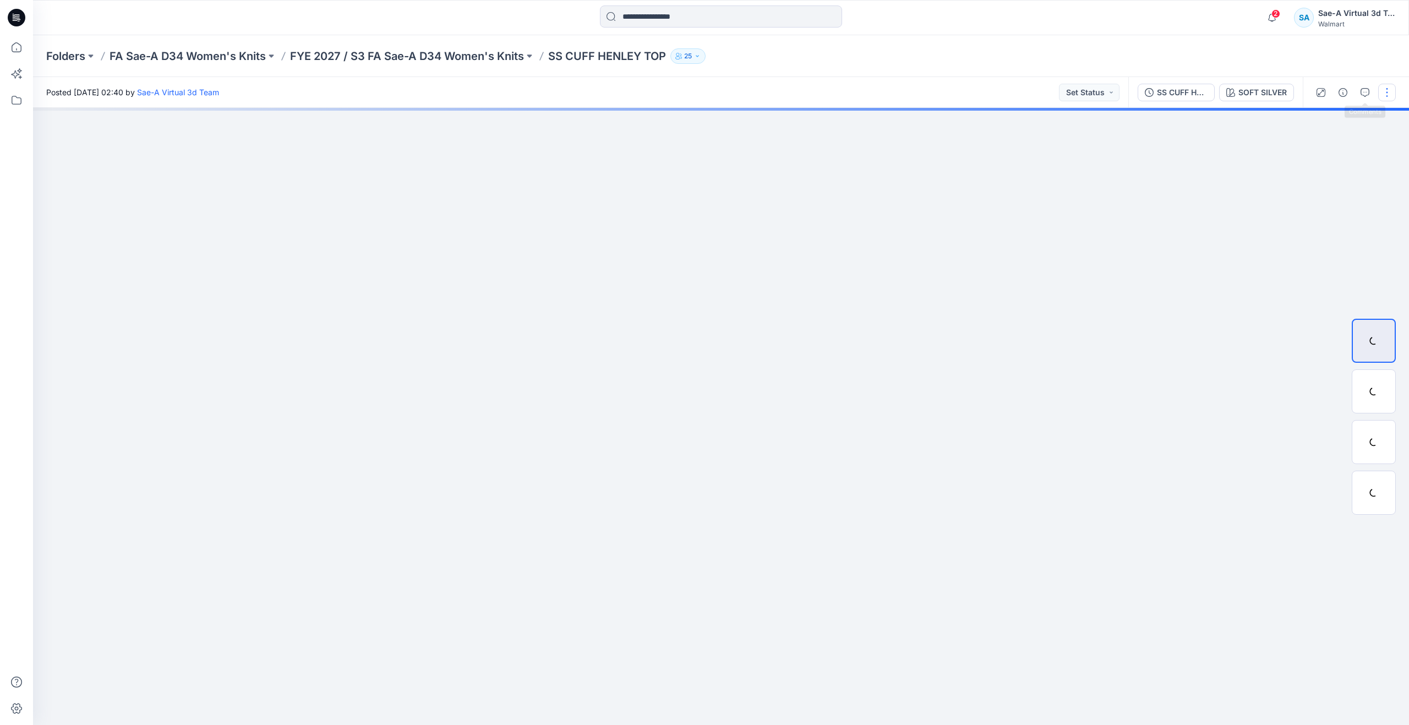
click at [1382, 88] on button "button" at bounding box center [1387, 93] width 18 height 18
click at [1304, 148] on icon "button" at bounding box center [1301, 149] width 9 height 9
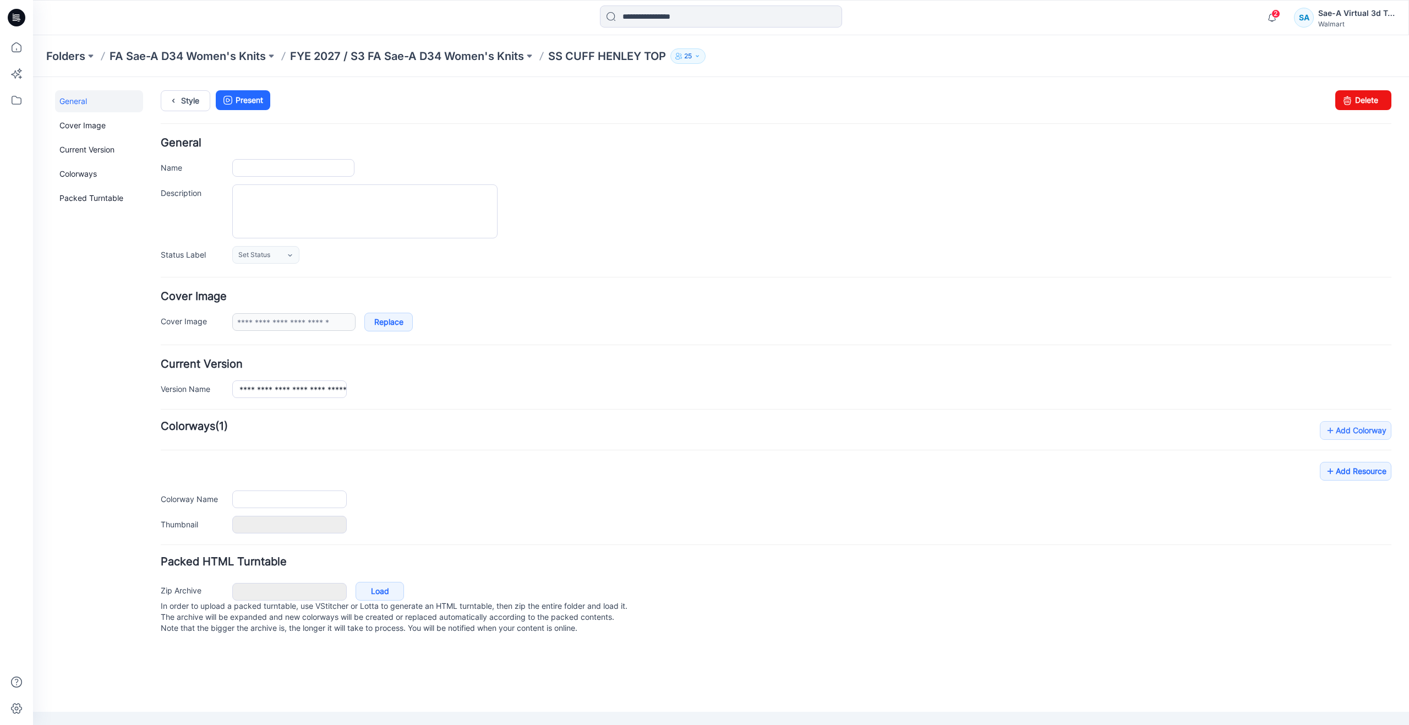
type input "**********"
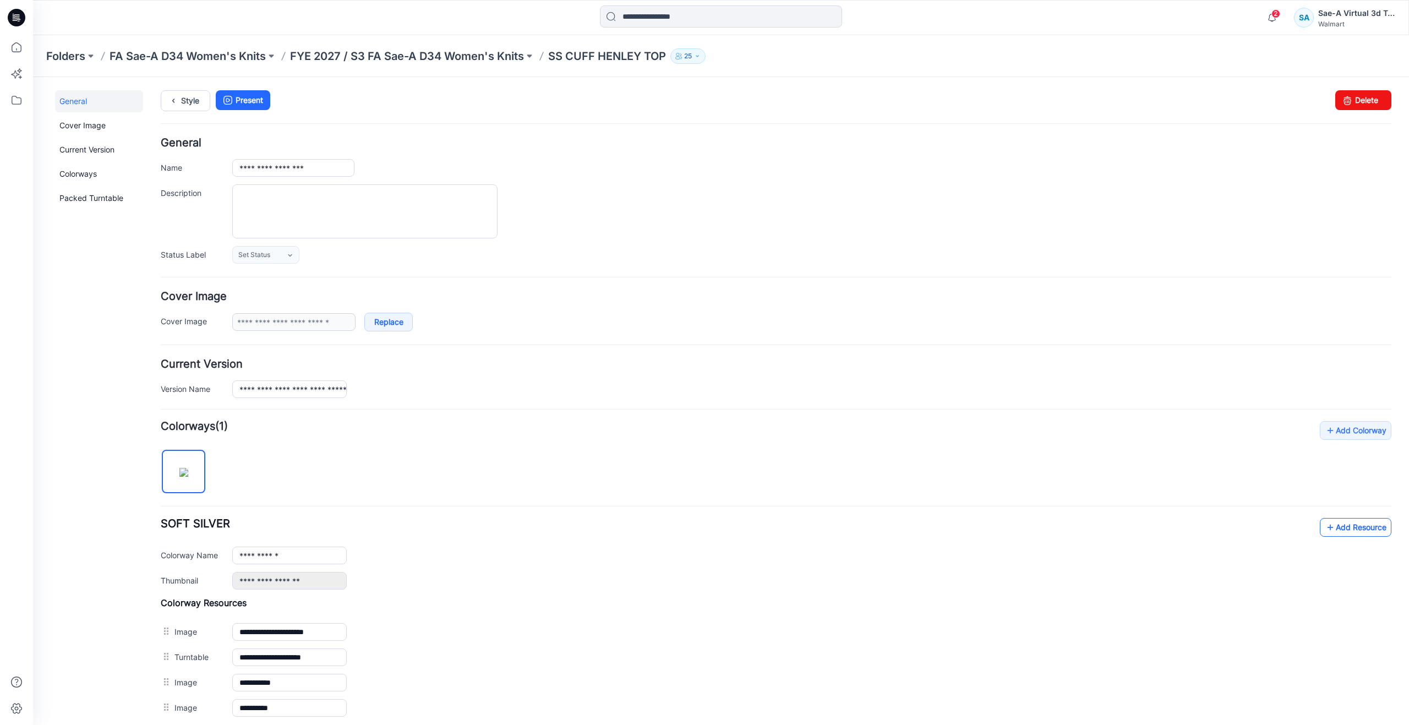
click at [1335, 525] on link "Add Resource" at bounding box center [1356, 527] width 72 height 19
click at [1329, 528] on link "Add Resource" at bounding box center [1356, 527] width 72 height 19
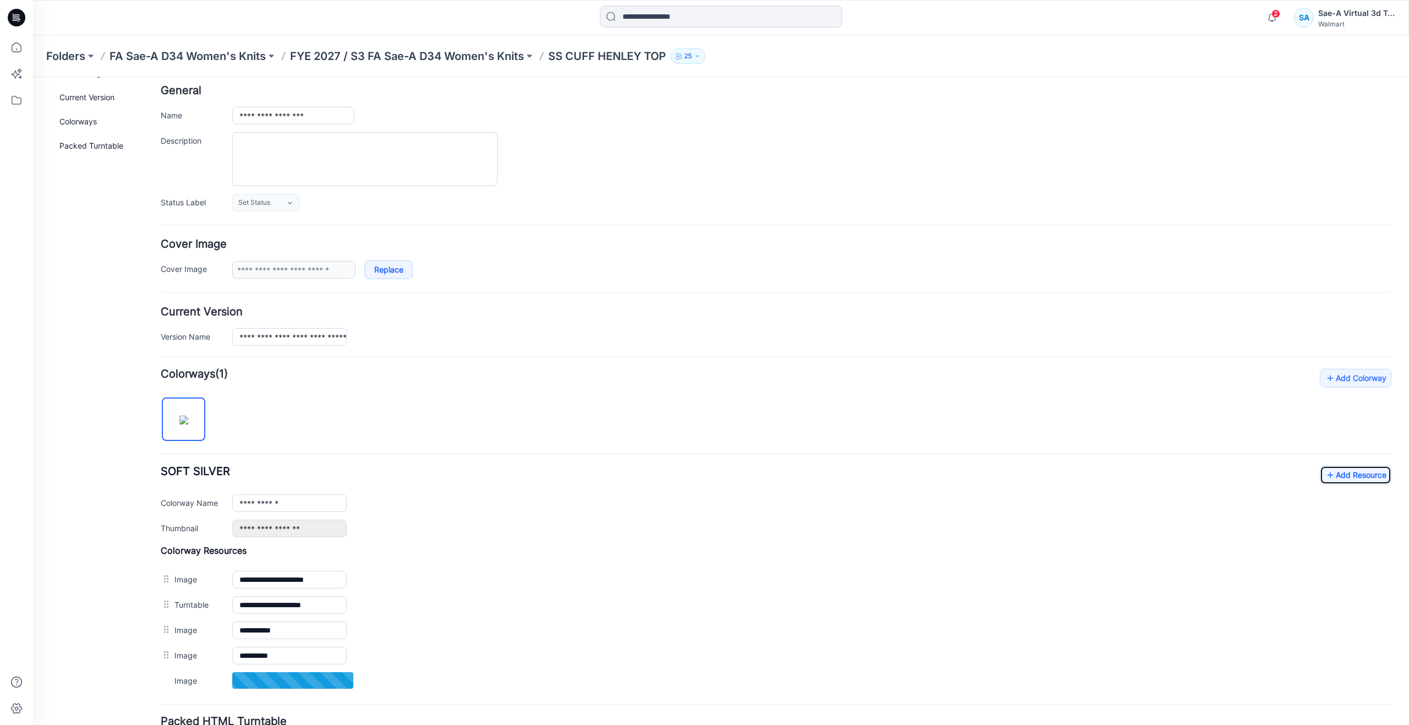
scroll to position [146, 0]
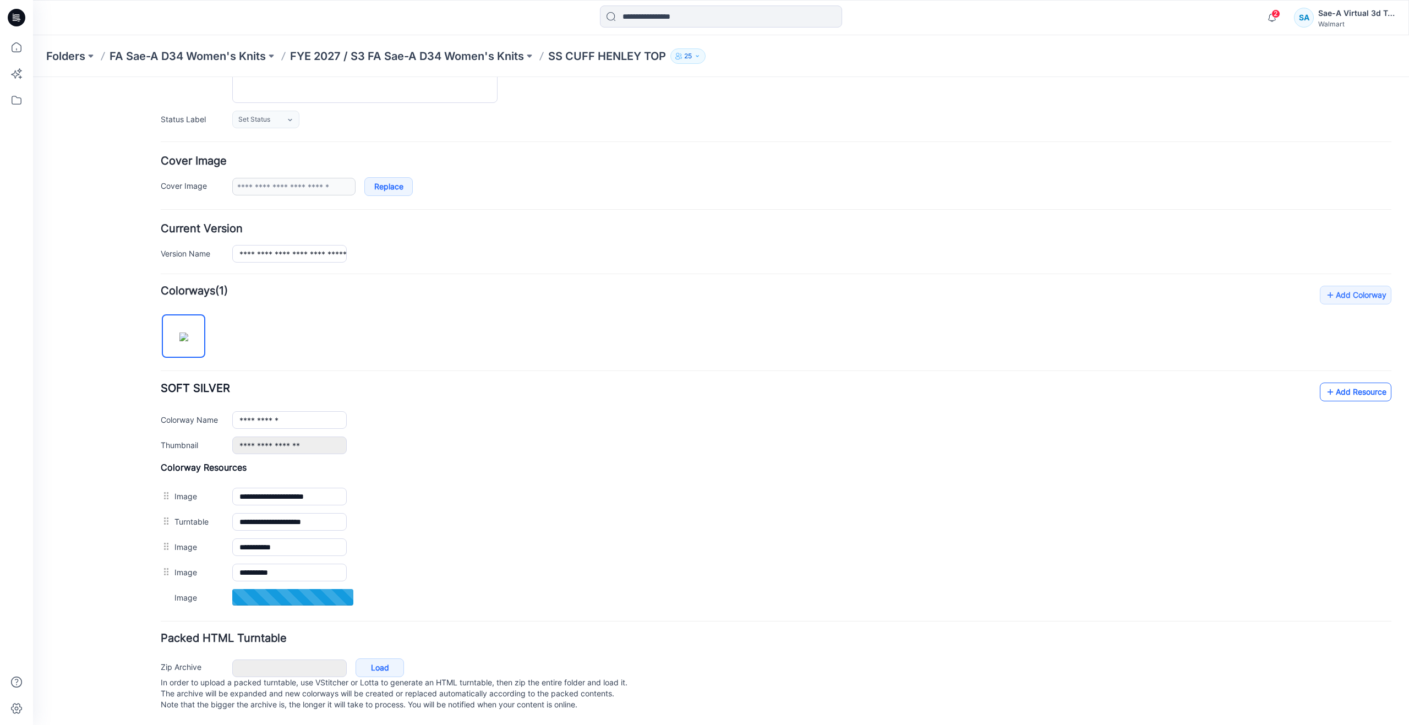
click at [1325, 383] on icon at bounding box center [1330, 392] width 11 height 18
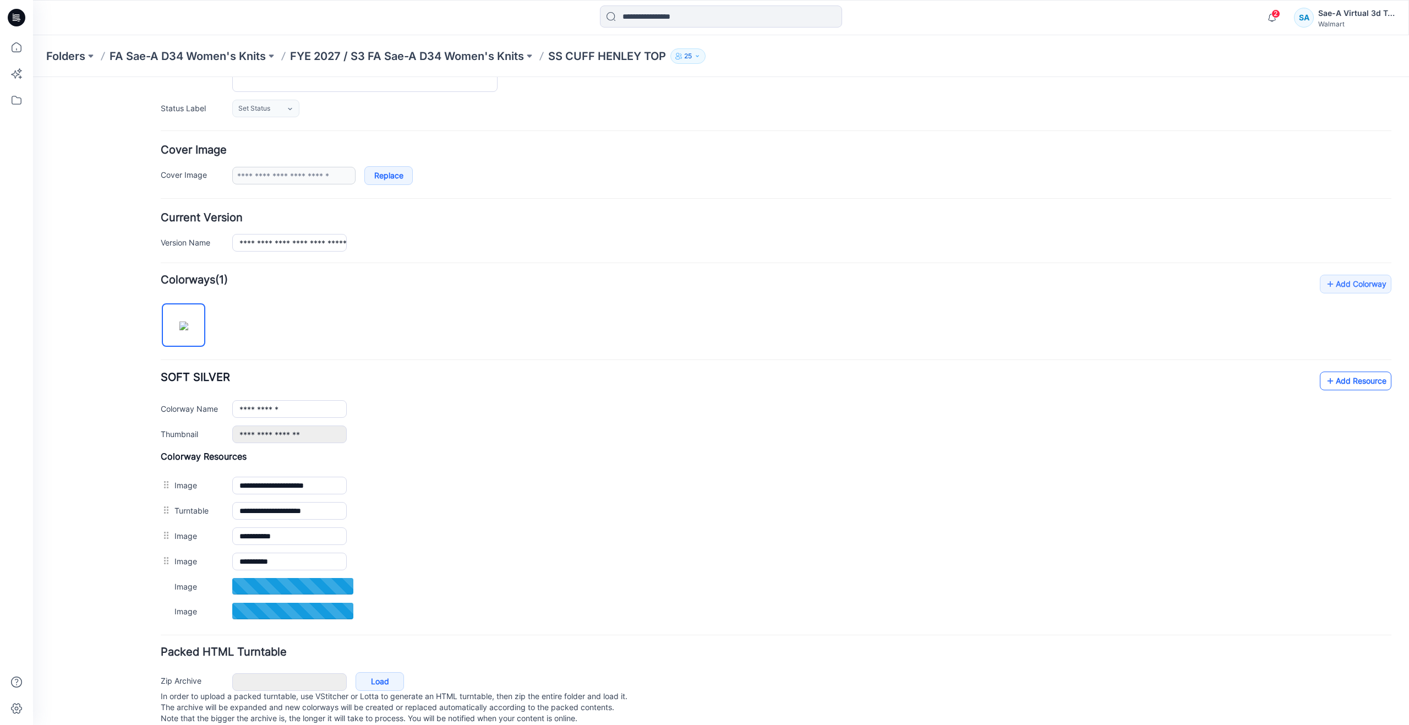
click at [1325, 379] on icon at bounding box center [1330, 381] width 11 height 18
click at [1341, 382] on link "Add Resource" at bounding box center [1356, 381] width 72 height 19
click at [1330, 375] on link "Add Resource" at bounding box center [1356, 381] width 72 height 19
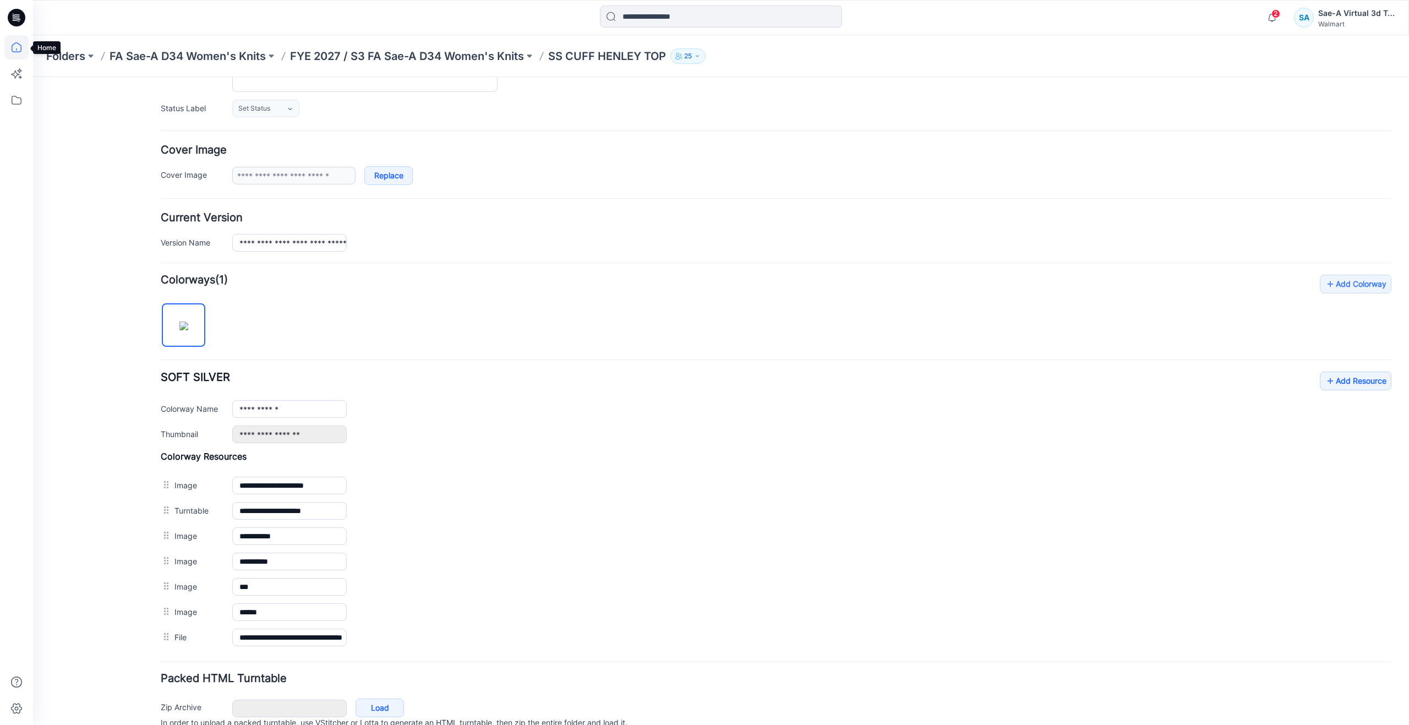
click at [19, 46] on icon at bounding box center [16, 47] width 24 height 24
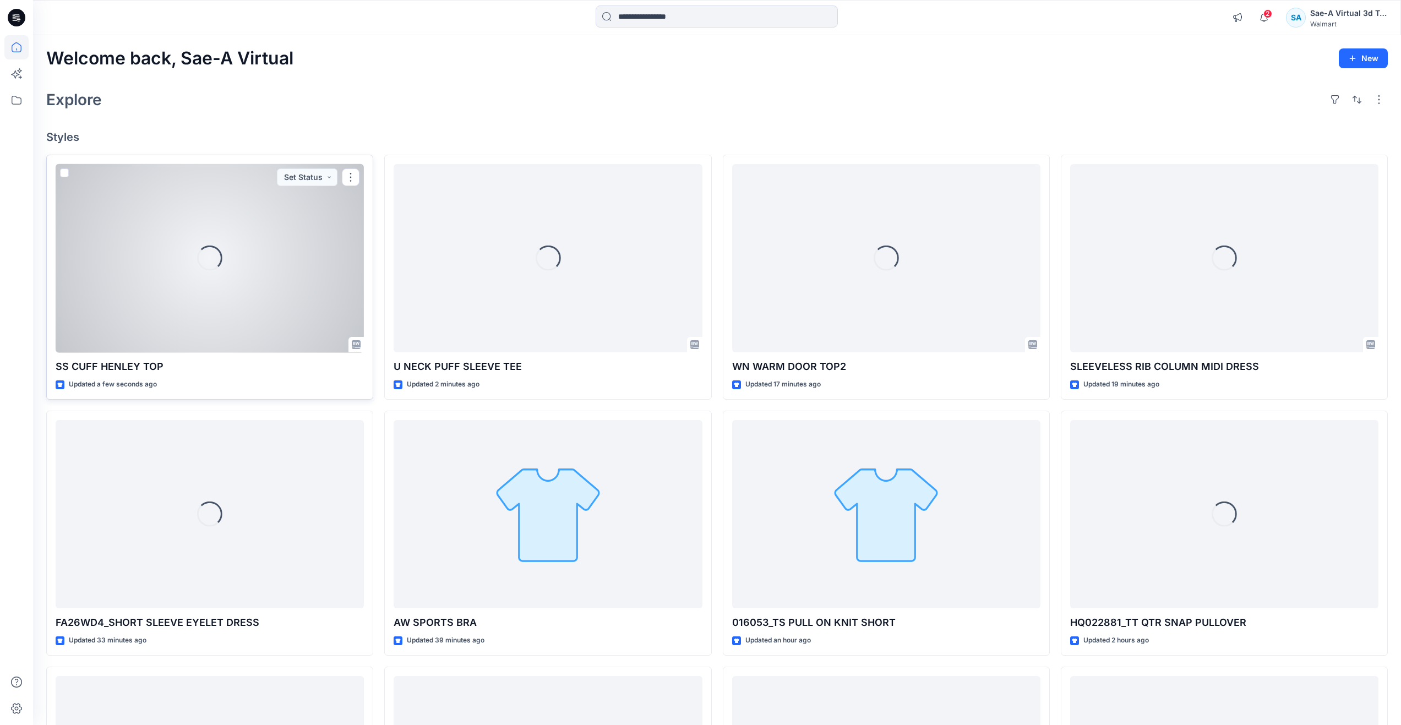
click at [177, 294] on div "Loading..." at bounding box center [210, 258] width 308 height 189
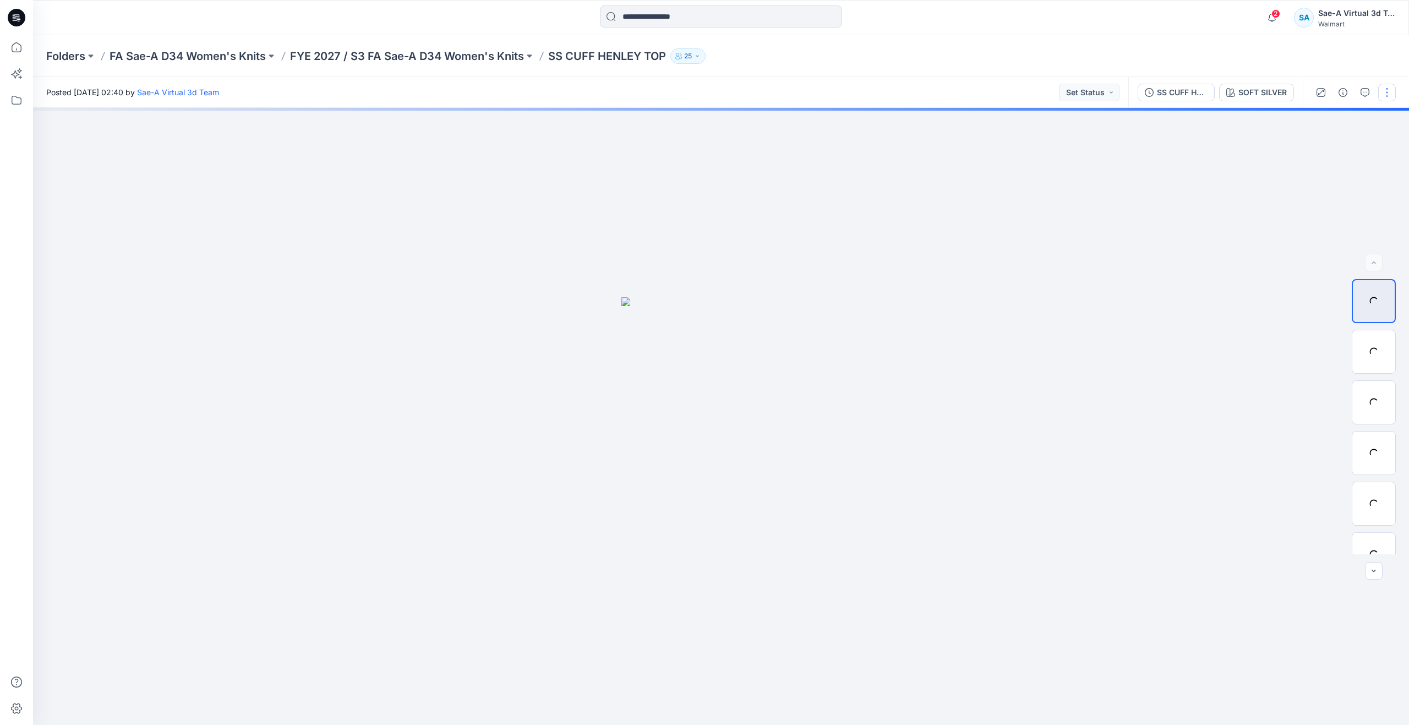
click at [1388, 90] on button "button" at bounding box center [1387, 93] width 18 height 18
click at [1301, 149] on icon "button" at bounding box center [1301, 149] width 9 height 9
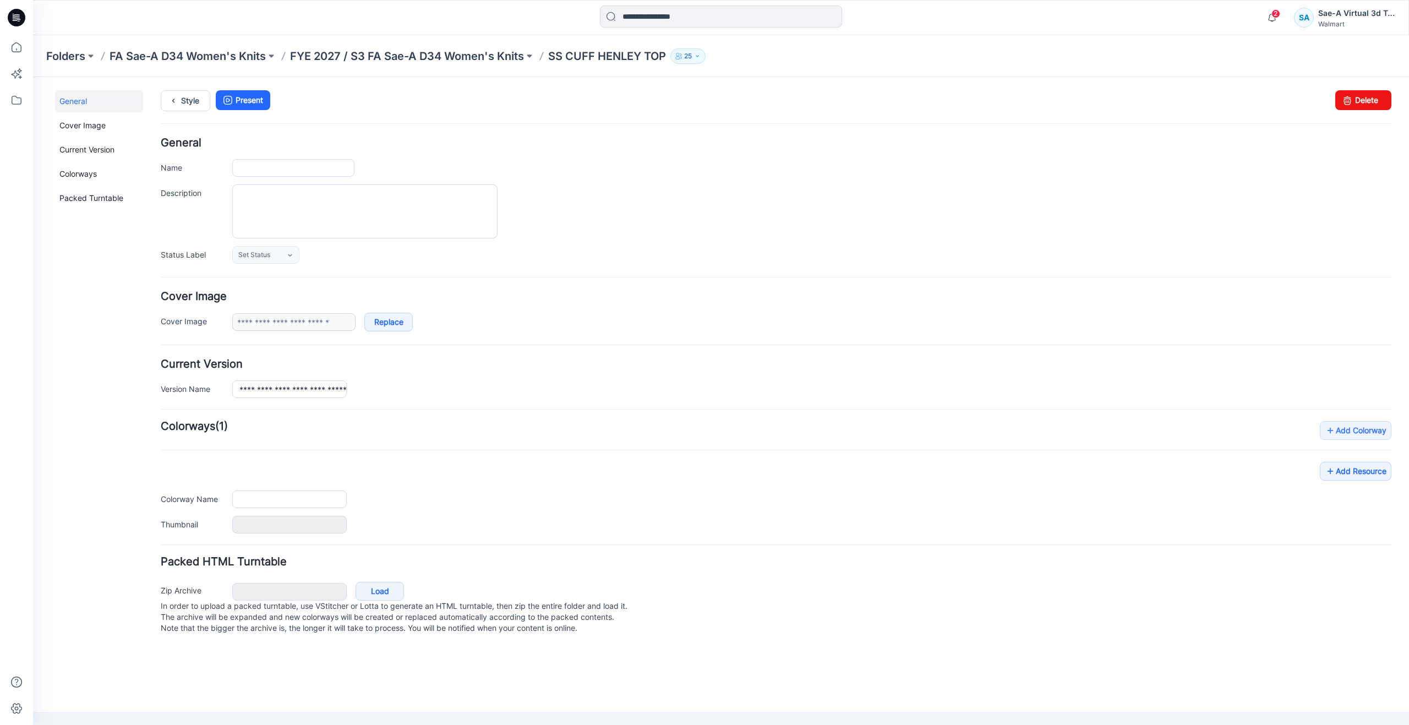
type input "**********"
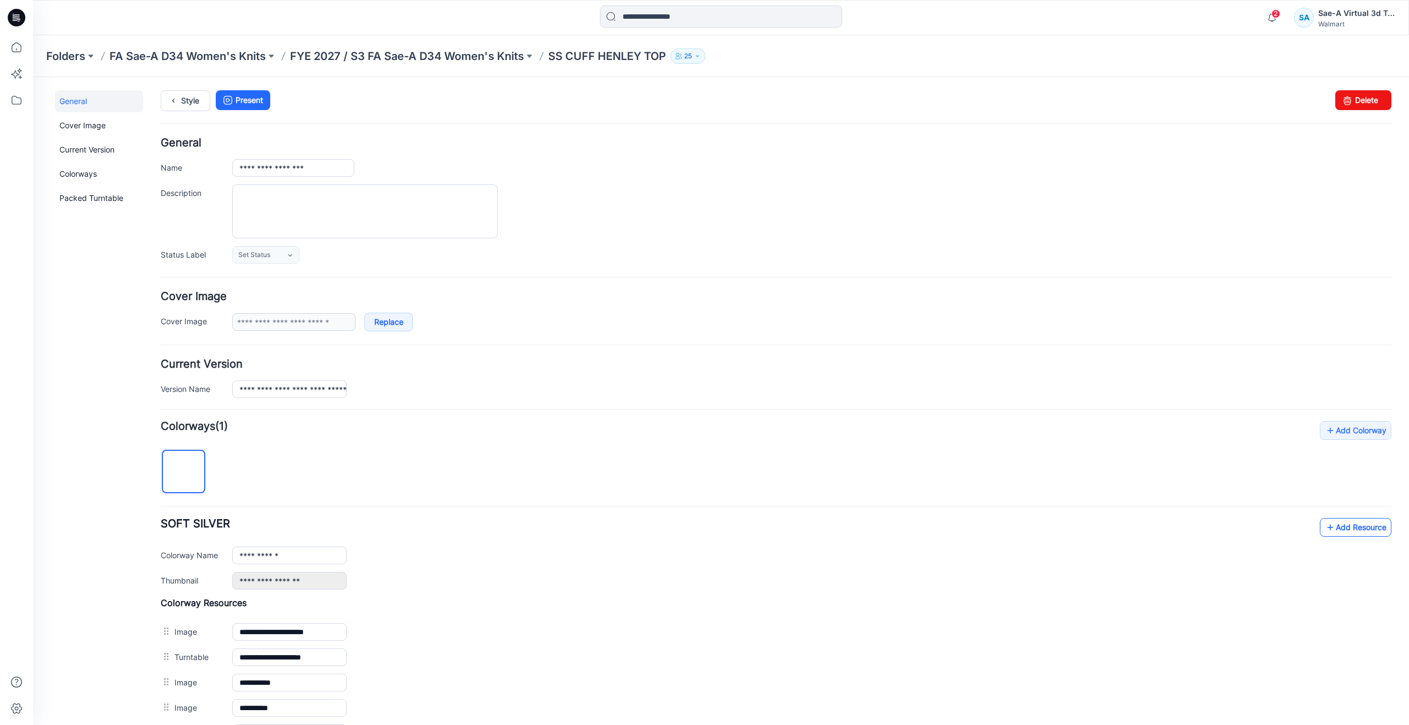
click at [1325, 529] on icon at bounding box center [1330, 527] width 11 height 18
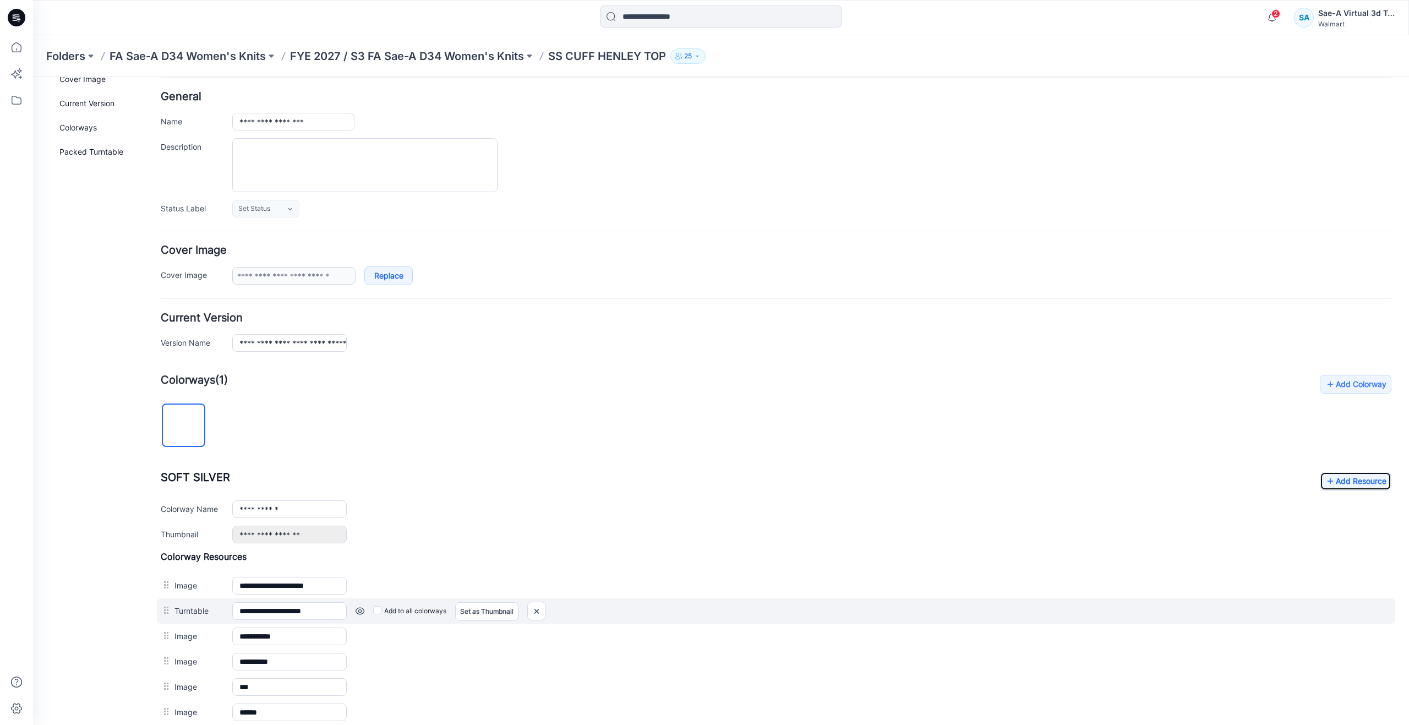
scroll to position [110, 0]
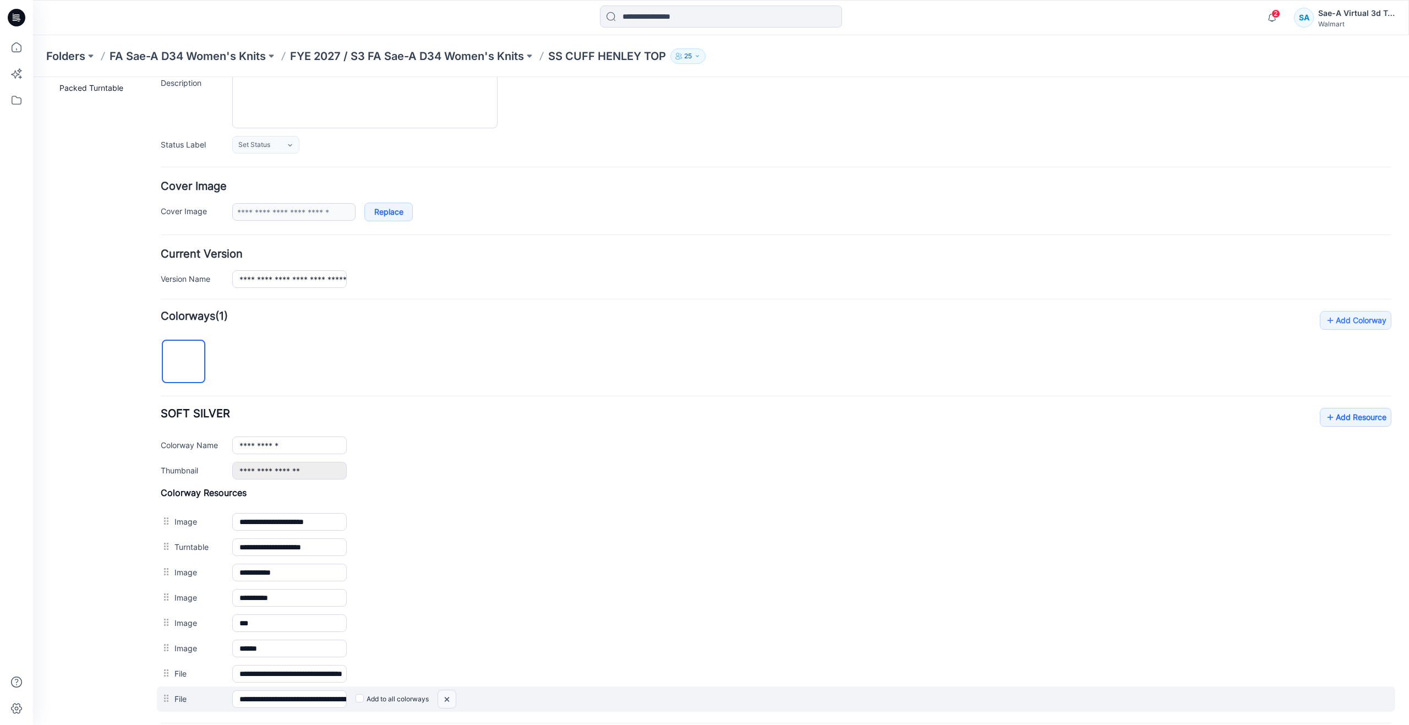
click at [447, 697] on img at bounding box center [447, 699] width 18 height 18
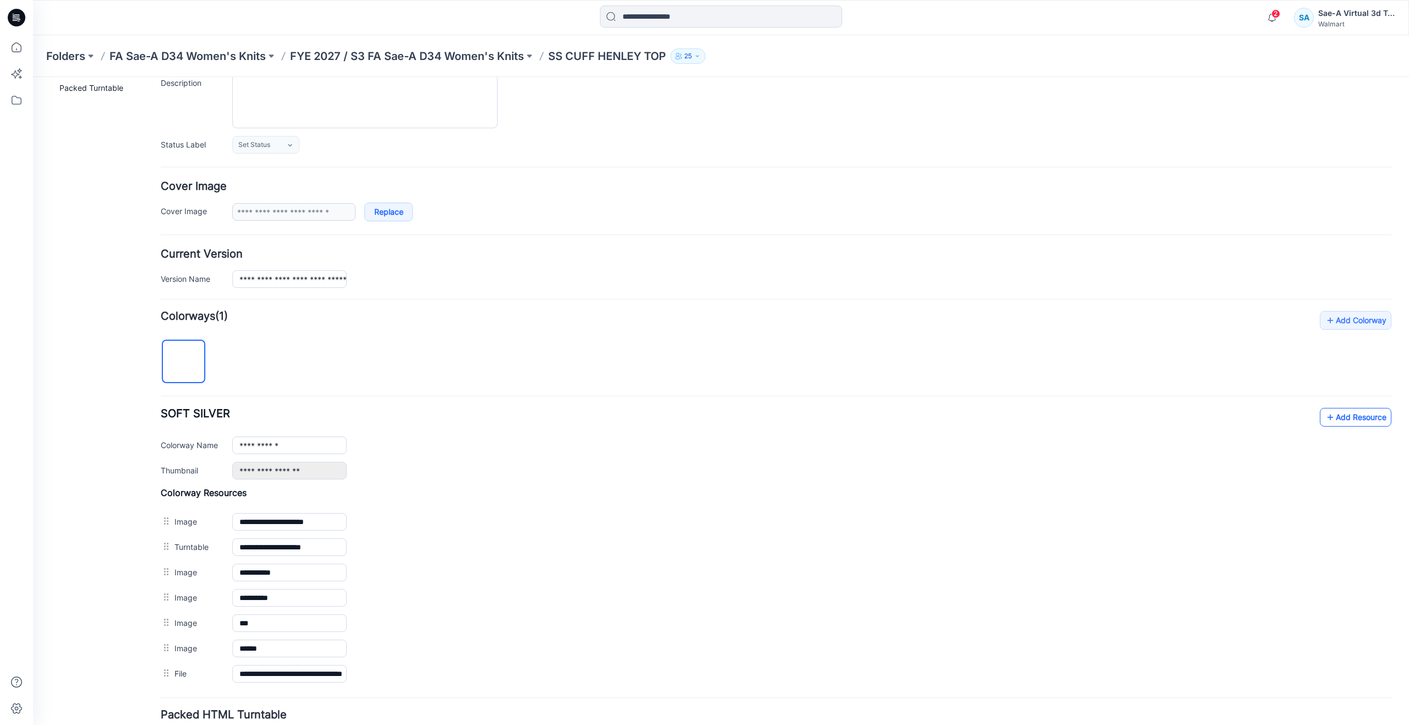
click at [1325, 422] on icon at bounding box center [1330, 417] width 11 height 18
click at [19, 56] on icon at bounding box center [16, 47] width 24 height 24
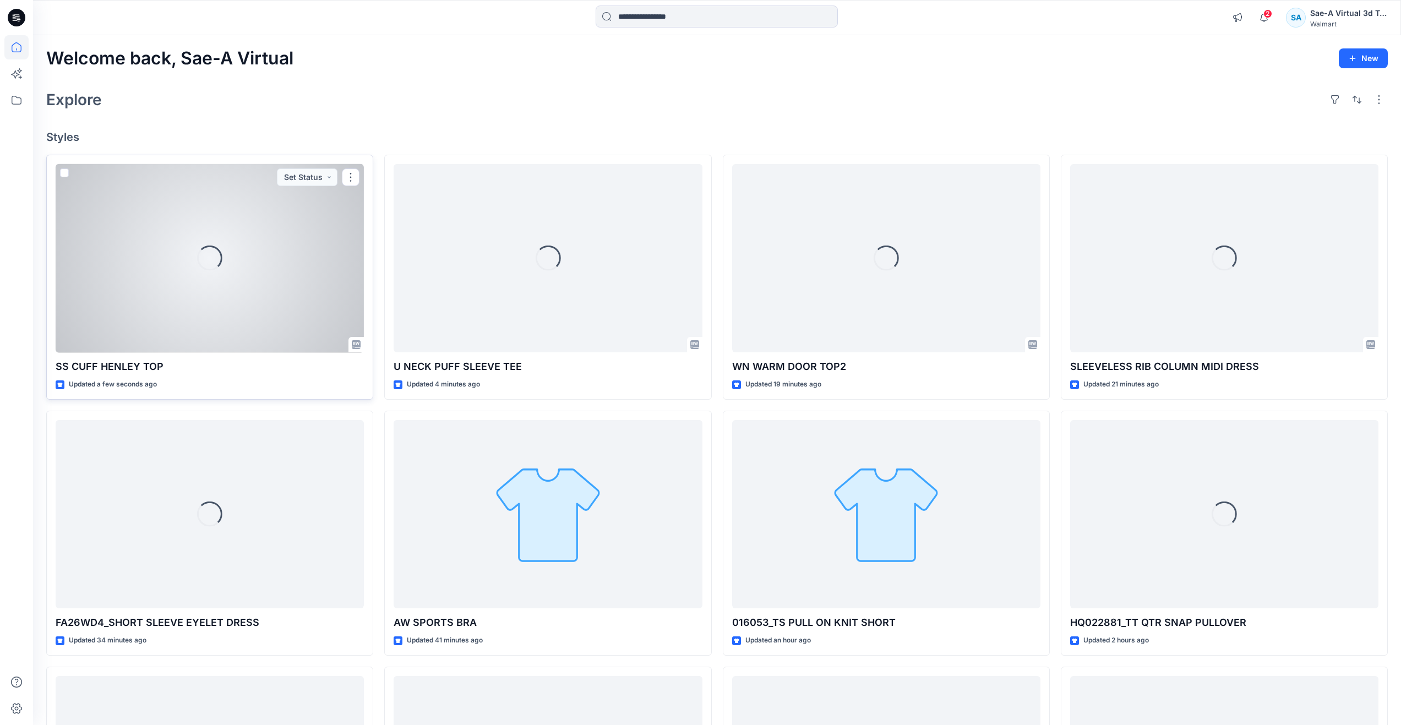
click at [203, 254] on div "Loading..." at bounding box center [209, 257] width 25 height 25
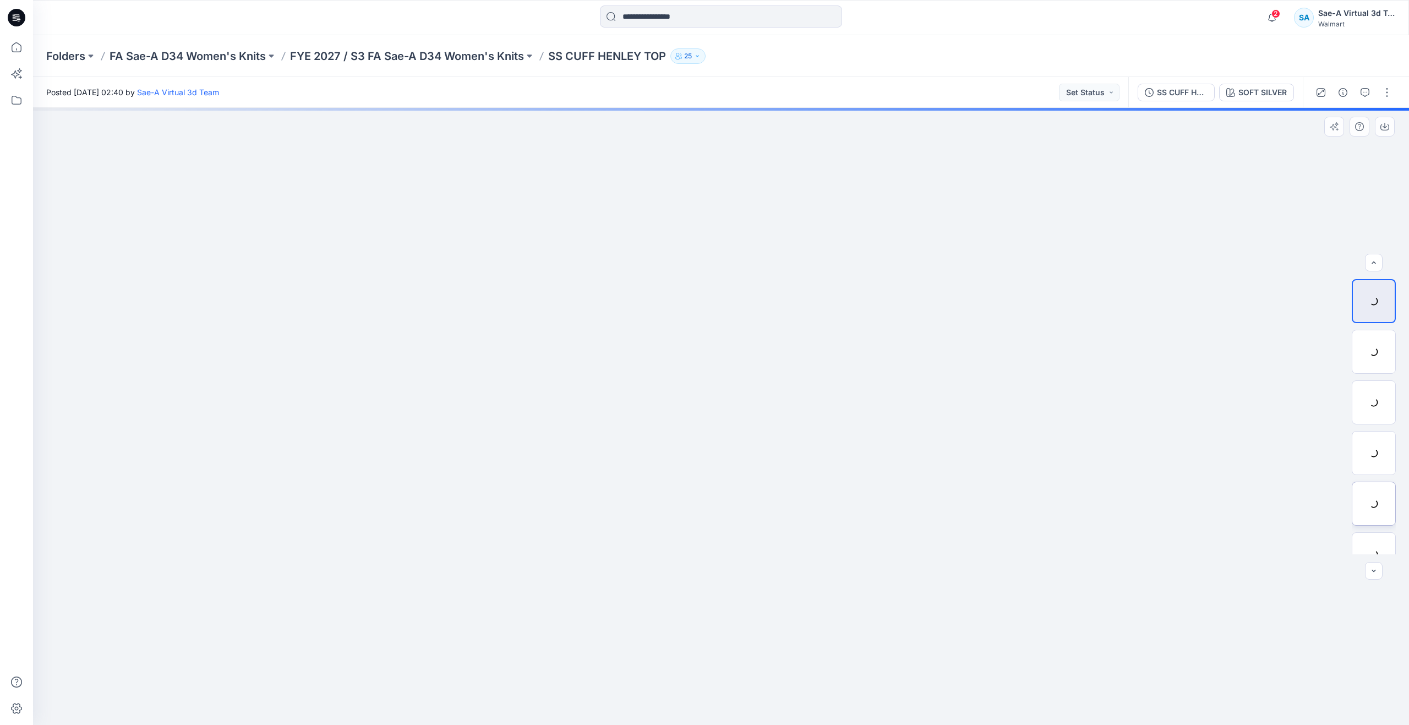
scroll to position [123, 0]
click at [1359, 88] on button "button" at bounding box center [1365, 93] width 18 height 18
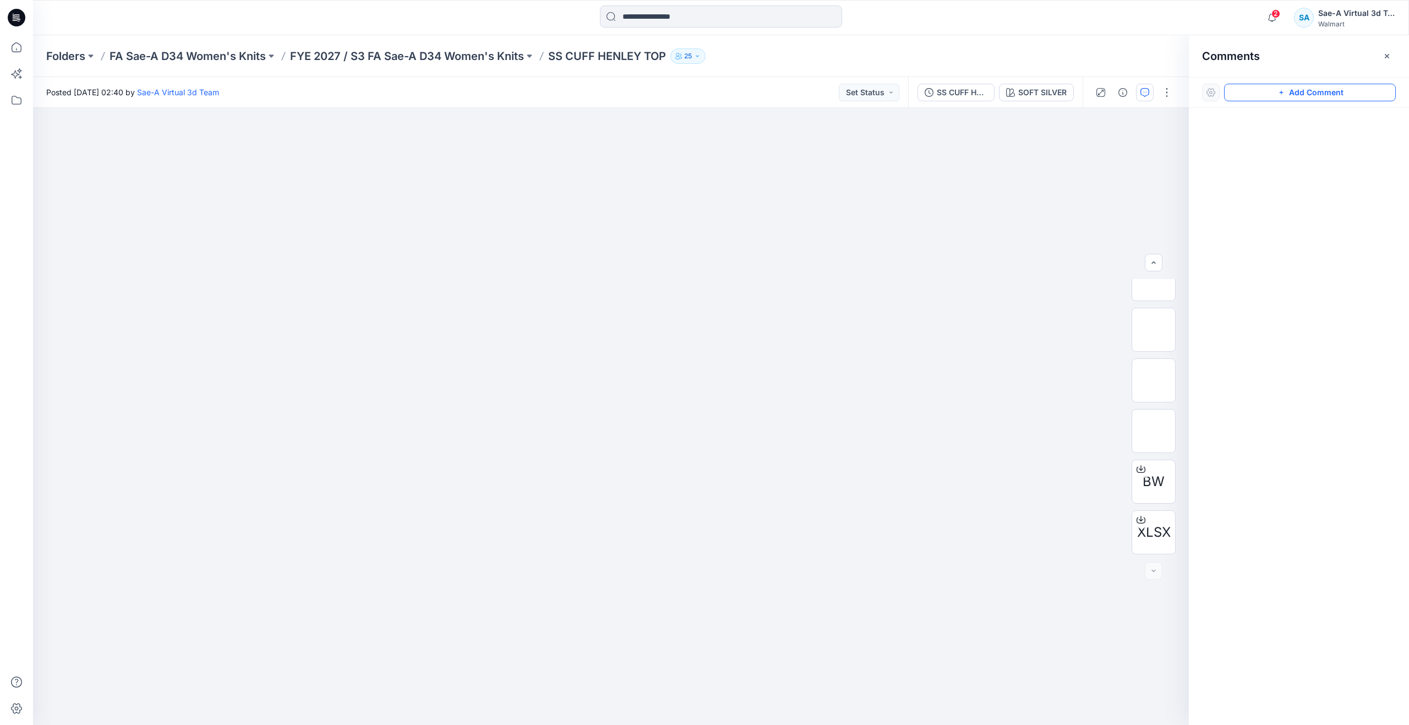
click at [1264, 90] on button "Add Comment" at bounding box center [1310, 93] width 172 height 18
click at [898, 202] on div "1" at bounding box center [611, 416] width 1156 height 617
type textarea "**********"
click at [1038, 271] on button "Post" at bounding box center [1038, 274] width 30 height 18
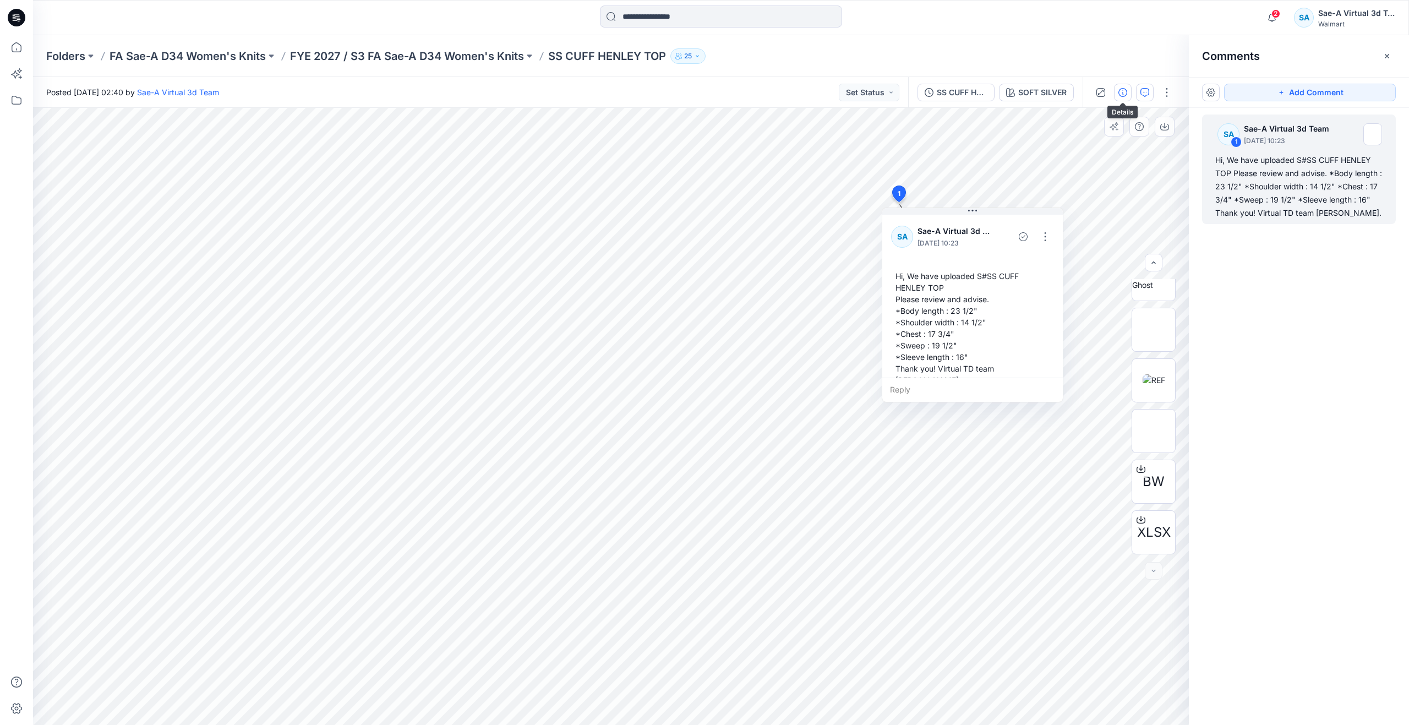
click at [1121, 91] on icon "button" at bounding box center [1122, 92] width 9 height 9
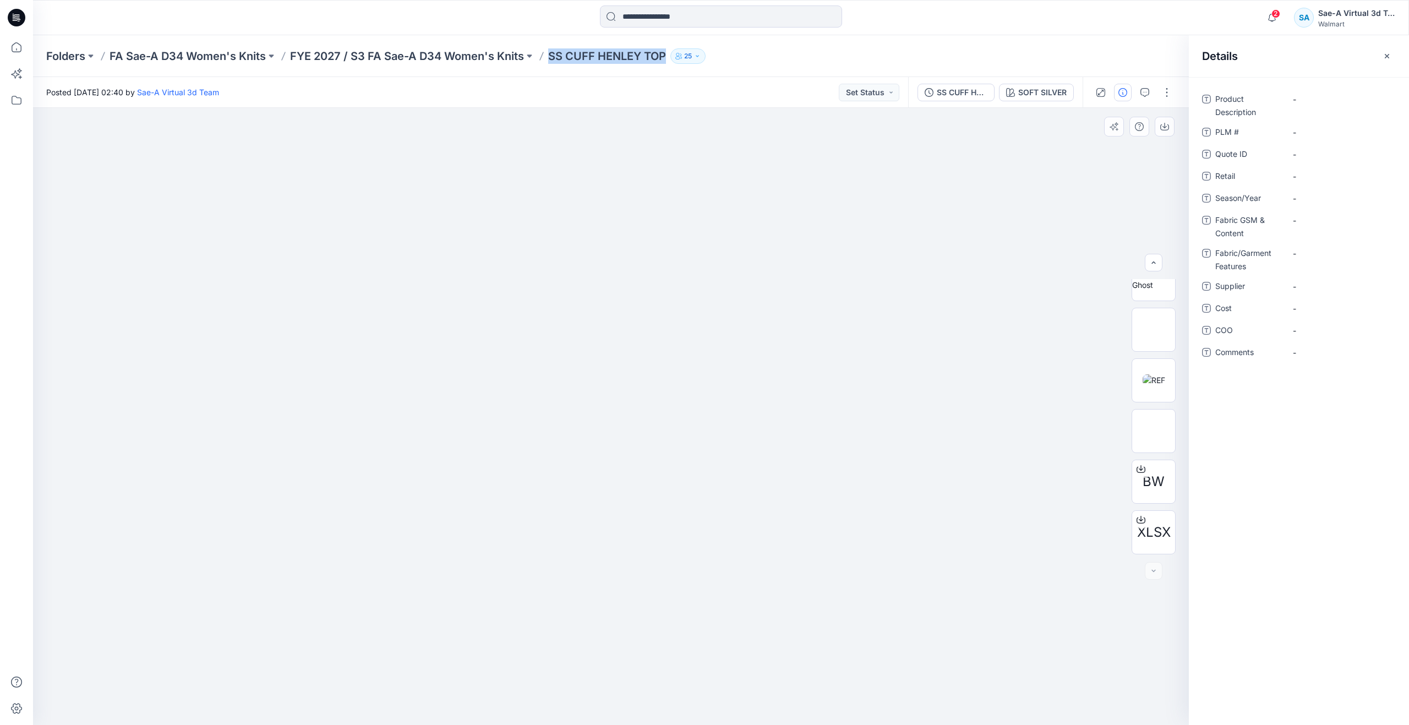
drag, startPoint x: 553, startPoint y: 59, endPoint x: 670, endPoint y: 69, distance: 117.7
click at [670, 69] on div "Folders FA Sae-A D34 Women's Knits FYE 2027 / S3 FA Sae-A D34 Women's Knits SS …" at bounding box center [721, 56] width 1376 height 42
copy div "SS CUFF HENLEY TOP 25"
click at [1328, 107] on div "-" at bounding box center [1341, 99] width 110 height 18
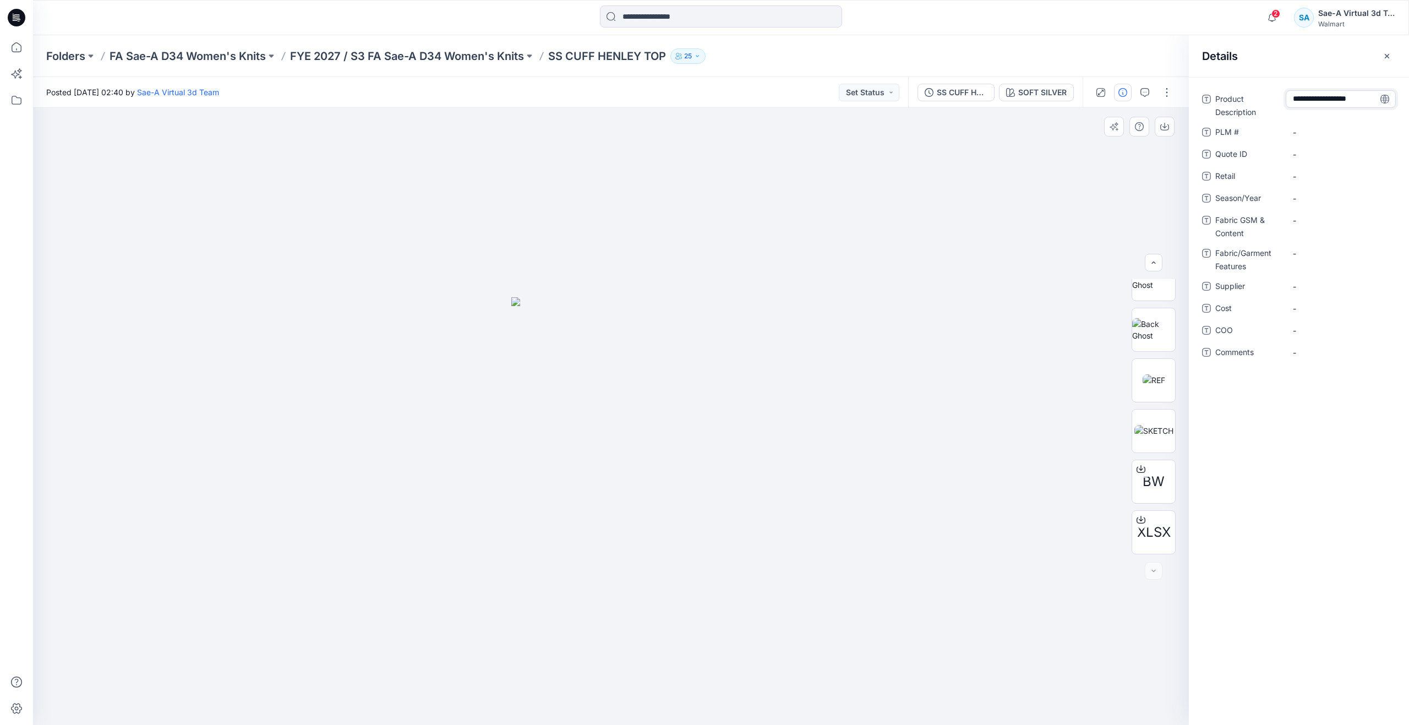
type textarea "**********"
click at [1318, 130] on \ "-" at bounding box center [1341, 133] width 96 height 12
click at [1312, 168] on div "-" at bounding box center [1341, 176] width 110 height 18
click at [1312, 155] on ID "-" at bounding box center [1341, 155] width 96 height 12
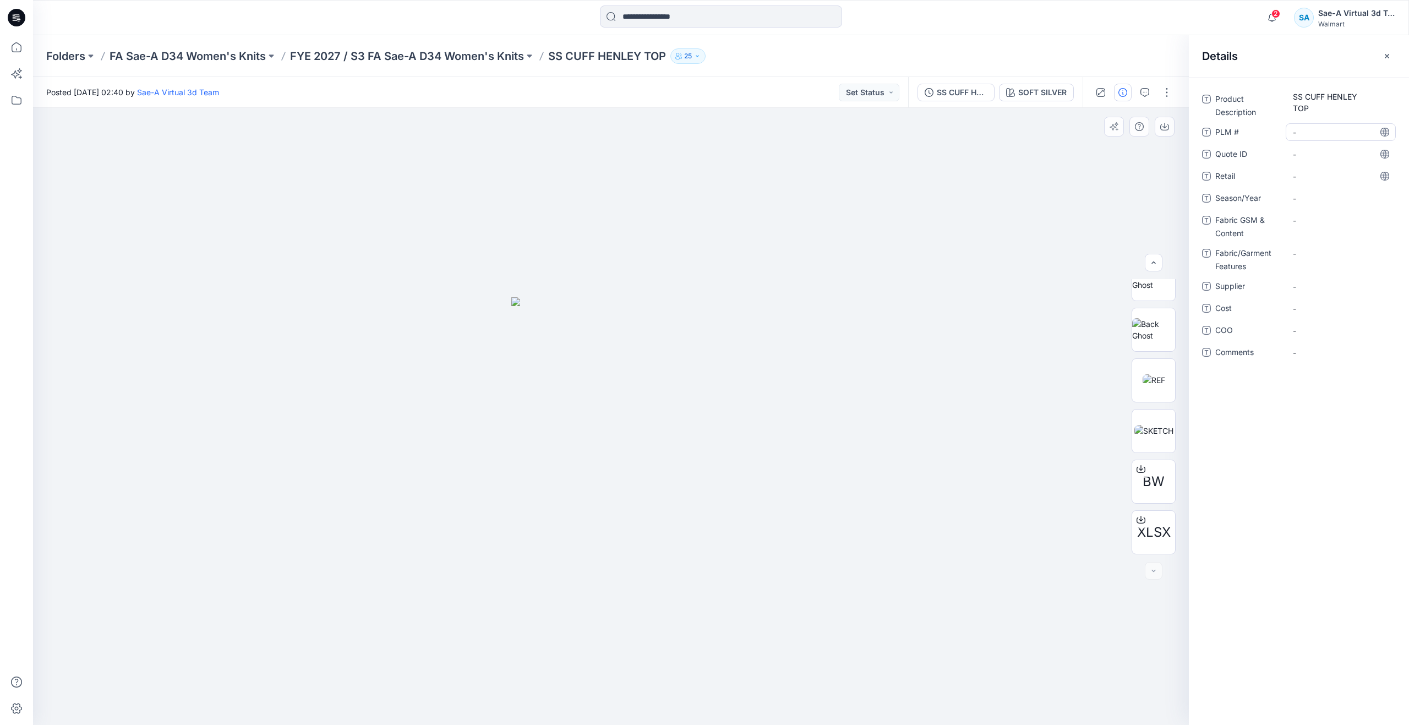
click at [1312, 135] on \ "-" at bounding box center [1341, 133] width 96 height 12
type textarea "***"
click at [1328, 201] on span "-" at bounding box center [1341, 199] width 96 height 12
type textarea "*****"
click at [1323, 220] on Content "-" at bounding box center [1341, 221] width 96 height 12
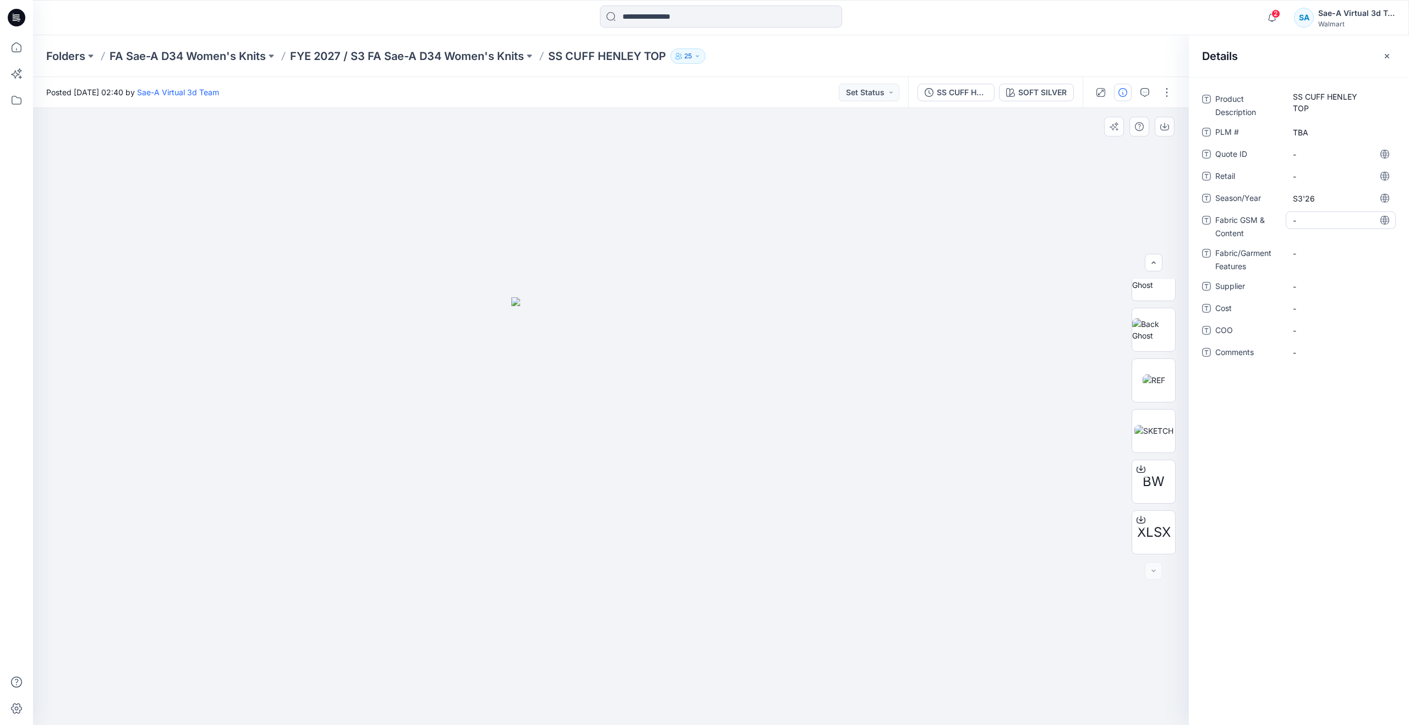
click at [1331, 220] on Content "-" at bounding box center [1341, 221] width 96 height 12
type textarea "**********"
click at [1316, 254] on Features "-" at bounding box center [1341, 254] width 96 height 12
type textarea "**********"
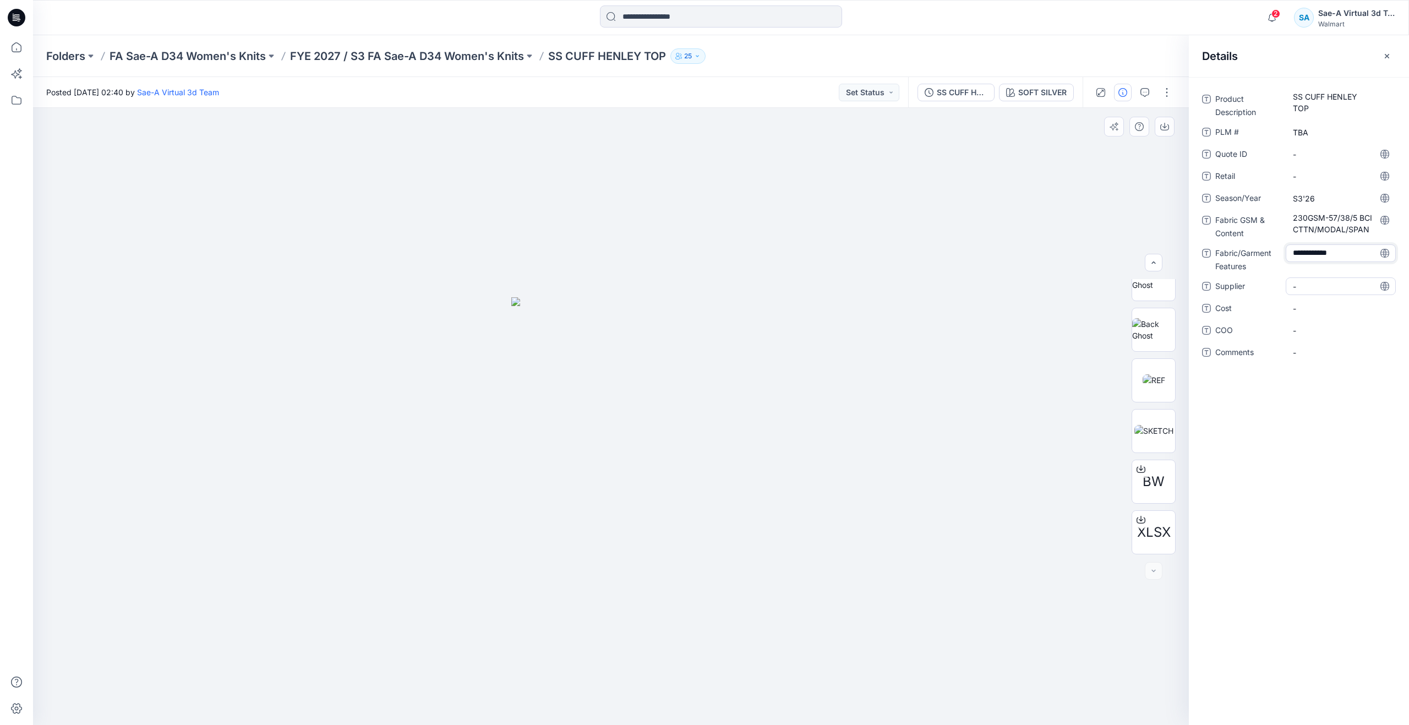
click at [1318, 281] on span "-" at bounding box center [1341, 287] width 96 height 12
type textarea "*****"
click at [1326, 307] on span "-" at bounding box center [1341, 309] width 96 height 12
type textarea "***"
click at [1265, 443] on div "Product Description SS CUFF HENLEY TOP PLM # TBA Quote ID - Retail - Season/Yea…" at bounding box center [1299, 401] width 220 height 648
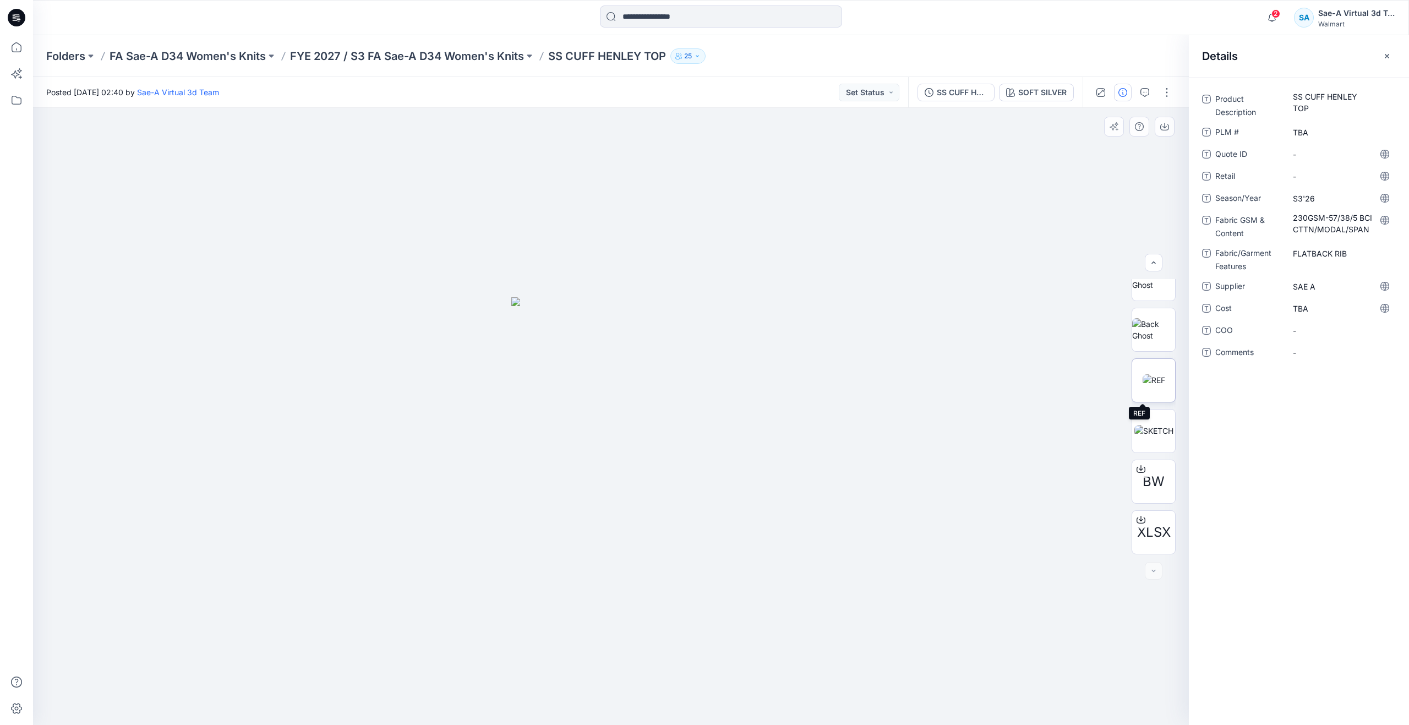
click at [1165, 380] on img at bounding box center [1154, 380] width 23 height 12
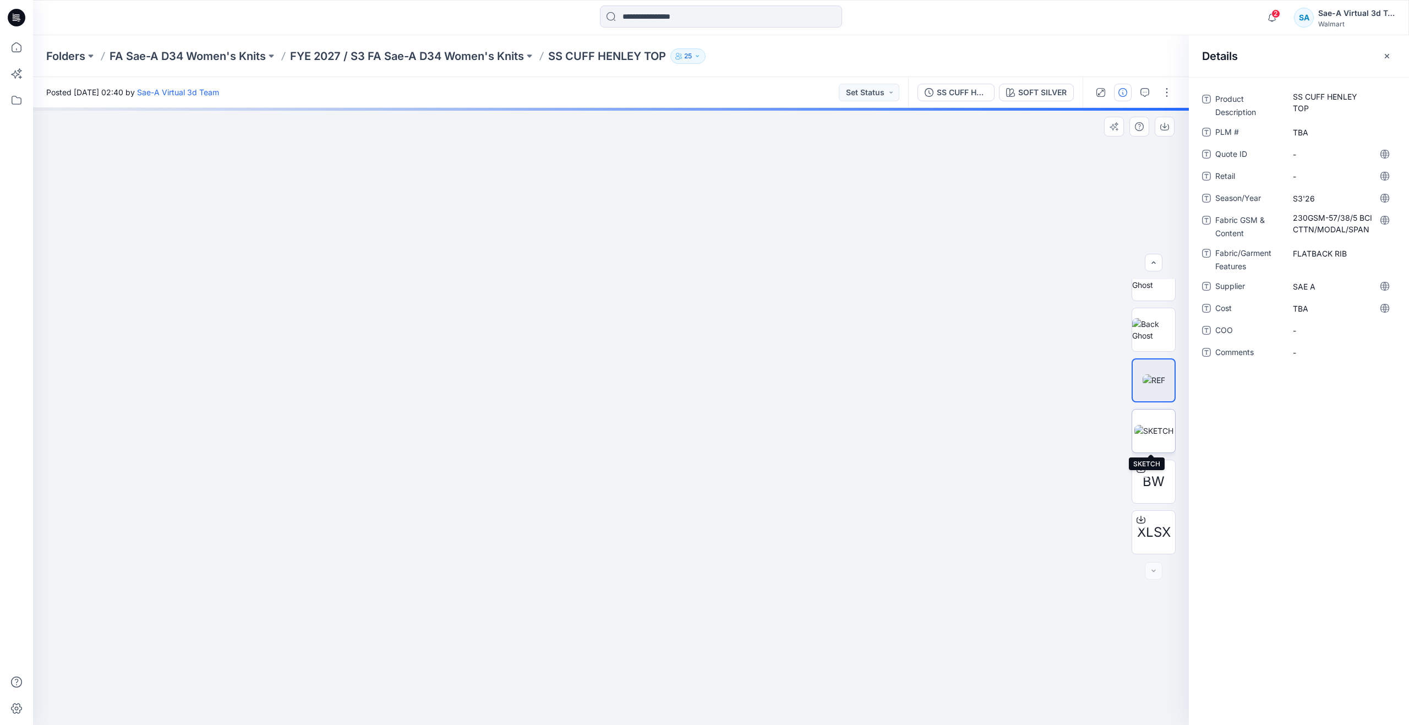
click at [1143, 425] on img at bounding box center [1153, 431] width 39 height 12
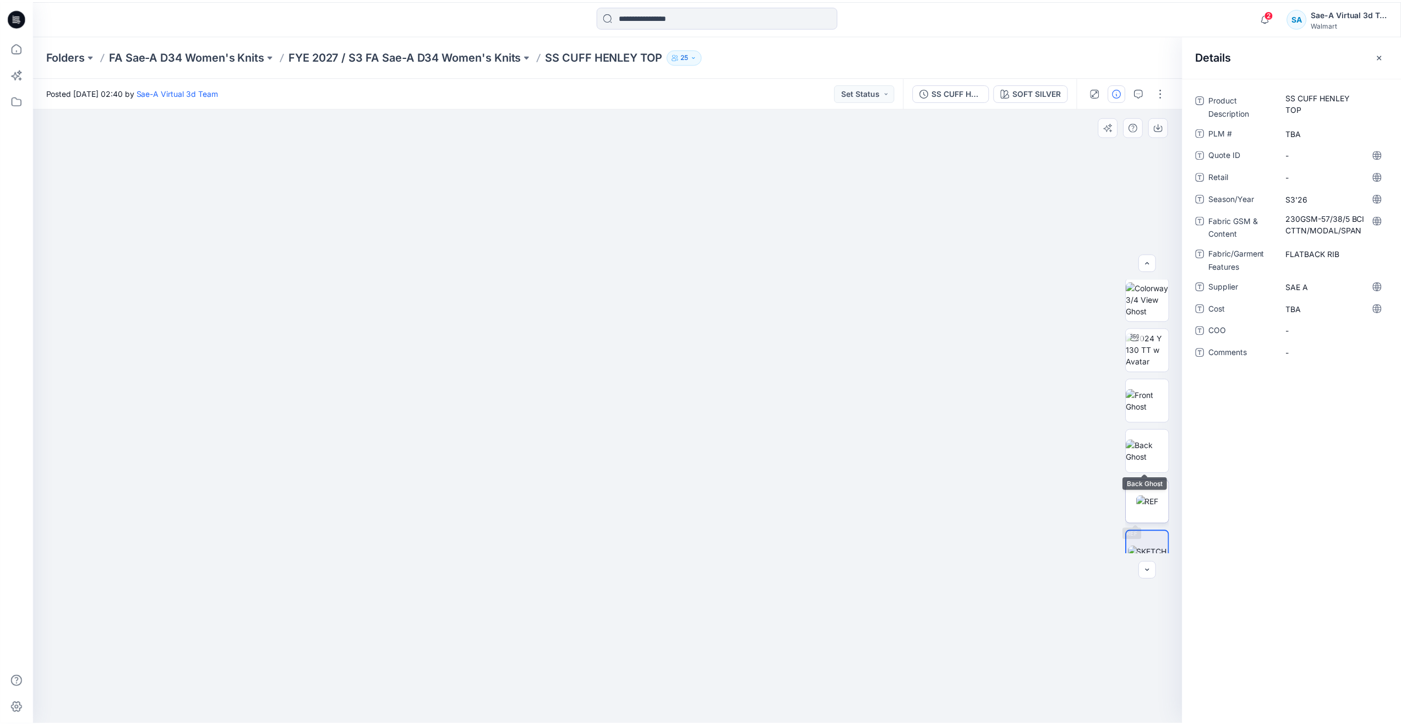
scroll to position [0, 0]
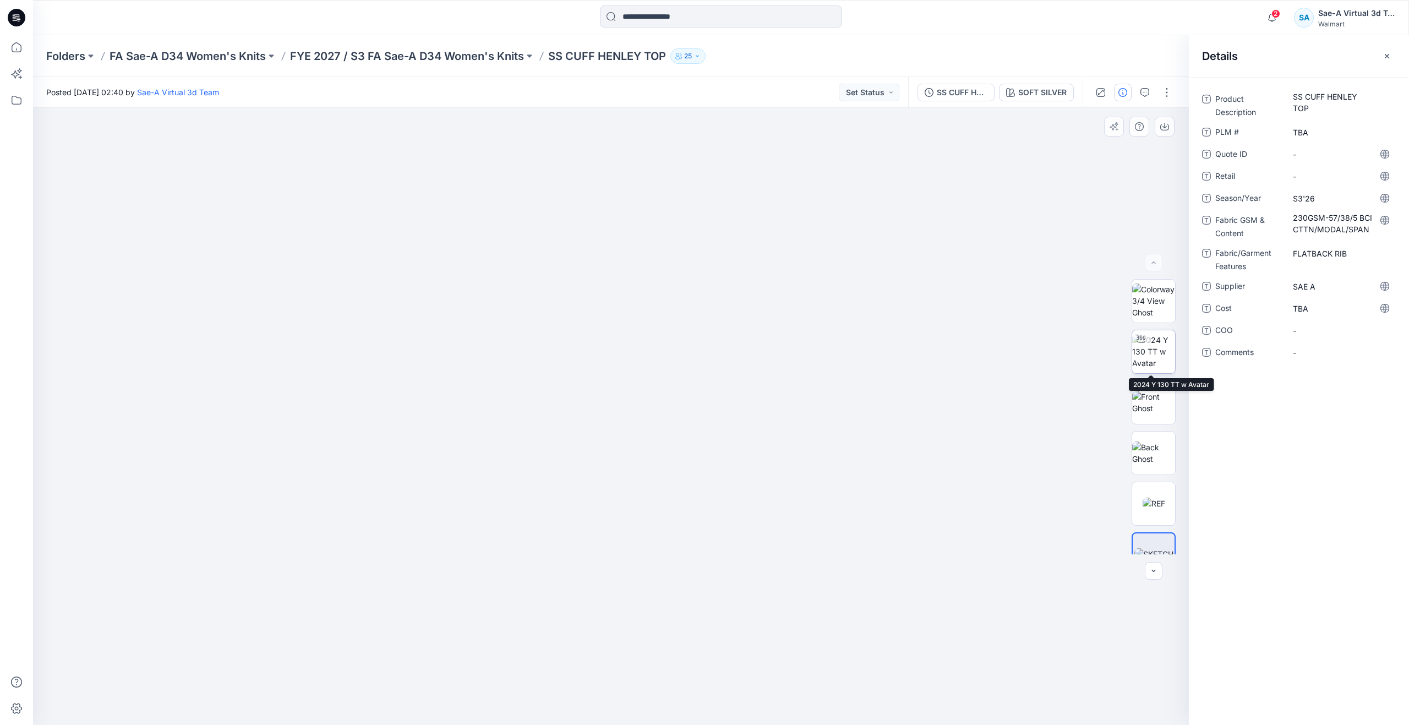
click at [1143, 350] on img at bounding box center [1153, 351] width 43 height 35
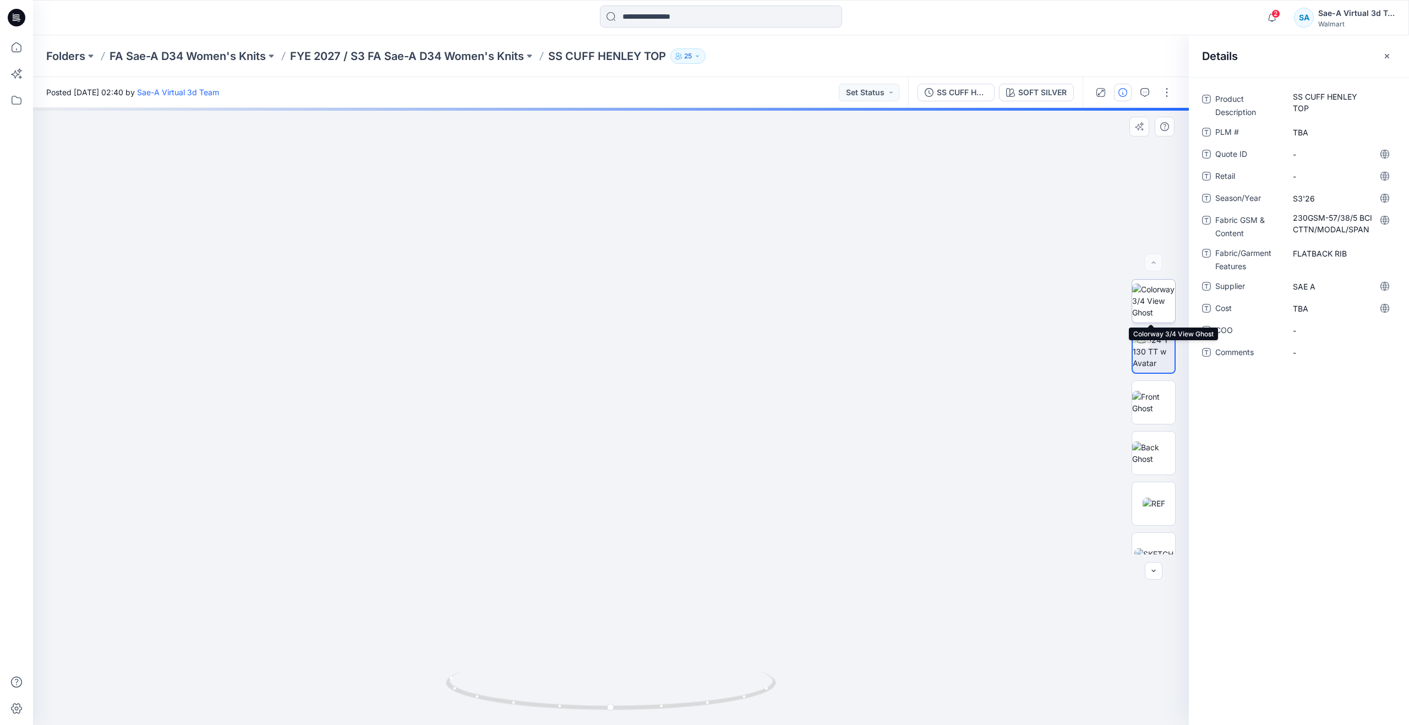
click at [1148, 308] on img at bounding box center [1153, 300] width 43 height 35
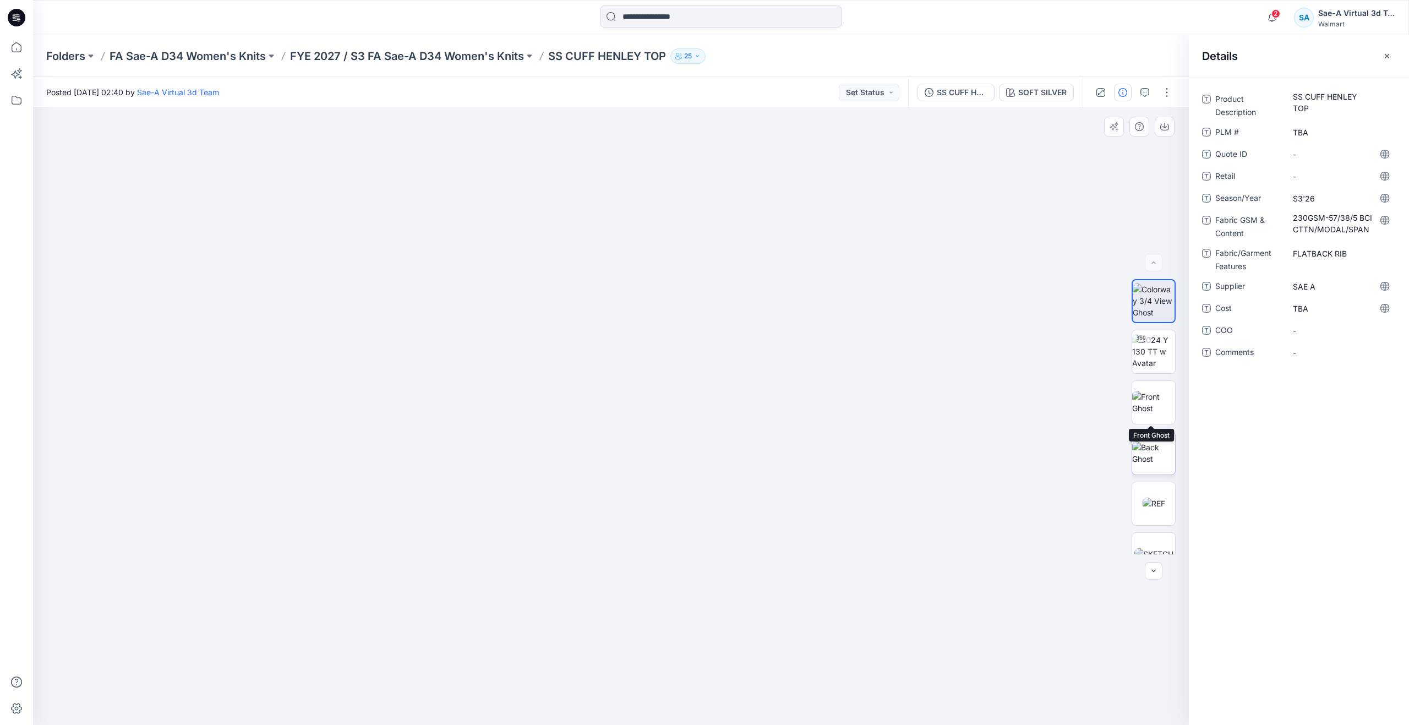
click at [1149, 445] on img at bounding box center [1153, 452] width 43 height 23
click at [24, 47] on icon at bounding box center [16, 47] width 24 height 24
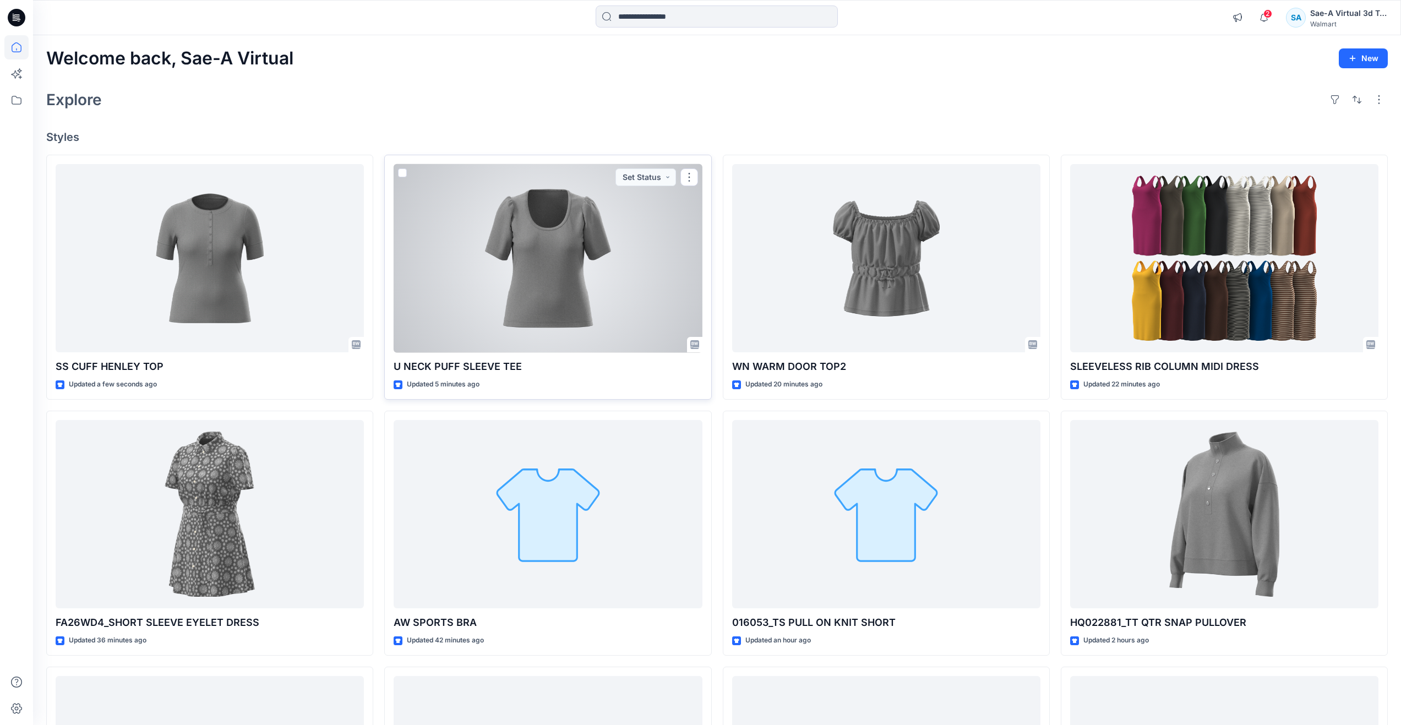
click at [528, 254] on div at bounding box center [548, 258] width 308 height 189
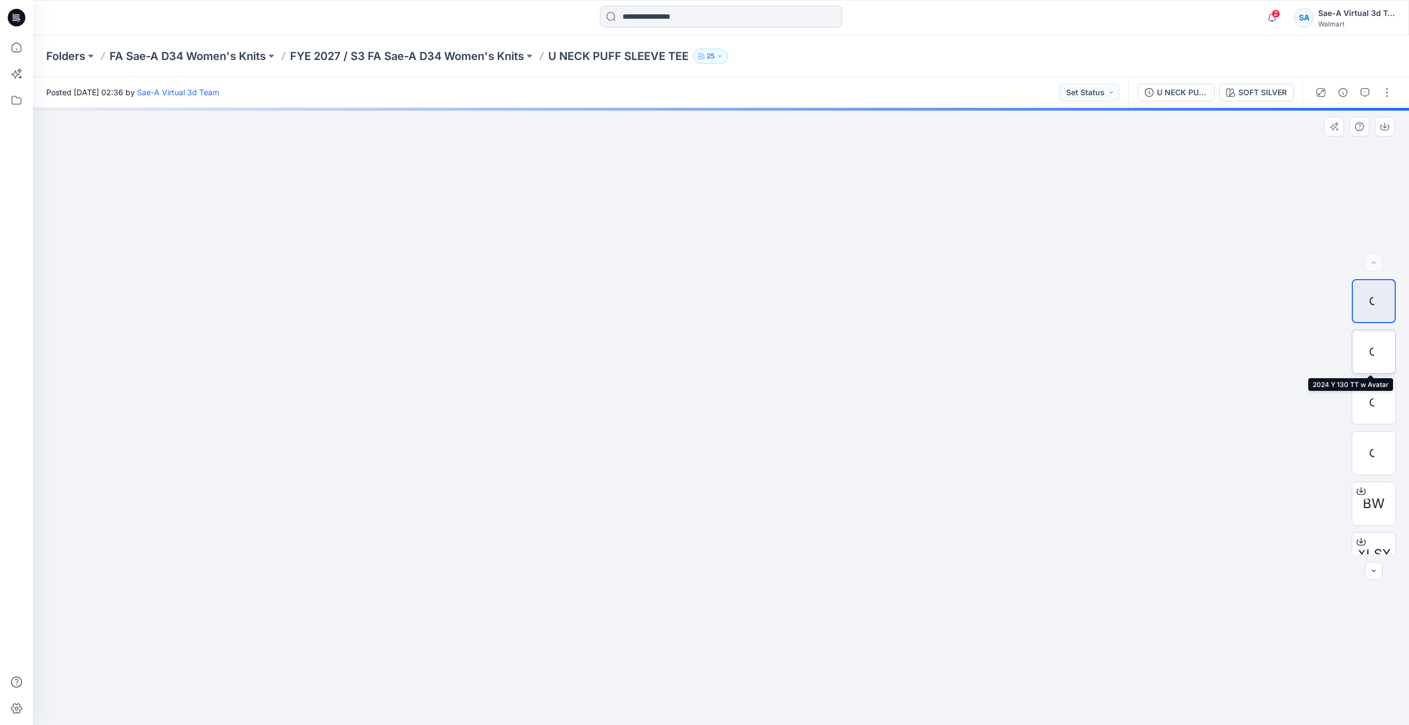
click at [1374, 352] on div at bounding box center [1374, 352] width 44 height 44
drag, startPoint x: 751, startPoint y: 632, endPoint x: 752, endPoint y: 533, distance: 98.5
drag, startPoint x: 19, startPoint y: 50, endPoint x: 13, endPoint y: 47, distance: 6.9
click at [19, 50] on icon at bounding box center [16, 47] width 24 height 24
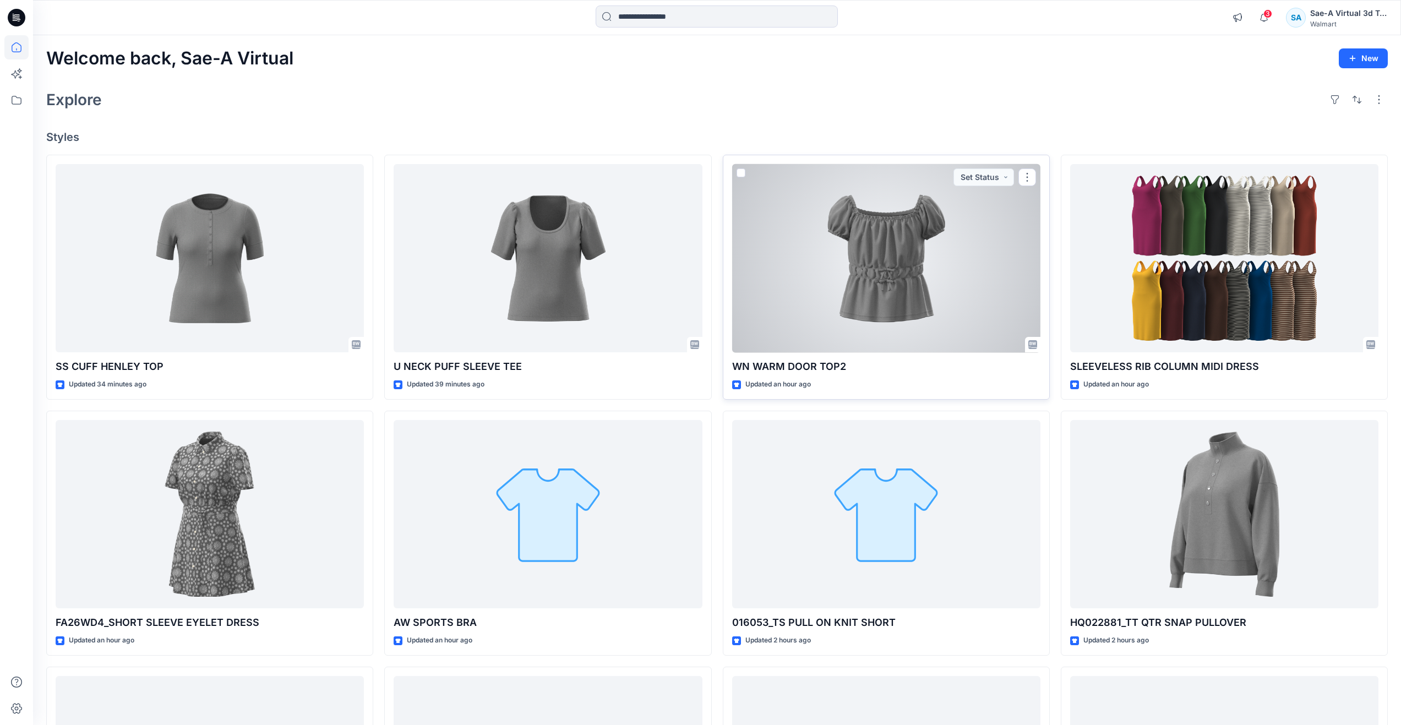
scroll to position [220, 0]
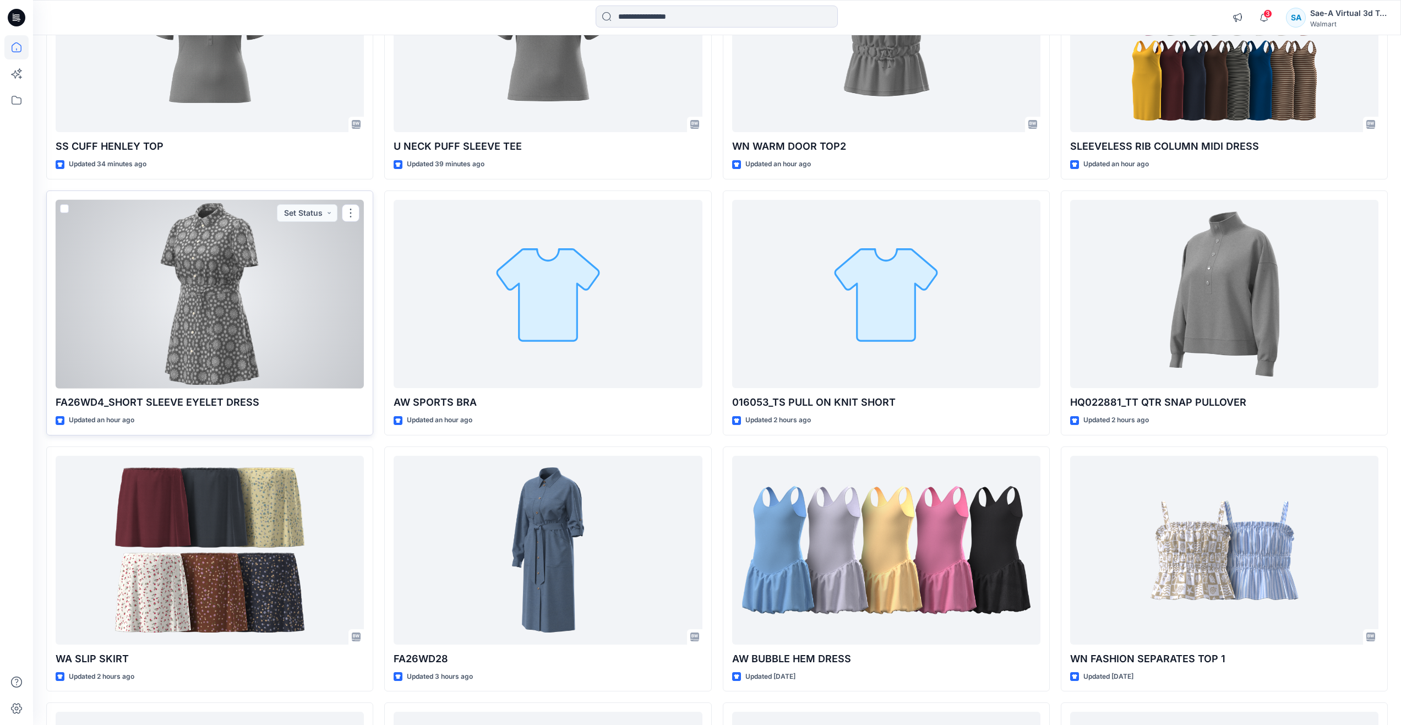
click at [281, 342] on div at bounding box center [210, 294] width 308 height 189
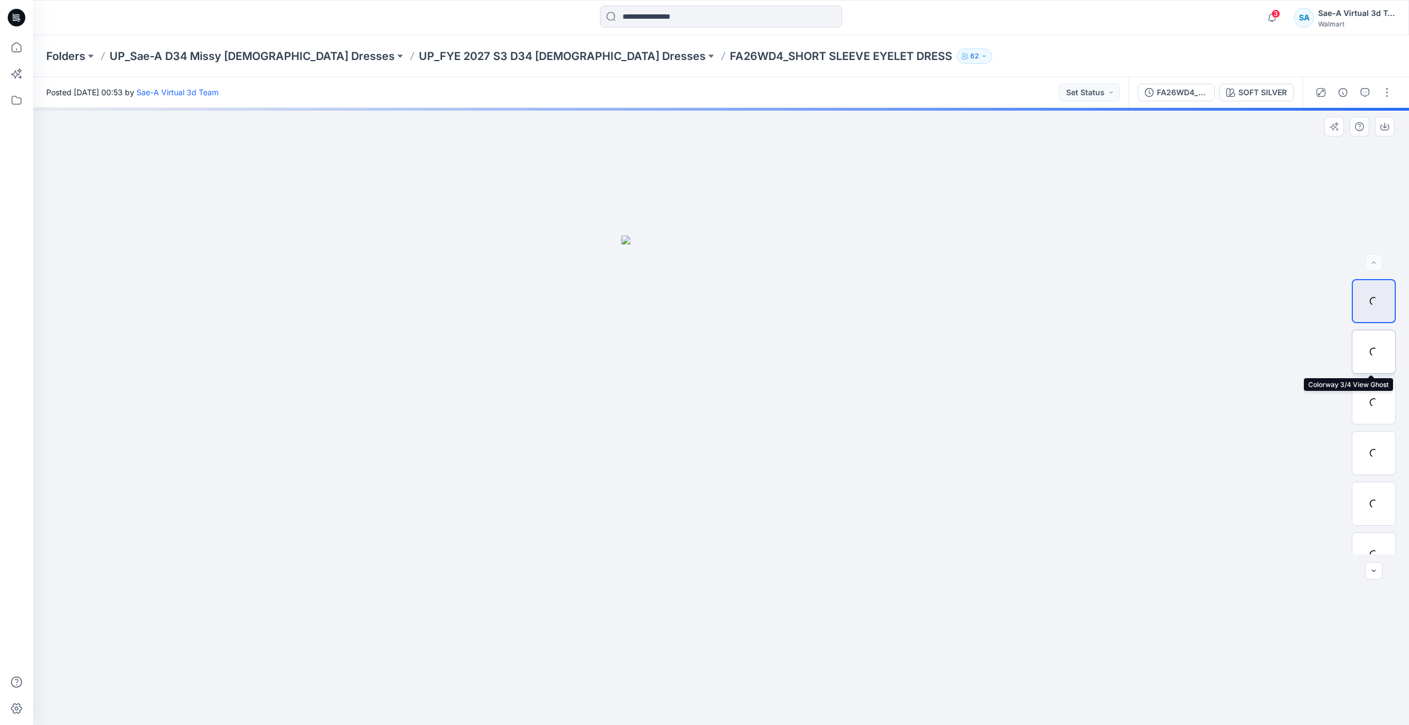
click at [1372, 354] on div at bounding box center [1374, 352] width 44 height 44
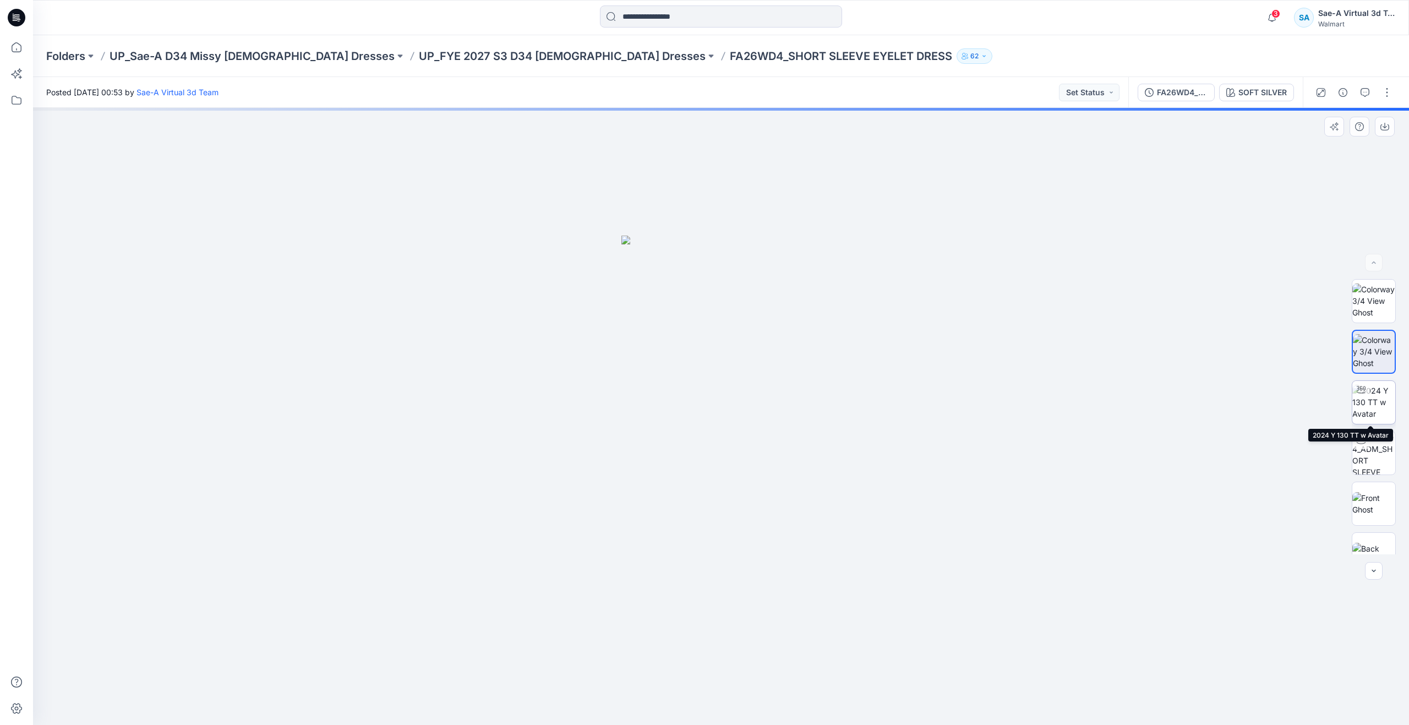
click at [1371, 406] on img at bounding box center [1373, 402] width 43 height 35
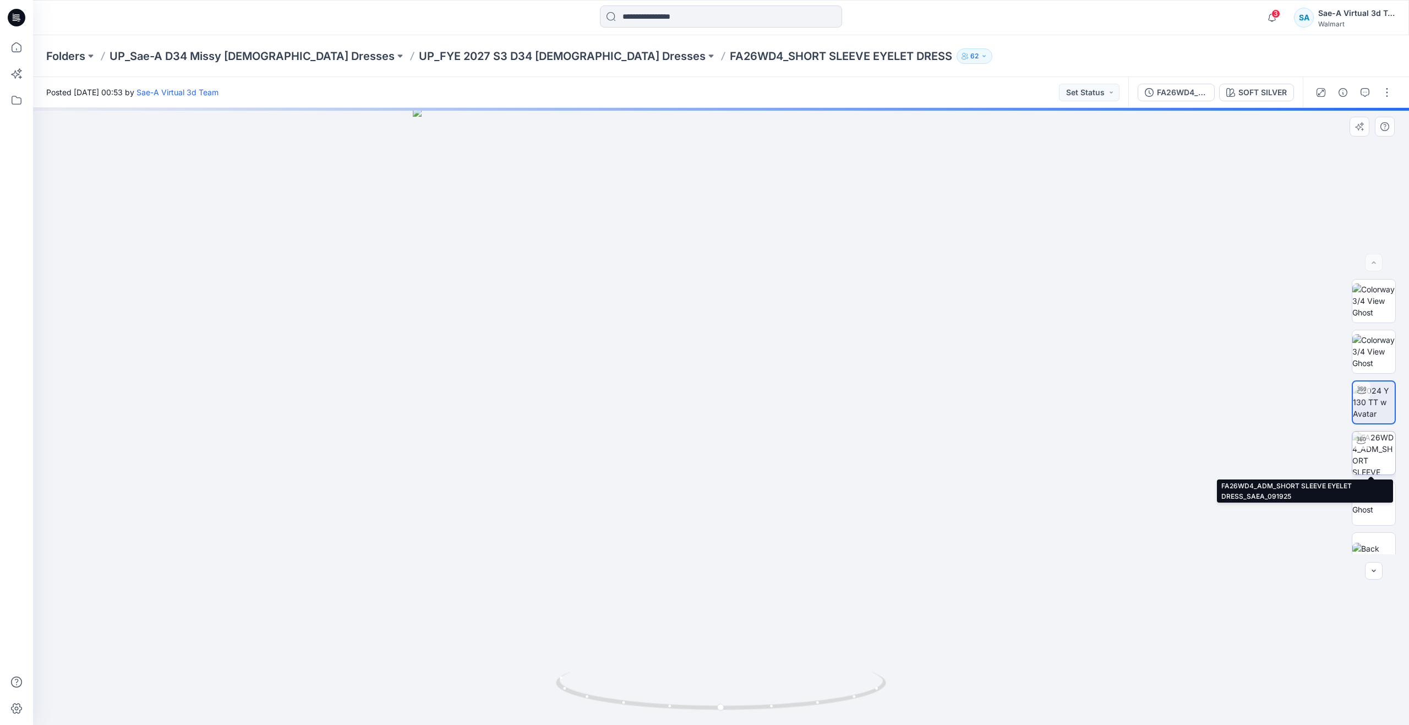
click at [1371, 451] on img at bounding box center [1373, 453] width 43 height 43
drag, startPoint x: 724, startPoint y: 709, endPoint x: 413, endPoint y: 640, distance: 319.3
click at [413, 640] on div at bounding box center [721, 416] width 1376 height 617
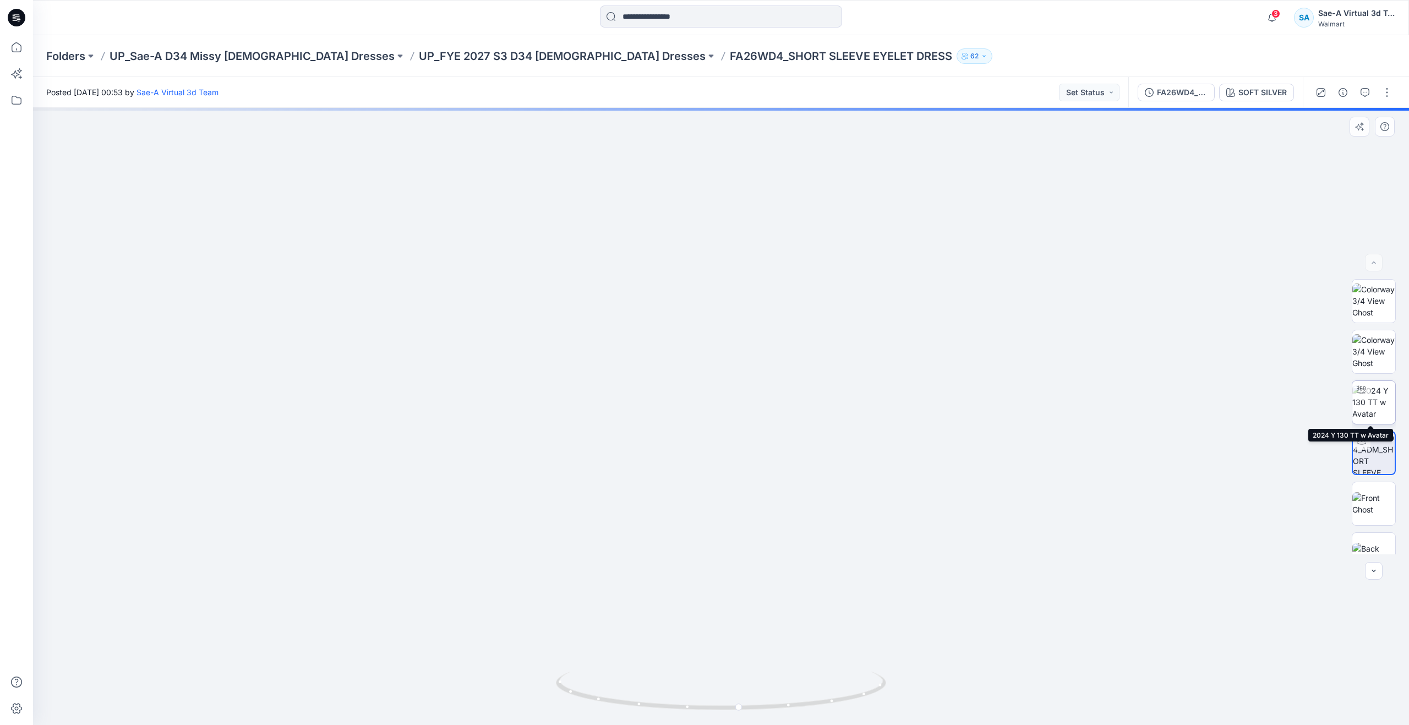
click at [1368, 405] on img at bounding box center [1373, 402] width 43 height 35
click at [13, 55] on icon at bounding box center [16, 47] width 24 height 24
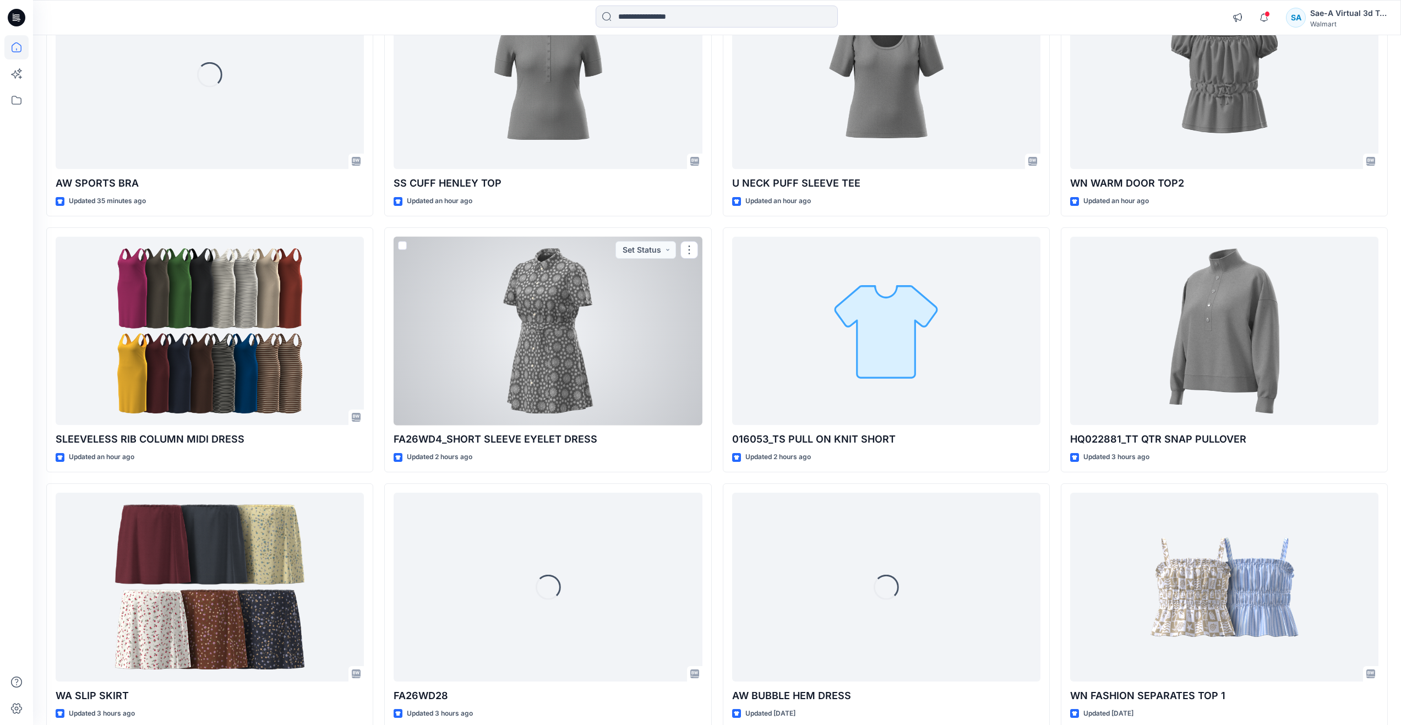
scroll to position [74, 0]
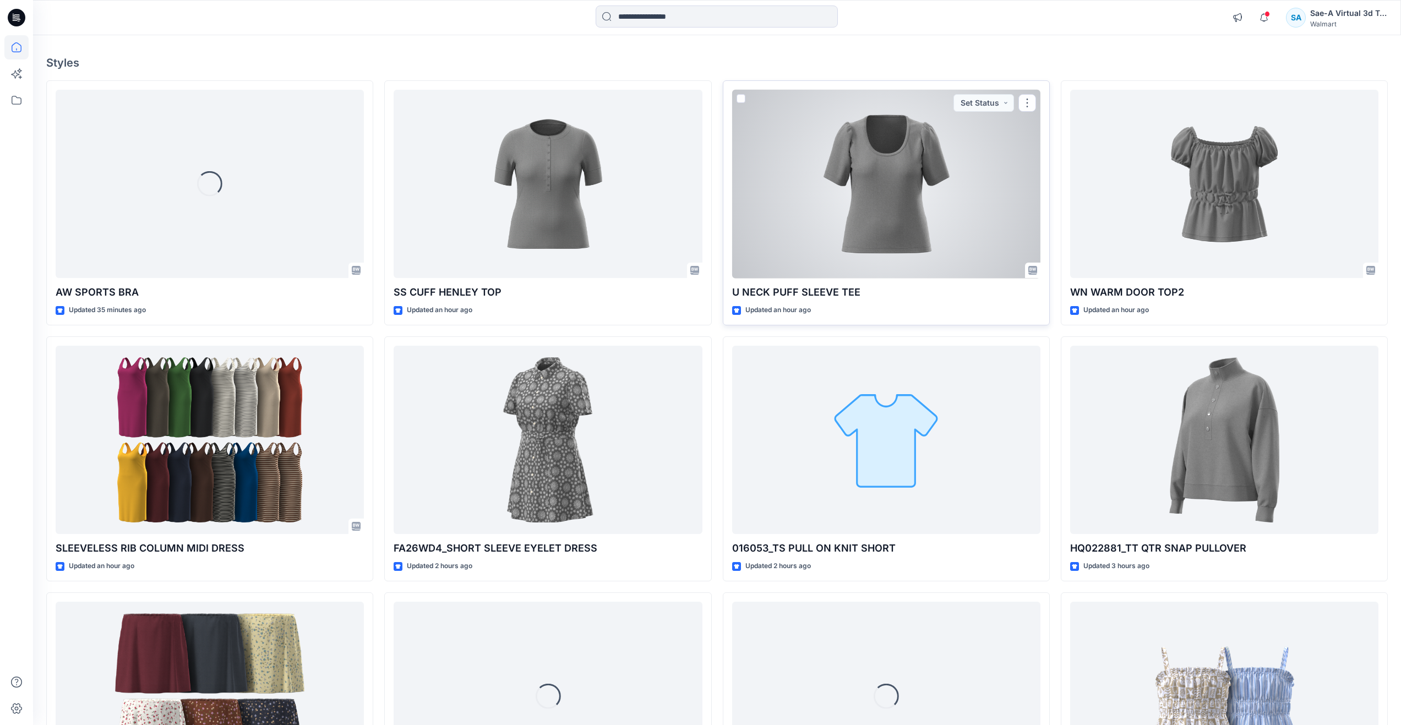
click at [861, 188] on div at bounding box center [886, 184] width 308 height 189
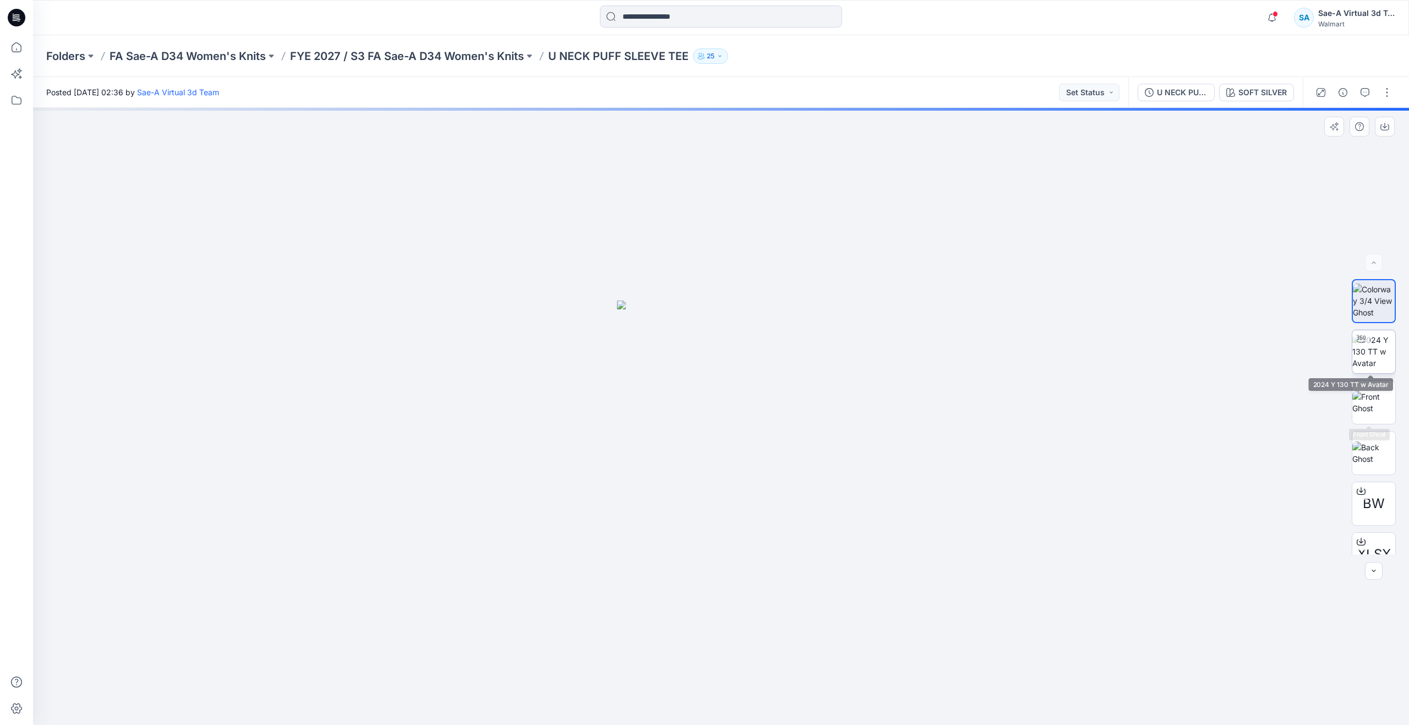
click at [1360, 351] on img at bounding box center [1373, 351] width 43 height 35
click at [1345, 94] on icon "button" at bounding box center [1343, 92] width 9 height 9
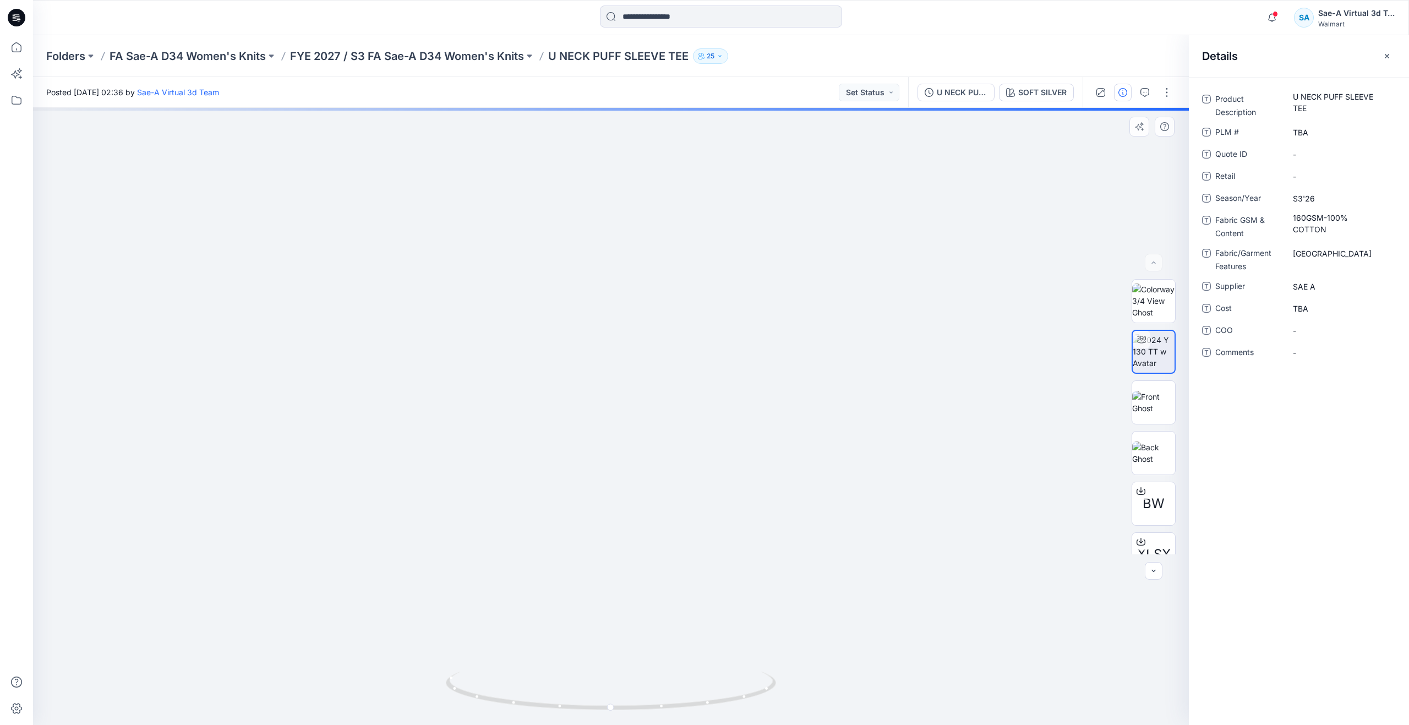
drag, startPoint x: 712, startPoint y: 585, endPoint x: 715, endPoint y: 473, distance: 111.2
drag, startPoint x: 641, startPoint y: 708, endPoint x: 610, endPoint y: 670, distance: 48.6
click at [610, 670] on div at bounding box center [611, 697] width 330 height 55
click at [1148, 411] on img at bounding box center [1153, 402] width 43 height 23
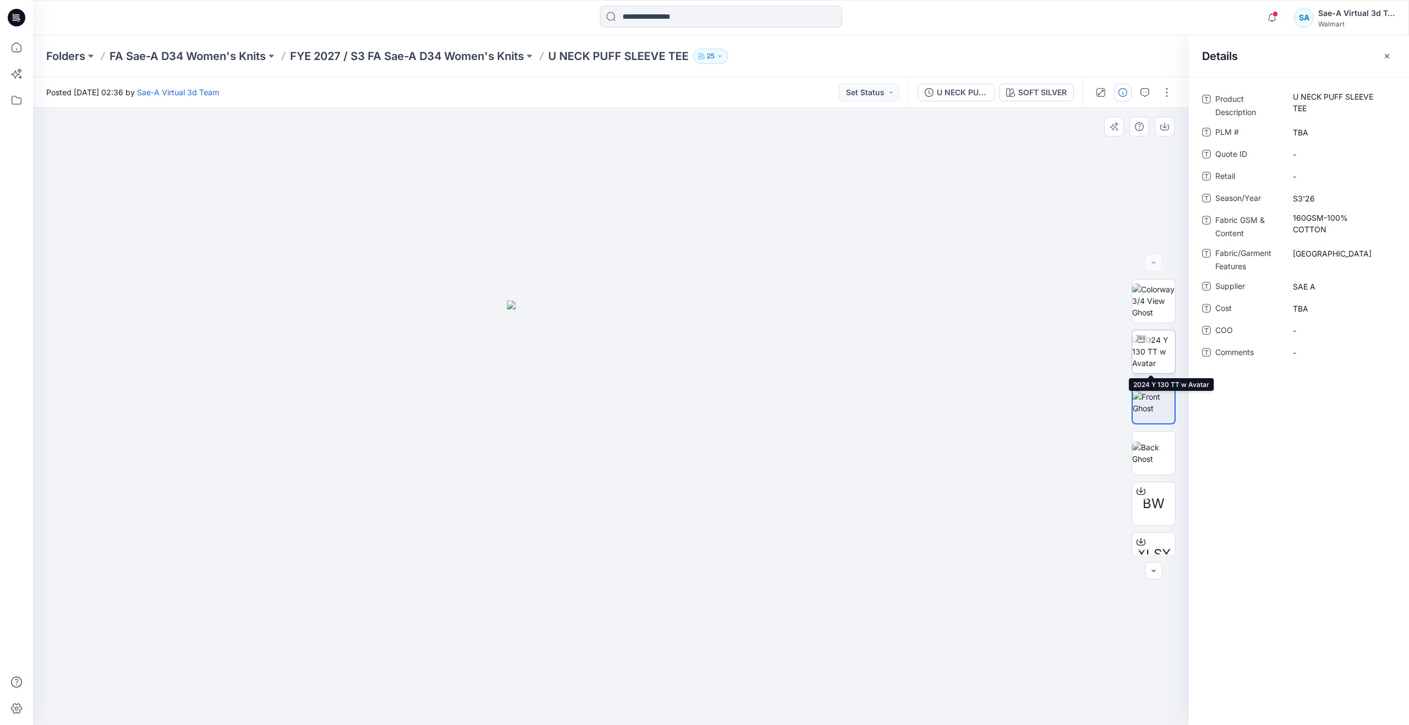
click at [1157, 352] on img at bounding box center [1153, 351] width 43 height 35
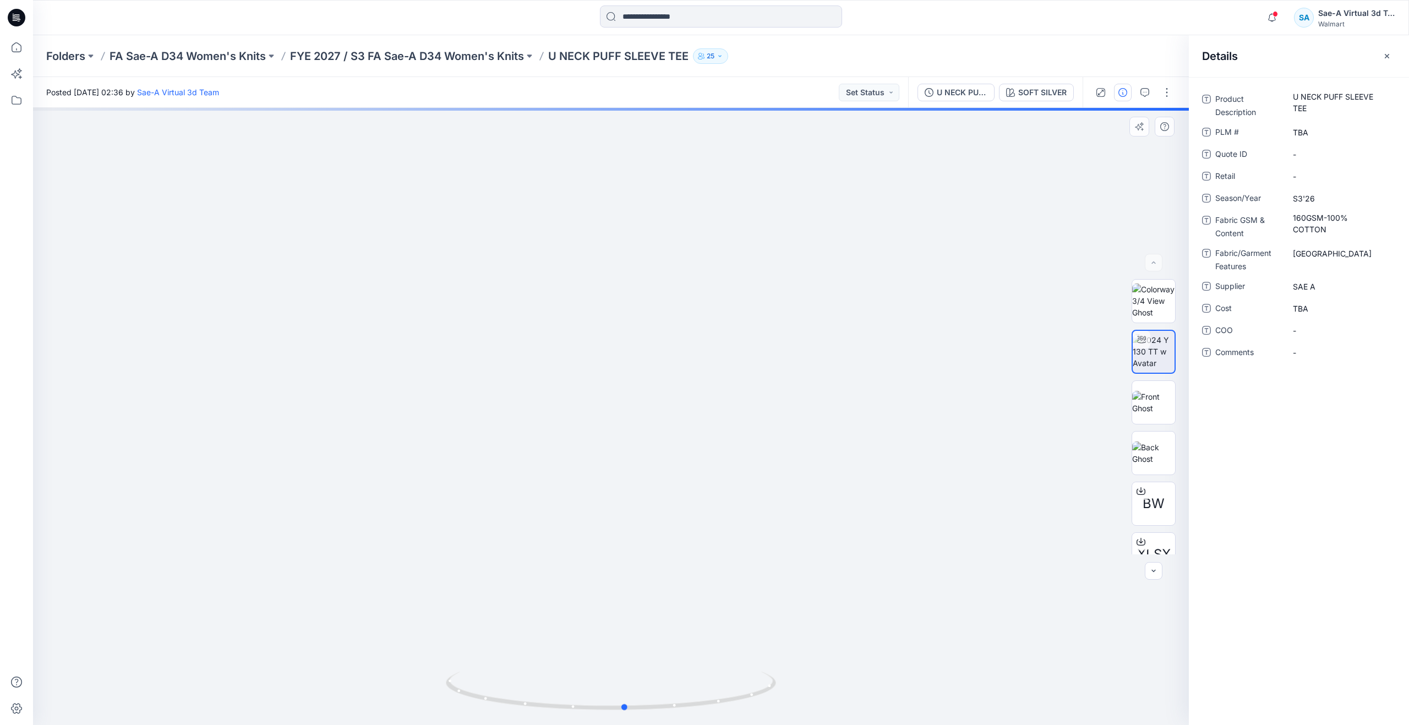
drag, startPoint x: 605, startPoint y: 706, endPoint x: 297, endPoint y: 592, distance: 328.4
click at [297, 592] on div at bounding box center [611, 416] width 1156 height 617
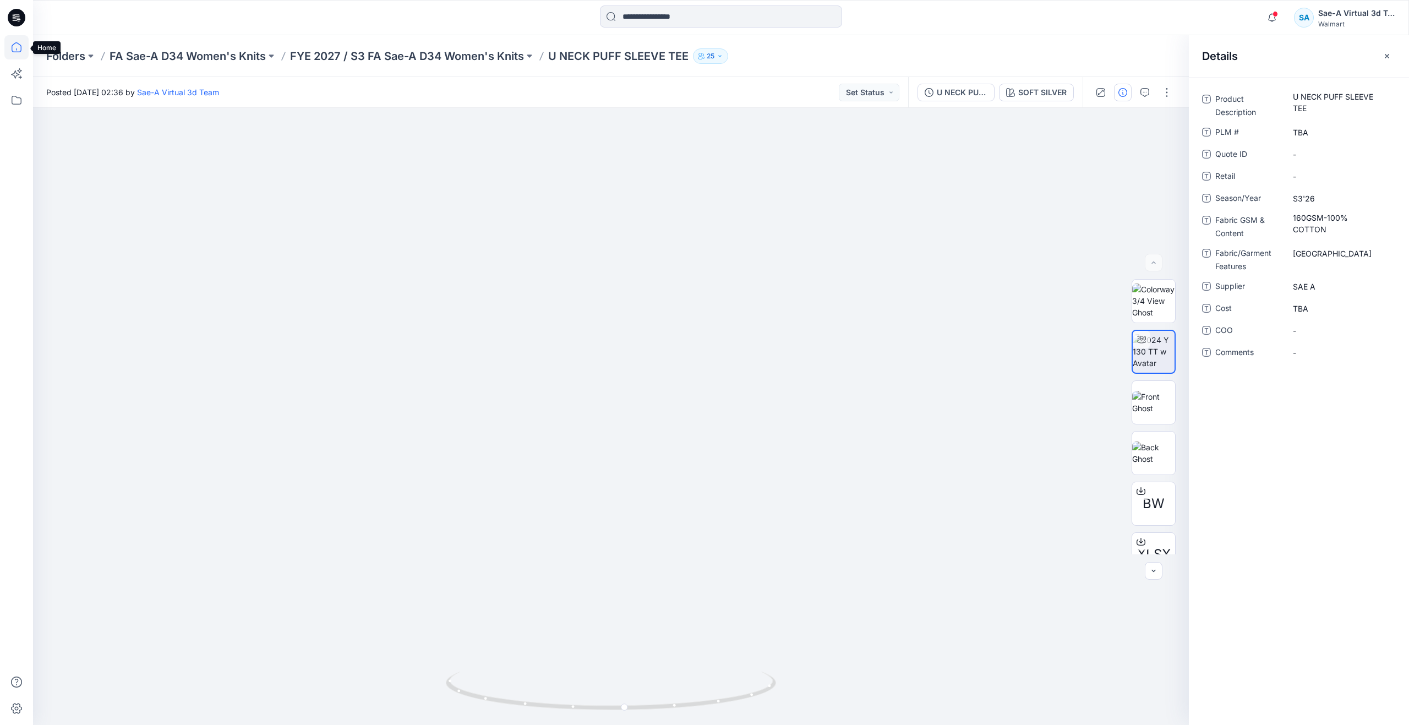
click at [26, 49] on icon at bounding box center [16, 47] width 24 height 24
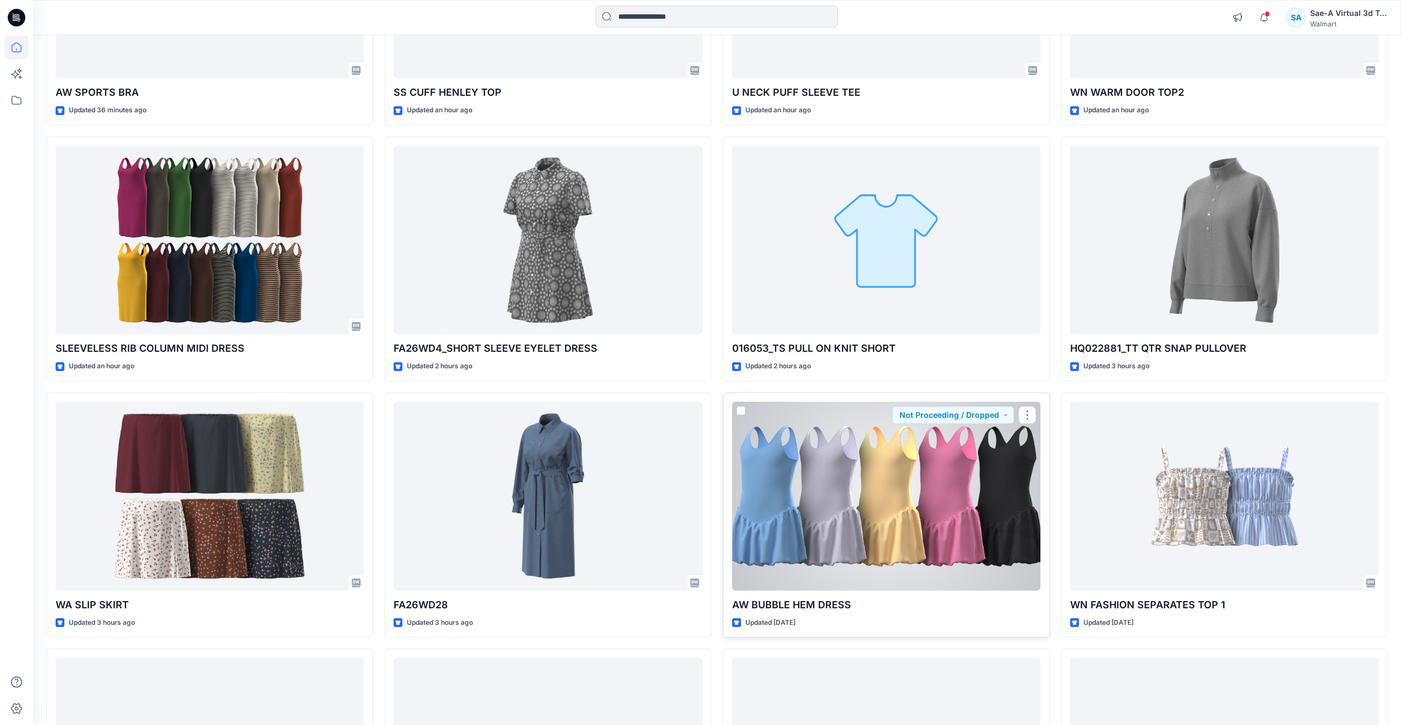
scroll to position [275, 0]
click at [850, 513] on div at bounding box center [886, 495] width 308 height 189
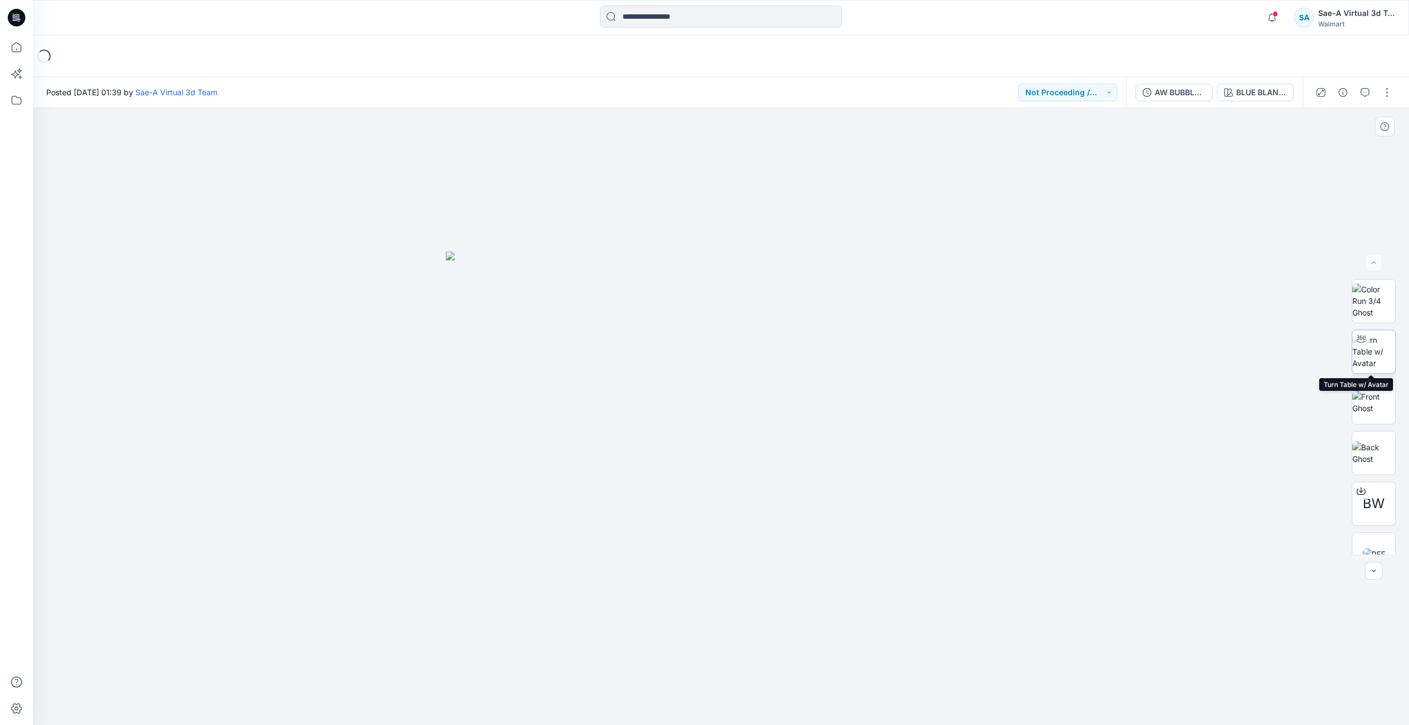
click at [1369, 353] on img at bounding box center [1373, 351] width 43 height 35
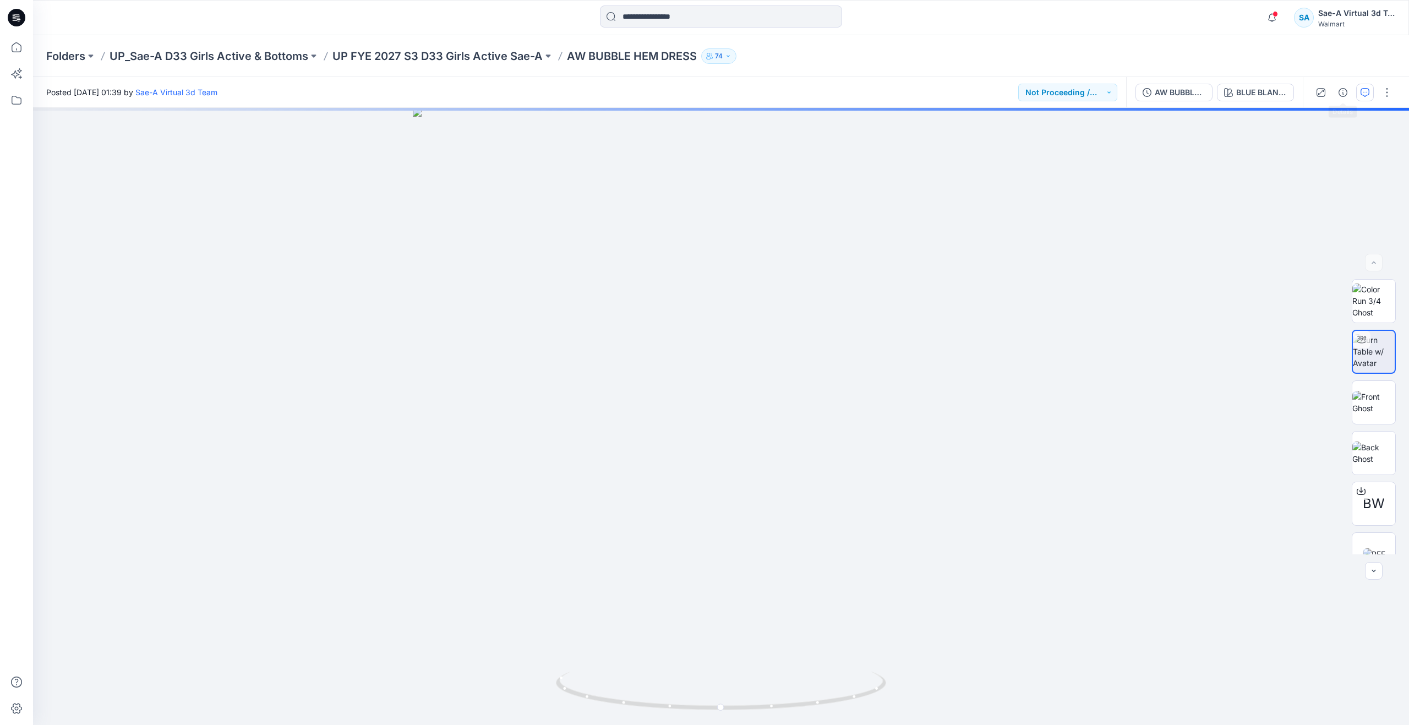
click at [1365, 96] on icon "button" at bounding box center [1365, 92] width 9 height 9
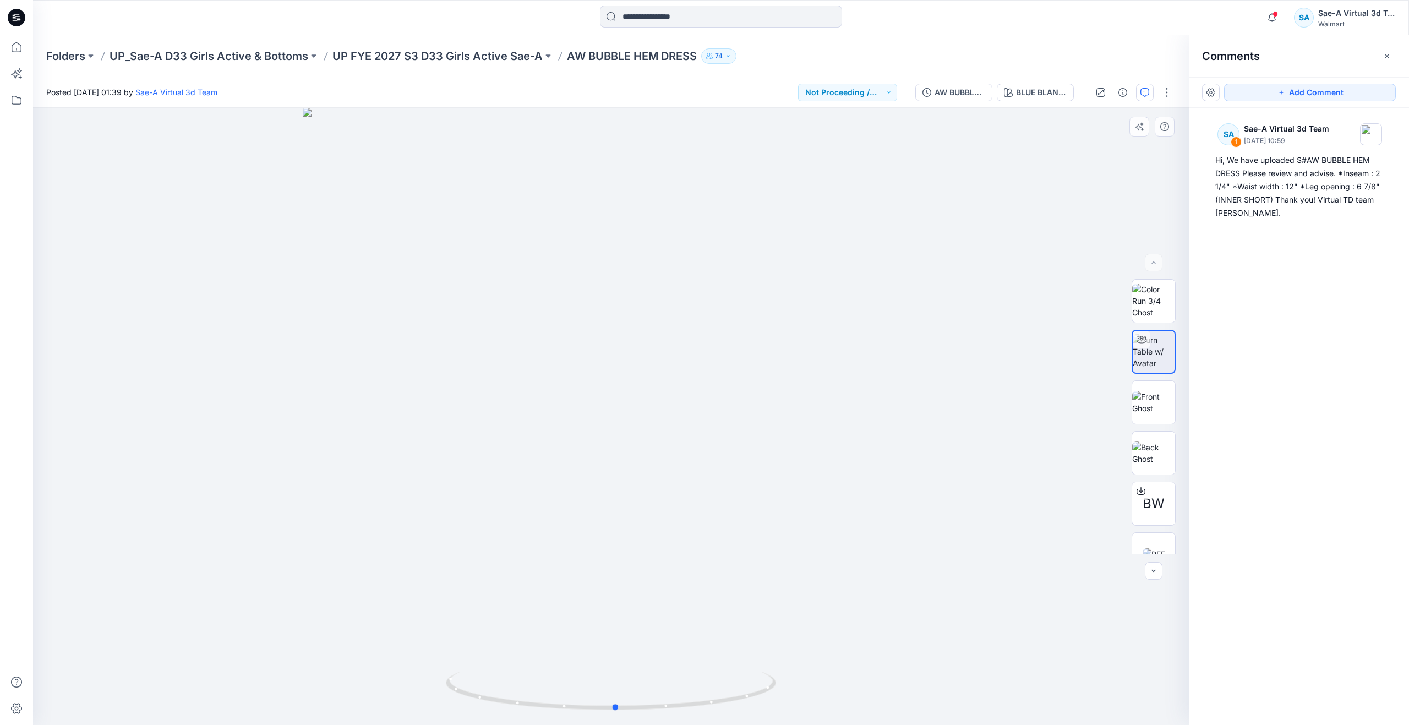
drag, startPoint x: 616, startPoint y: 705, endPoint x: 291, endPoint y: 608, distance: 339.4
click at [291, 608] on div at bounding box center [611, 416] width 1156 height 617
click at [29, 51] on div at bounding box center [16, 362] width 33 height 725
click at [22, 57] on icon at bounding box center [16, 47] width 24 height 24
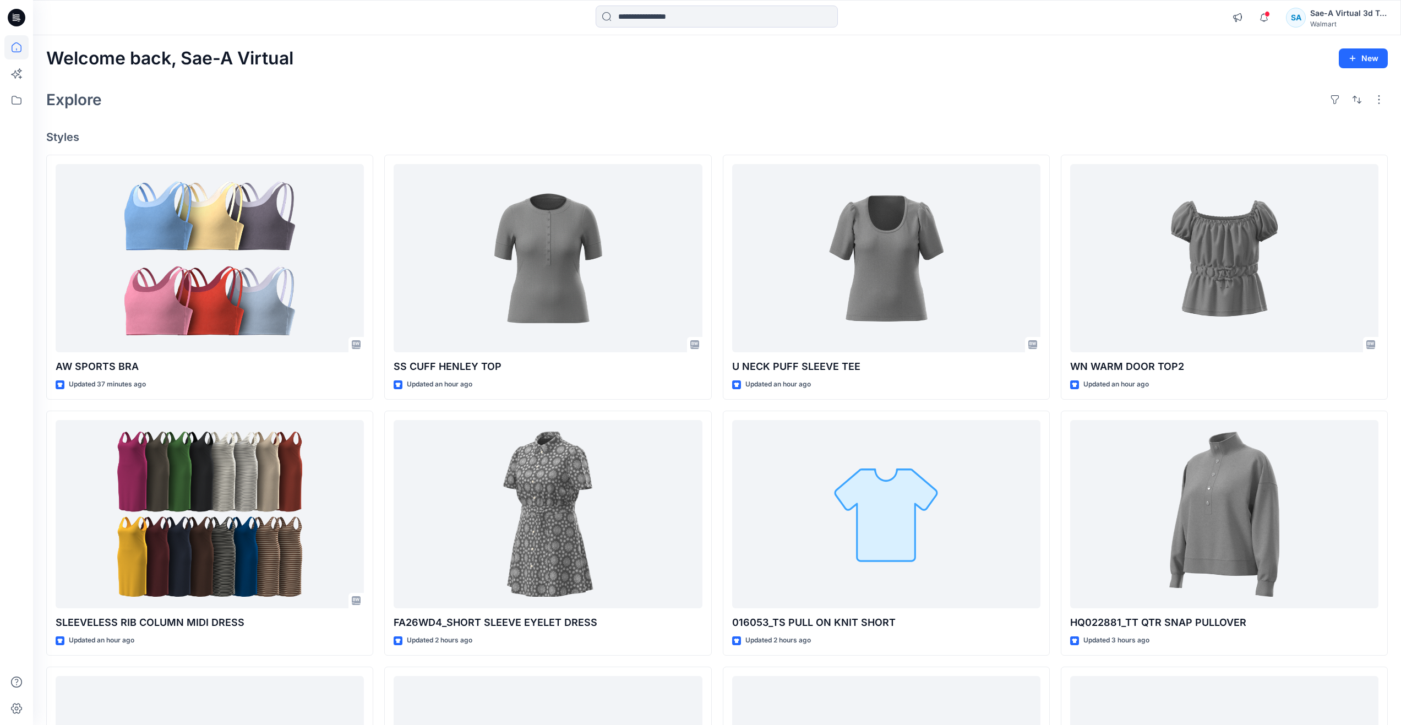
click at [450, 103] on div "Explore" at bounding box center [716, 99] width 1341 height 26
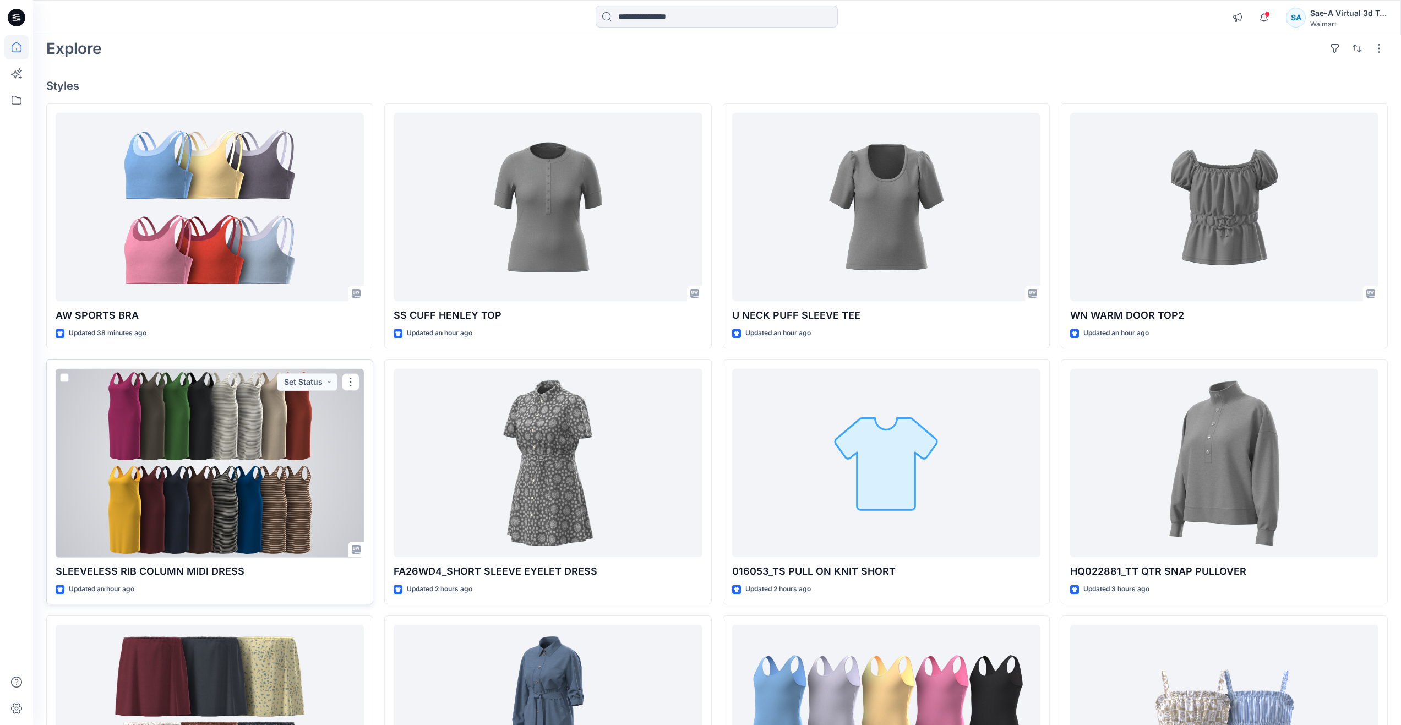
scroll to position [110, 0]
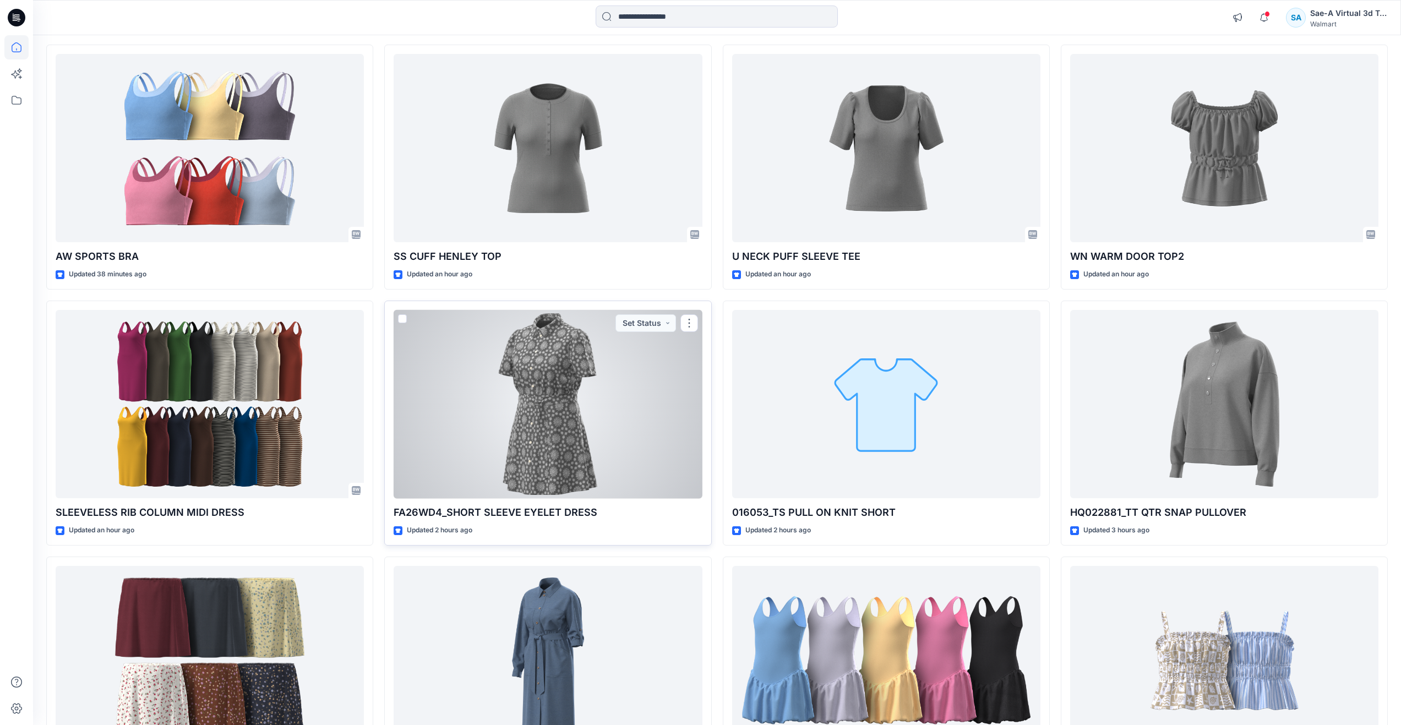
click at [646, 428] on div at bounding box center [548, 404] width 308 height 189
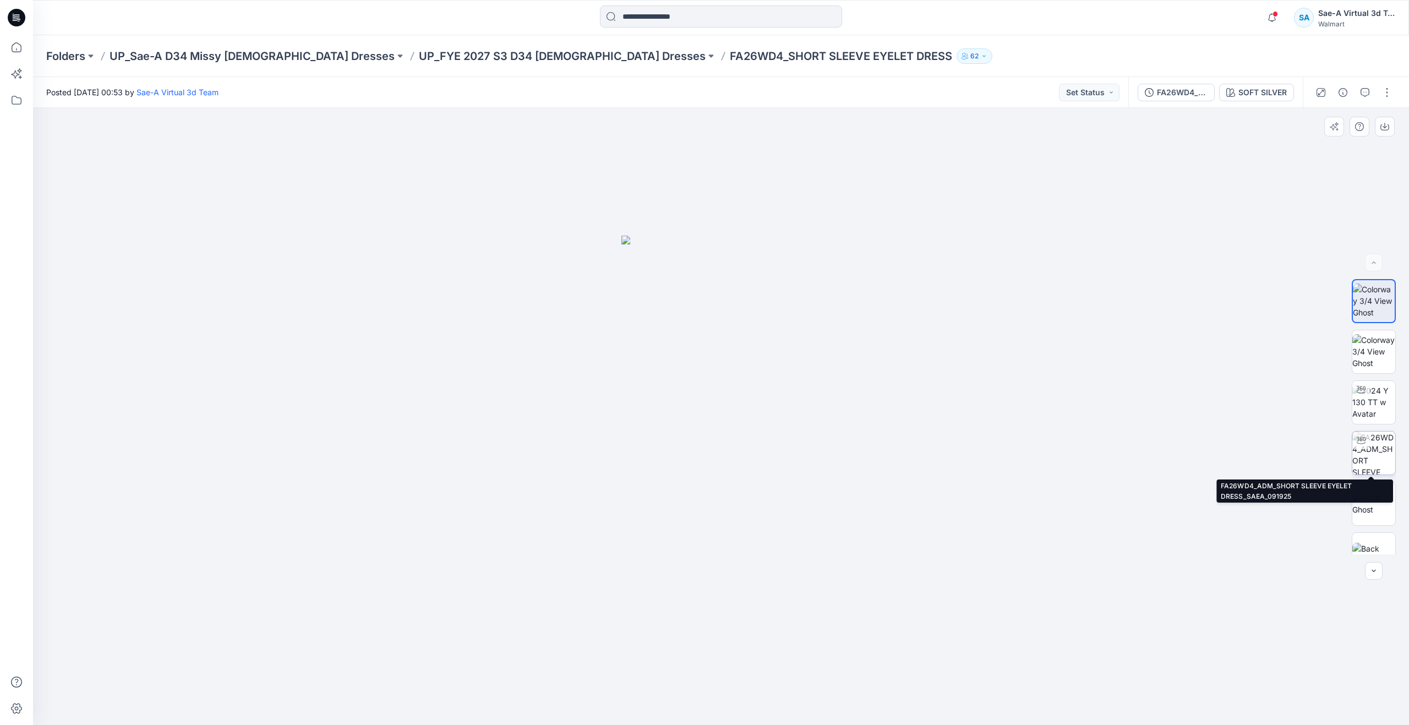
click at [1378, 444] on img at bounding box center [1373, 453] width 43 height 43
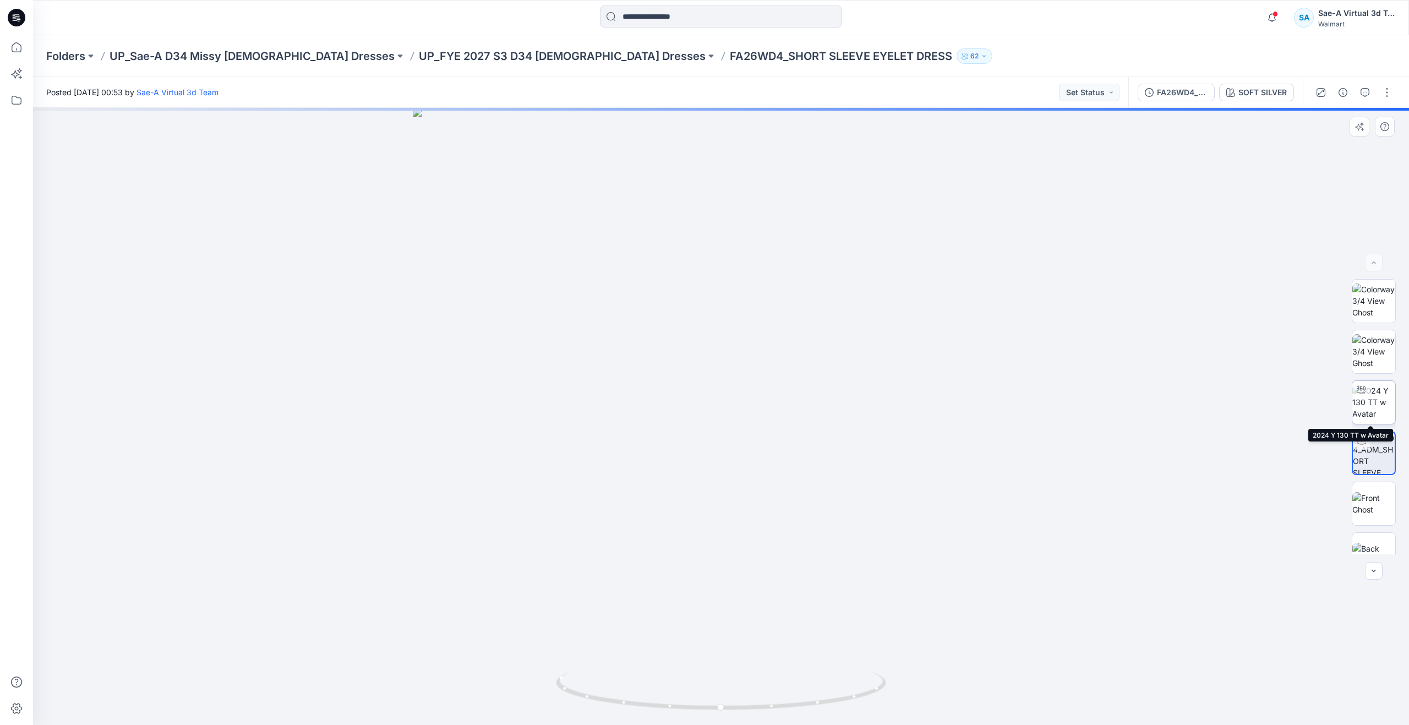
click at [1372, 400] on img at bounding box center [1373, 402] width 43 height 35
click at [18, 45] on icon at bounding box center [16, 47] width 24 height 24
